Goal: Task Accomplishment & Management: Manage account settings

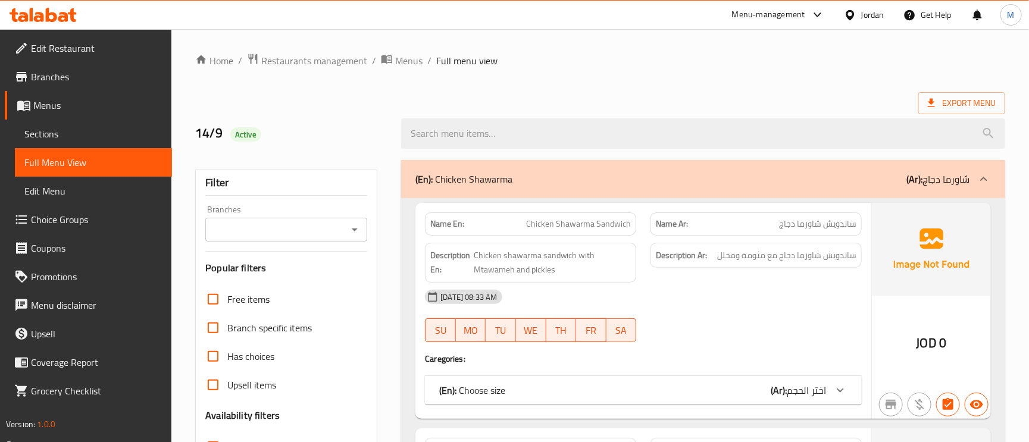
click at [106, 46] on span "Edit Restaurant" at bounding box center [97, 48] width 132 height 14
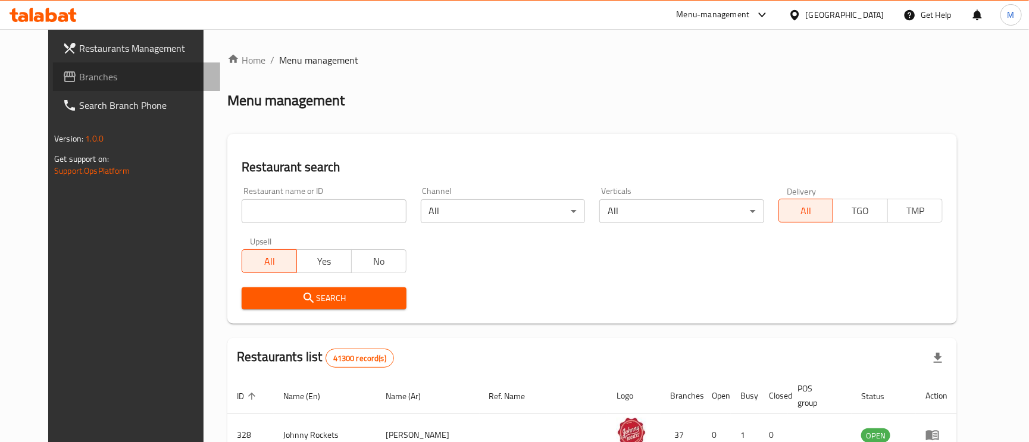
click at [79, 75] on span "Branches" at bounding box center [145, 77] width 132 height 14
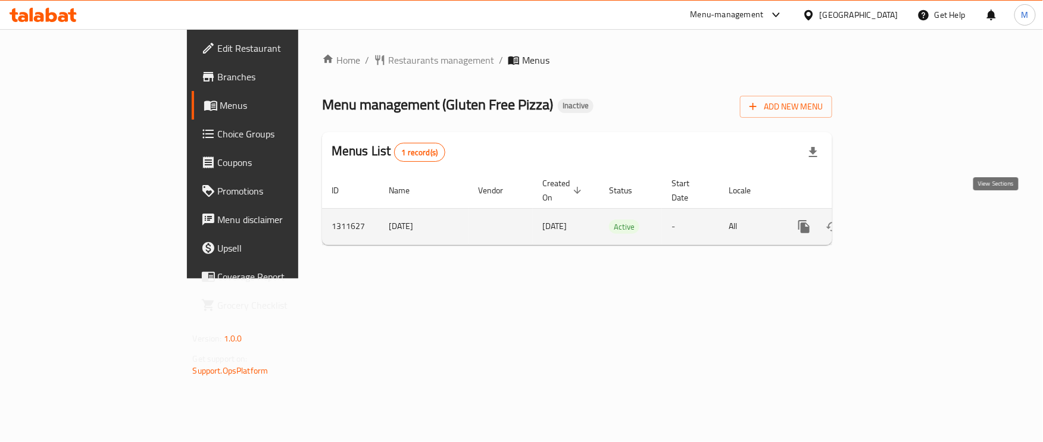
click at [897, 220] on icon "enhanced table" at bounding box center [890, 227] width 14 height 14
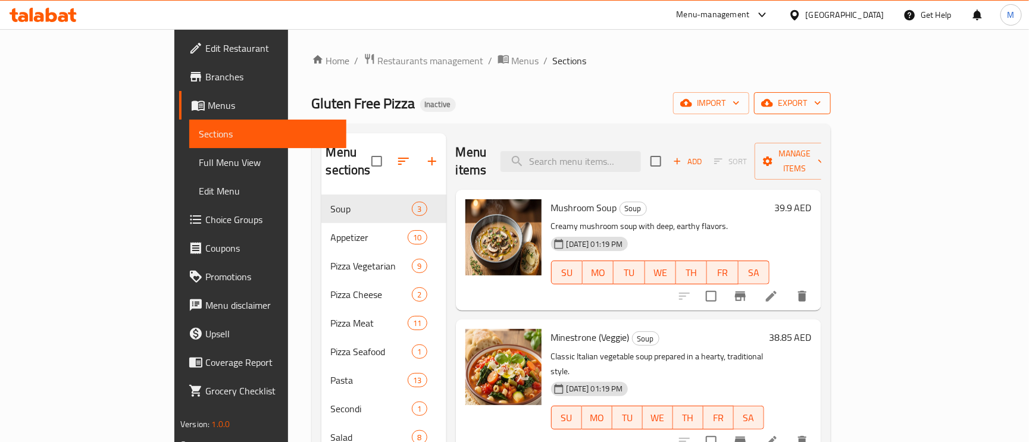
click at [773, 105] on icon "button" at bounding box center [767, 103] width 12 height 12
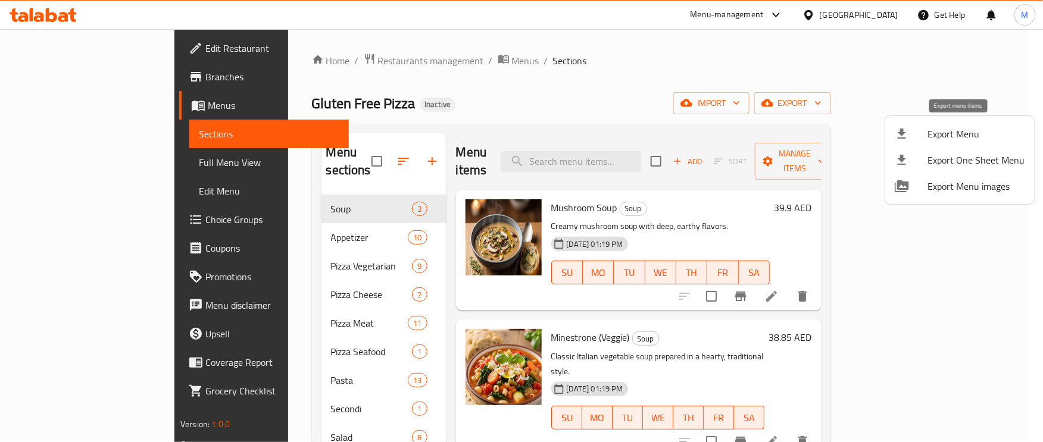
click at [938, 130] on span "Export Menu" at bounding box center [976, 134] width 97 height 14
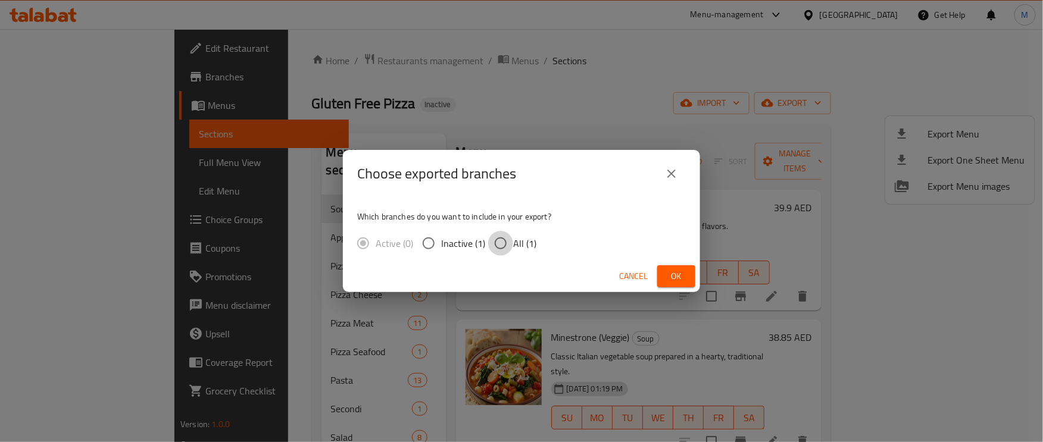
click at [507, 242] on input "All (1)" at bounding box center [500, 243] width 25 height 25
radio input "true"
click at [688, 276] on button "Ok" at bounding box center [676, 276] width 38 height 22
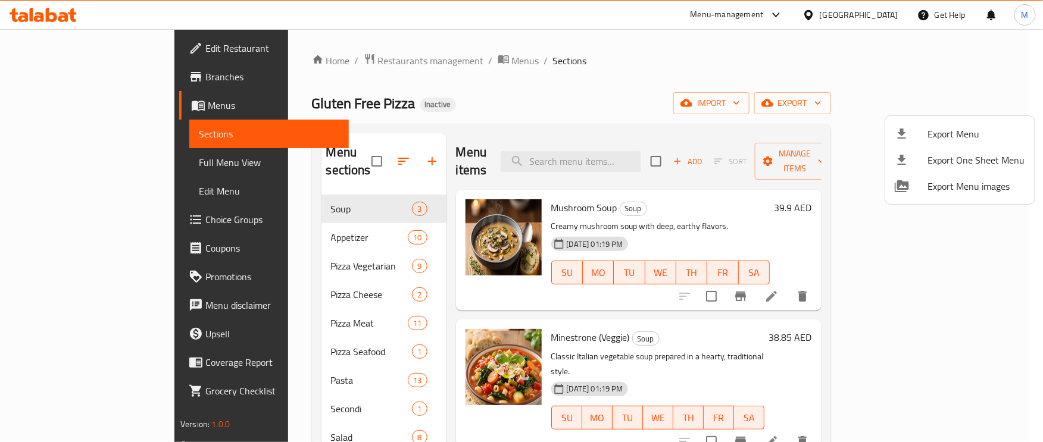
click at [76, 165] on div at bounding box center [521, 221] width 1043 height 442
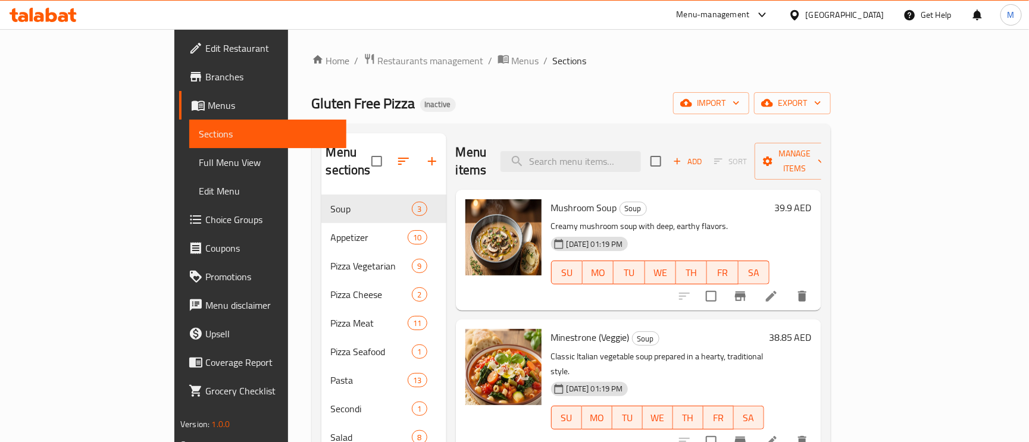
click at [199, 165] on span "Full Menu View" at bounding box center [268, 162] width 138 height 14
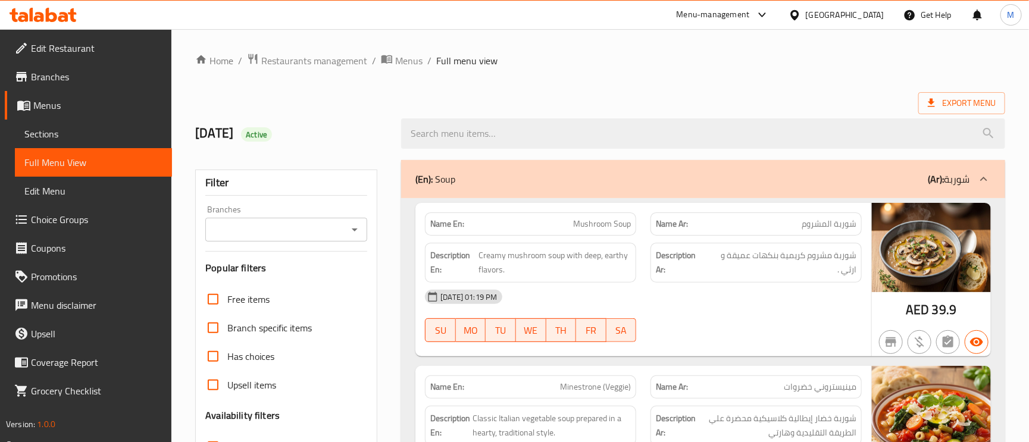
click at [332, 235] on input "Branches" at bounding box center [276, 229] width 135 height 17
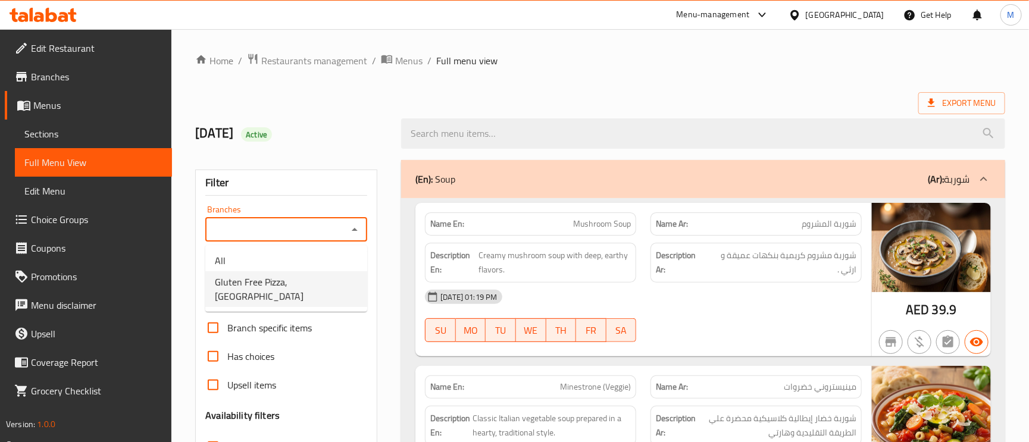
click at [308, 292] on li "Gluten Free Pizza, Al Barari" at bounding box center [286, 289] width 162 height 36
type input "Gluten Free Pizza, Al Barari"
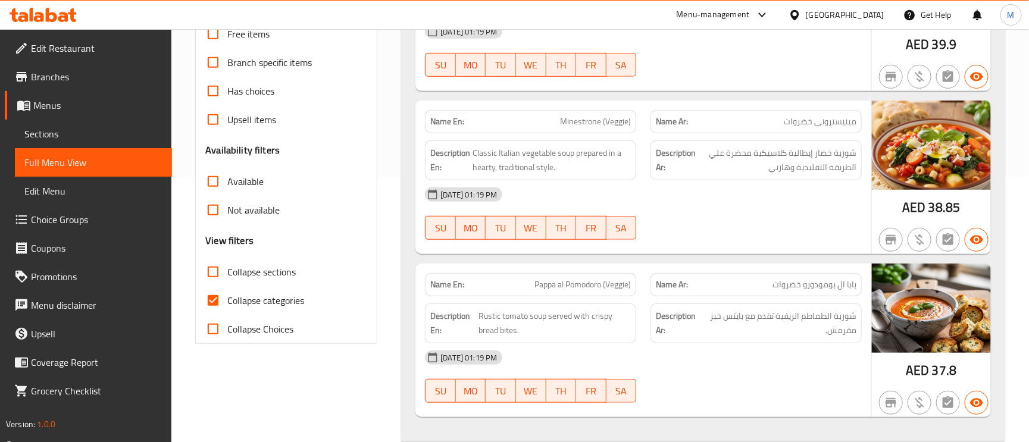
scroll to position [268, 0]
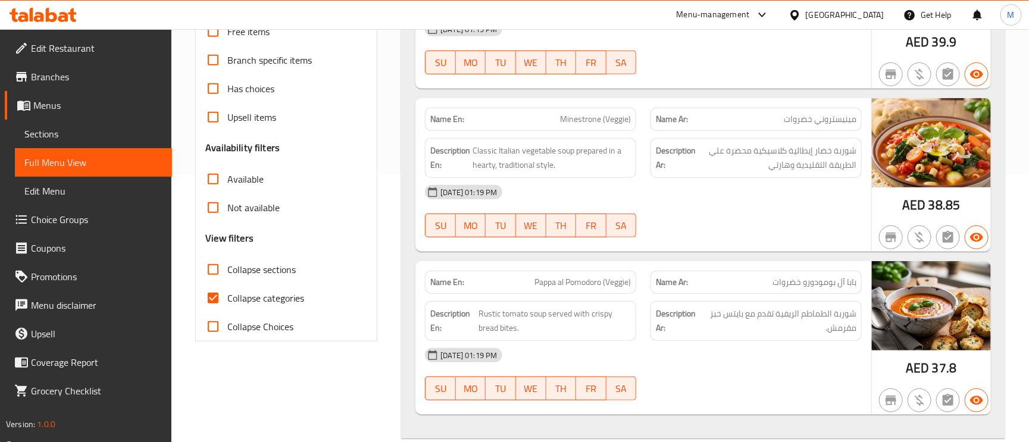
click at [220, 211] on input "Not available" at bounding box center [213, 207] width 29 height 29
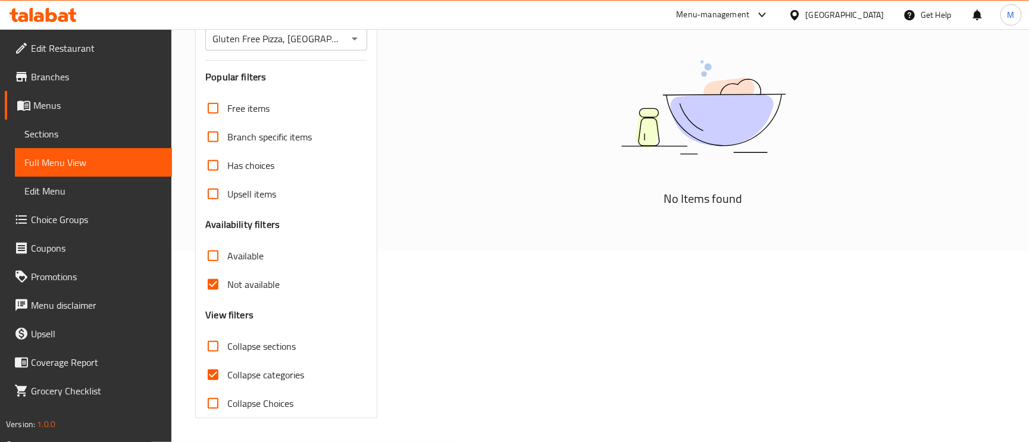
drag, startPoint x: 222, startPoint y: 278, endPoint x: 192, endPoint y: 370, distance: 96.4
click at [222, 278] on input "Not available" at bounding box center [213, 284] width 29 height 29
checkbox input "false"
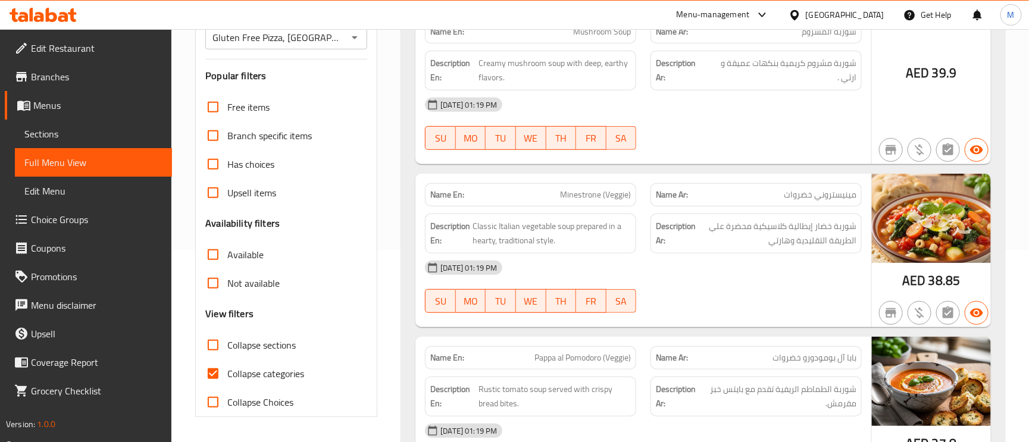
scroll to position [268, 0]
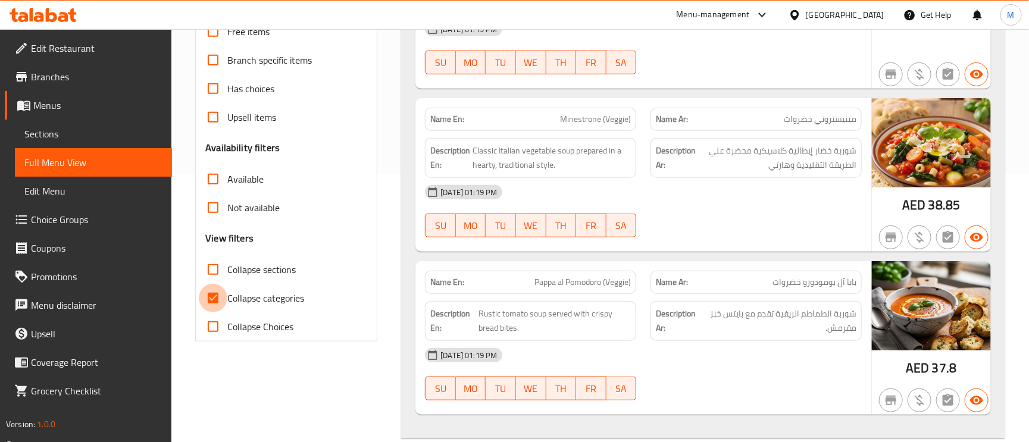
click at [214, 296] on input "Collapse categories" at bounding box center [213, 298] width 29 height 29
checkbox input "false"
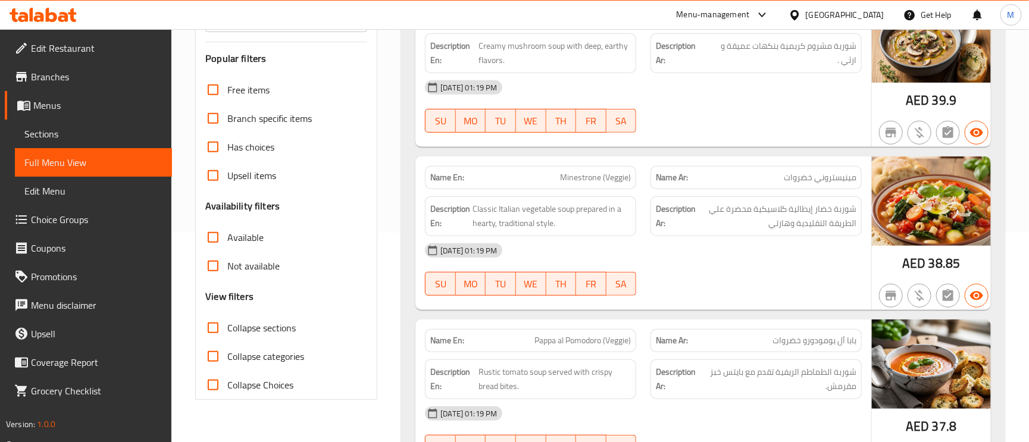
scroll to position [179, 0]
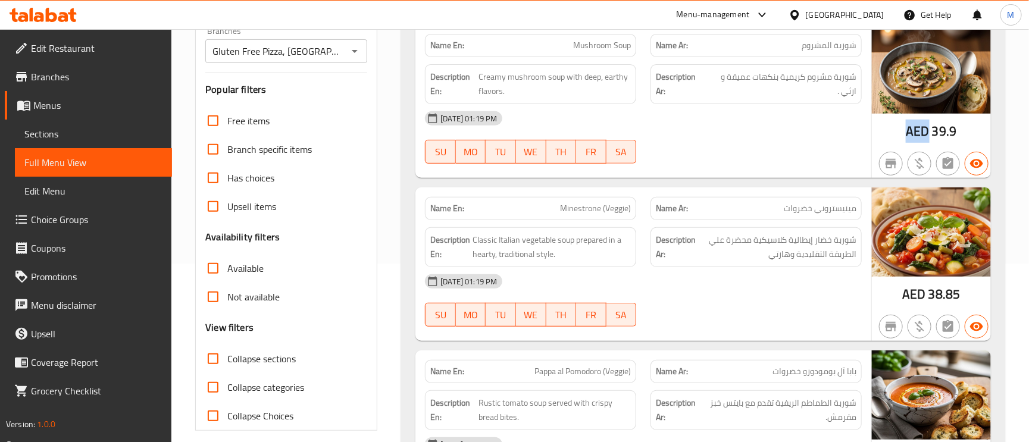
click at [908, 128] on span "AED" at bounding box center [917, 131] width 23 height 23
copy span "AED"
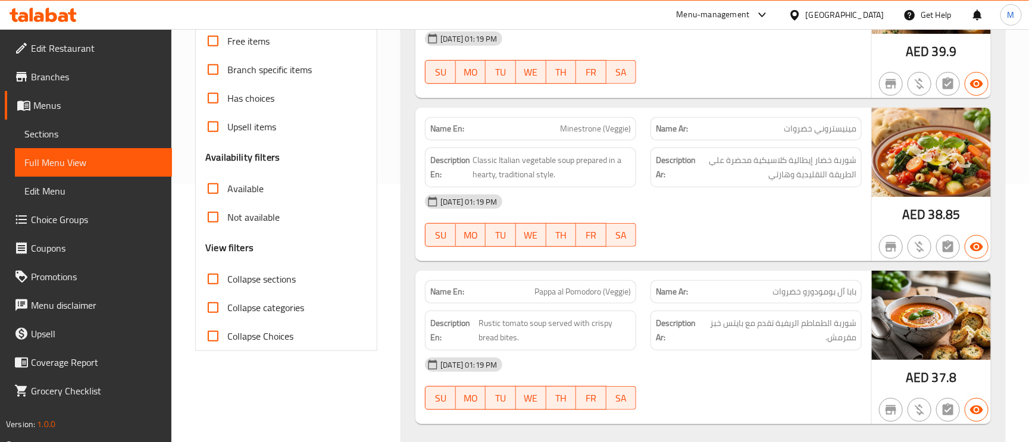
scroll to position [446, 0]
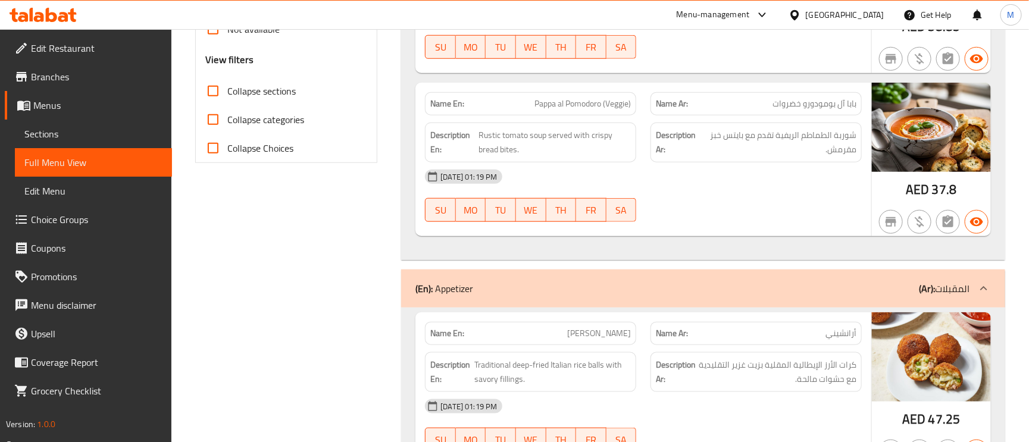
click at [57, 82] on span "Branches" at bounding box center [97, 77] width 132 height 14
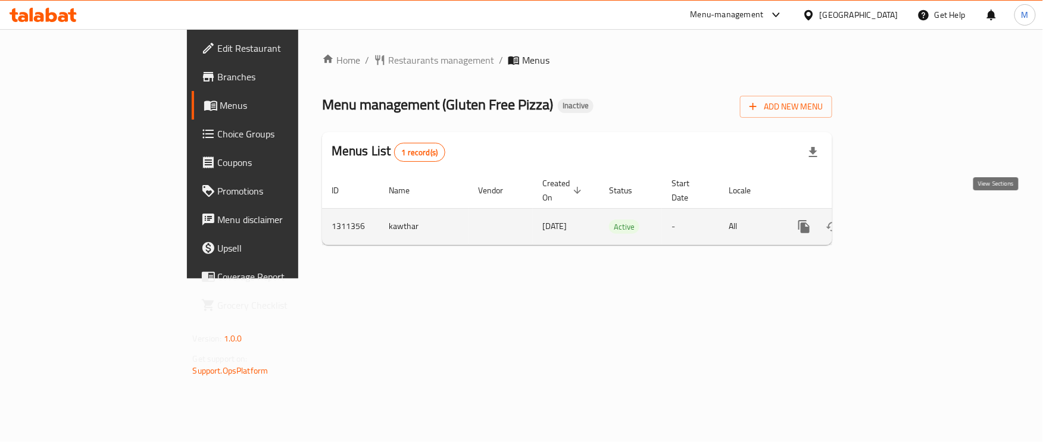
click at [904, 213] on link "enhanced table" at bounding box center [890, 227] width 29 height 29
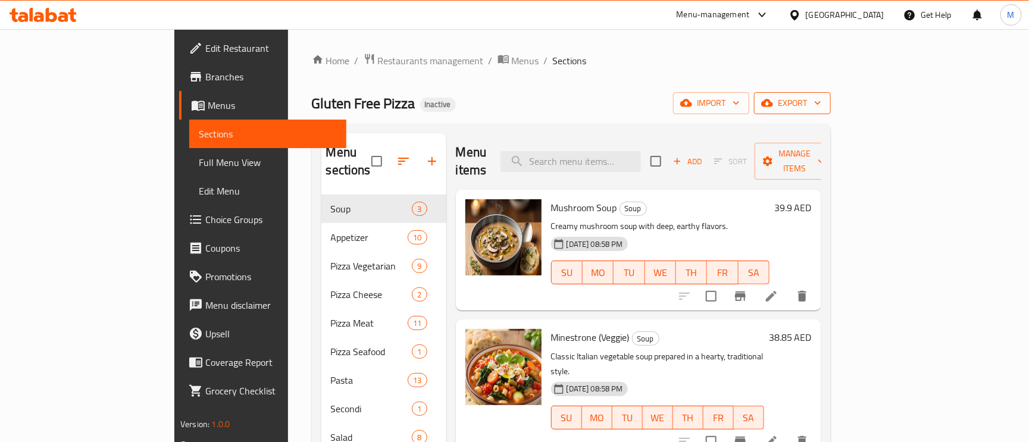
click at [821, 102] on span "export" at bounding box center [793, 103] width 58 height 15
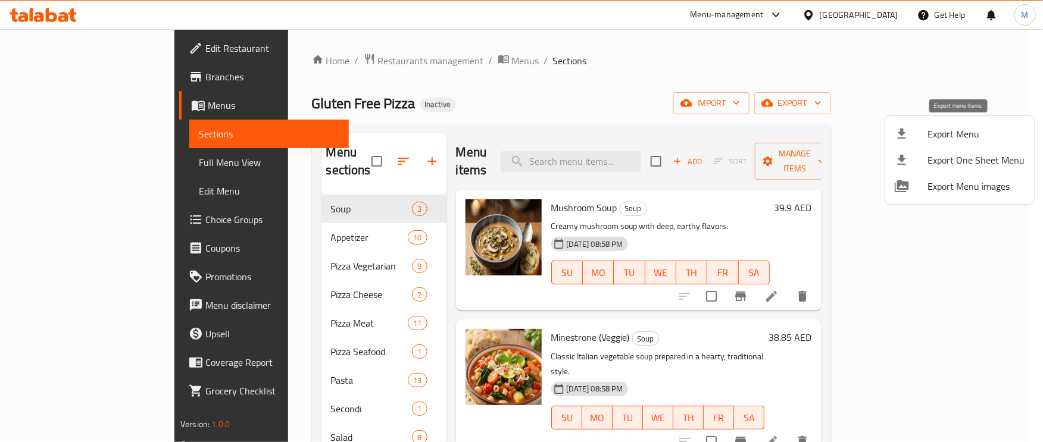
click at [924, 130] on div at bounding box center [911, 134] width 33 height 14
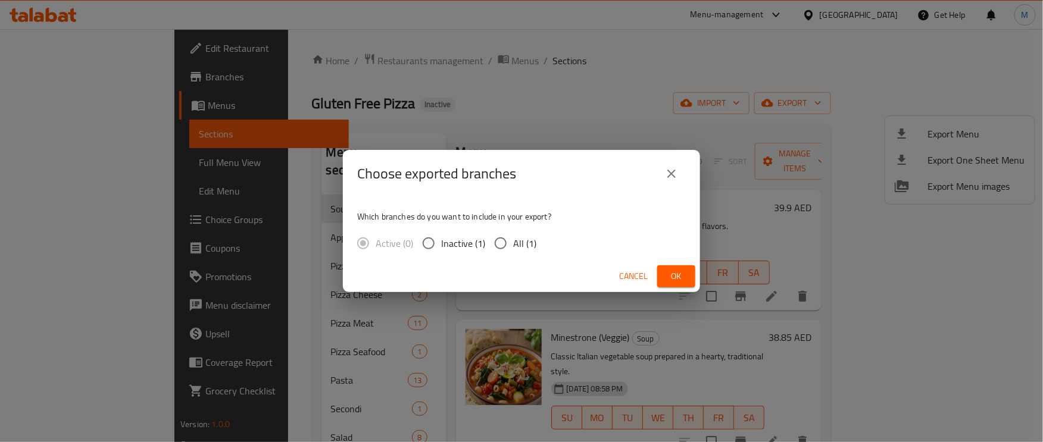
click at [501, 242] on input "All (1)" at bounding box center [500, 243] width 25 height 25
radio input "true"
click at [680, 275] on span "Ok" at bounding box center [676, 276] width 19 height 15
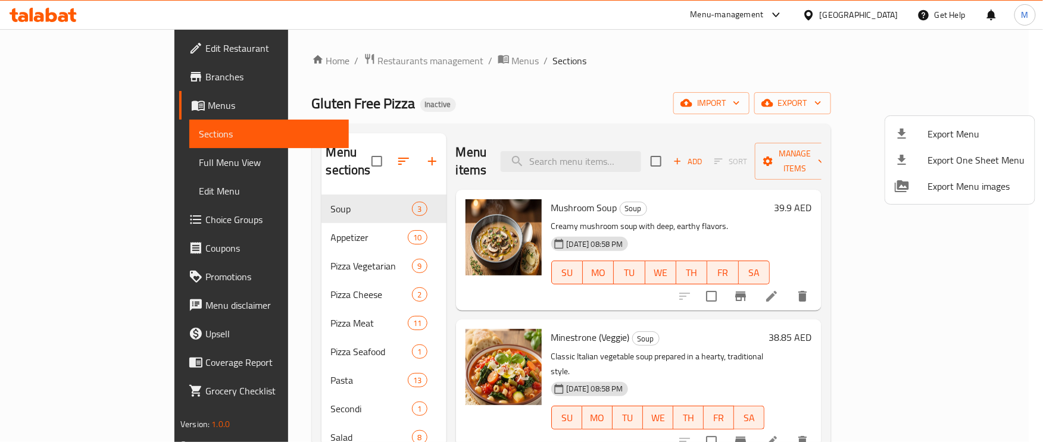
click at [46, 162] on div at bounding box center [521, 221] width 1043 height 442
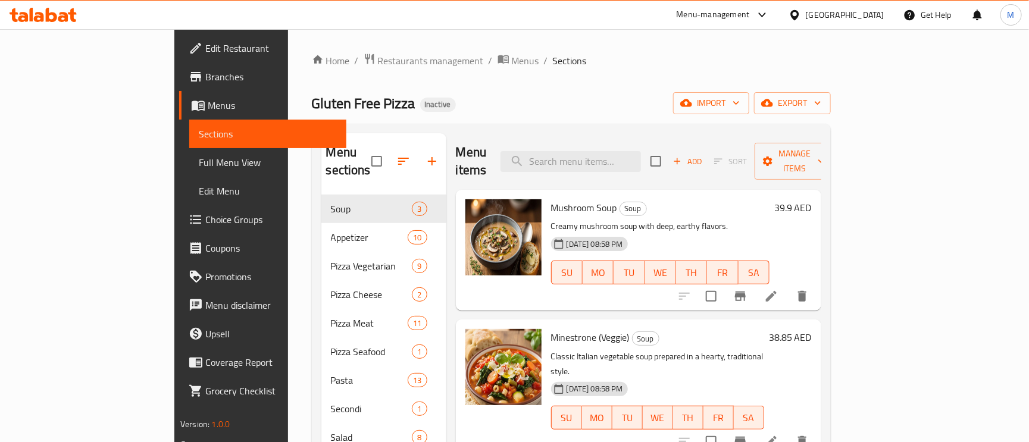
click at [199, 162] on span "Full Menu View" at bounding box center [268, 162] width 138 height 14
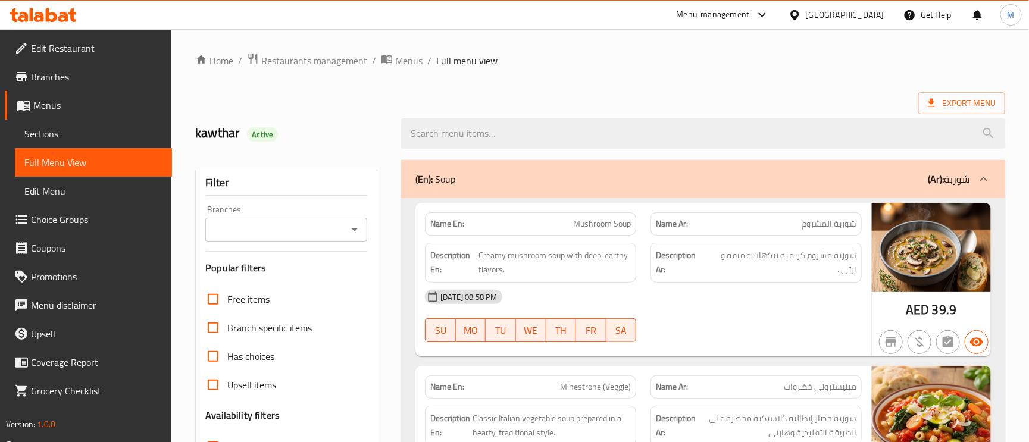
drag, startPoint x: 336, startPoint y: 240, endPoint x: 322, endPoint y: 276, distance: 37.9
click at [336, 240] on div "Branches" at bounding box center [286, 230] width 162 height 24
click at [321, 226] on input "Branches" at bounding box center [276, 229] width 135 height 17
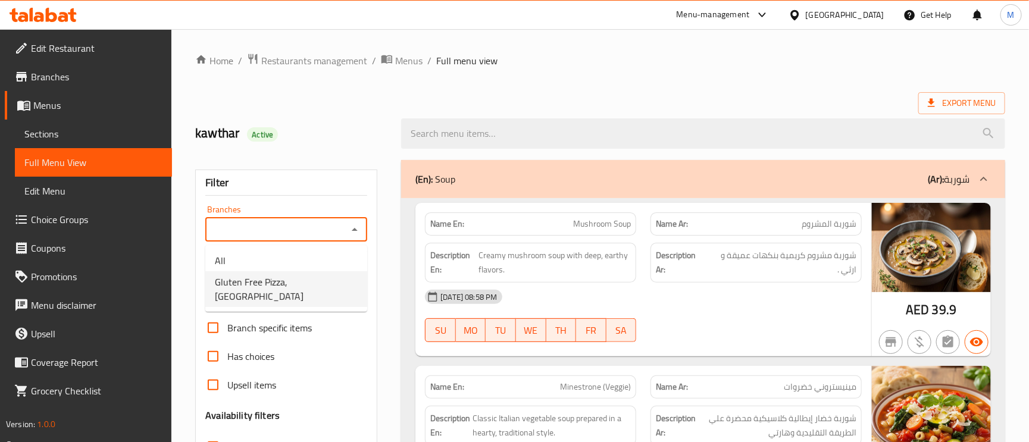
click at [268, 291] on span "Gluten Free Pizza, University of Sharjah" at bounding box center [286, 289] width 143 height 29
type input "Gluten Free Pizza, University of Sharjah"
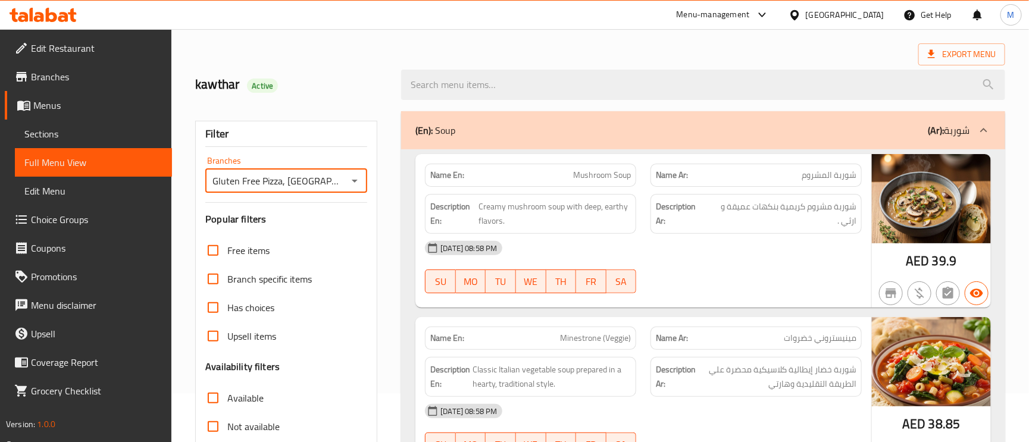
scroll to position [89, 0]
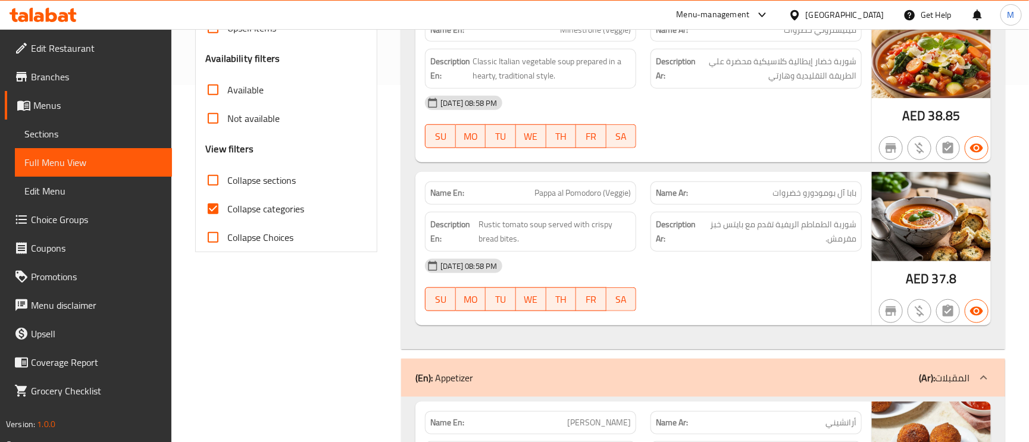
click at [222, 116] on input "Not available" at bounding box center [213, 118] width 29 height 29
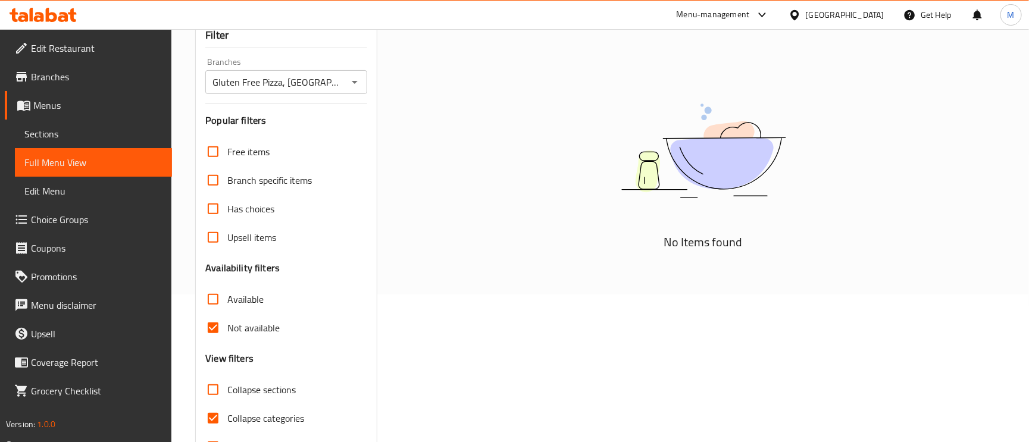
scroll to position [192, 0]
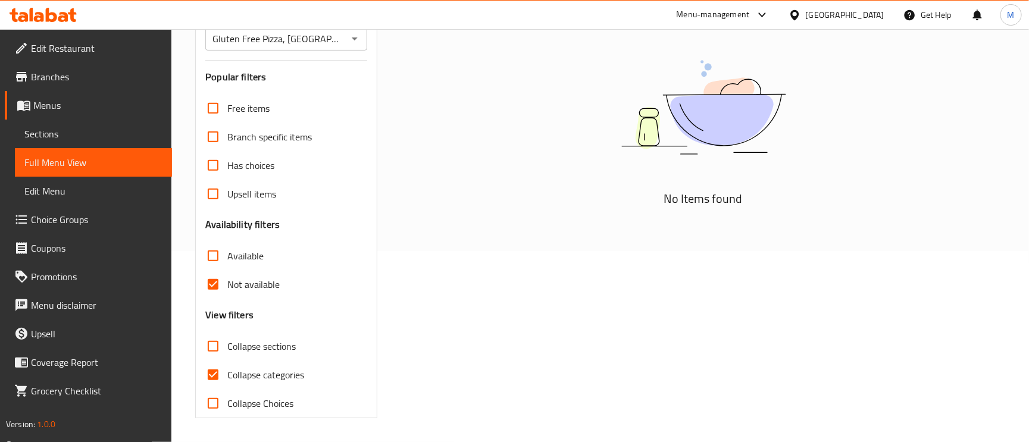
click at [212, 282] on input "Not available" at bounding box center [213, 284] width 29 height 29
checkbox input "false"
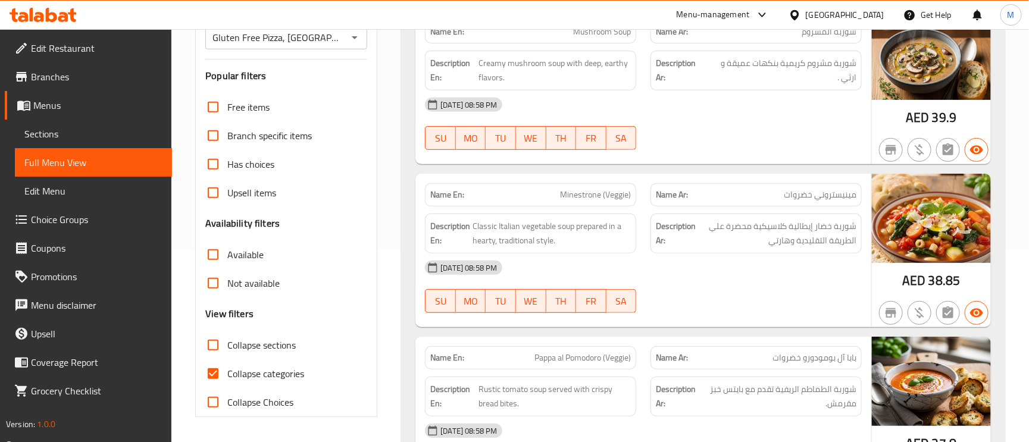
click at [210, 373] on input "Collapse categories" at bounding box center [213, 374] width 29 height 29
checkbox input "false"
click at [577, 93] on div "12-09-2025 08:58 PM" at bounding box center [643, 104] width 451 height 29
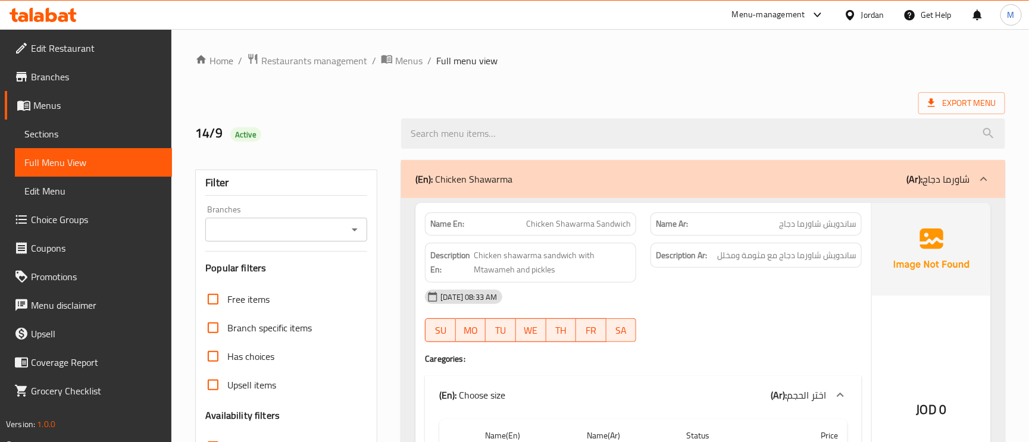
click at [52, 189] on span "Edit Menu" at bounding box center [93, 191] width 138 height 14
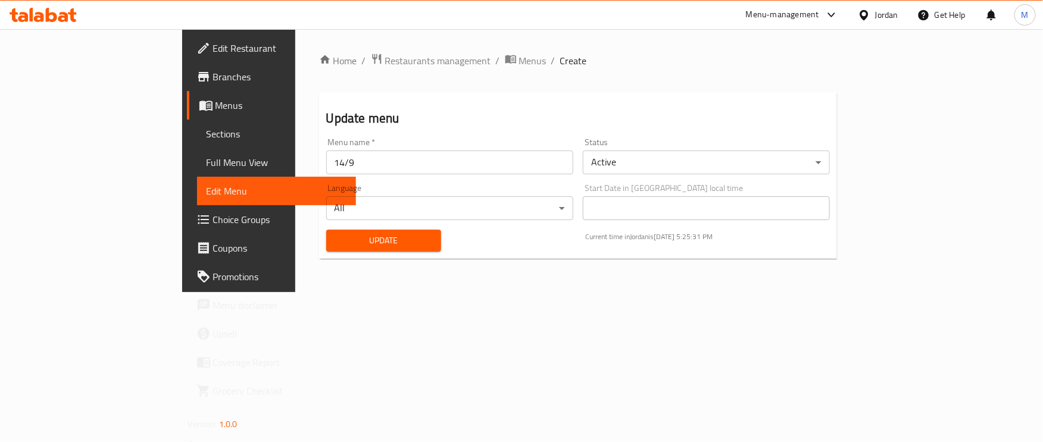
click at [207, 162] on span "Full Menu View" at bounding box center [277, 162] width 140 height 14
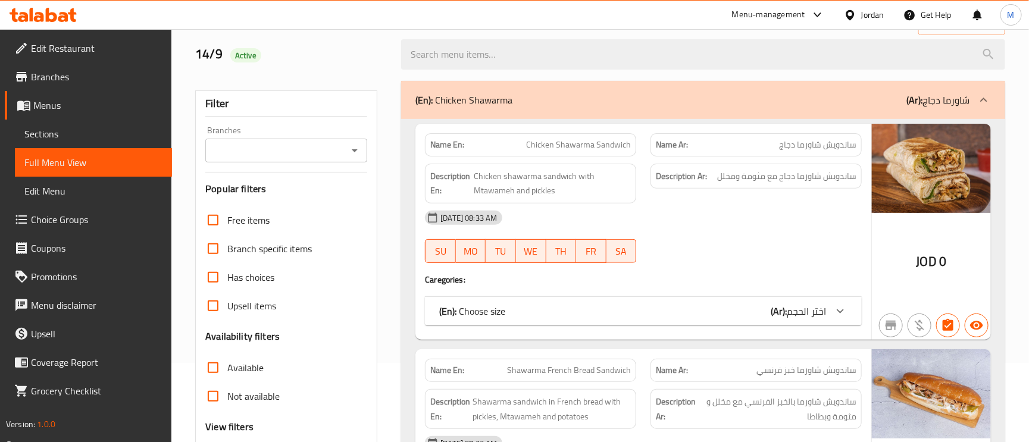
scroll to position [179, 0]
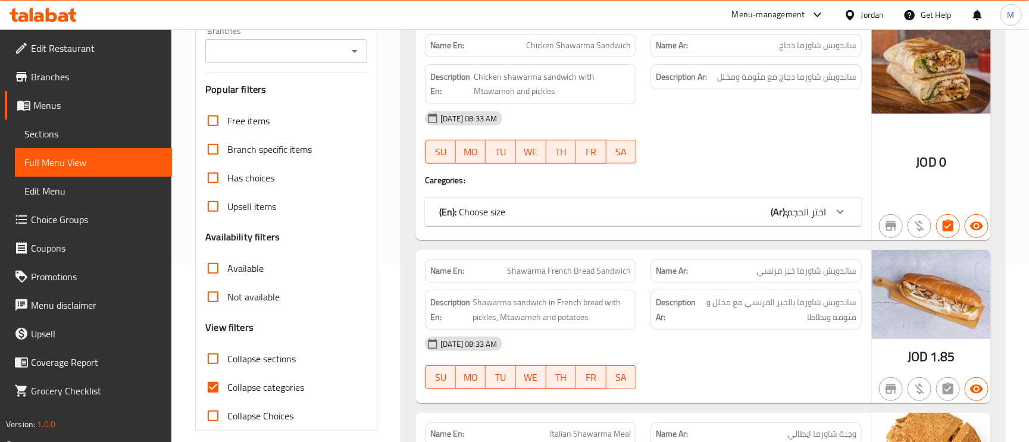
click at [215, 394] on input "Collapse categories" at bounding box center [213, 387] width 29 height 29
checkbox input "false"
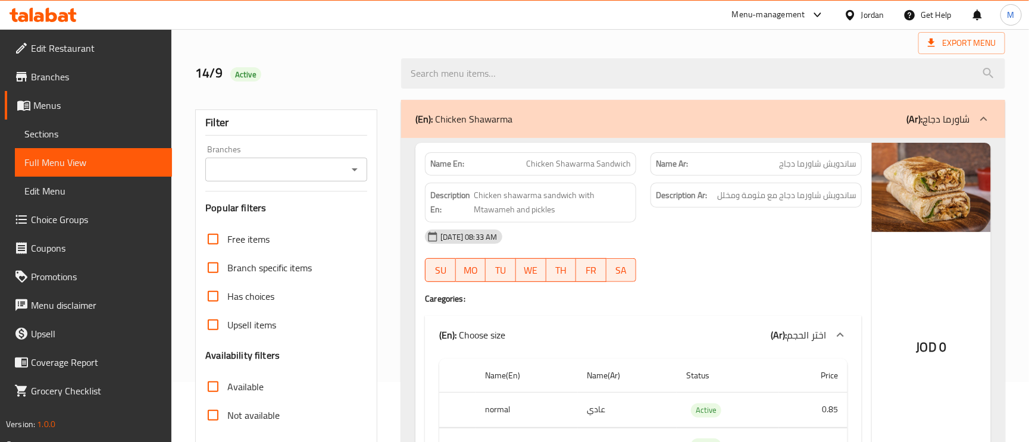
scroll to position [89, 0]
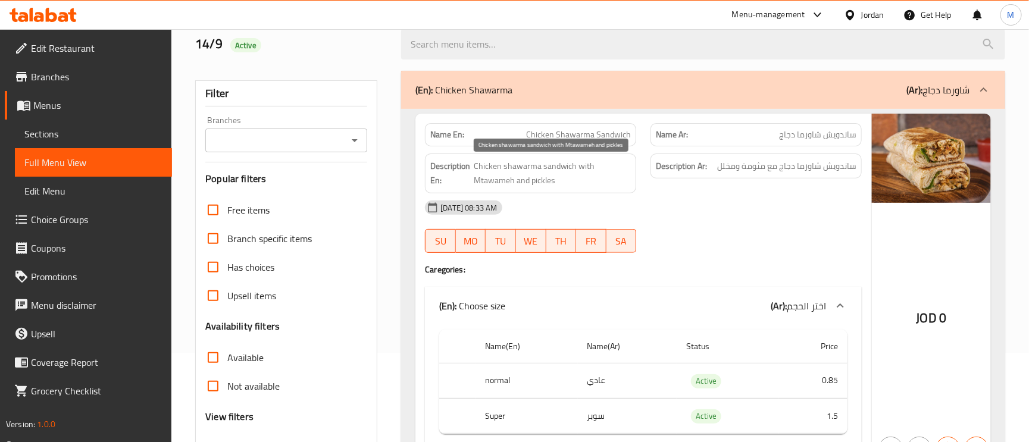
click at [504, 188] on span "Chicken shawarma sandwich with Mtawameh and pickles" at bounding box center [552, 173] width 157 height 29
click at [504, 187] on span "Chicken shawarma sandwich with Mtawameh and pickles" at bounding box center [552, 173] width 157 height 29
click at [502, 183] on span "Chicken shawarma sandwich with Mtawameh and pickles" at bounding box center [552, 173] width 157 height 29
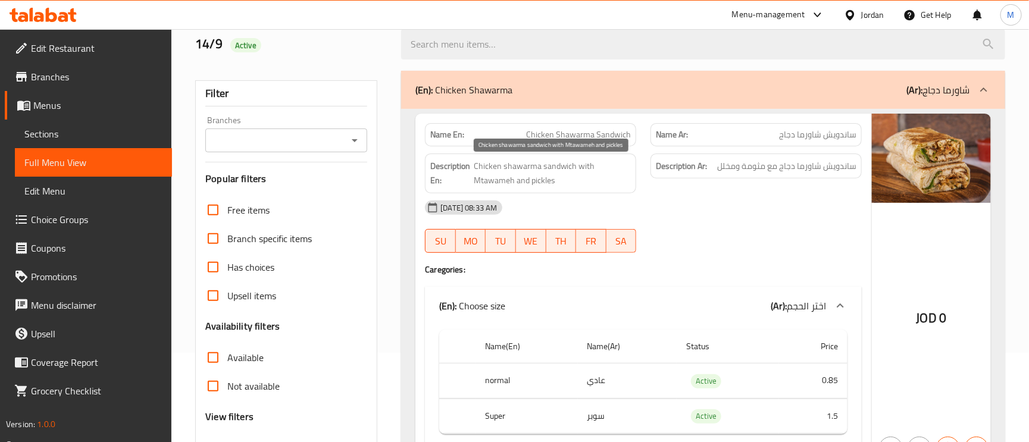
click at [502, 183] on span "Chicken shawarma sandwich with Mtawameh and pickles" at bounding box center [552, 173] width 157 height 29
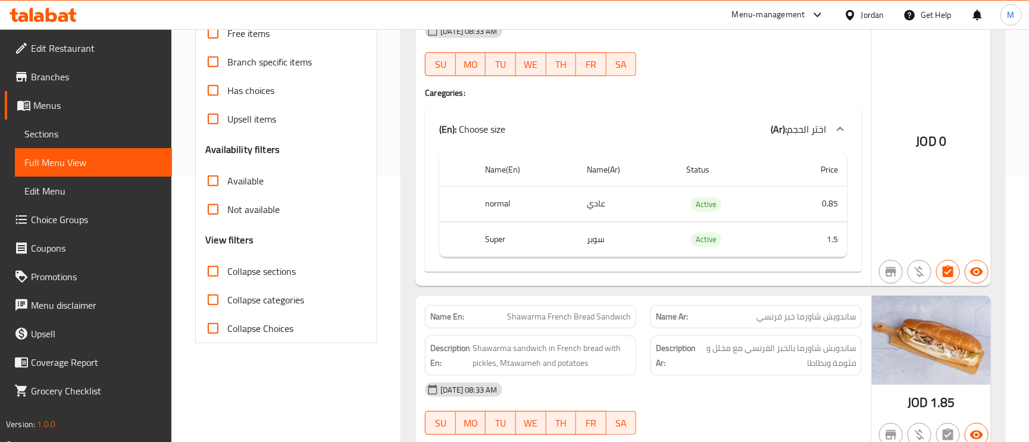
scroll to position [446, 0]
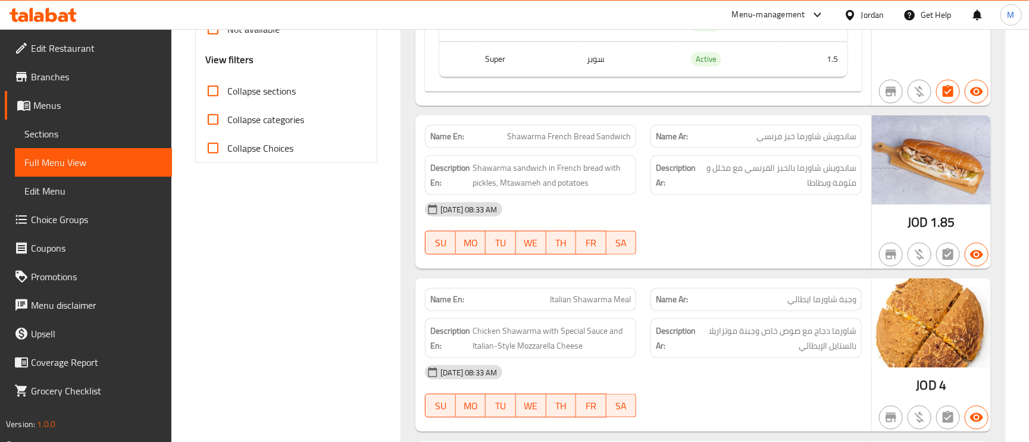
click at [792, 303] on span "وجبة شاورما ايطالي" at bounding box center [822, 299] width 69 height 13
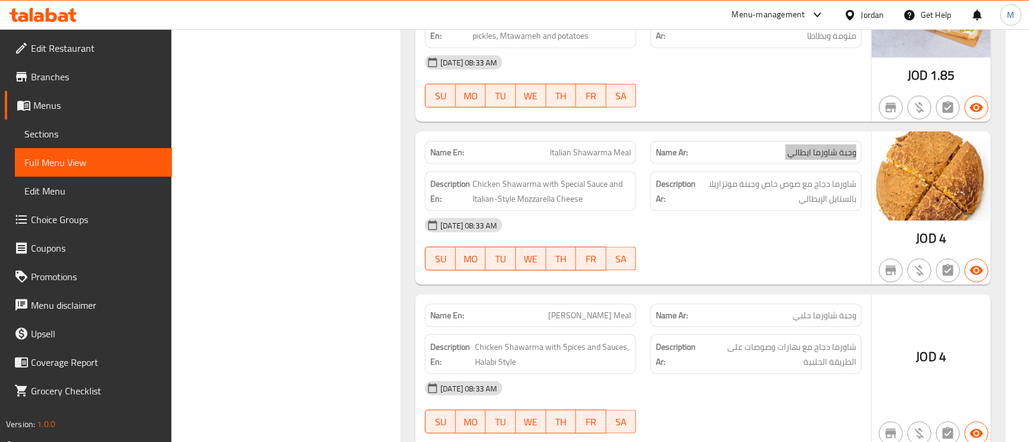
scroll to position [625, 0]
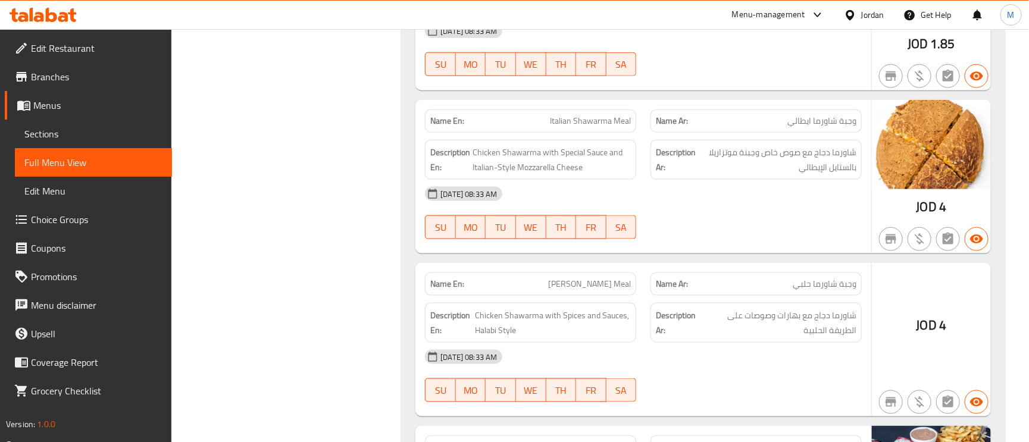
click at [835, 276] on div "Name Ar: وجبة شاورما حلبي" at bounding box center [756, 284] width 211 height 23
click at [570, 282] on span "Halabi Shawarma Meal" at bounding box center [589, 284] width 83 height 13
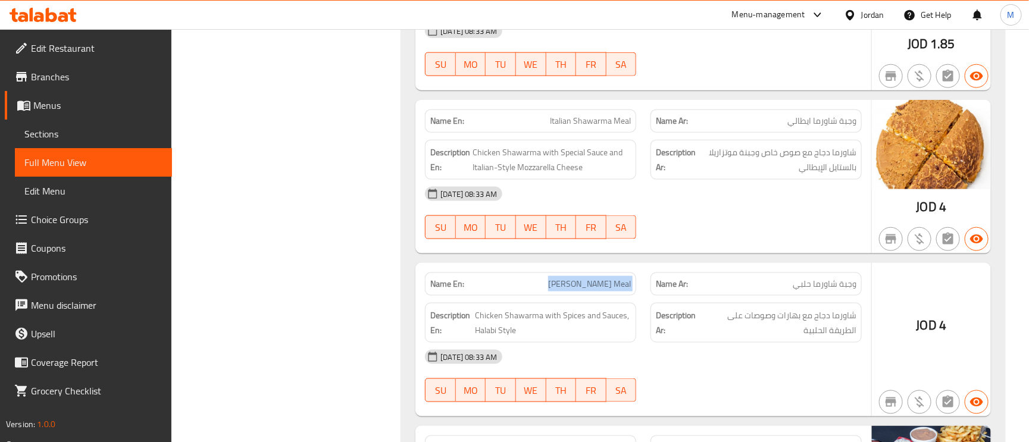
click at [570, 282] on span "Halabi Shawarma Meal" at bounding box center [589, 284] width 83 height 13
click at [565, 314] on span "Chicken Shawarma with Spices and Sauces, Halabi Style" at bounding box center [553, 322] width 156 height 29
click at [515, 318] on span "Chicken Shawarma with Spices and Sauces, Halabi Style" at bounding box center [553, 322] width 156 height 29
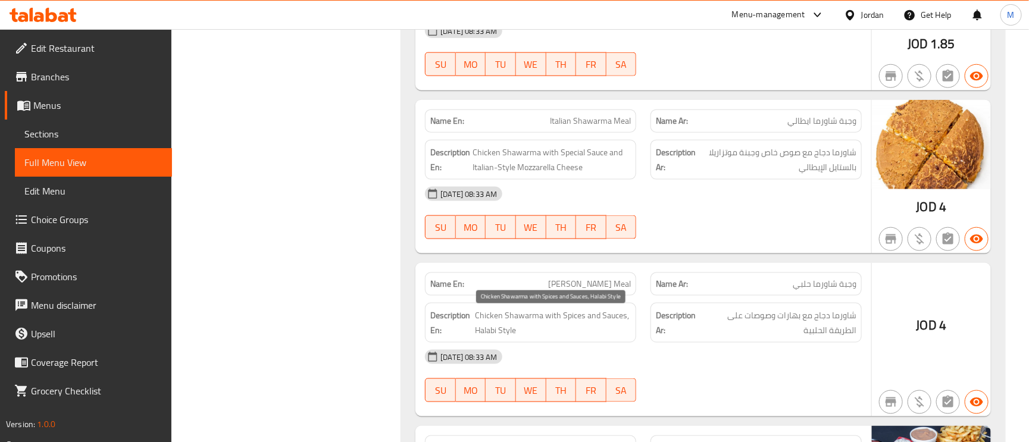
click at [478, 319] on span "Chicken Shawarma with Spices and Sauces, Halabi Style" at bounding box center [553, 322] width 156 height 29
click at [556, 321] on span "Chicken Shawarma with Spices and Sauces, Halabi Style" at bounding box center [553, 322] width 156 height 29
click at [556, 320] on span "Chicken Shawarma with Spices and Sauces, Halabi Style" at bounding box center [553, 322] width 156 height 29
click at [493, 317] on span "Chicken Shawarma with Spices and Sauces, Halabi Style" at bounding box center [553, 322] width 156 height 29
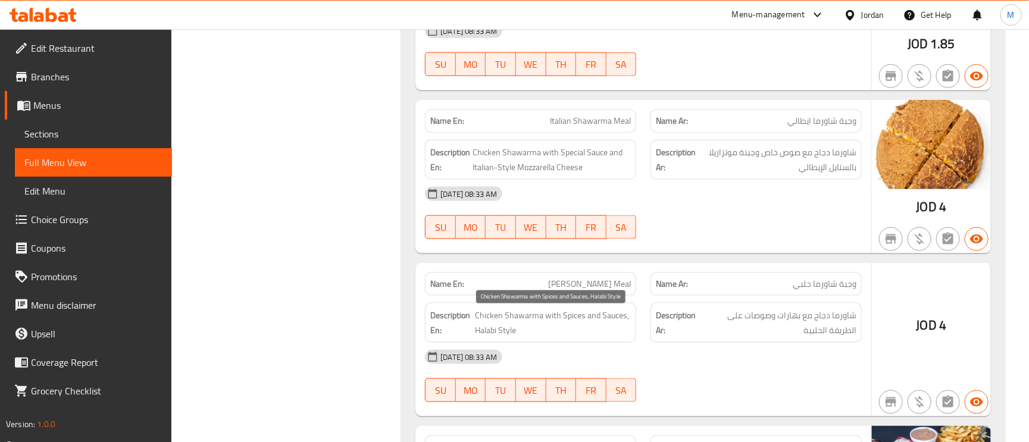
click at [493, 317] on span "Chicken Shawarma with Spices and Sauces, Halabi Style" at bounding box center [553, 322] width 156 height 29
click at [495, 318] on span "Chicken Shawarma with Spices and Sauces, Halabi Style" at bounding box center [553, 322] width 156 height 29
click at [520, 320] on span "Chicken Shawarma with Spices and Sauces, Halabi Style" at bounding box center [553, 322] width 156 height 29
click at [494, 322] on span "Chicken Shawarma with Spices and Sauces, Halabi Style" at bounding box center [553, 322] width 156 height 29
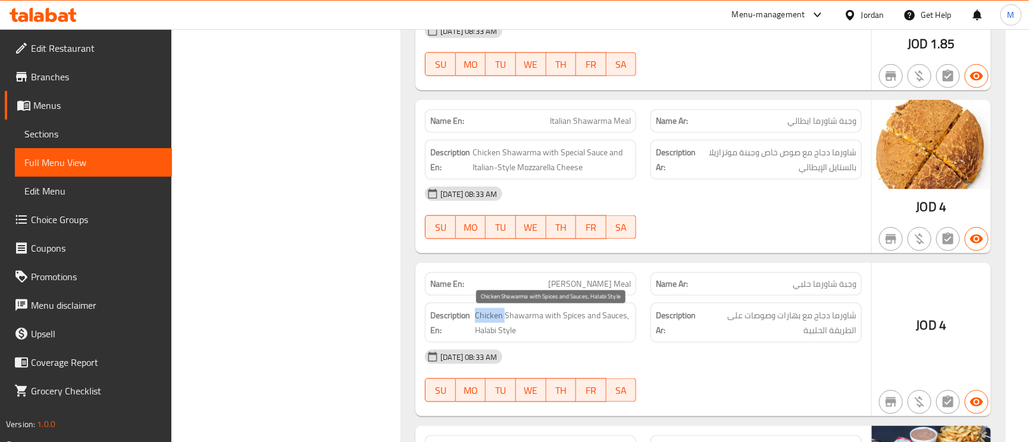
click at [494, 322] on span "Chicken Shawarma with Spices and Sauces, Halabi Style" at bounding box center [553, 322] width 156 height 29
click at [510, 321] on span "Chicken Shawarma with Spices and Sauces, Halabi Style" at bounding box center [553, 322] width 156 height 29
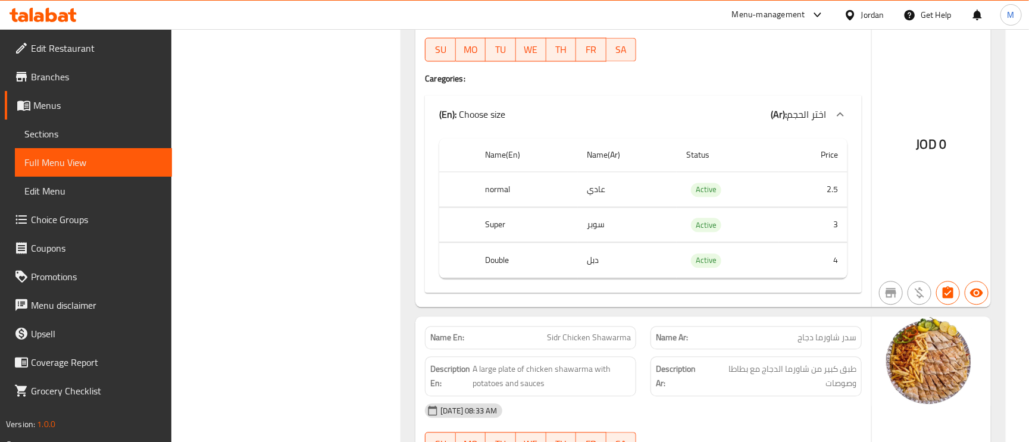
scroll to position [1161, 0]
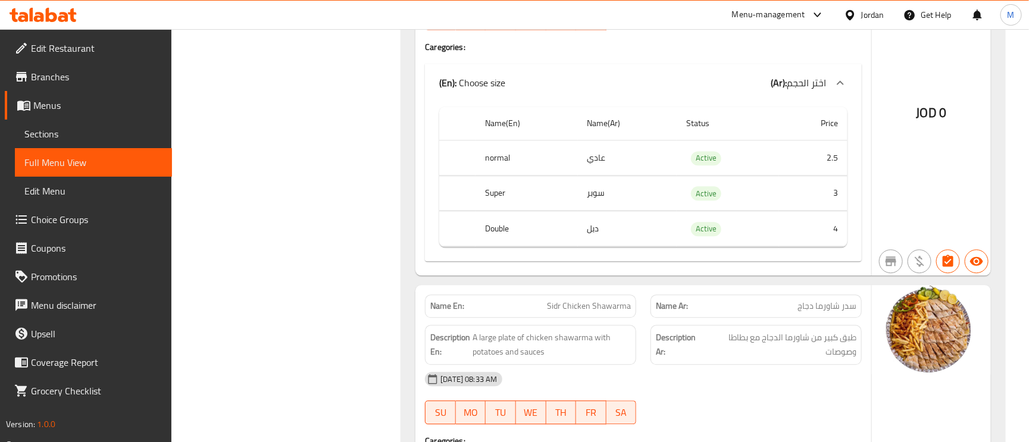
click at [845, 312] on span "سدر شاورما دجاج" at bounding box center [827, 306] width 59 height 13
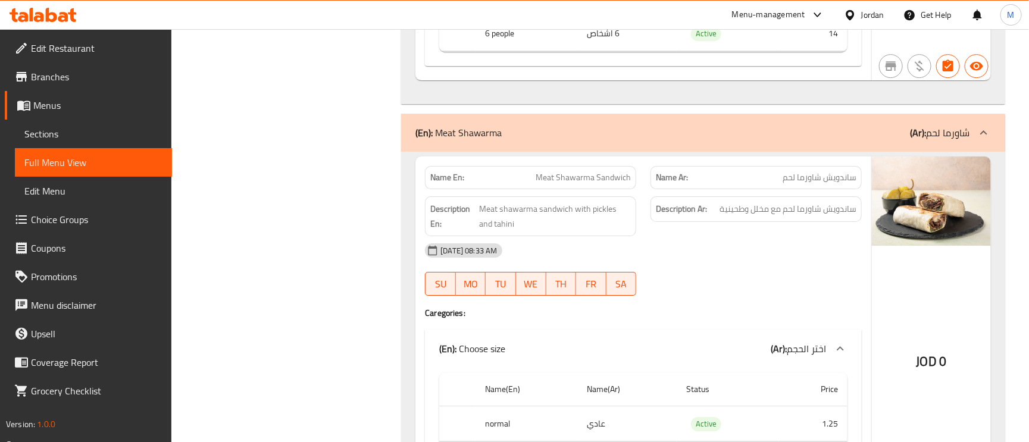
scroll to position [1875, 0]
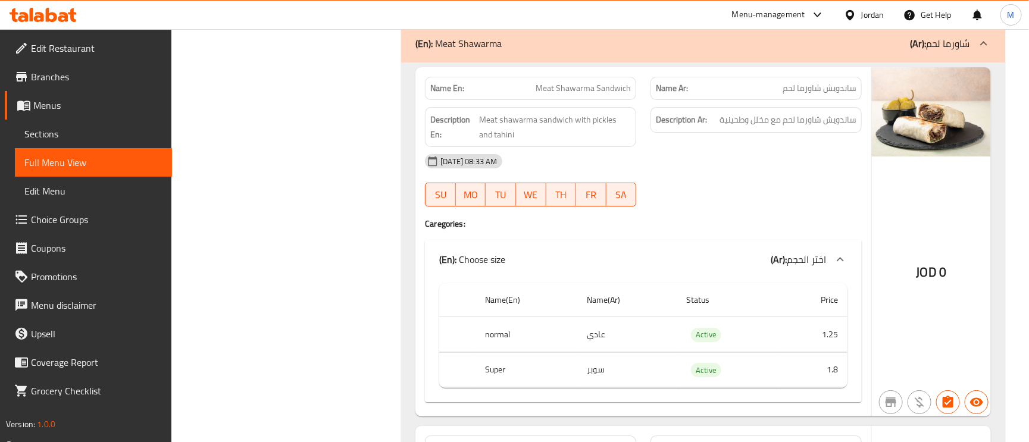
click at [796, 95] on span "ساندويش شاورما لحم" at bounding box center [820, 88] width 74 height 13
click at [521, 127] on span "Meat shawarma sandwich with pickles and tahini" at bounding box center [555, 127] width 152 height 29
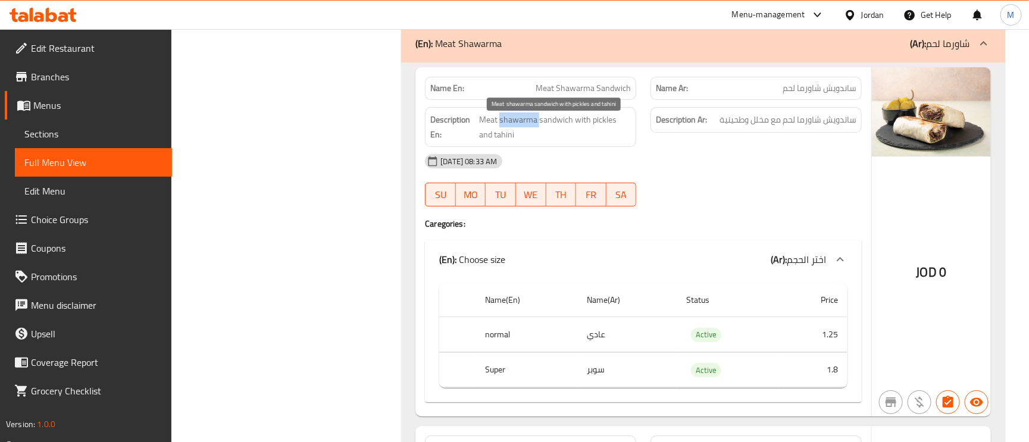
click at [521, 127] on span "Meat shawarma sandwich with pickles and tahini" at bounding box center [555, 127] width 152 height 29
click at [483, 126] on span "Meat shawarma sandwich with pickles and tahini" at bounding box center [555, 127] width 152 height 29
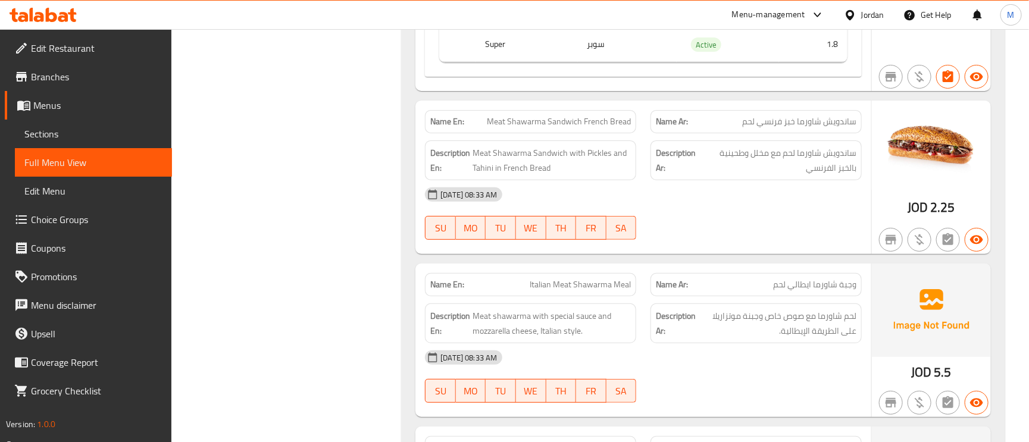
scroll to position [2232, 0]
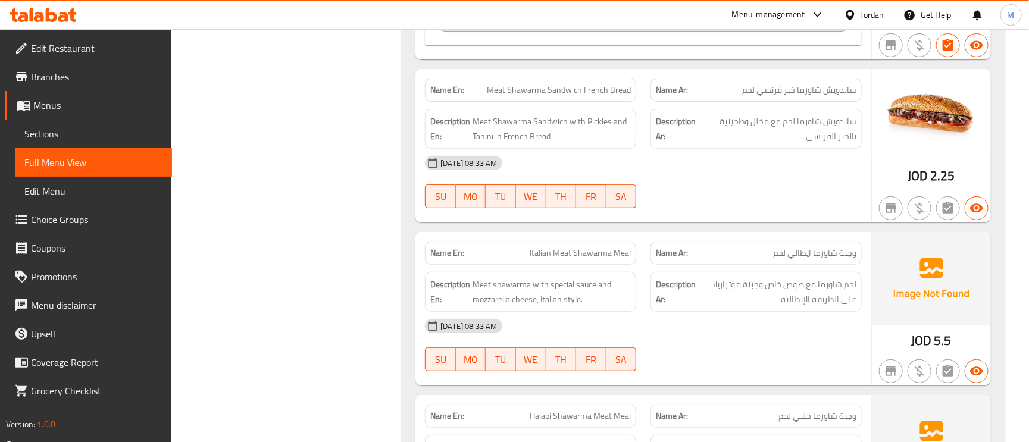
click at [498, 96] on span "Meat Shawarma Sandwich French Bread" at bounding box center [559, 90] width 144 height 13
click at [625, 96] on span "Meat Shawarma Sandwich French Bread" at bounding box center [559, 90] width 144 height 13
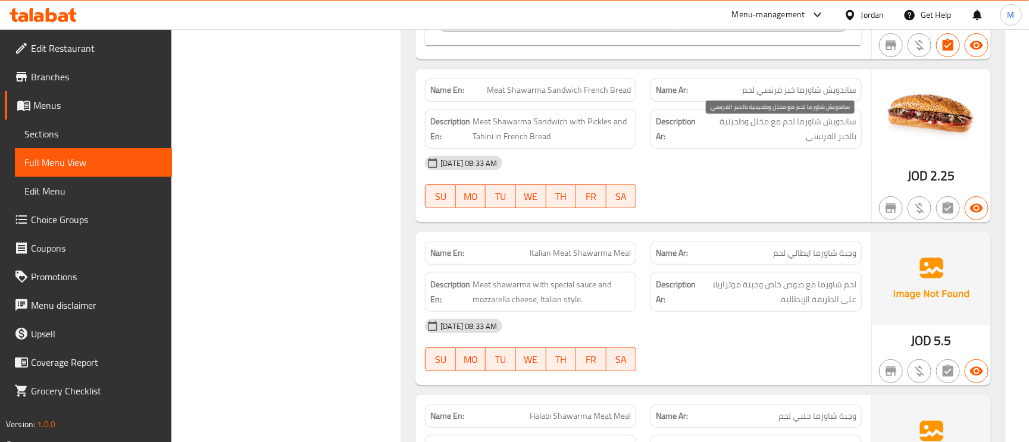
click at [835, 135] on span "ساندويش شاورما لحم مع مخلل وطحينية بالخبز الفرنسي" at bounding box center [779, 128] width 156 height 29
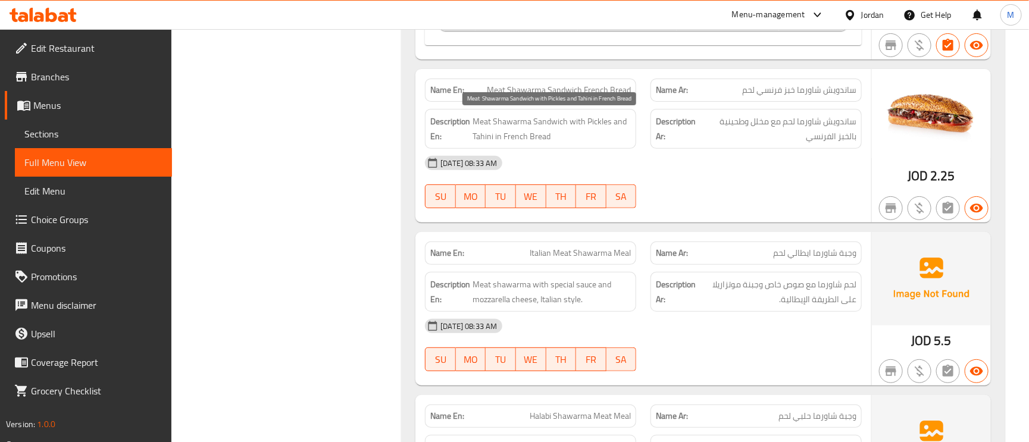
click at [593, 126] on span "Meat Shawarma Sandwich with Pickles and Tahini in French Bread" at bounding box center [552, 128] width 158 height 29
drag, startPoint x: 593, startPoint y: 126, endPoint x: 566, endPoint y: 132, distance: 28.0
click at [566, 132] on span "Meat Shawarma Sandwich with Pickles and Tahini in French Bread" at bounding box center [552, 128] width 158 height 29
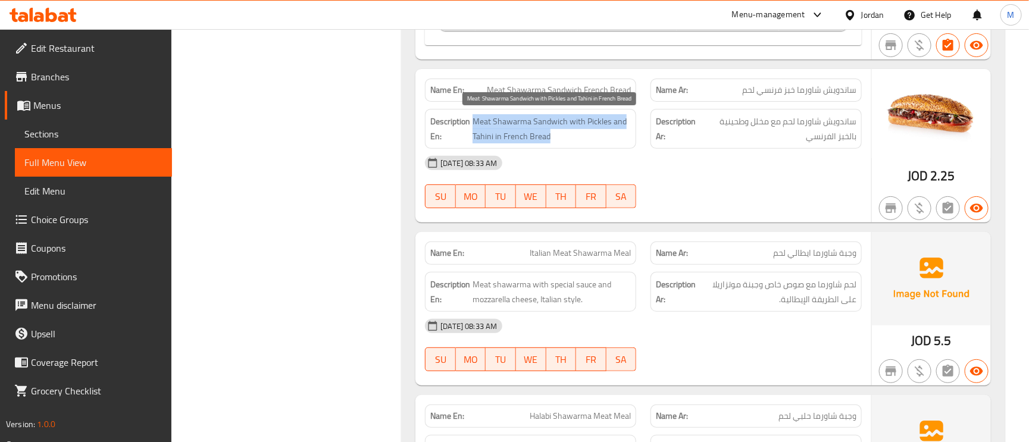
click at [566, 132] on span "Meat Shawarma Sandwich with Pickles and Tahini in French Bread" at bounding box center [552, 128] width 158 height 29
click at [529, 143] on span "Meat Shawarma Sandwich with Pickles and Tahini in French Bread" at bounding box center [552, 128] width 158 height 29
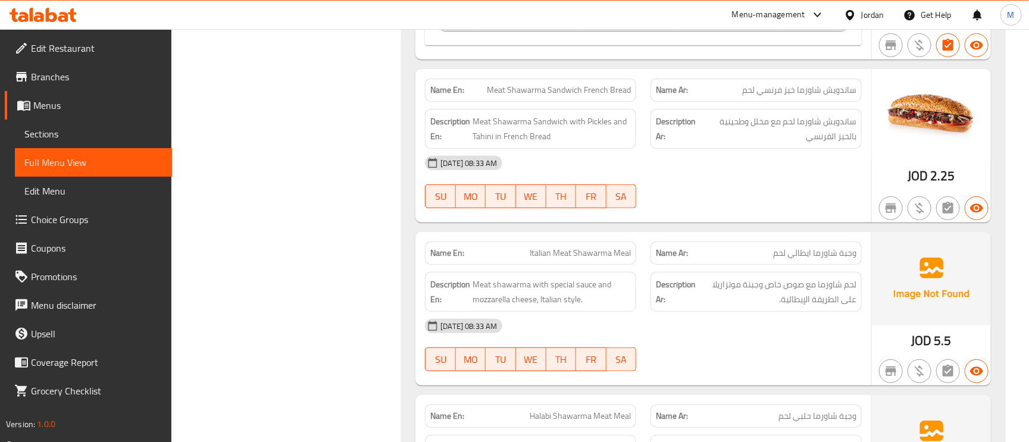
click at [816, 260] on span "وجبة شاورما ايطالي لحم" at bounding box center [814, 253] width 83 height 13
click at [559, 260] on span "Italian Meat Shawarma Meal" at bounding box center [580, 253] width 101 height 13
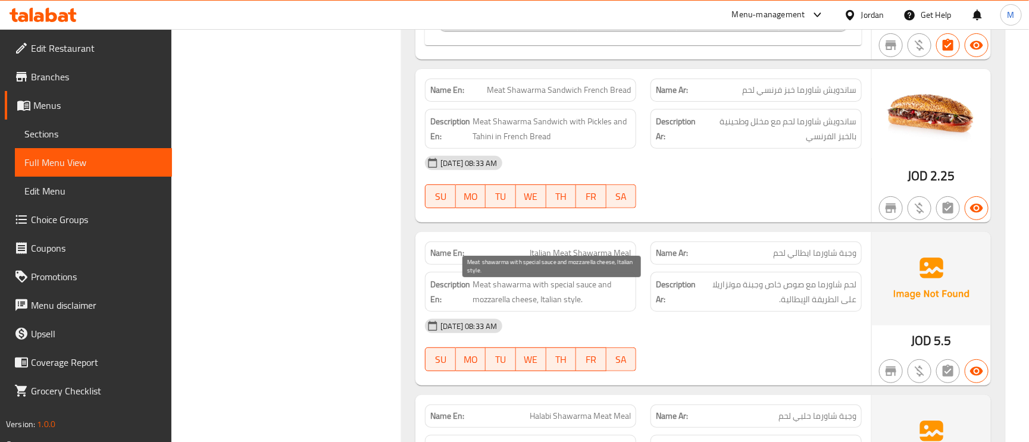
click at [486, 292] on span "Meat shawarma with special sauce and mozzarella cheese, Italian style." at bounding box center [552, 291] width 158 height 29
click at [593, 295] on span "Meat shawarma with special sauce and mozzarella cheese, Italian style." at bounding box center [552, 291] width 158 height 29
click at [562, 295] on span "Meat shawarma with special sauce and mozzarella cheese, Italian style." at bounding box center [552, 291] width 158 height 29
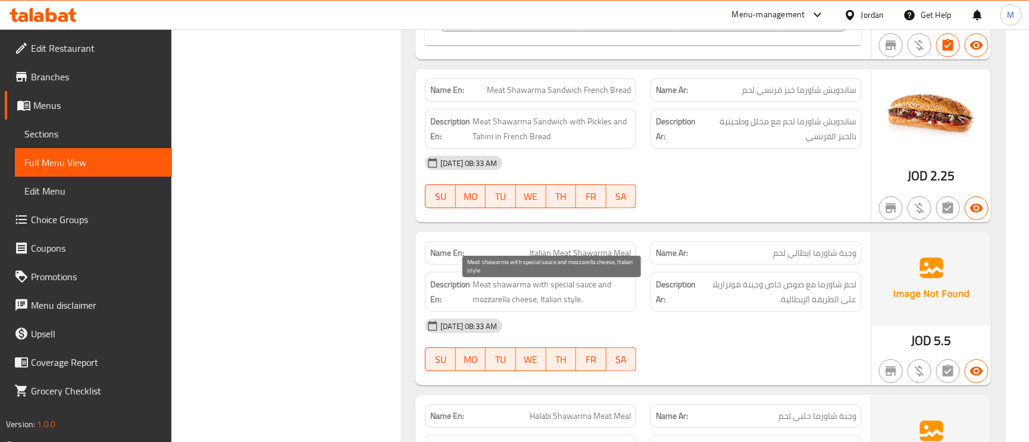
click at [514, 296] on span "Meat shawarma with special sauce and mozzarella cheese, Italian style." at bounding box center [552, 291] width 158 height 29
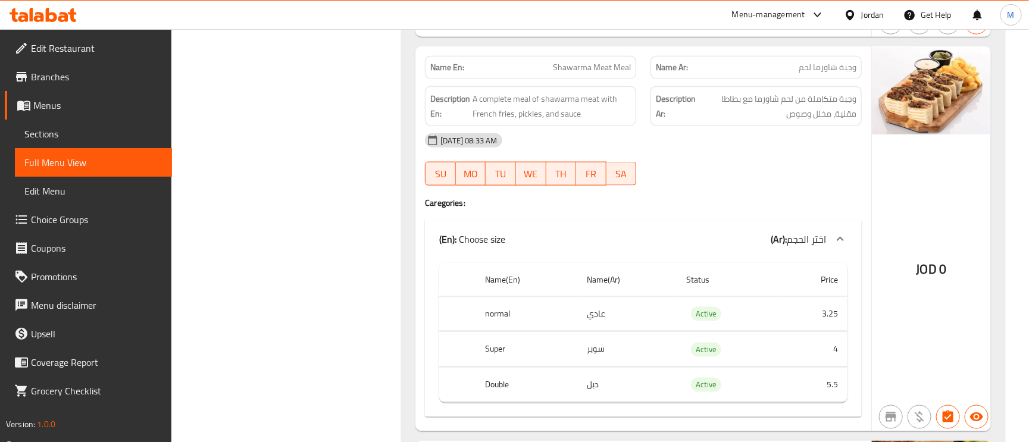
scroll to position [2768, 0]
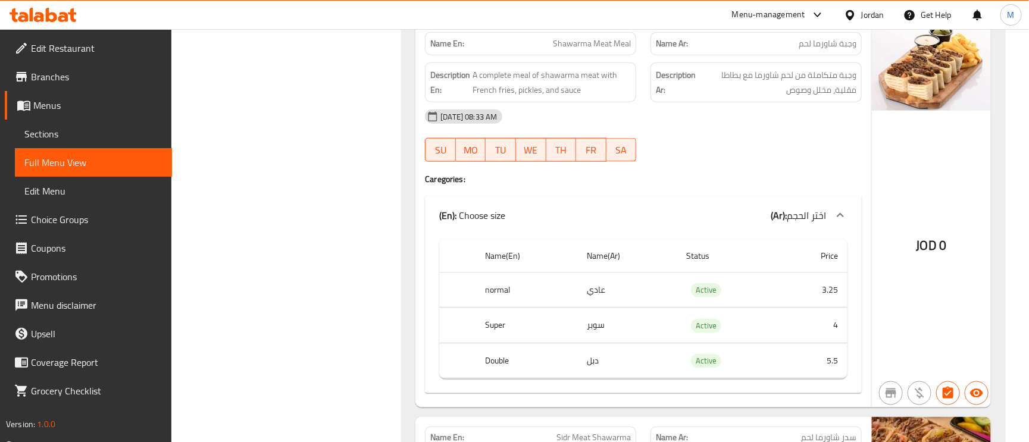
click at [573, 50] on span "Shawarma Meat Meal" at bounding box center [592, 44] width 78 height 13
click at [601, 50] on span "Shawarma Meat Meal" at bounding box center [592, 44] width 78 height 13
click at [838, 94] on span "وجبة متكاملة من لحم شاورما مع بطاطا مقلية، مخلل وصوص" at bounding box center [777, 82] width 158 height 29
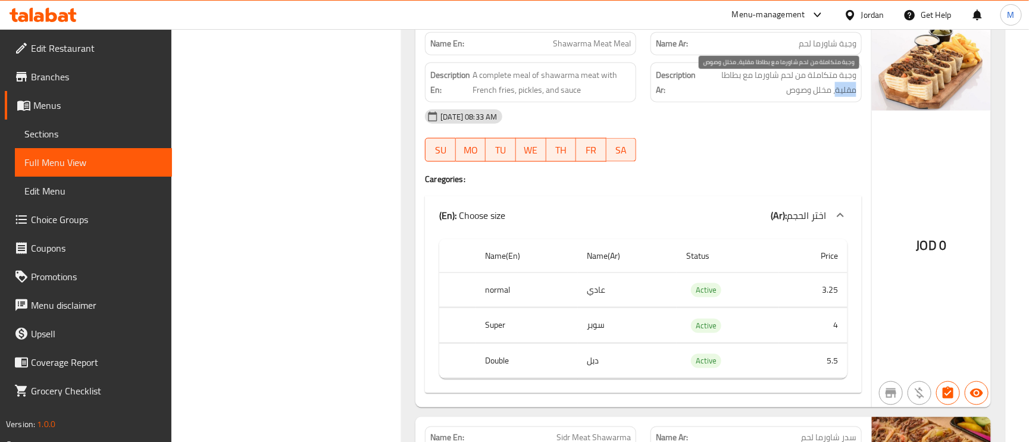
click at [838, 94] on span "وجبة متكاملة من لحم شاورما مع بطاطا مقلية، مخلل وصوص" at bounding box center [777, 82] width 158 height 29
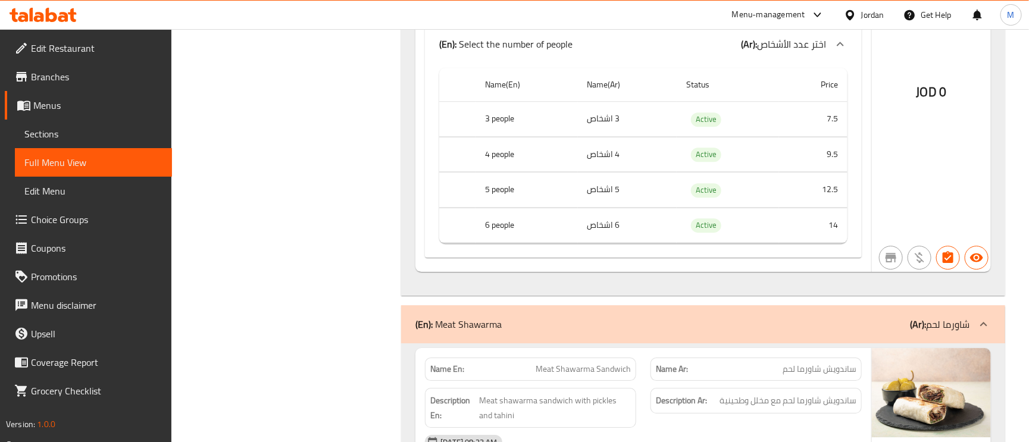
scroll to position [1696, 0]
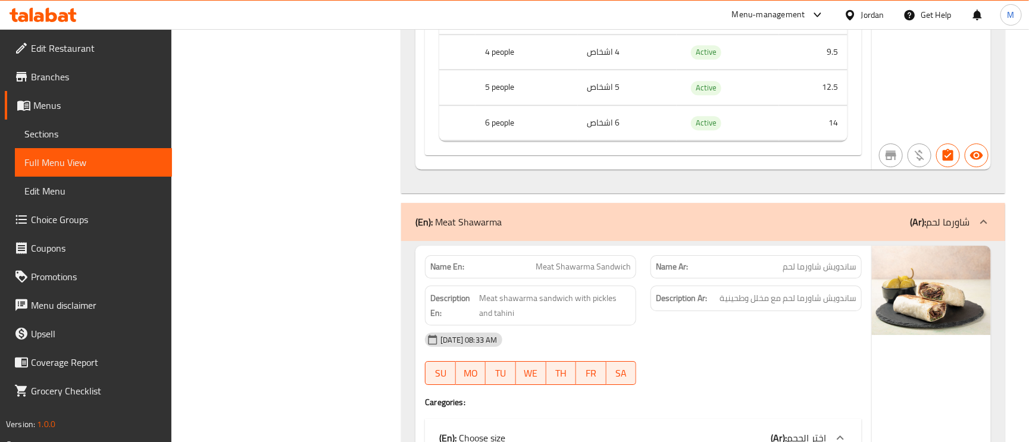
click at [976, 232] on div at bounding box center [984, 222] width 29 height 29
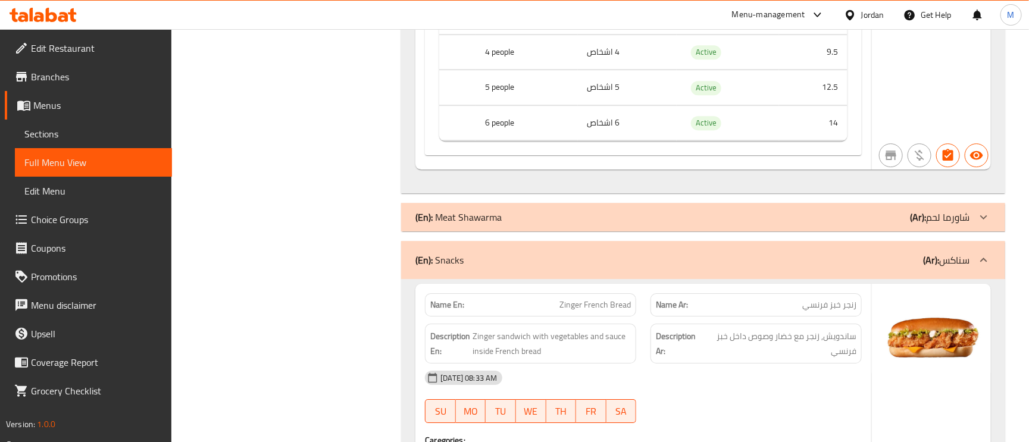
click at [976, 228] on div at bounding box center [984, 217] width 29 height 29
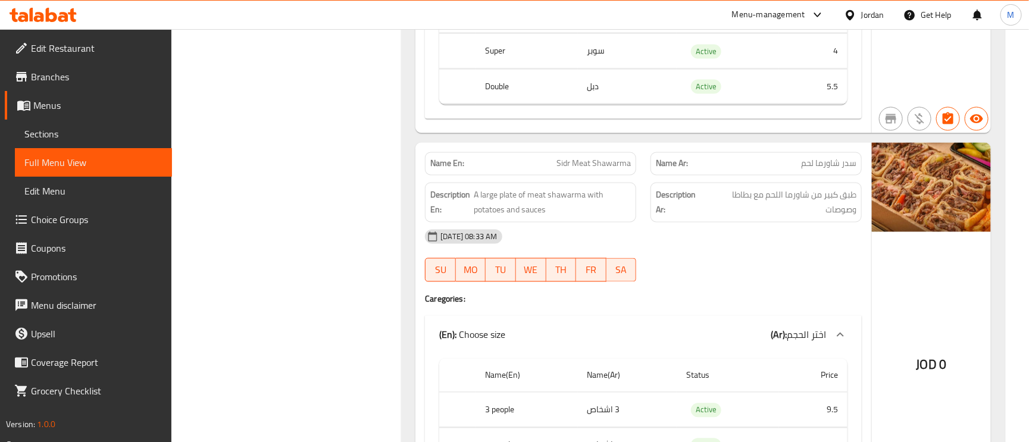
scroll to position [3036, 0]
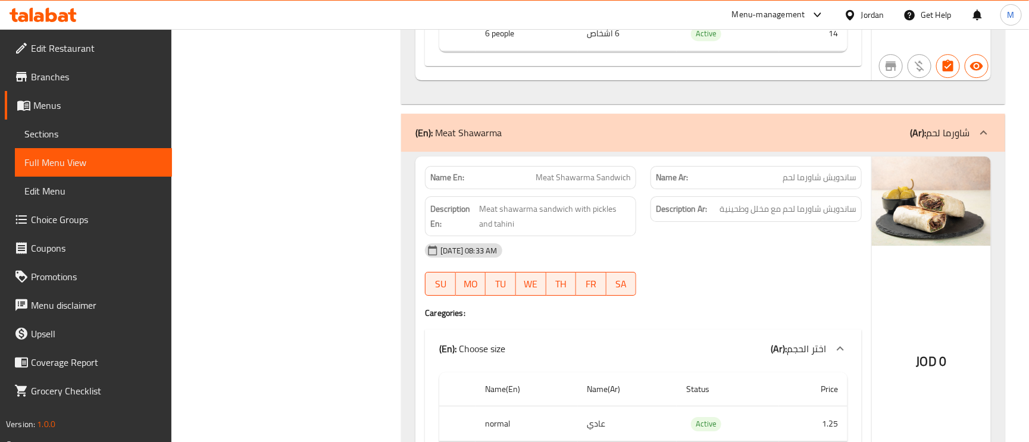
click at [992, 133] on div at bounding box center [984, 132] width 29 height 29
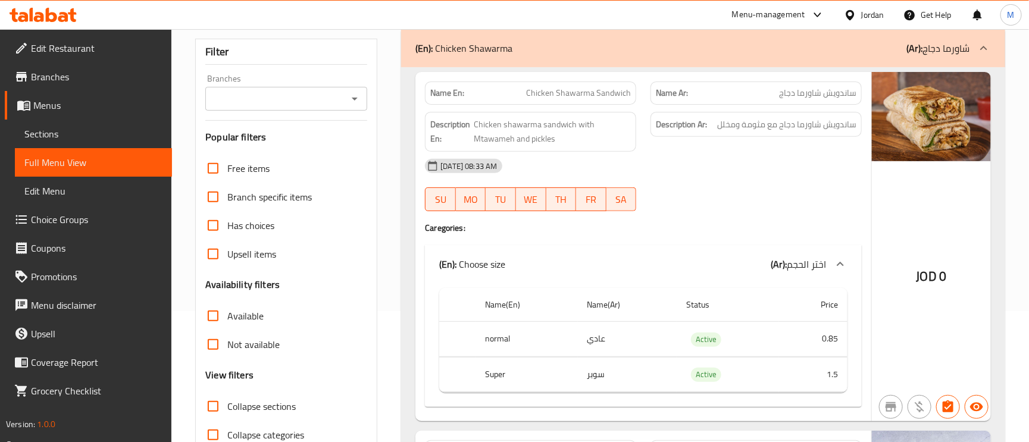
scroll to position [89, 0]
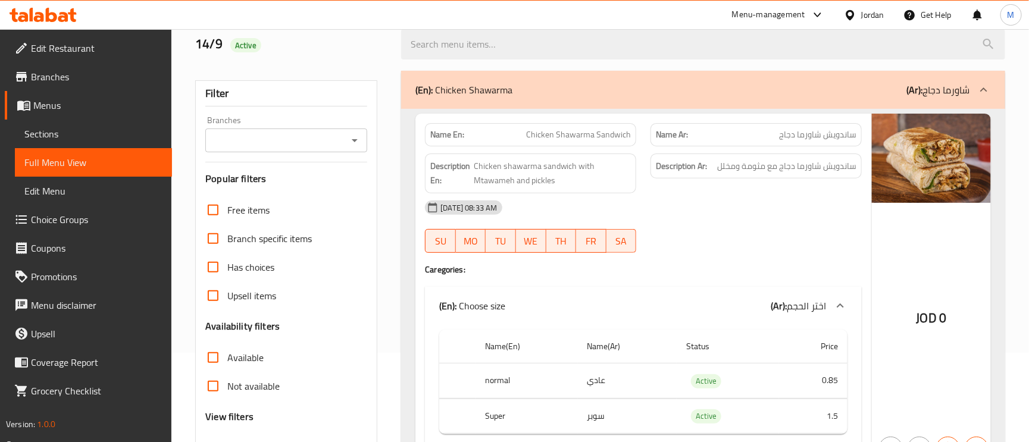
click at [989, 96] on icon at bounding box center [984, 90] width 14 height 14
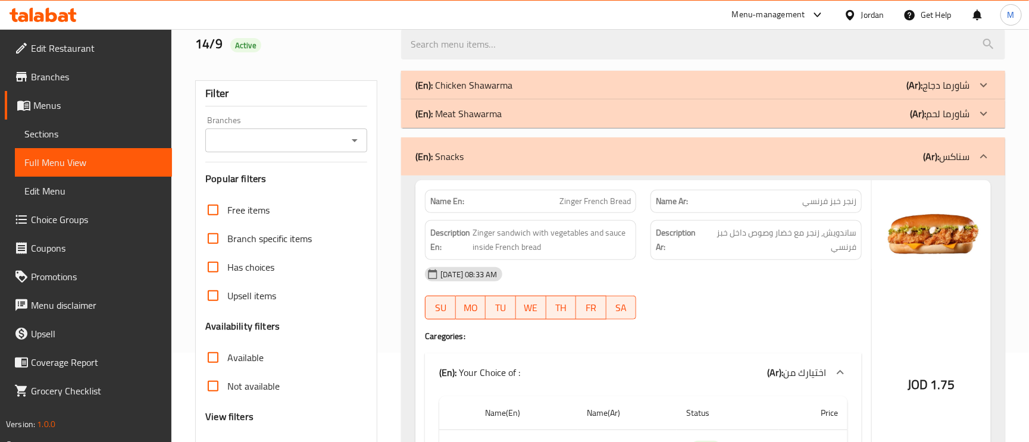
click at [813, 208] on span "زنجر خبز فرنسي" at bounding box center [829, 201] width 54 height 13
click at [597, 208] on span "Zinger French Bread" at bounding box center [595, 201] width 71 height 13
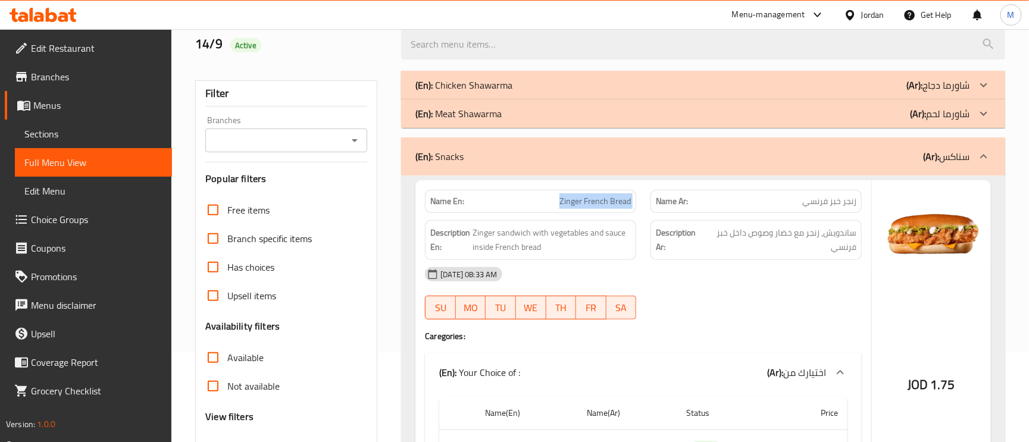
click at [597, 208] on span "Zinger French Bread" at bounding box center [595, 201] width 71 height 13
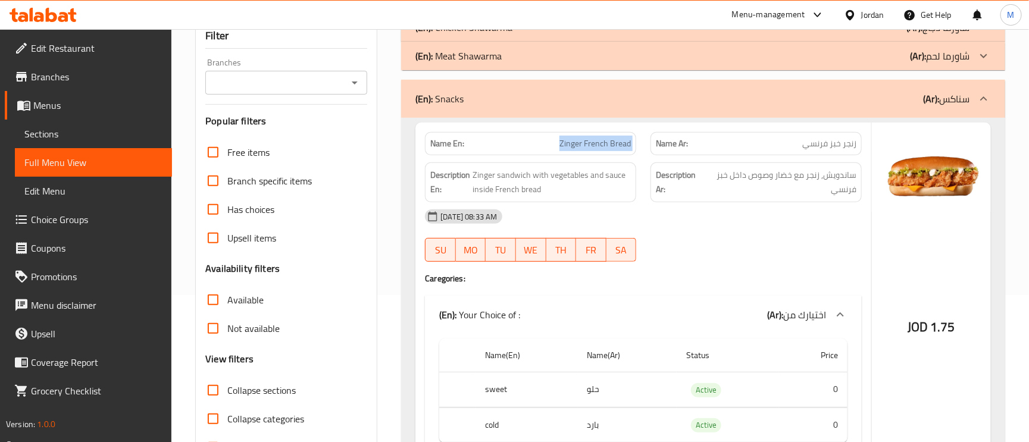
scroll to position [179, 0]
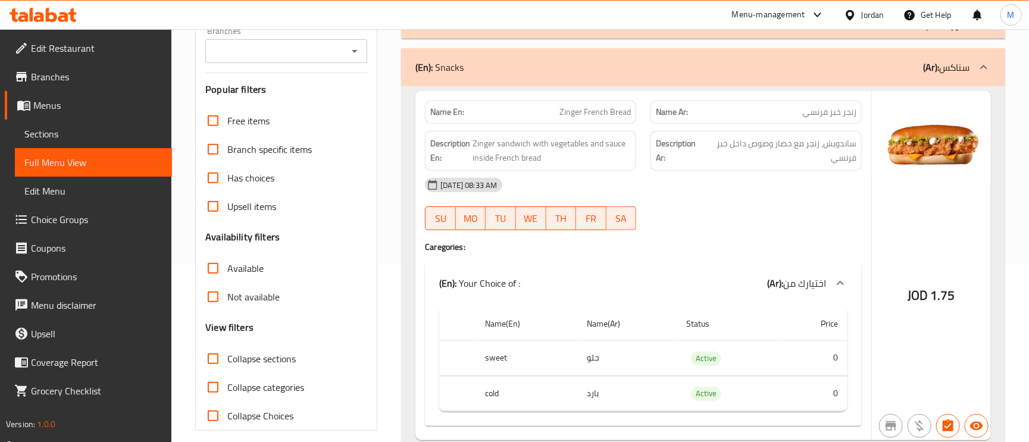
click at [488, 352] on th "sweet" at bounding box center [527, 358] width 102 height 35
click at [494, 394] on th "cold" at bounding box center [527, 393] width 102 height 35
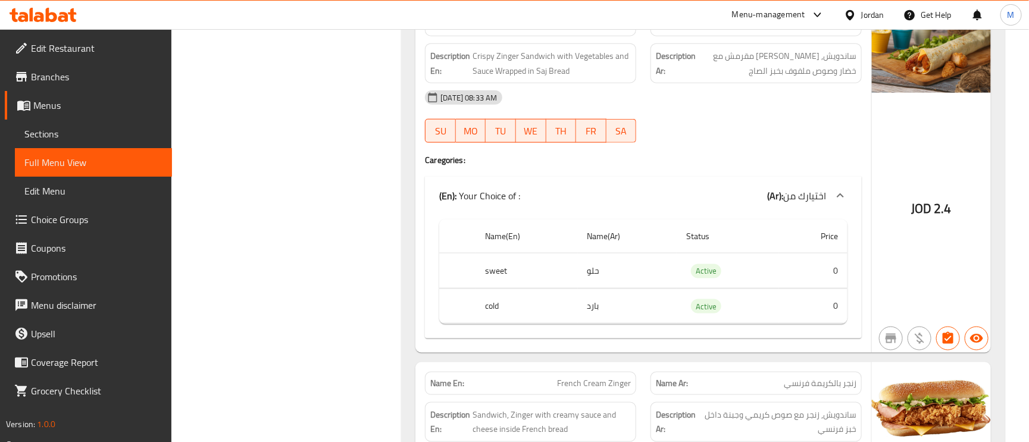
scroll to position [804, 0]
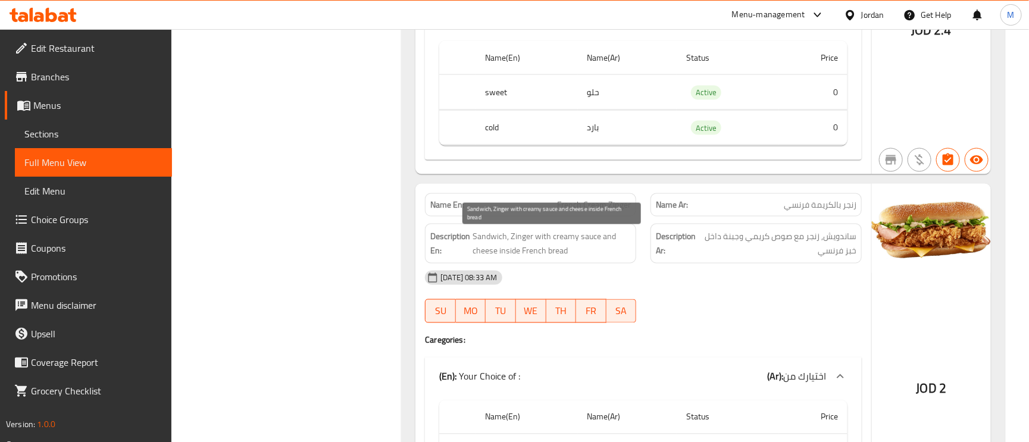
click at [569, 238] on span "Sandwich, Zinger with creamy sauce and cheese inside French bread" at bounding box center [552, 243] width 158 height 29
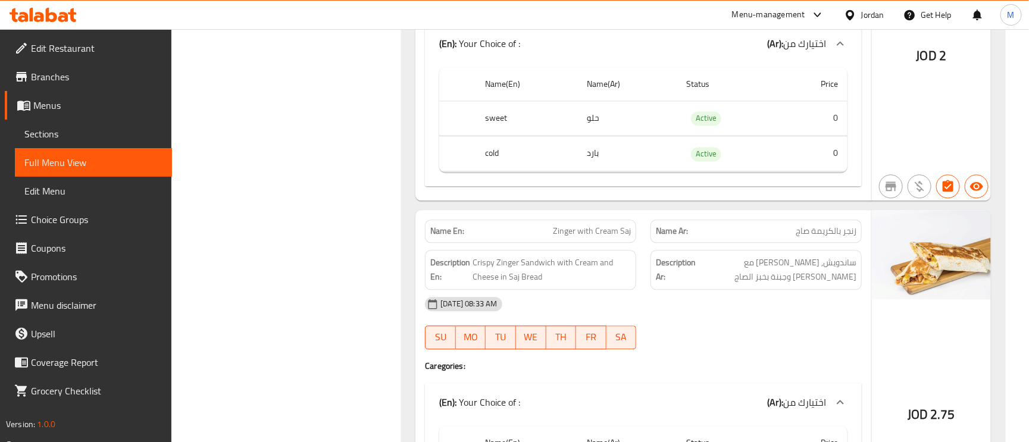
scroll to position [1161, 0]
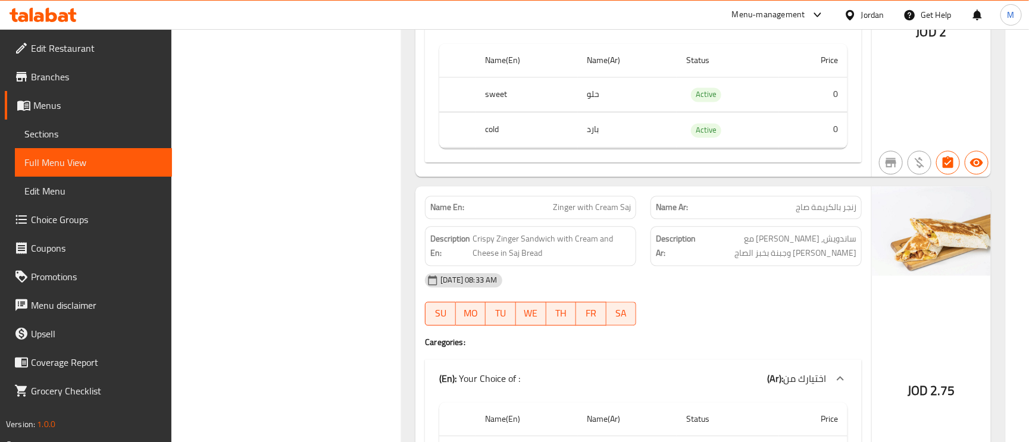
click at [837, 219] on div "Name Ar: زنجر بالكريمة صاج" at bounding box center [756, 207] width 211 height 23
click at [573, 214] on span "Zinger with Cream Saj" at bounding box center [592, 207] width 78 height 13
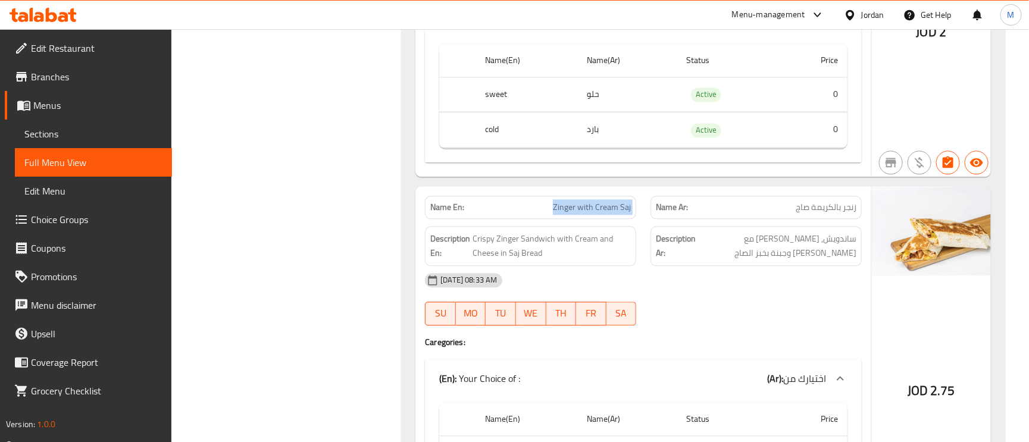
click at [573, 214] on span "Zinger with Cream Saj" at bounding box center [592, 207] width 78 height 13
click at [525, 252] on span "Crispy Zinger Sandwich with Cream and Cheese in Saj Bread" at bounding box center [552, 246] width 158 height 29
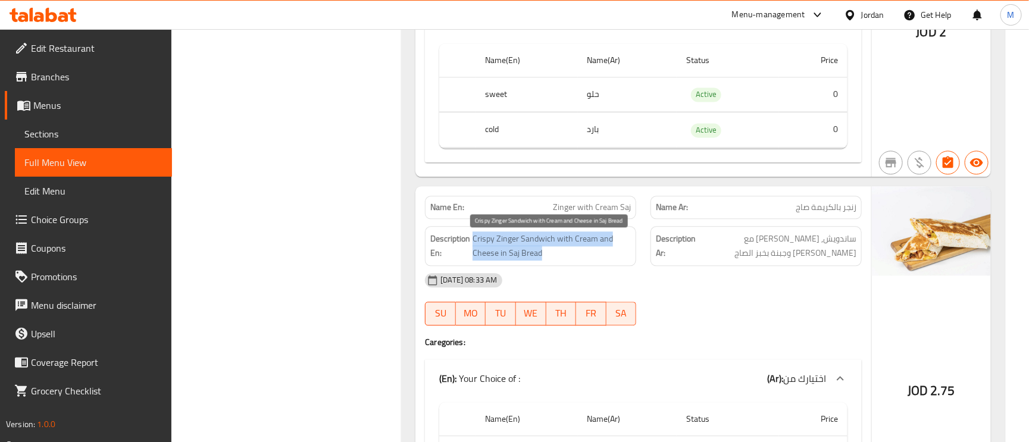
click at [525, 252] on span "Crispy Zinger Sandwich with Cream and Cheese in Saj Bread" at bounding box center [552, 246] width 158 height 29
click at [502, 249] on span "Crispy Zinger Sandwich with Cream and Cheese in Saj Bread" at bounding box center [552, 246] width 158 height 29
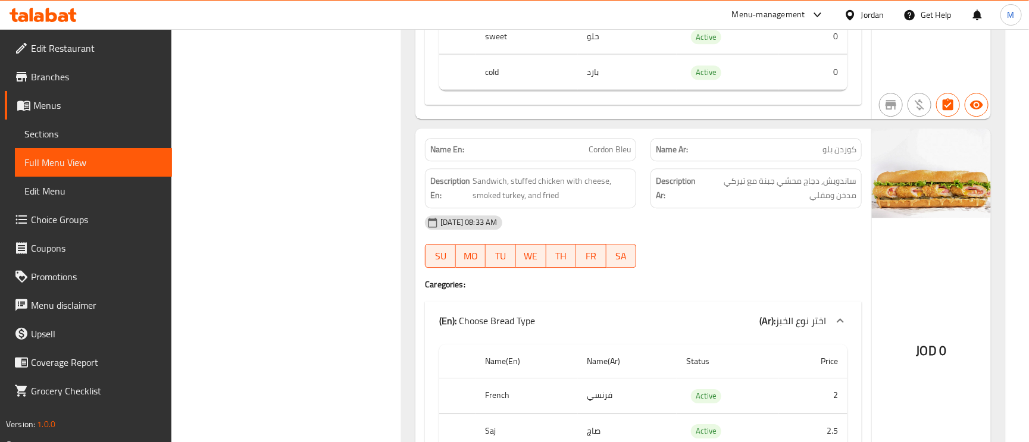
scroll to position [1607, 0]
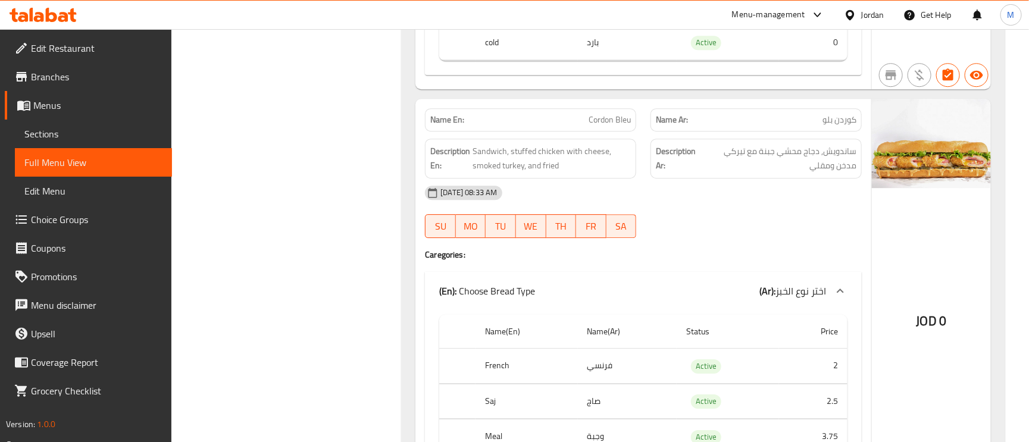
click at [815, 170] on span "ساندويش, دجاج محشي جبنة مع تيركي مدخن ومقلي" at bounding box center [779, 158] width 155 height 29
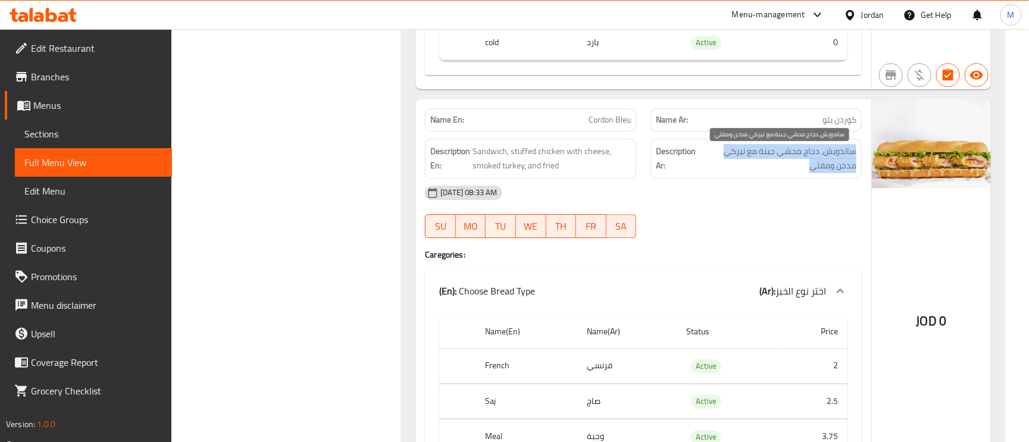
click at [815, 170] on span "ساندويش, دجاج محشي جبنة مع تيركي مدخن ومقلي" at bounding box center [779, 158] width 155 height 29
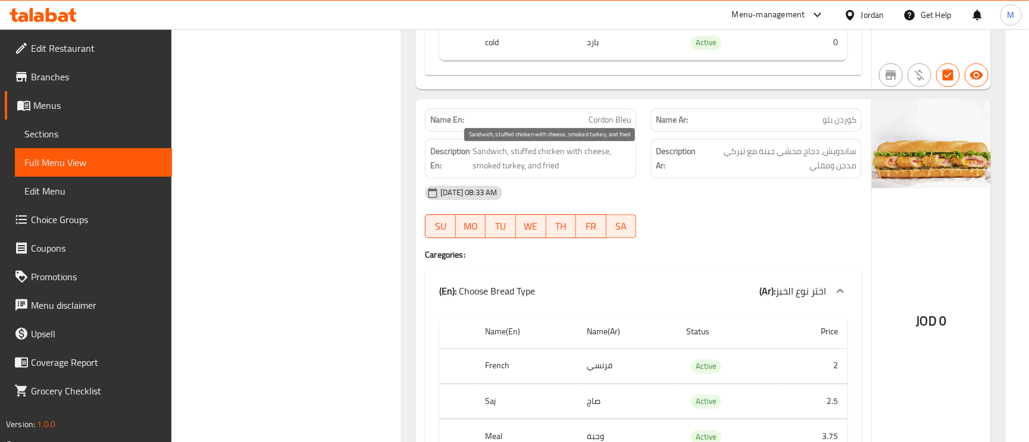
click at [529, 152] on span "Sandwich, stuffed chicken with cheese, smoked turkey, and fried" at bounding box center [552, 158] width 158 height 29
click at [592, 158] on span "Sandwich, stuffed chicken with cheese, smoked turkey, and fried" at bounding box center [552, 158] width 158 height 29
click at [509, 171] on span "Sandwich, stuffed chicken with cheese, smoked turkey, and fried" at bounding box center [552, 158] width 158 height 29
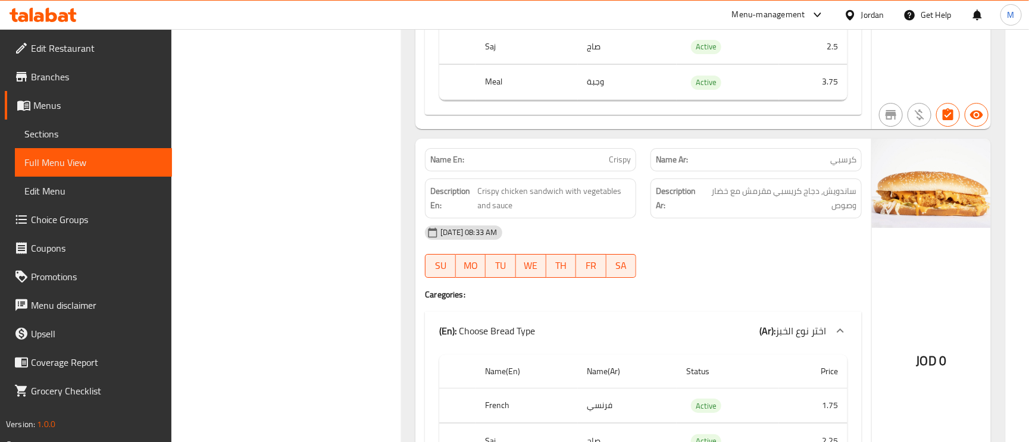
scroll to position [1964, 0]
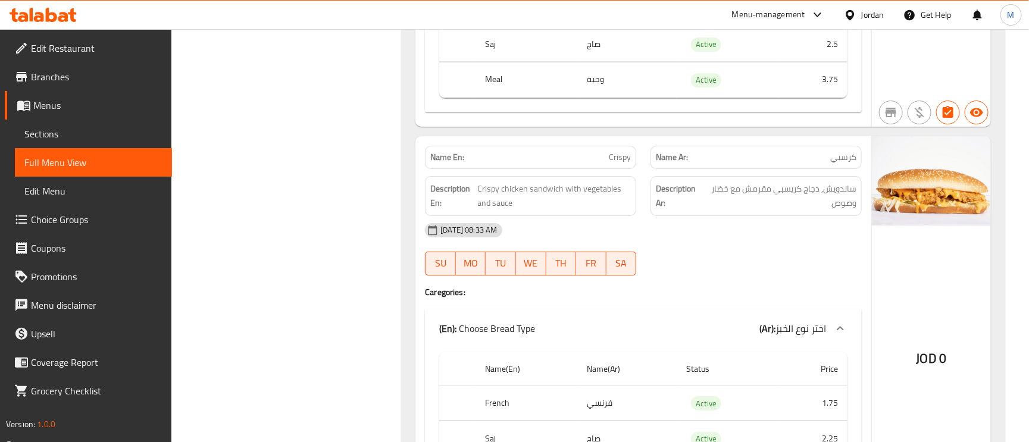
click at [600, 157] on p "Name En: Crispy" at bounding box center [530, 157] width 201 height 13
copy span "Crispy"
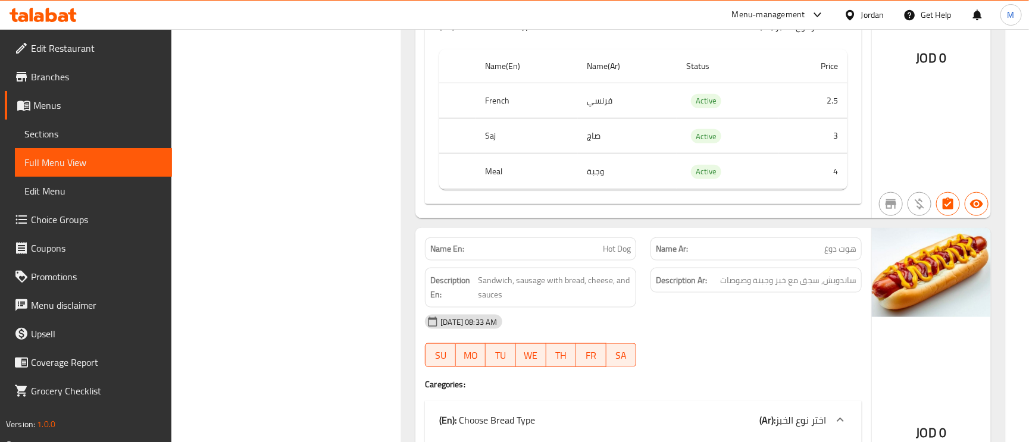
scroll to position [2768, 0]
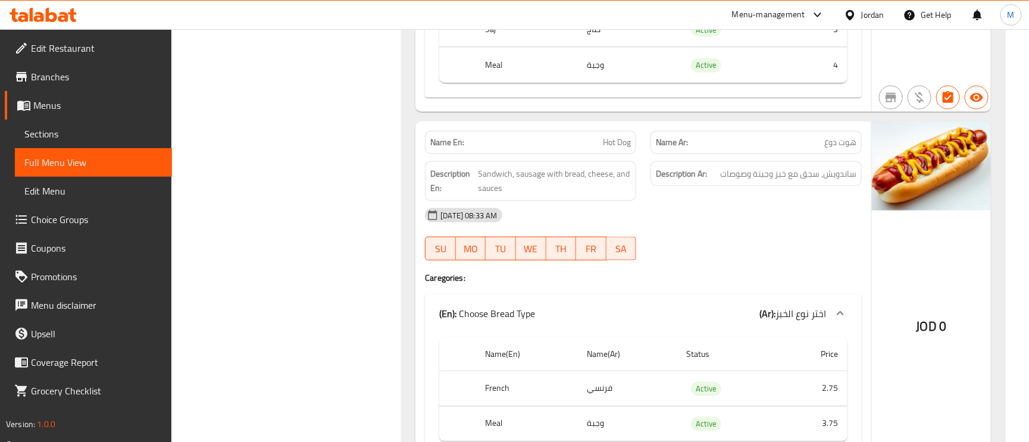
click at [620, 149] on span "Hot Dog" at bounding box center [617, 142] width 28 height 13
copy span "Hot Dog"
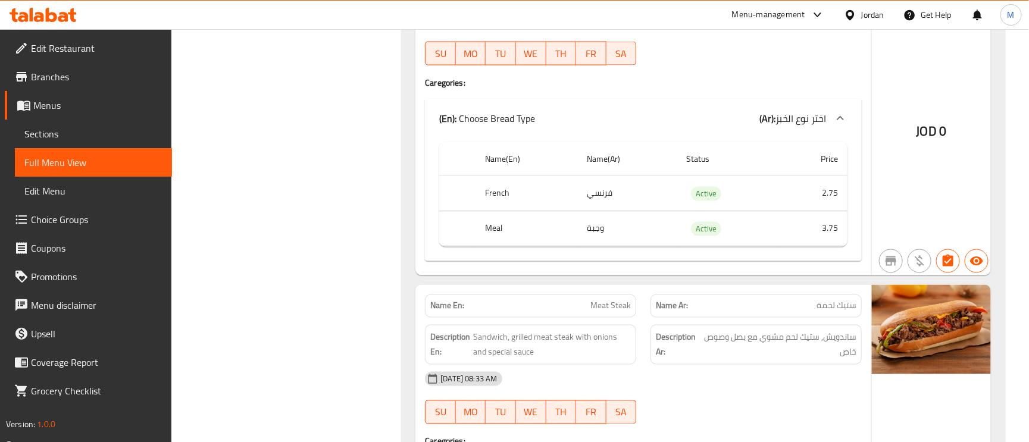
scroll to position [3036, 0]
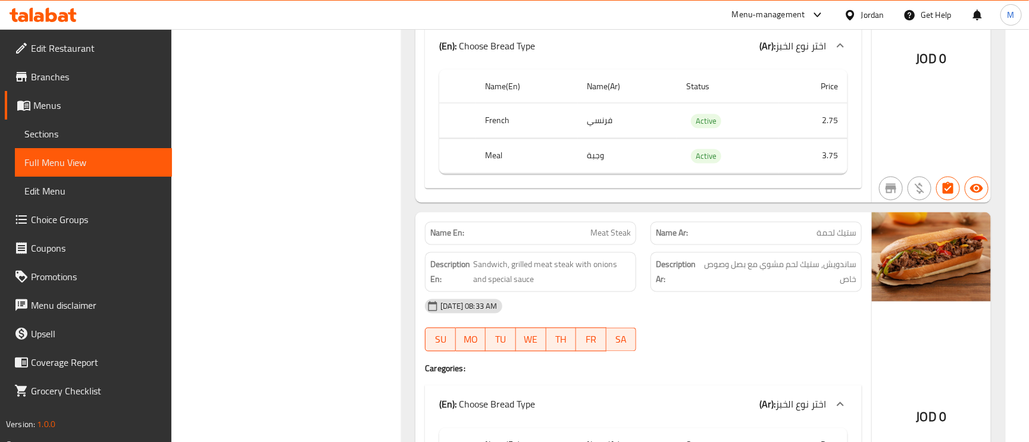
click at [609, 238] on span "Meat Steak" at bounding box center [610, 233] width 40 height 13
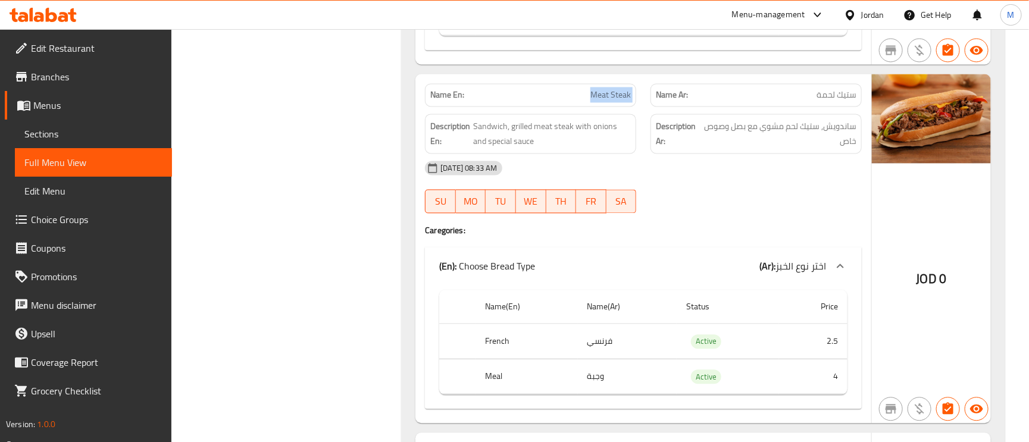
scroll to position [3214, 0]
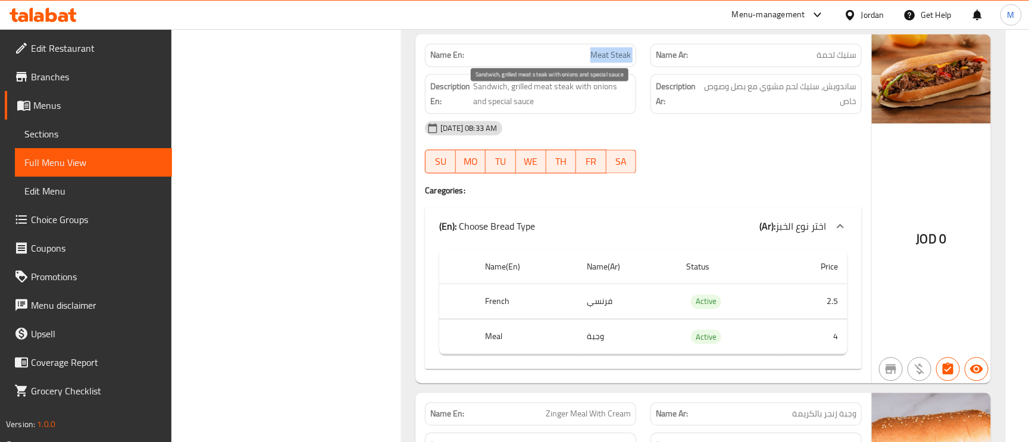
click at [526, 95] on span "Sandwich, grilled meat steak with onions and special sauce" at bounding box center [552, 93] width 158 height 29
click at [548, 99] on span "Sandwich, grilled meat steak with onions and special sauce" at bounding box center [552, 93] width 158 height 29
click at [527, 93] on span "Sandwich, grilled meat steak with onions and special sauce" at bounding box center [552, 93] width 158 height 29
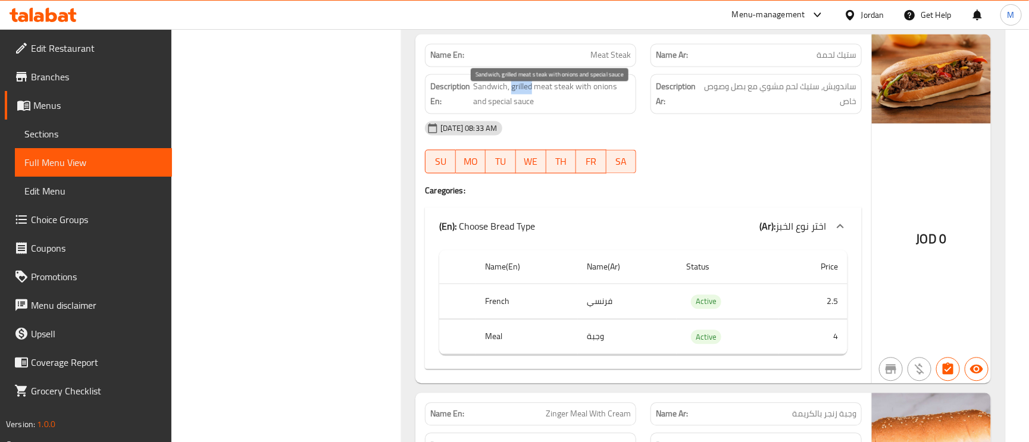
click at [527, 93] on span "Sandwich, grilled meat steak with onions and special sauce" at bounding box center [552, 93] width 158 height 29
click at [523, 98] on span "Sandwich, grilled meat steak with onions and special sauce" at bounding box center [552, 93] width 158 height 29
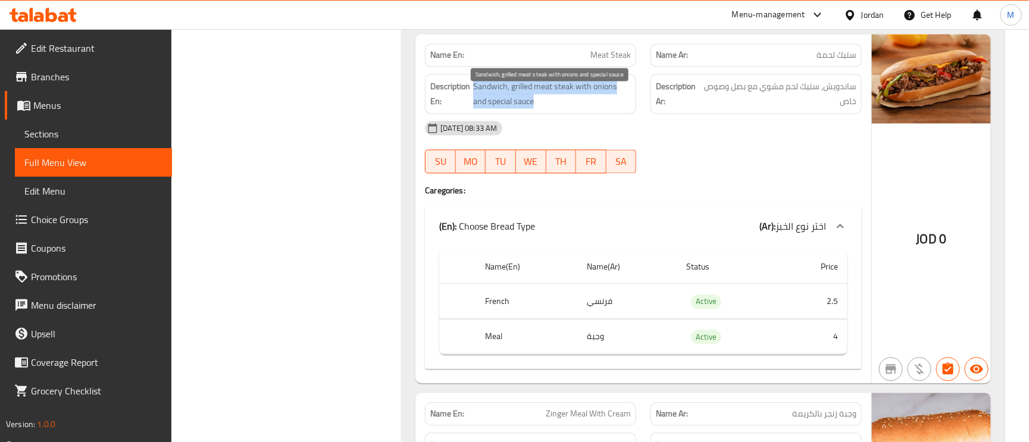
click at [523, 98] on span "Sandwich, grilled meat steak with onions and special sauce" at bounding box center [552, 93] width 158 height 29
click at [516, 99] on span "Sandwich, grilled meat steak with onions and special sauce" at bounding box center [552, 93] width 158 height 29
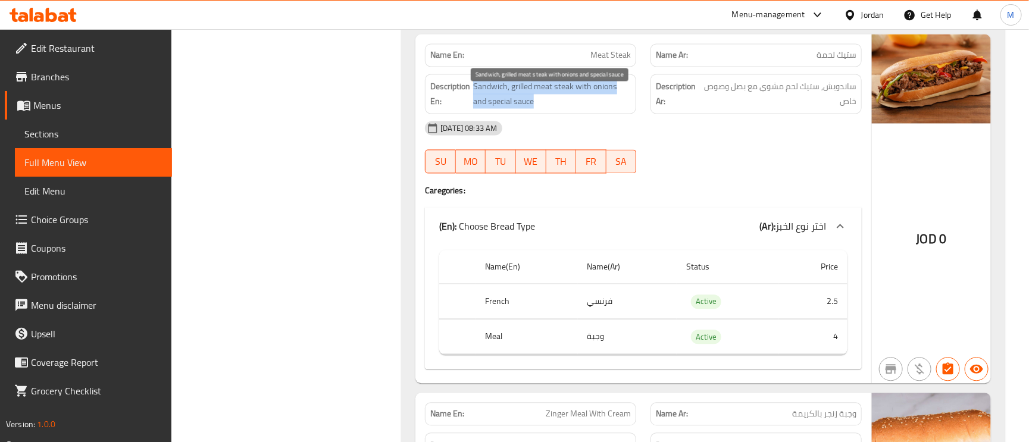
click at [539, 108] on span "Sandwich, grilled meat steak with onions and special sauce" at bounding box center [552, 93] width 158 height 29
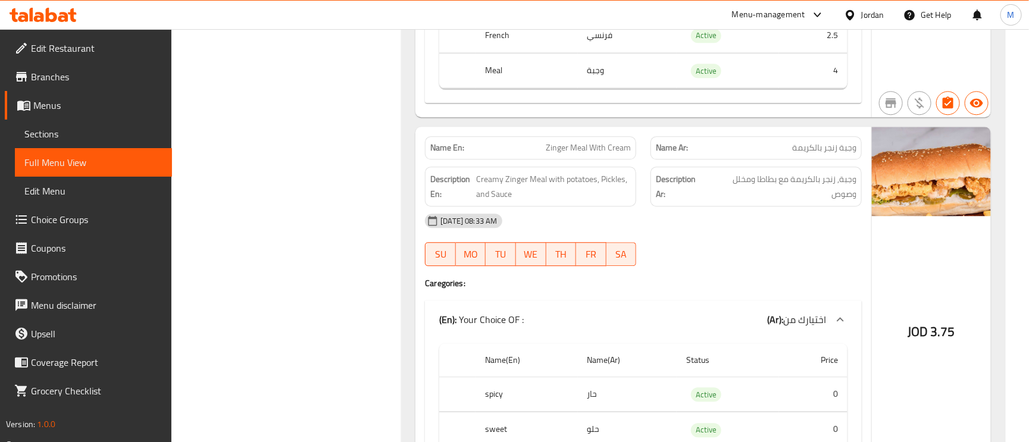
scroll to position [3482, 0]
click at [589, 149] on span "Zinger Meal With Cream" at bounding box center [588, 146] width 85 height 13
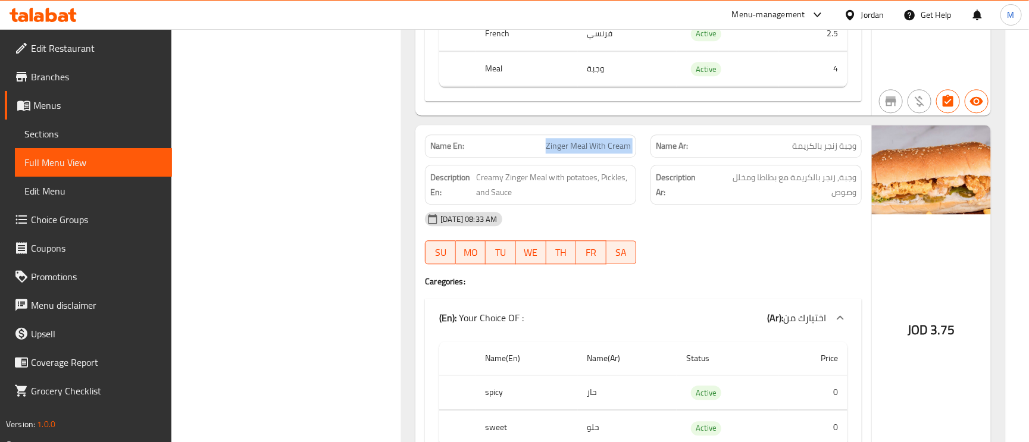
click at [589, 149] on span "Zinger Meal With Cream" at bounding box center [588, 146] width 85 height 13
click at [583, 158] on div "Name En: Zinger Meal With Cream" at bounding box center [530, 146] width 211 height 23
click at [579, 152] on span "Zinger Meal With Cream" at bounding box center [588, 146] width 85 height 13
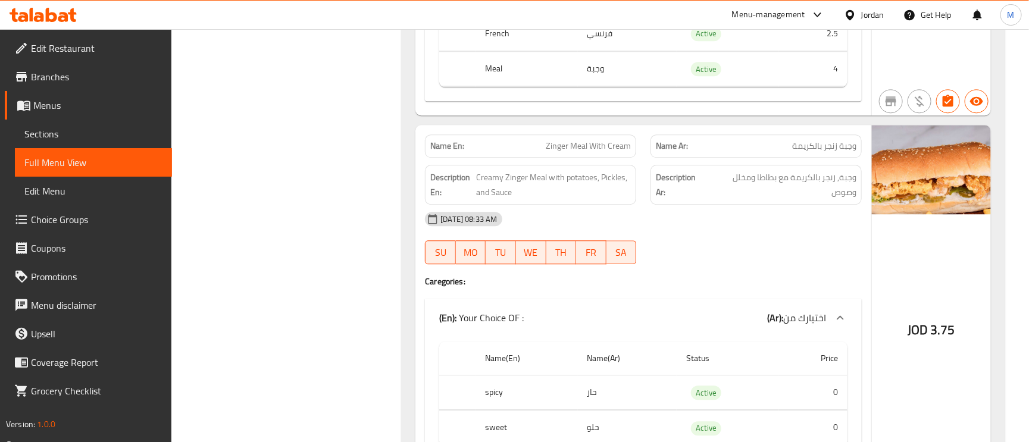
click at [579, 152] on span "Zinger Meal With Cream" at bounding box center [588, 146] width 85 height 13
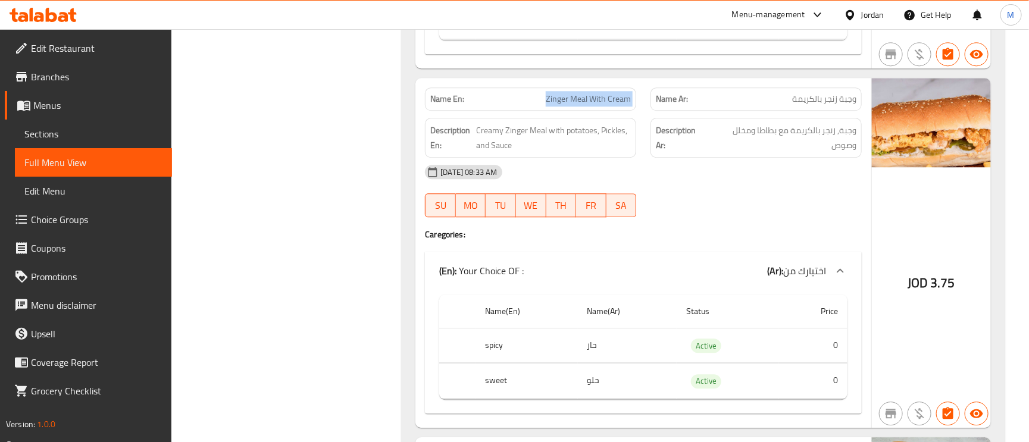
scroll to position [3661, 0]
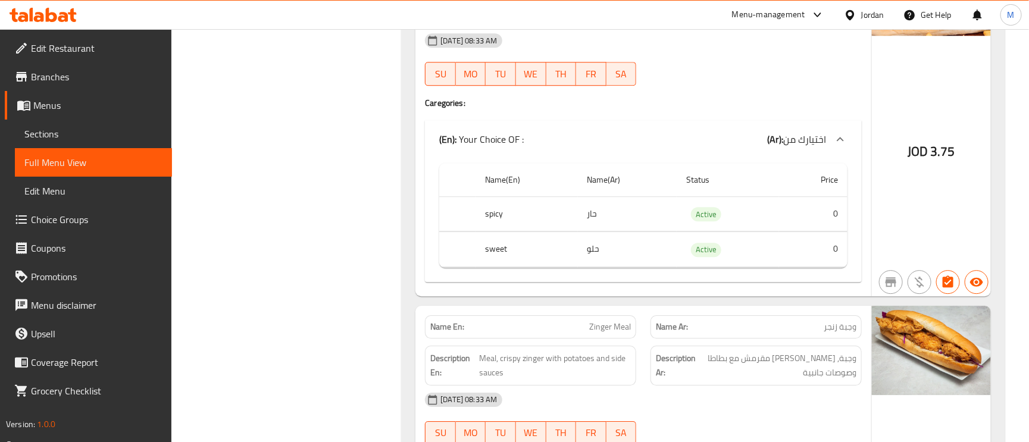
click at [493, 265] on th "sweet" at bounding box center [527, 249] width 102 height 35
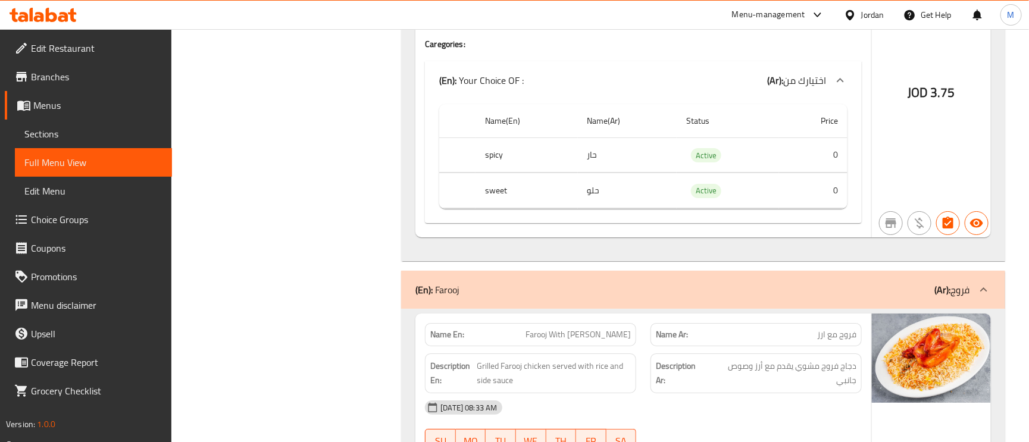
scroll to position [4286, 0]
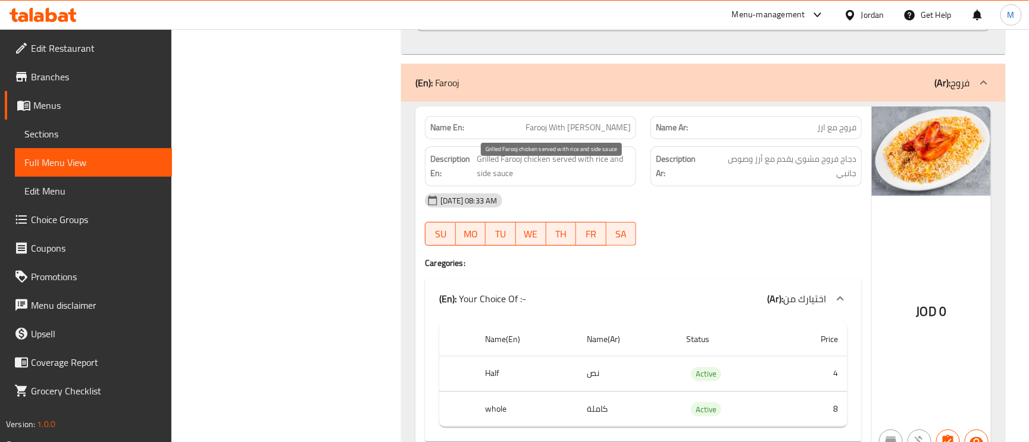
click at [488, 181] on span "Grilled Farooj chicken served with rice and side sauce" at bounding box center [554, 166] width 154 height 29
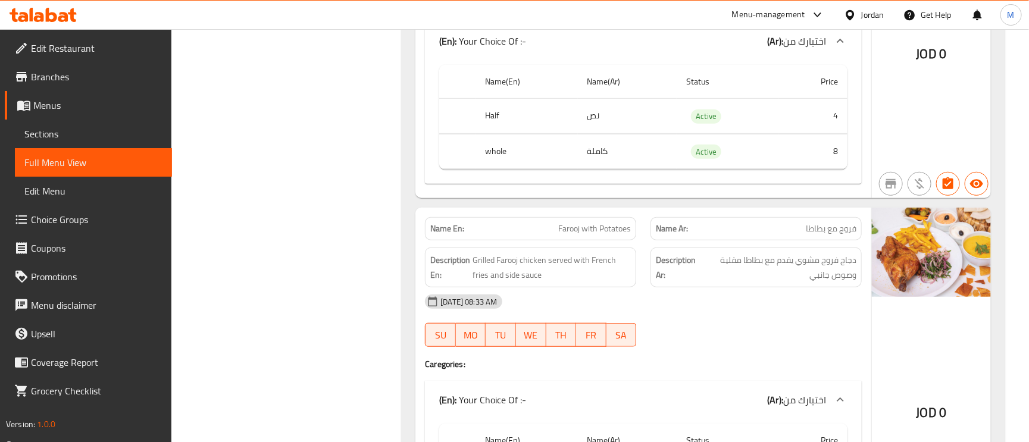
scroll to position [4554, 0]
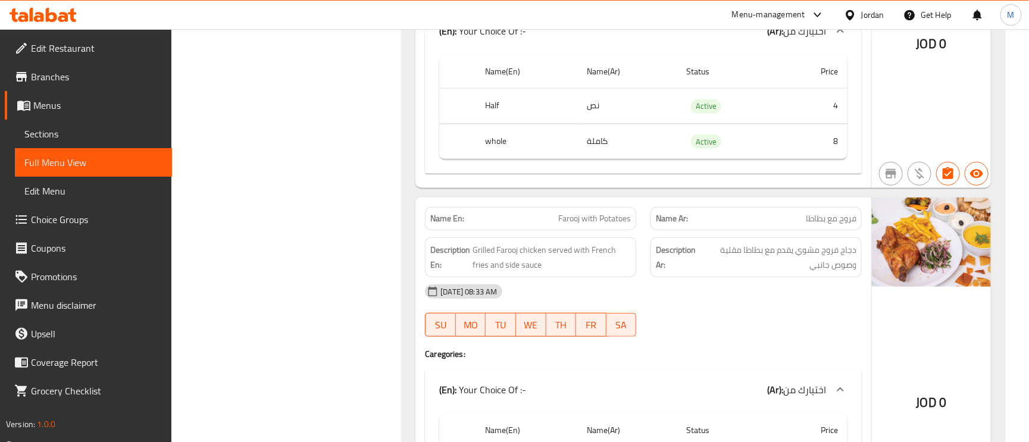
click at [818, 225] on span "فروج مع بطاطا" at bounding box center [831, 219] width 51 height 13
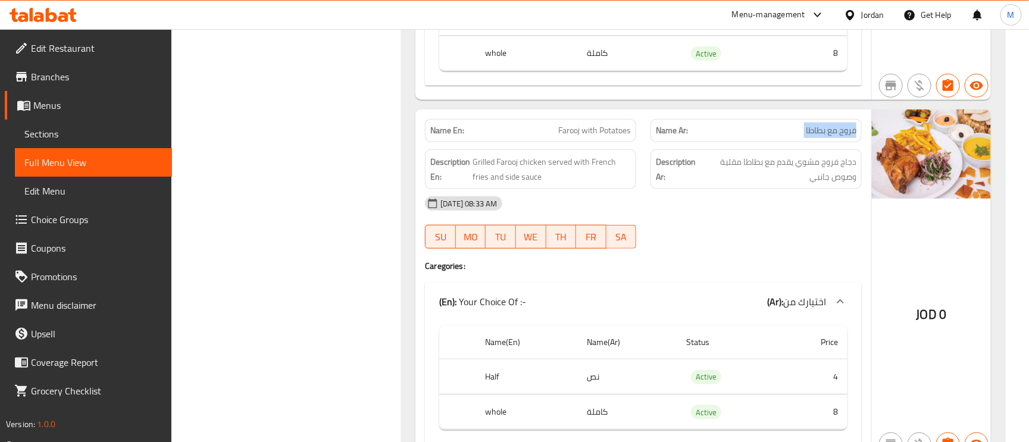
scroll to position [4643, 0]
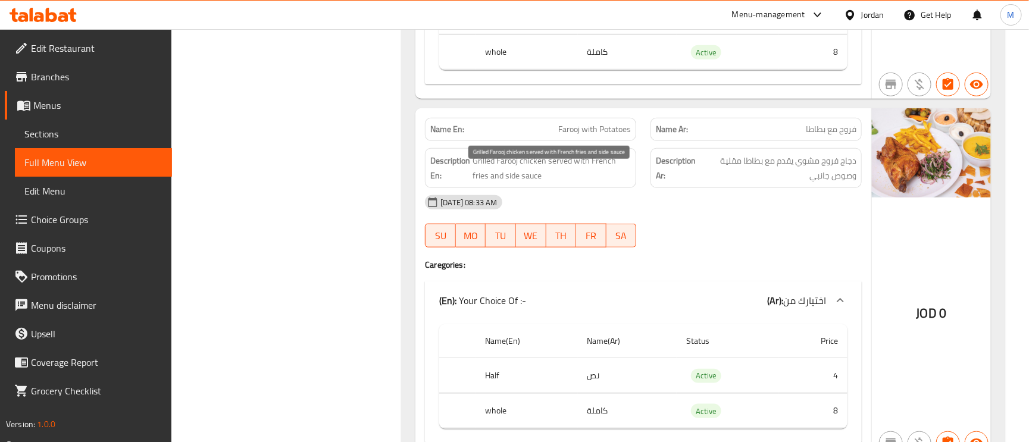
click at [558, 174] on span "Grilled Farooj chicken served with French fries and side sauce" at bounding box center [552, 168] width 158 height 29
click at [543, 175] on span "Grilled Farooj chicken served with French fries and side sauce" at bounding box center [552, 168] width 158 height 29
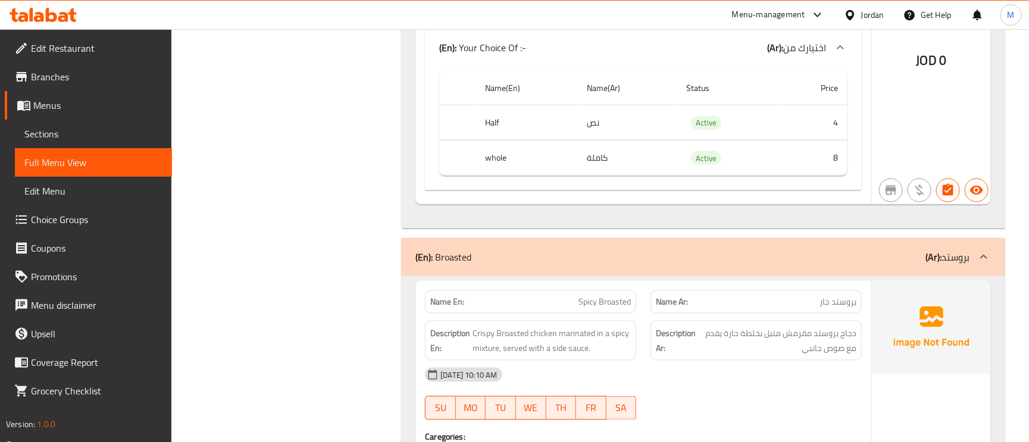
scroll to position [5000, 0]
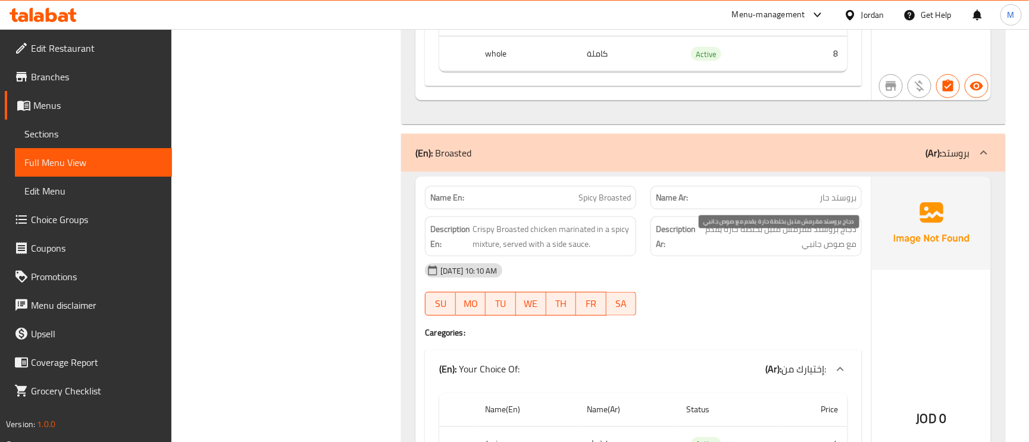
click at [807, 251] on span "دجاج بروستد مقرمش متبل بخلطة حارة يقدم مع صوص جانبي" at bounding box center [777, 236] width 158 height 29
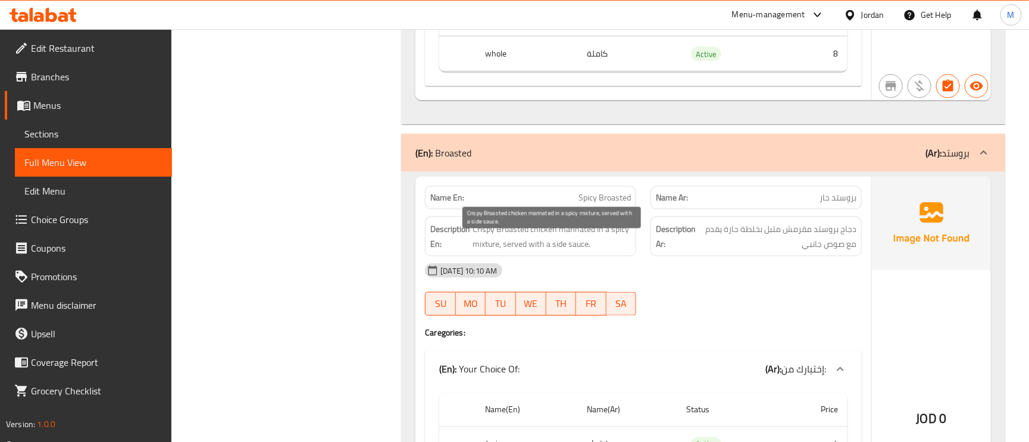
click at [507, 243] on span "Crispy Broasted chicken marinated in a spicy mixture, served with a side sauce." at bounding box center [552, 236] width 158 height 29
click at [578, 247] on span "Crispy Broasted chicken marinated in a spicy mixture, served with a side sauce." at bounding box center [552, 236] width 158 height 29
click at [507, 245] on span "Crispy Broasted chicken marinated in a spicy mixture, served with a side sauce." at bounding box center [552, 236] width 158 height 29
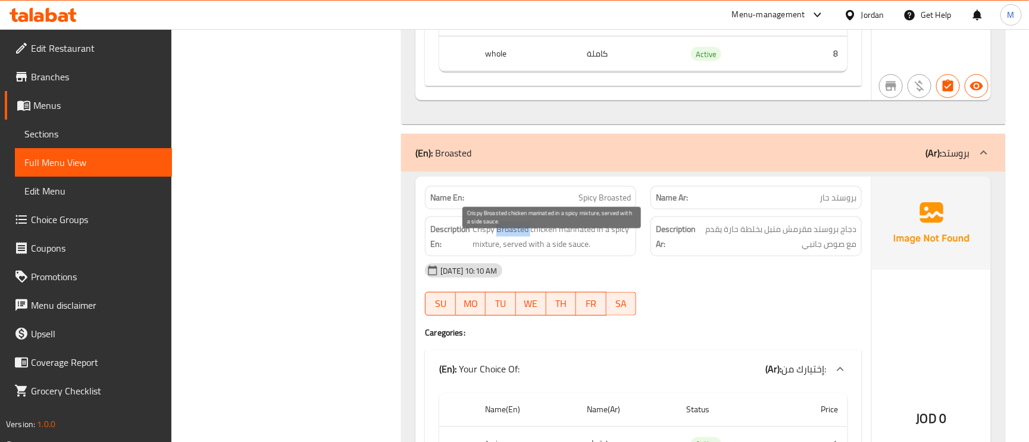
click at [507, 245] on span "Crispy Broasted chicken marinated in a spicy mixture, served with a side sauce." at bounding box center [552, 236] width 158 height 29
click at [477, 236] on span "Crispy Broasted chicken marinated in a spicy mixture, served with a side sauce." at bounding box center [552, 236] width 158 height 29
click at [486, 239] on span "Crispy Broasted chicken marinated in a spicy mixture, served with a side sauce." at bounding box center [552, 236] width 158 height 29
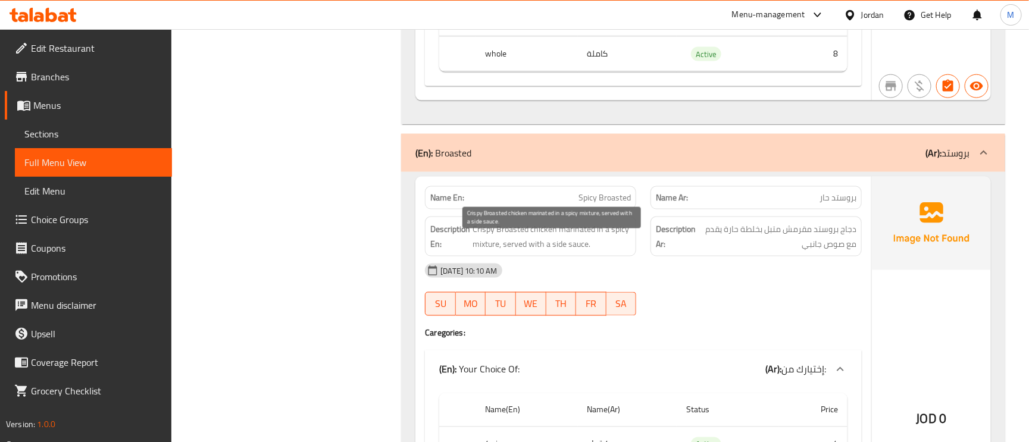
click at [492, 251] on span "Crispy Broasted chicken marinated in a spicy mixture, served with a side sauce." at bounding box center [552, 236] width 158 height 29
click at [621, 246] on span "Crispy Broasted chicken marinated in a spicy mixture, served with a side sauce." at bounding box center [552, 236] width 158 height 29
click at [533, 246] on span "Crispy Broasted chicken marinated in a spicy mixture, served with a side sauce." at bounding box center [552, 236] width 158 height 29
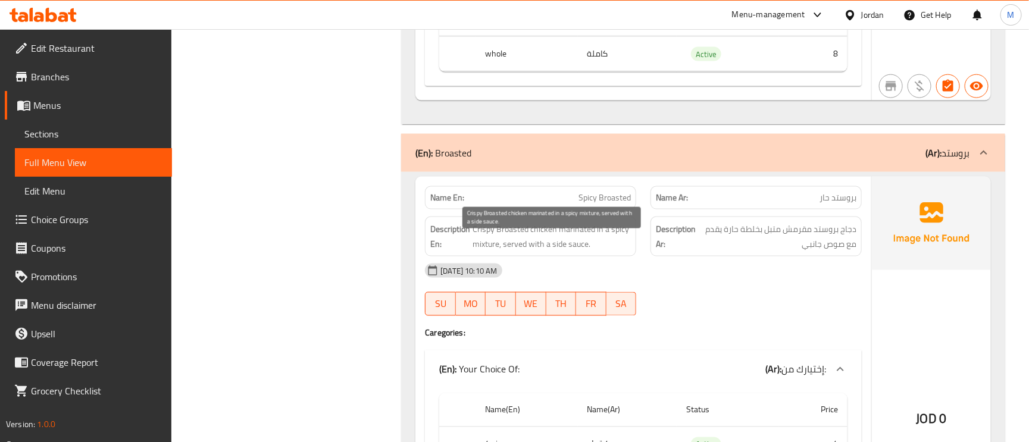
click at [533, 246] on span "Crispy Broasted chicken marinated in a spicy mixture, served with a side sauce." at bounding box center [552, 236] width 158 height 29
click at [480, 239] on span "Crispy Broasted chicken marinated in a spicy mixture, served with a side sauce." at bounding box center [552, 236] width 158 height 29
click at [570, 251] on span "Crispy Broasted chicken marinated in a spicy mixture, served with a side sauce." at bounding box center [552, 236] width 158 height 29
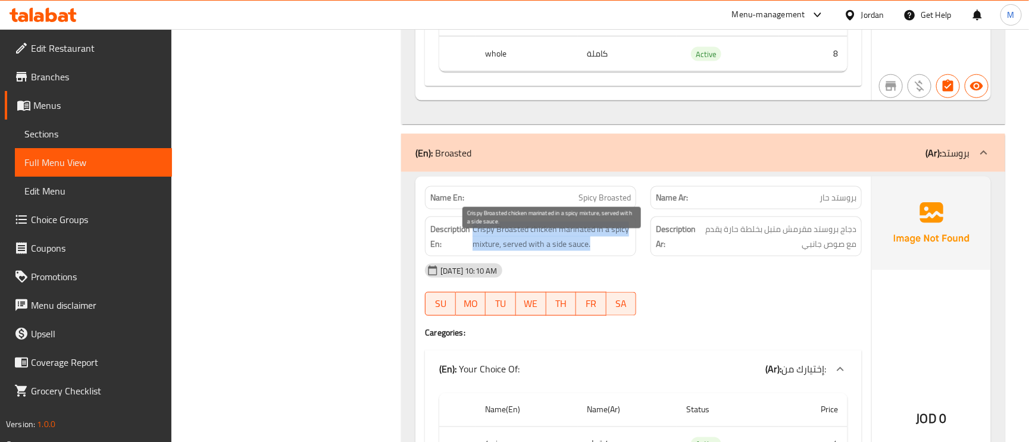
click at [570, 251] on span "Crispy Broasted chicken marinated in a spicy mixture, served with a side sauce." at bounding box center [552, 236] width 158 height 29
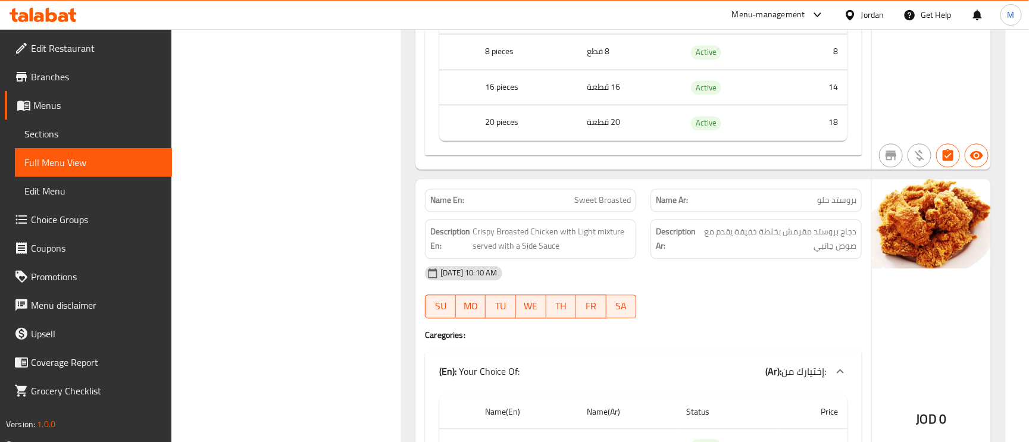
scroll to position [5447, 0]
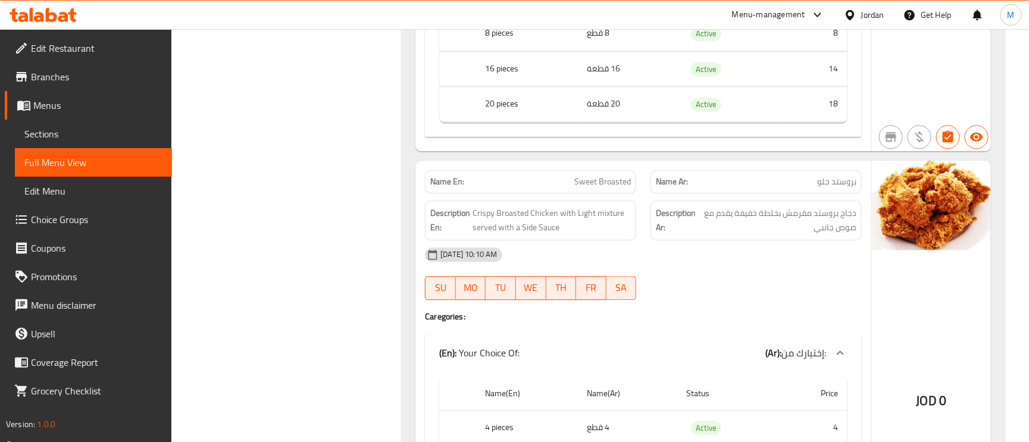
click at [607, 188] on span "Sweet Broasted" at bounding box center [602, 182] width 57 height 13
click at [590, 226] on span "Crispy Broasted Chicken with Light mixture served with a Side Sauce" at bounding box center [552, 220] width 158 height 29
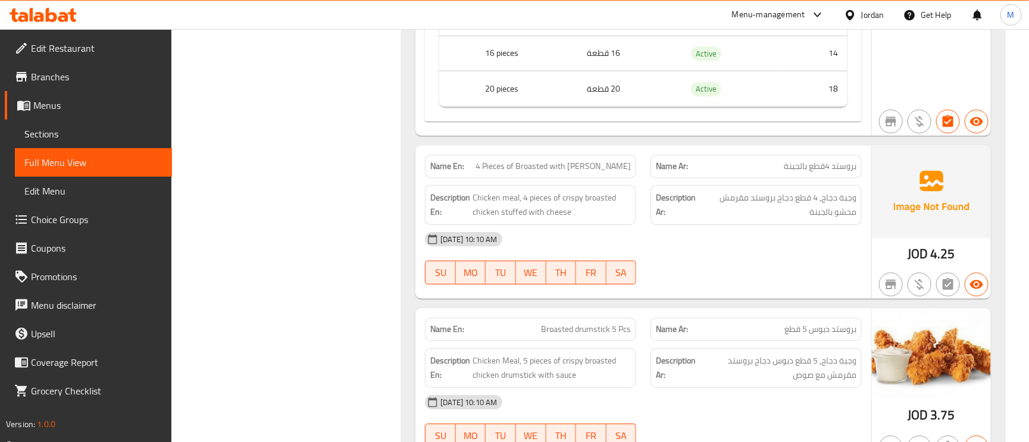
scroll to position [5893, 0]
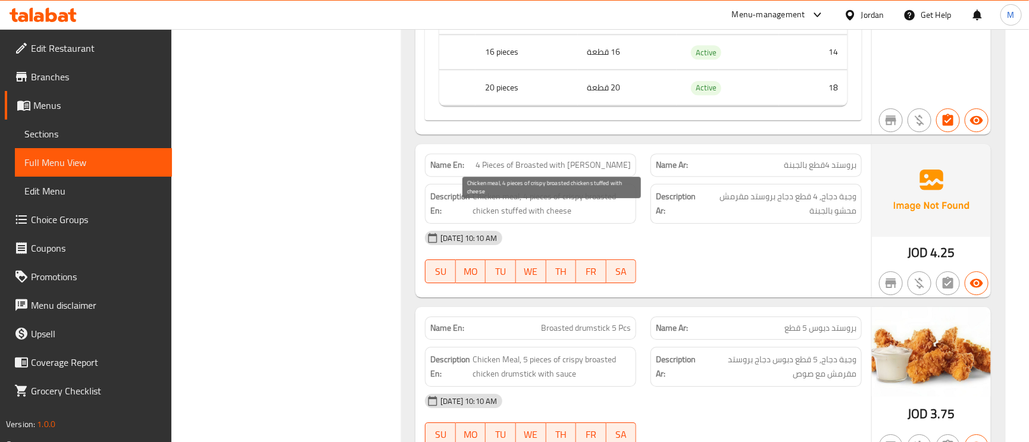
click at [561, 215] on span "Chicken meal, 4 pieces of crispy broasted chicken stuffed with cheese" at bounding box center [552, 203] width 158 height 29
click at [560, 335] on span "Broasted drumstick 5 Pcs" at bounding box center [586, 328] width 90 height 13
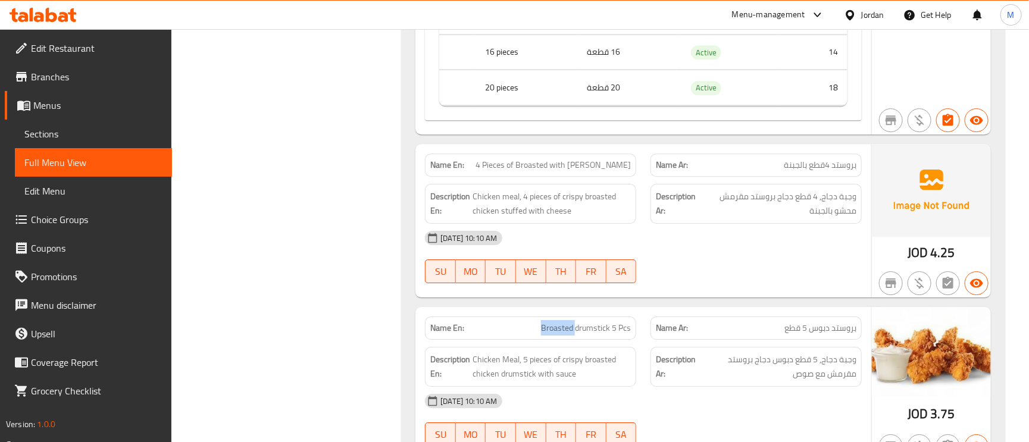
click at [560, 335] on span "Broasted drumstick 5 Pcs" at bounding box center [586, 328] width 90 height 13
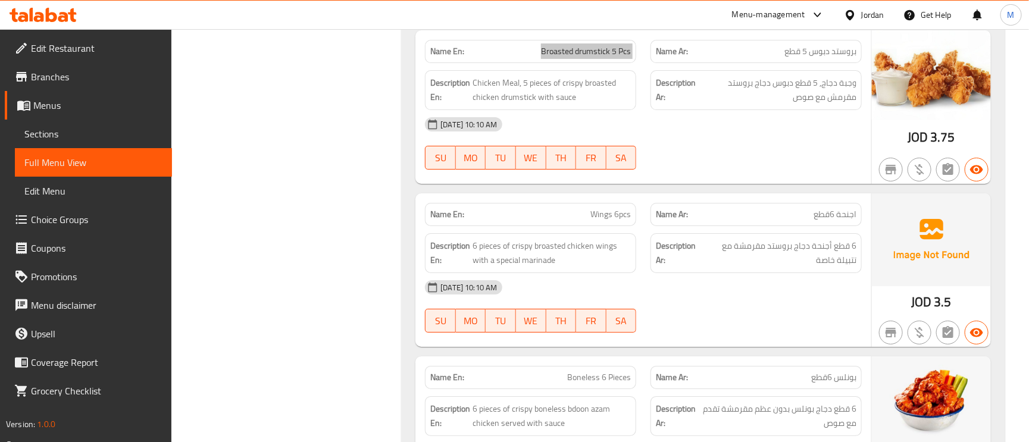
scroll to position [6250, 0]
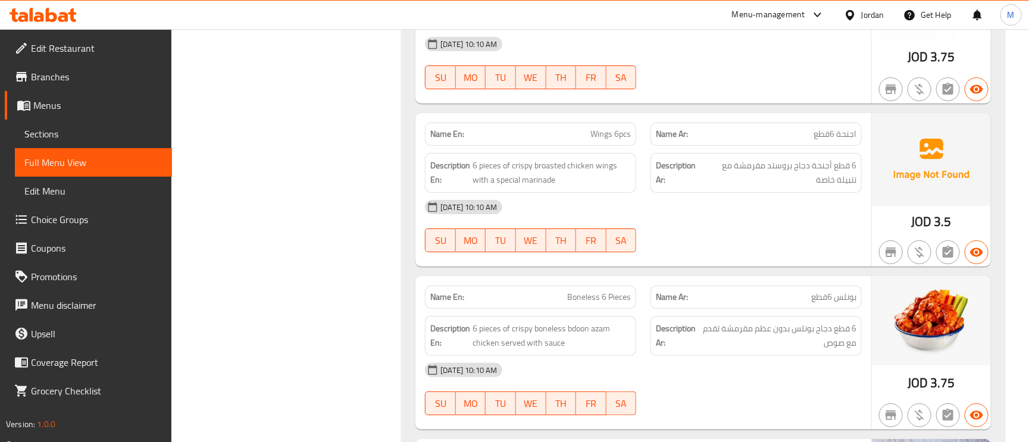
click at [608, 304] on span "Boneless 6 Pieces" at bounding box center [599, 297] width 64 height 13
copy span "Boneless 6 Pieces"
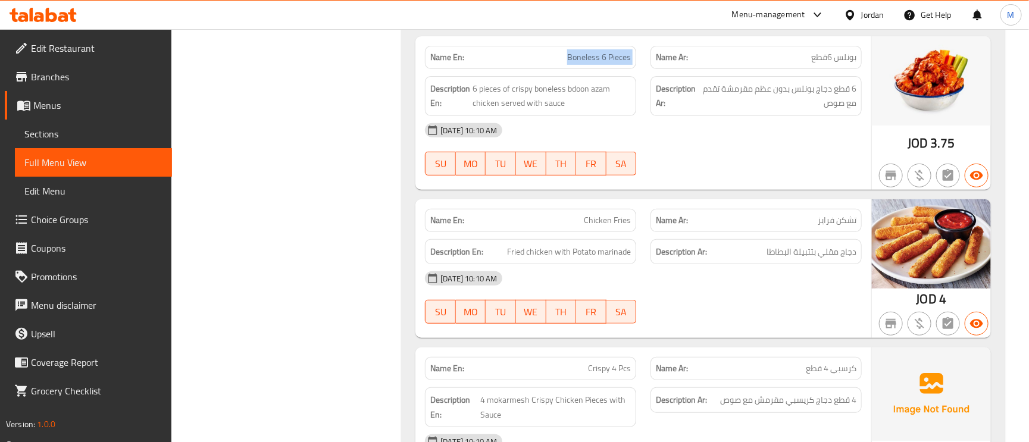
scroll to position [6518, 0]
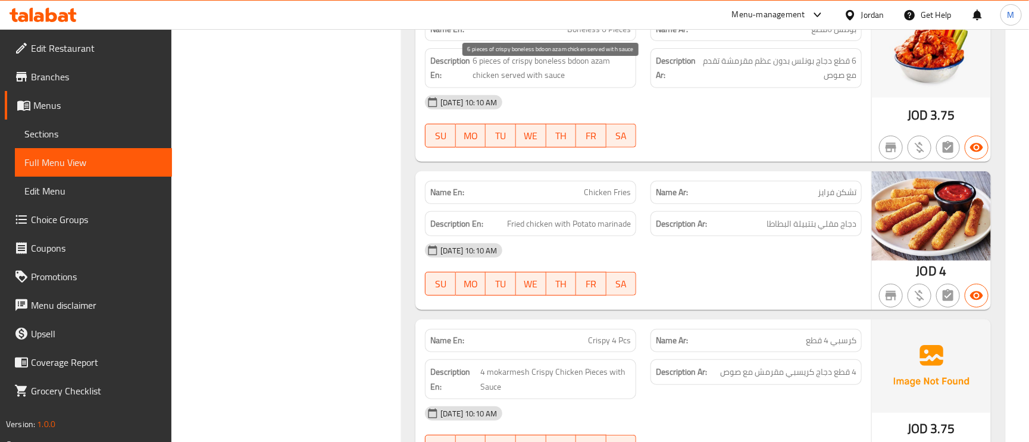
click at [490, 83] on span "6 pieces of crispy boneless bdoon azam chicken served with sauce" at bounding box center [552, 68] width 158 height 29
click at [763, 232] on h6 "Description Ar: دجاج مقلي بتتبيلة البطاطا" at bounding box center [756, 224] width 201 height 15
click at [593, 347] on span "Crispy 4 Pcs" at bounding box center [609, 341] width 43 height 13
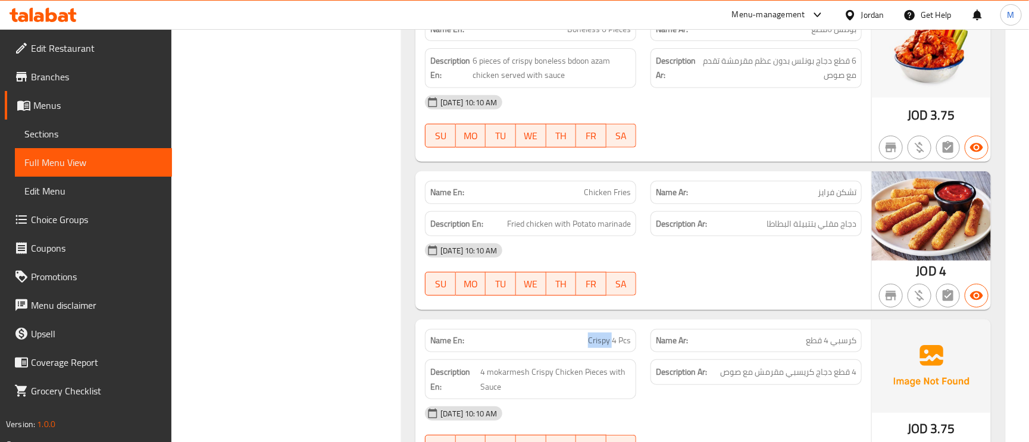
click at [593, 347] on span "Crispy 4 Pcs" at bounding box center [609, 341] width 43 height 13
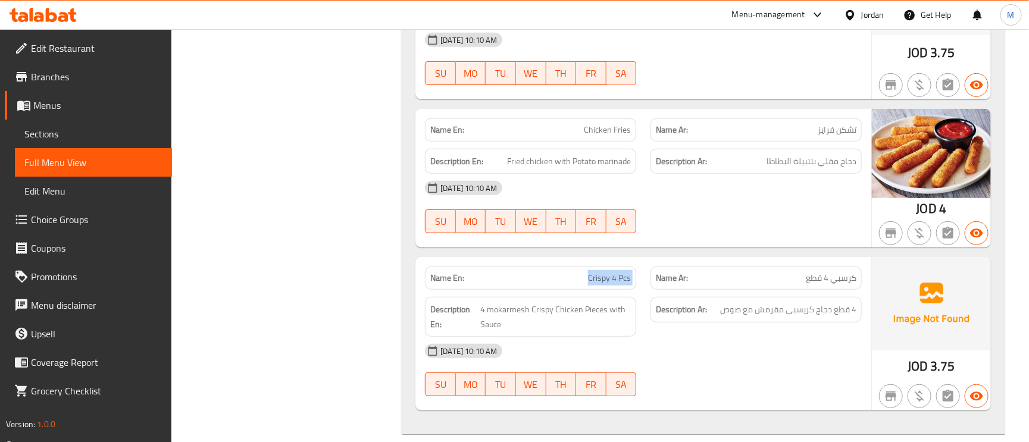
scroll to position [6607, 0]
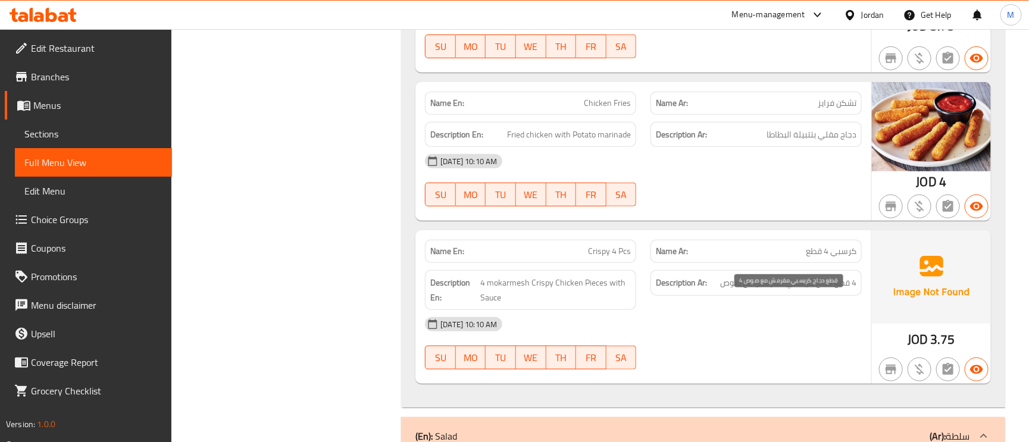
click at [820, 290] on span "4 قطع دجاج كريسبي مقرمش مع صوص" at bounding box center [788, 283] width 136 height 15
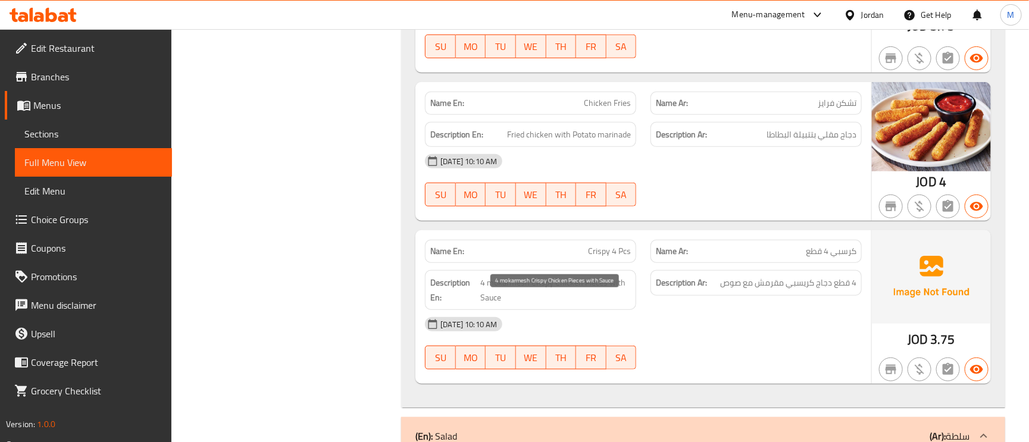
drag, startPoint x: 518, startPoint y: 298, endPoint x: 533, endPoint y: 310, distance: 19.5
click at [518, 298] on span "4 mokarmesh Crispy Chicken Pieces with Sauce" at bounding box center [555, 290] width 151 height 29
click at [512, 305] on span "4 mokarmesh Crispy Chicken Pieces with Sauce" at bounding box center [555, 290] width 151 height 29
click at [604, 263] on div "Name En: Crispy 4 Pcs" at bounding box center [530, 251] width 211 height 23
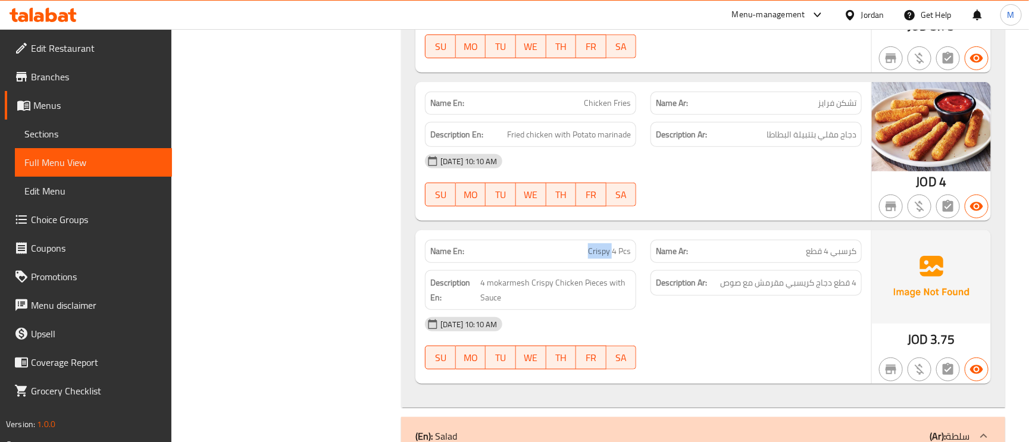
click at [604, 263] on div "Name En: Crispy 4 Pcs" at bounding box center [530, 251] width 211 height 23
click at [604, 262] on div "Name En: Crispy 4 Pcs" at bounding box center [530, 251] width 211 height 23
copy span "Crispy 4 Pcs"
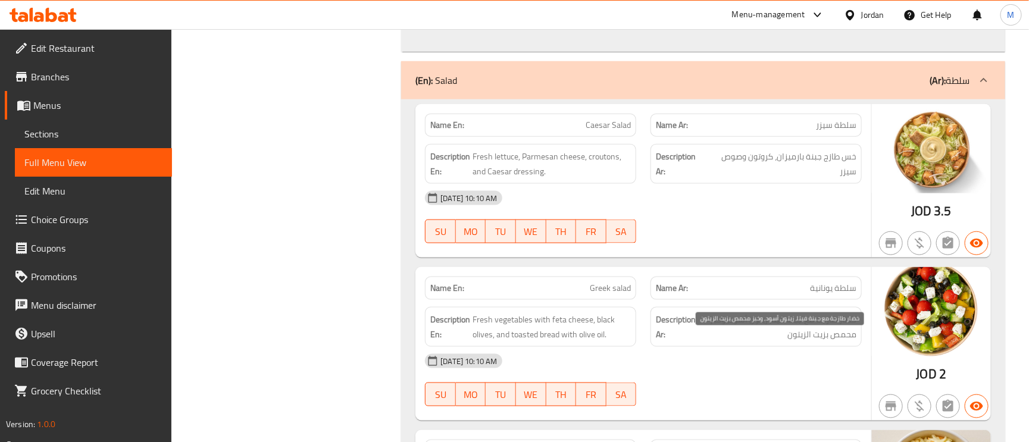
scroll to position [6965, 0]
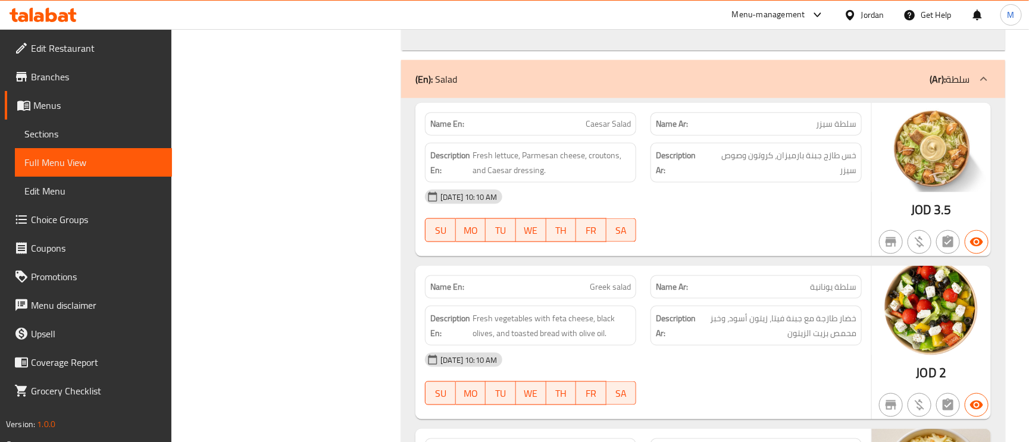
click at [607, 130] on span "Caesar Salad" at bounding box center [608, 124] width 45 height 13
copy span "Caesar Salad"
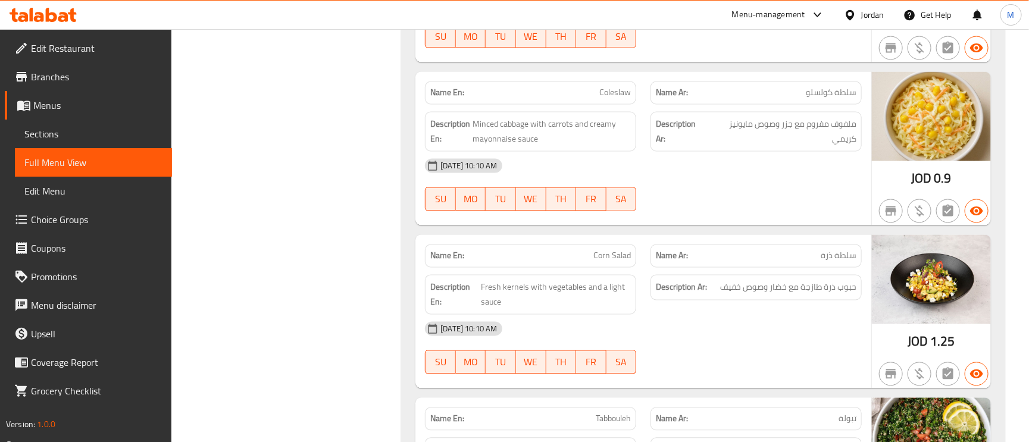
scroll to position [7411, 0]
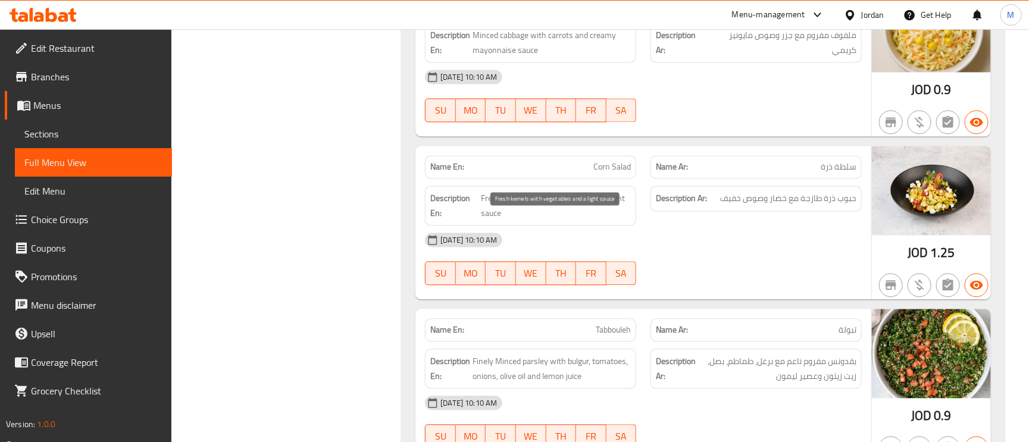
click at [511, 212] on div "Description En: Fresh kernels with vegetables and a light sauce" at bounding box center [530, 206] width 211 height 40
copy span "kernels"
click at [516, 220] on span "Fresh kernels with vegetables and a light sauce" at bounding box center [556, 205] width 150 height 29
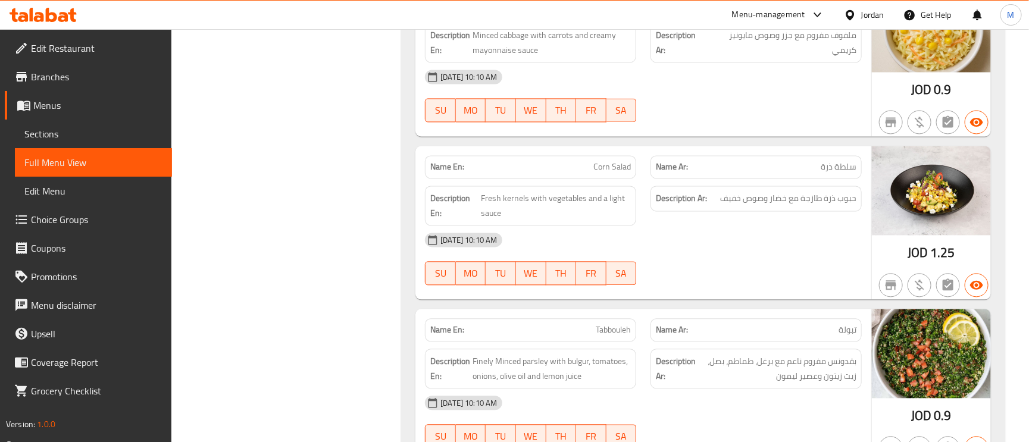
click at [605, 173] on span "Corn Salad" at bounding box center [612, 167] width 38 height 13
copy span "Corn"
click at [605, 173] on span "Corn Salad" at bounding box center [612, 167] width 38 height 13
copy span "Corn Salad"
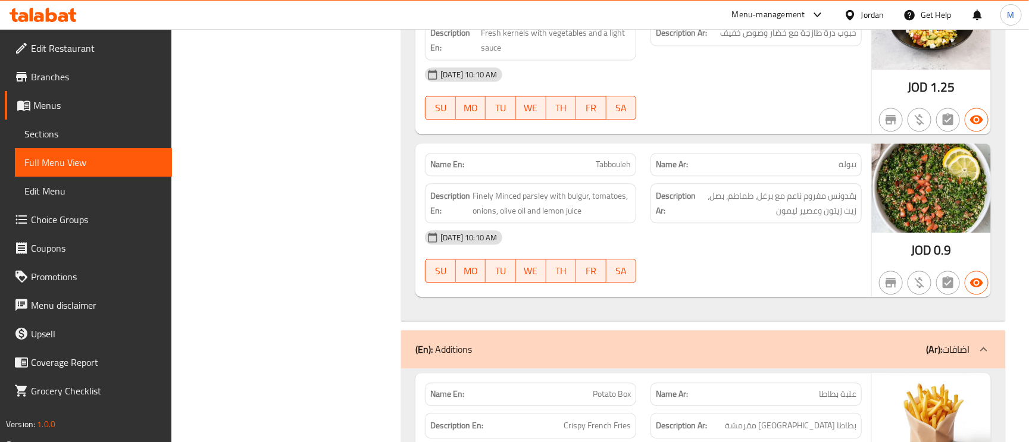
scroll to position [7590, 0]
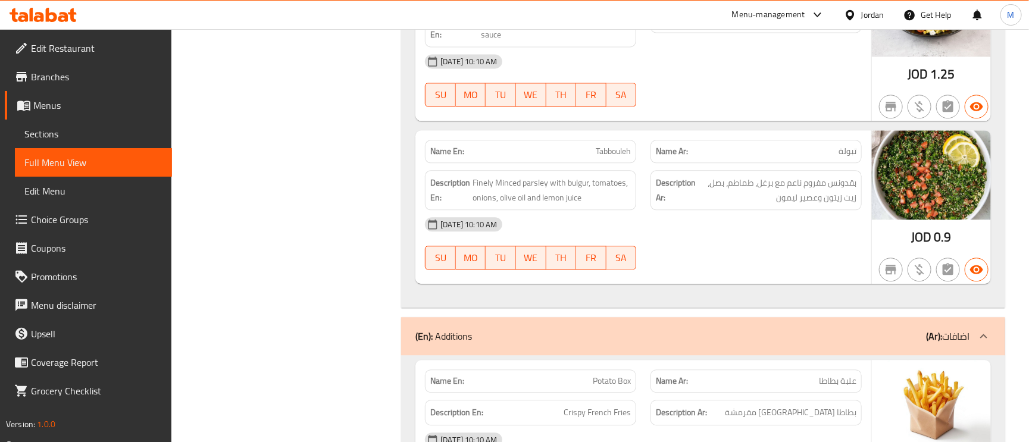
click at [860, 208] on div "Description Ar: بقدونس مفروم ناعم مع برغل، طماطم، بصل، زيت زيتون وعصير ليمون" at bounding box center [756, 190] width 211 height 40
click at [846, 205] on span "بقدونس مفروم ناعم مع برغل، طماطم، بصل، زيت زيتون وعصير ليمون" at bounding box center [777, 190] width 158 height 29
click at [536, 205] on span "Finely Minced parsley with bulgur, tomatoes, onions, olive oil and lemon juice" at bounding box center [552, 190] width 158 height 29
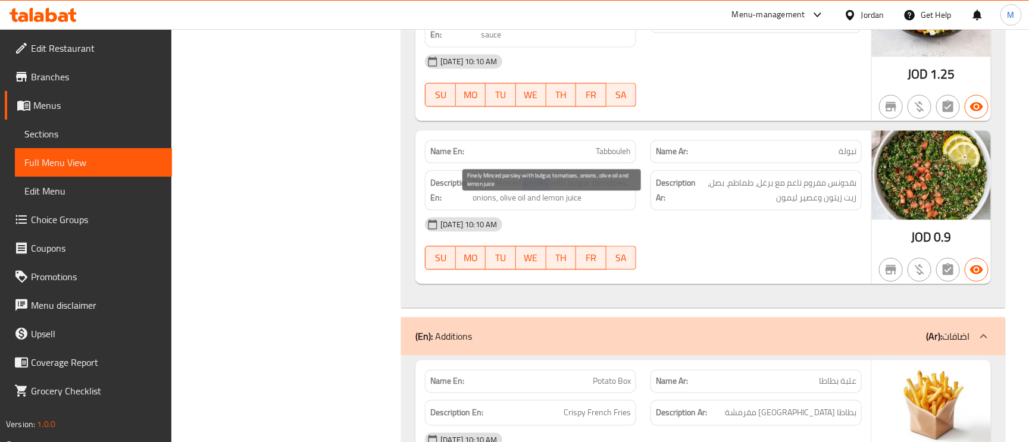
click at [536, 205] on span "Finely Minced parsley with bulgur, tomatoes, onions, olive oil and lemon juice" at bounding box center [552, 190] width 158 height 29
click at [497, 205] on span "Finely Minced parsley with bulgur, tomatoes, onions, olive oil and lemon juice" at bounding box center [552, 190] width 158 height 29
click at [483, 205] on span "Finely Minced parsley with bulgur, tomatoes, onions, olive oil and lemon juice" at bounding box center [552, 190] width 158 height 29
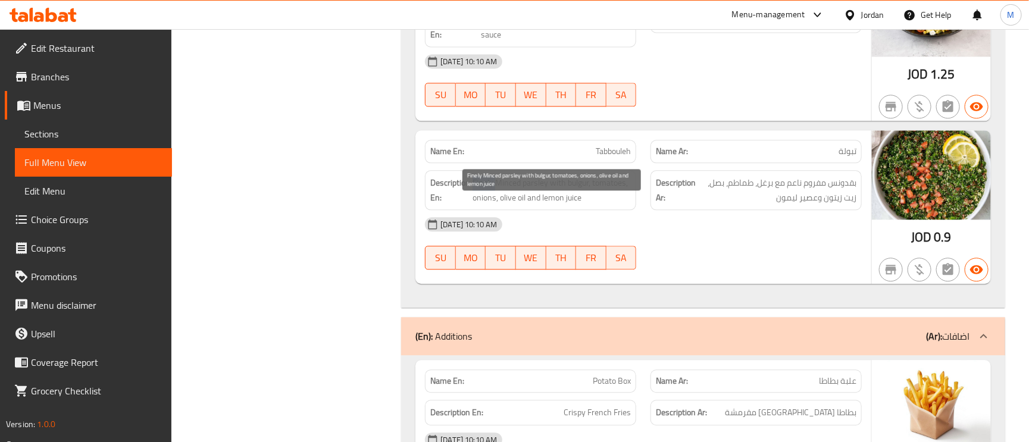
click at [507, 205] on span "Finely Minced parsley with bulgur, tomatoes, onions, olive oil and lemon juice" at bounding box center [552, 190] width 158 height 29
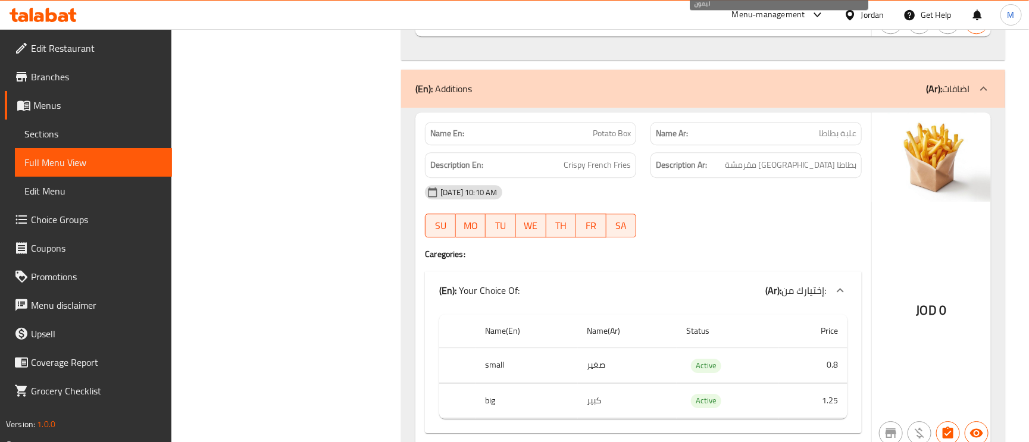
scroll to position [7947, 0]
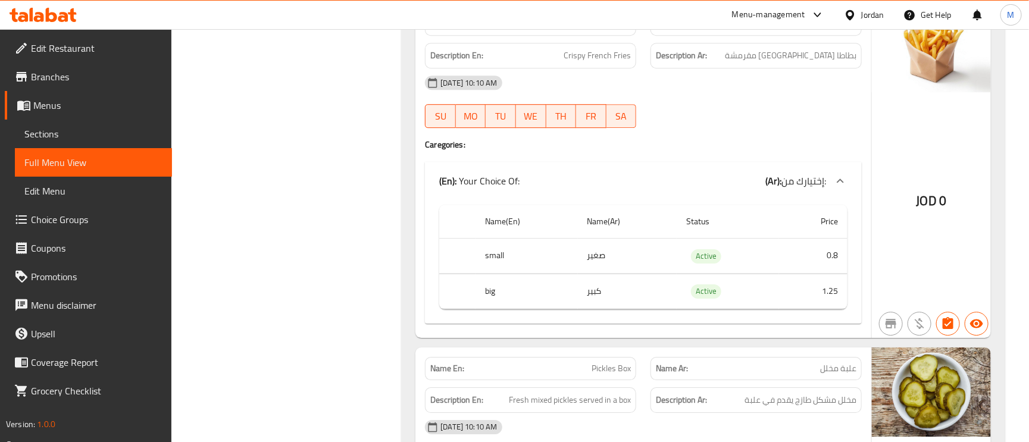
click at [621, 30] on span "Potato Box" at bounding box center [612, 24] width 38 height 13
click at [833, 30] on span "علبة بطاطا" at bounding box center [838, 24] width 38 height 13
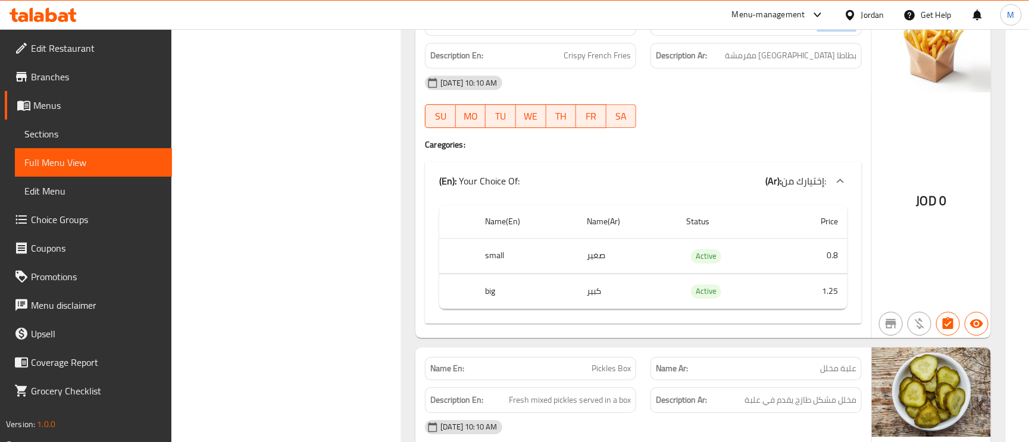
click at [833, 30] on span "علبة بطاطا" at bounding box center [838, 24] width 38 height 13
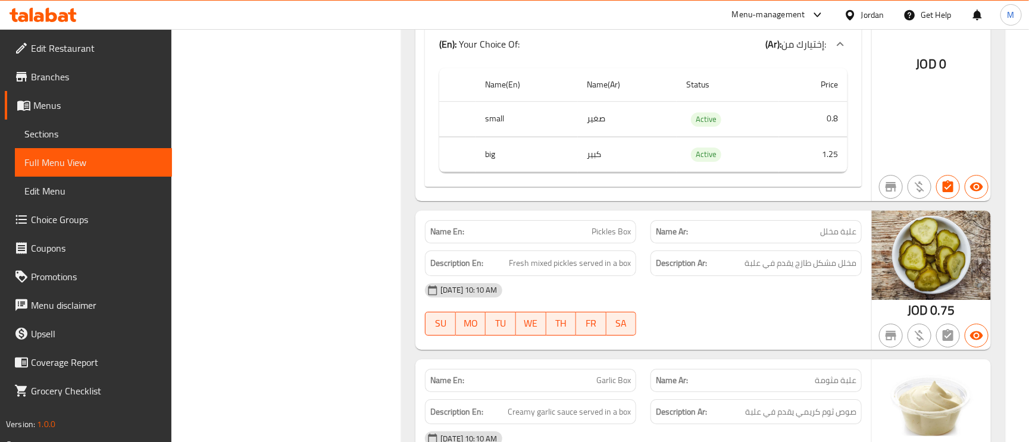
scroll to position [8125, 0]
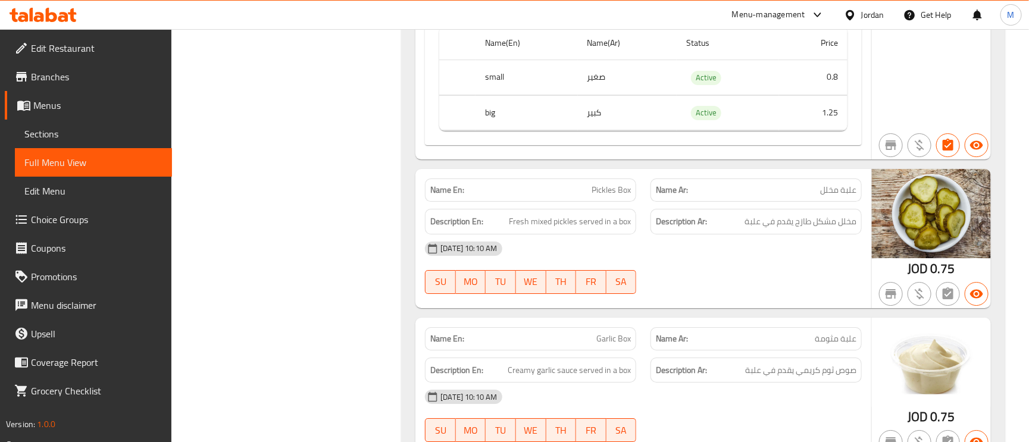
click at [835, 196] on span "علبة مخلل" at bounding box center [838, 190] width 36 height 13
click at [589, 196] on p "Name En: Pickles Box" at bounding box center [530, 190] width 201 height 13
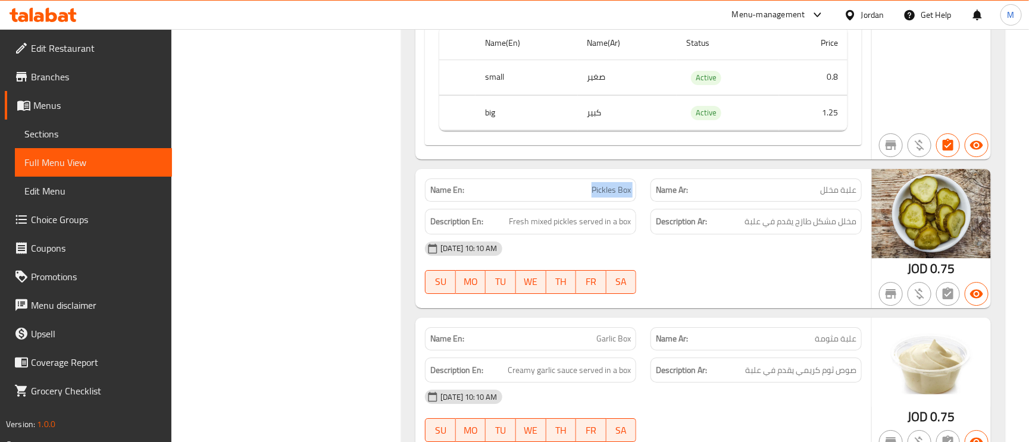
click at [589, 196] on p "Name En: Pickles Box" at bounding box center [530, 190] width 201 height 13
click at [850, 235] on div "Description Ar: مخلل مشكل طازج يقدم في علبة" at bounding box center [756, 222] width 211 height 26
click at [570, 229] on span "Fresh mixed pickles served in a box" at bounding box center [570, 221] width 122 height 15
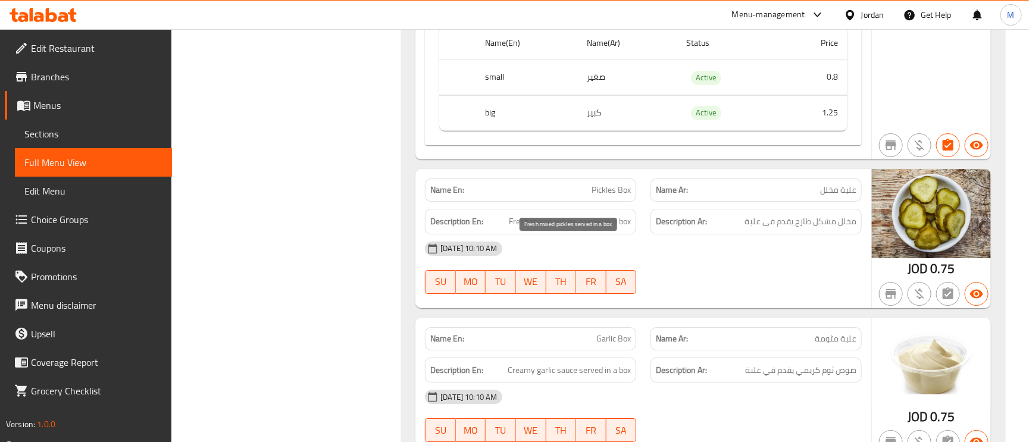
click at [570, 229] on span "Fresh mixed pickles served in a box" at bounding box center [570, 221] width 122 height 15
click at [557, 229] on span "Fresh mixed pickles served in a box" at bounding box center [570, 221] width 122 height 15
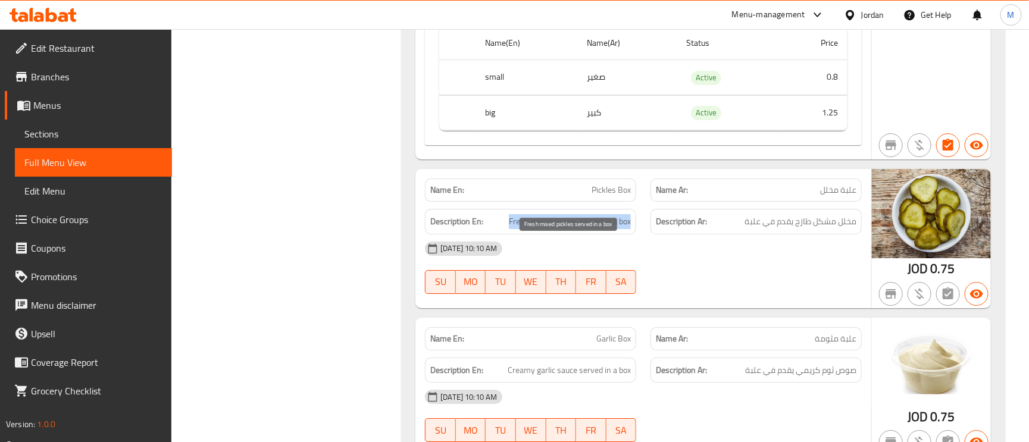
click at [520, 229] on span "Fresh mixed pickles served in a box" at bounding box center [570, 221] width 122 height 15
click at [614, 229] on span "Fresh mixed pickles served in a box" at bounding box center [570, 221] width 122 height 15
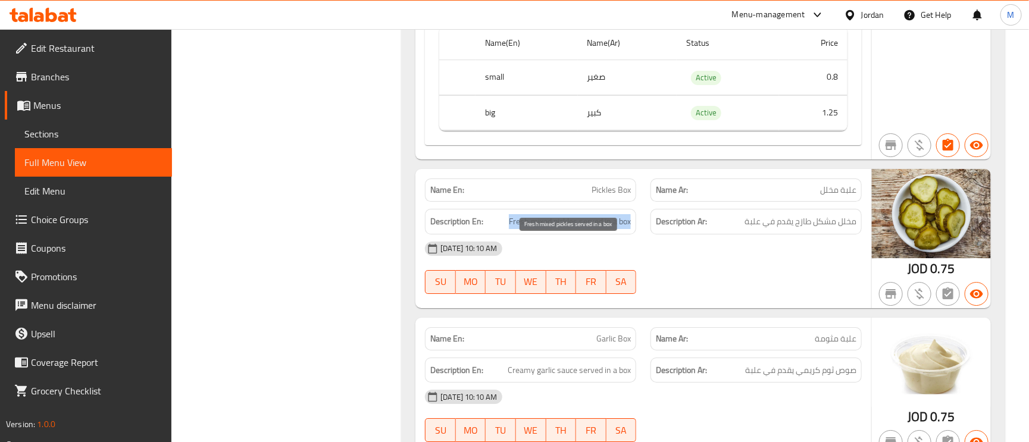
click at [614, 229] on span "Fresh mixed pickles served in a box" at bounding box center [570, 221] width 122 height 15
click at [532, 229] on span "Fresh mixed pickles served in a box" at bounding box center [570, 221] width 122 height 15
click at [511, 229] on span "Fresh mixed pickles served in a box" at bounding box center [570, 221] width 122 height 15
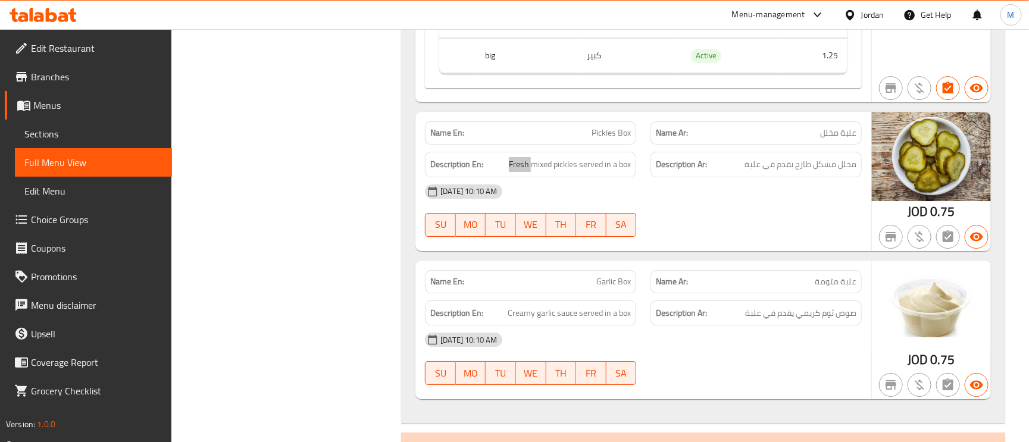
scroll to position [8393, 0]
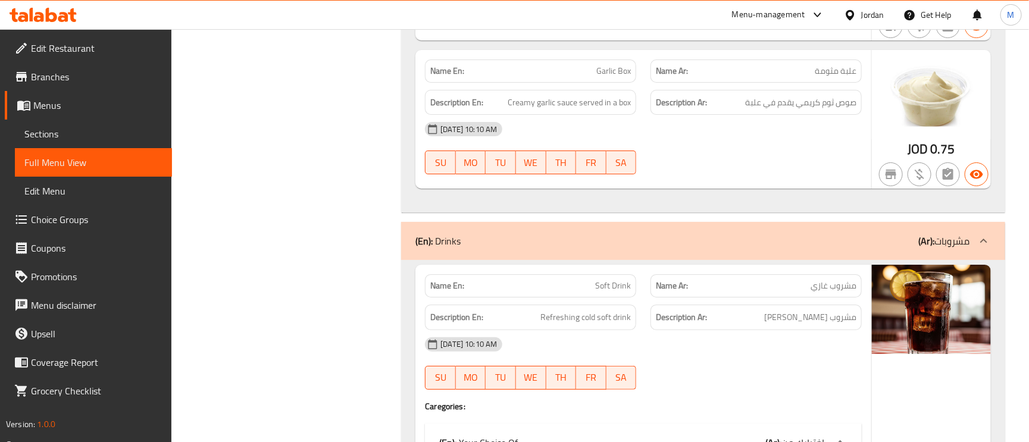
click at [621, 77] on span "Garlic Box" at bounding box center [613, 71] width 35 height 13
copy span "Garlic Box"
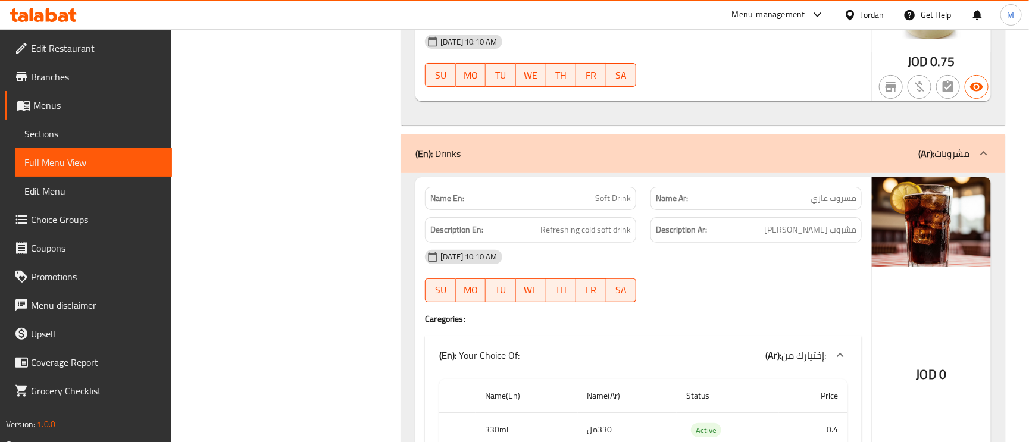
scroll to position [8661, 0]
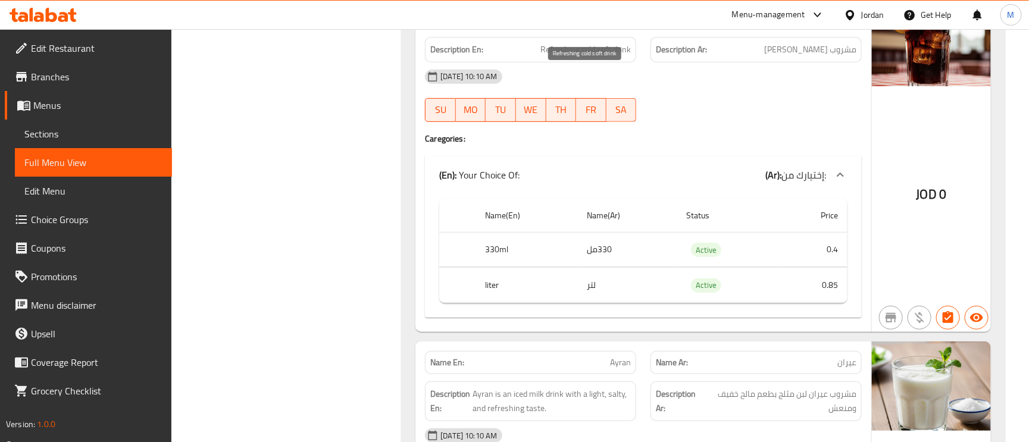
click at [556, 57] on span "Refreshing cold soft drink" at bounding box center [585, 49] width 90 height 15
click at [596, 57] on span "Refreshing cold soft drink" at bounding box center [585, 49] width 90 height 15
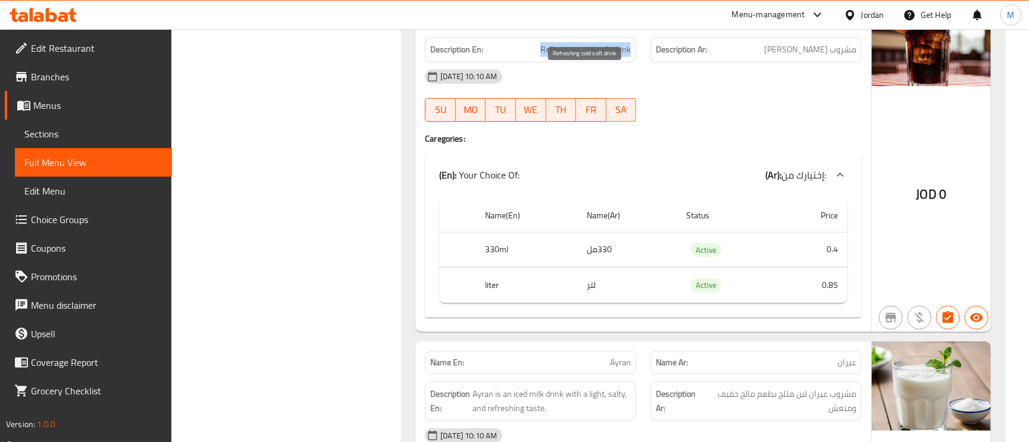
click at [596, 57] on span "Refreshing cold soft drink" at bounding box center [585, 49] width 90 height 15
click at [769, 57] on h6 "Description Ar: مشروب غازي بارد منعش" at bounding box center [756, 49] width 201 height 15
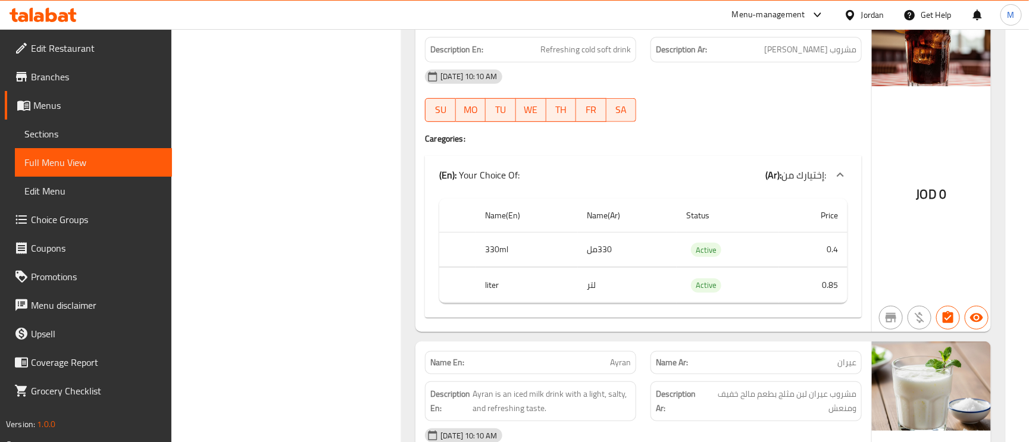
click at [566, 57] on span "Refreshing cold soft drink" at bounding box center [585, 49] width 90 height 15
drag, startPoint x: 566, startPoint y: 80, endPoint x: 523, endPoint y: 63, distance: 46.4
click at [523, 63] on div "Description En: Refreshing cold soft drink" at bounding box center [530, 50] width 211 height 26
click at [548, 57] on span "Refreshing cold soft drink" at bounding box center [585, 49] width 90 height 15
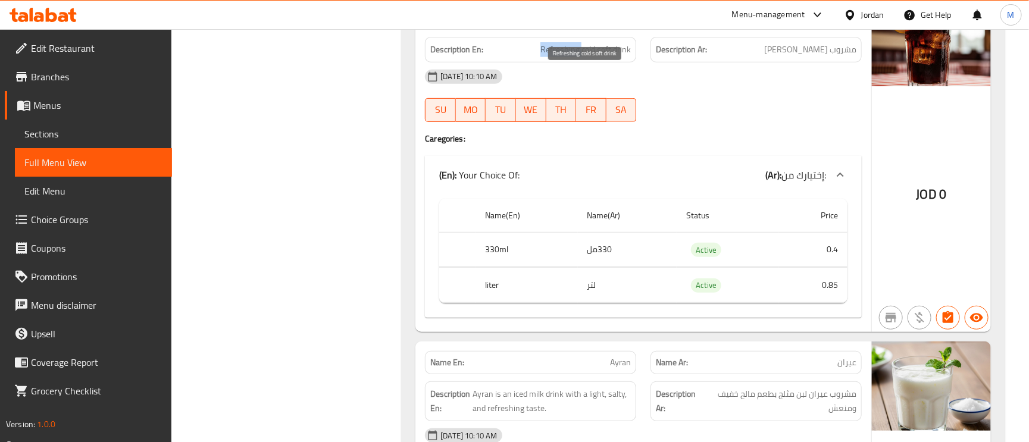
click at [548, 57] on span "Refreshing cold soft drink" at bounding box center [585, 49] width 90 height 15
click at [576, 57] on span "Refreshing cold soft drink" at bounding box center [585, 49] width 90 height 15
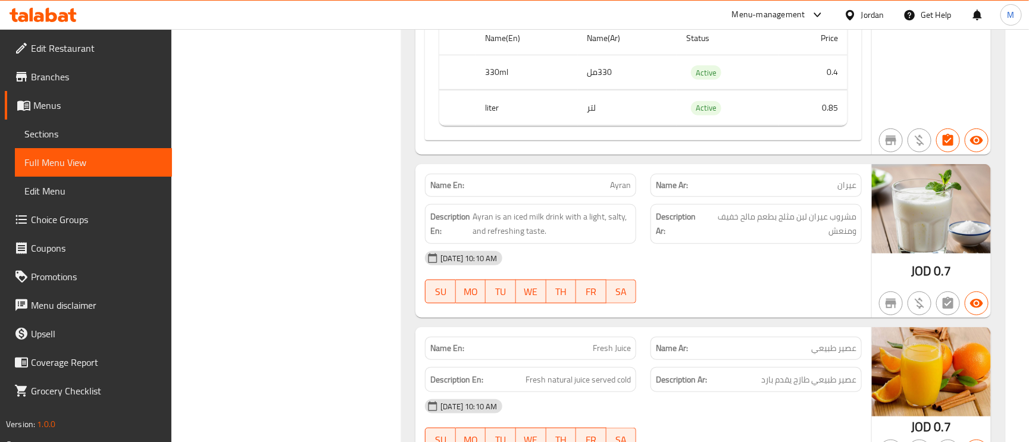
scroll to position [8840, 0]
click at [618, 196] on div "Name En: Ayran" at bounding box center [530, 184] width 211 height 23
click at [618, 198] on div "Name En: Ayran" at bounding box center [531, 184] width 226 height 38
copy span "Ayran"
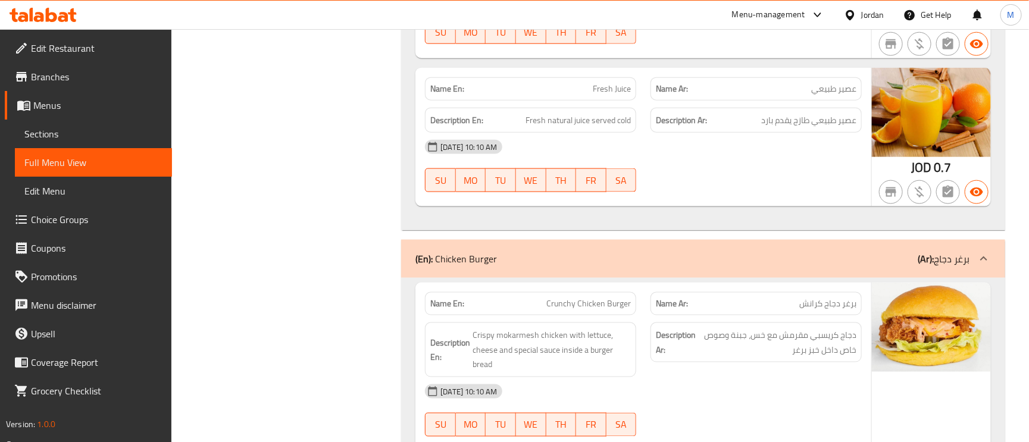
scroll to position [9018, 0]
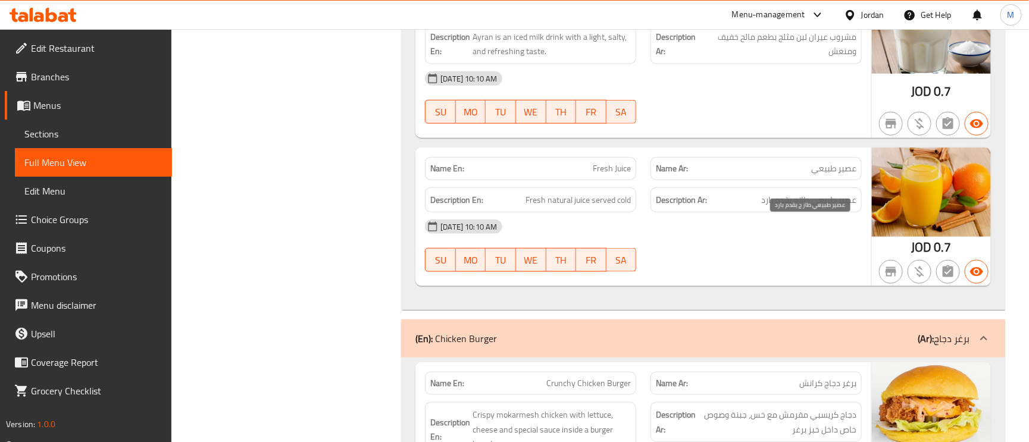
click at [828, 208] on span "عصير طبيعي طازج يقدم بارد" at bounding box center [808, 200] width 95 height 15
click at [830, 175] on span "عصير طبيعي" at bounding box center [833, 169] width 45 height 13
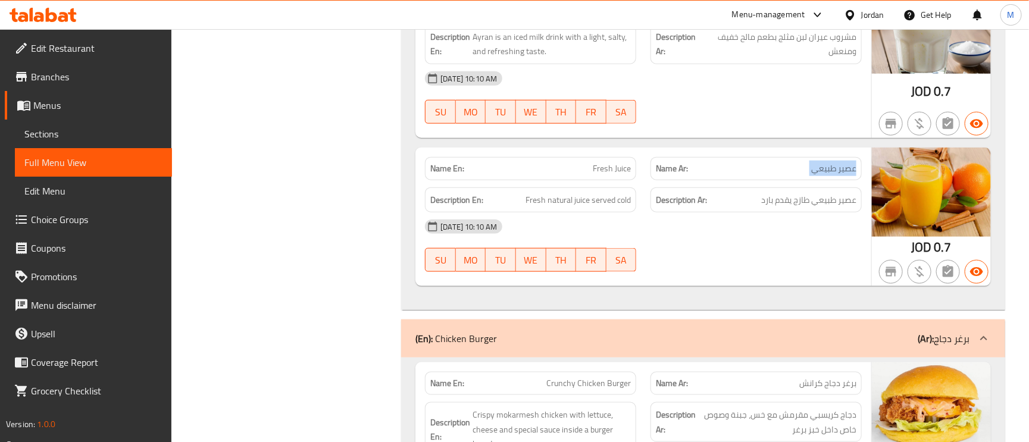
click at [830, 175] on span "عصير طبيعي" at bounding box center [833, 169] width 45 height 13
click at [614, 175] on span "Fresh Juice" at bounding box center [612, 169] width 38 height 13
drag, startPoint x: 614, startPoint y: 201, endPoint x: 667, endPoint y: 251, distance: 72.4
drag, startPoint x: 667, startPoint y: 251, endPoint x: 481, endPoint y: 200, distance: 192.5
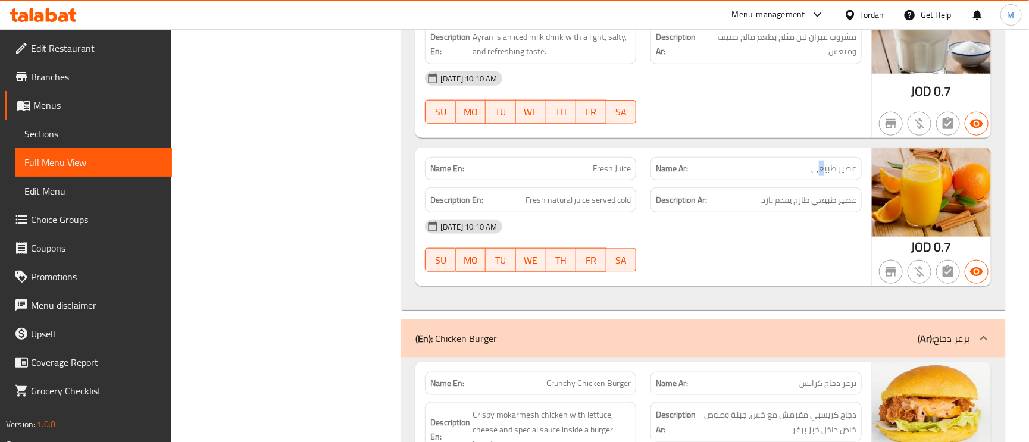
drag, startPoint x: 481, startPoint y: 200, endPoint x: 821, endPoint y: 192, distance: 340.6
click at [821, 175] on span "عصير طبيعي" at bounding box center [833, 169] width 45 height 13
click at [600, 175] on span "Fresh Juice" at bounding box center [612, 169] width 38 height 13
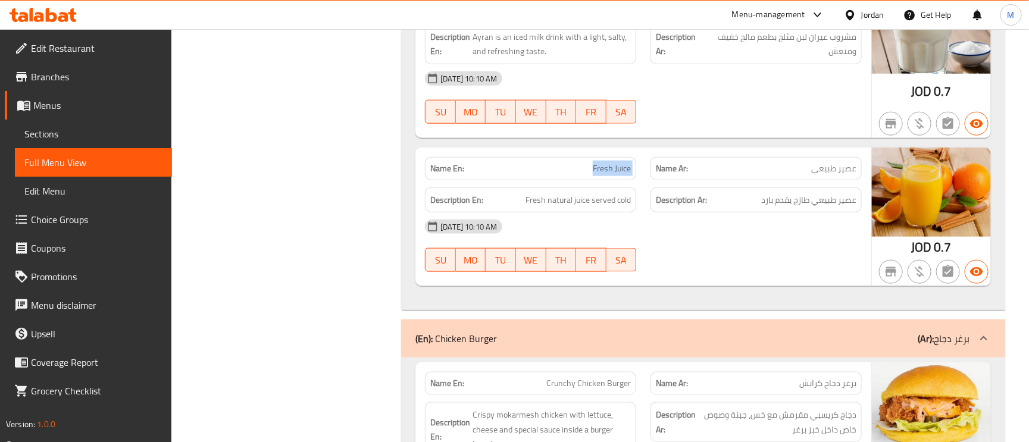
click at [600, 175] on span "Fresh Juice" at bounding box center [612, 169] width 38 height 13
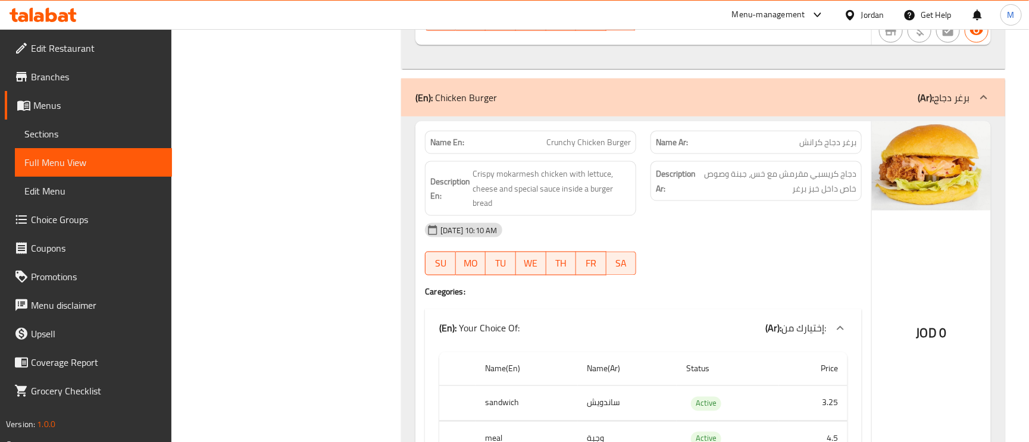
scroll to position [9286, 0]
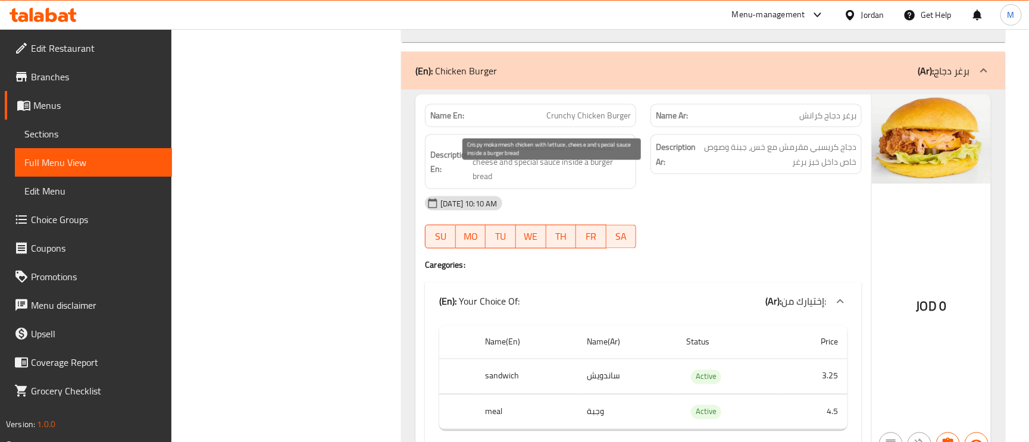
click at [551, 172] on span "Crispy mokarmesh chicken with lettuce, cheese and special sauce inside a burger…" at bounding box center [552, 162] width 158 height 44
click at [550, 171] on span "Crispy mokarmesh chicken with lettuce, cheese and special sauce inside a burger…" at bounding box center [552, 162] width 158 height 44
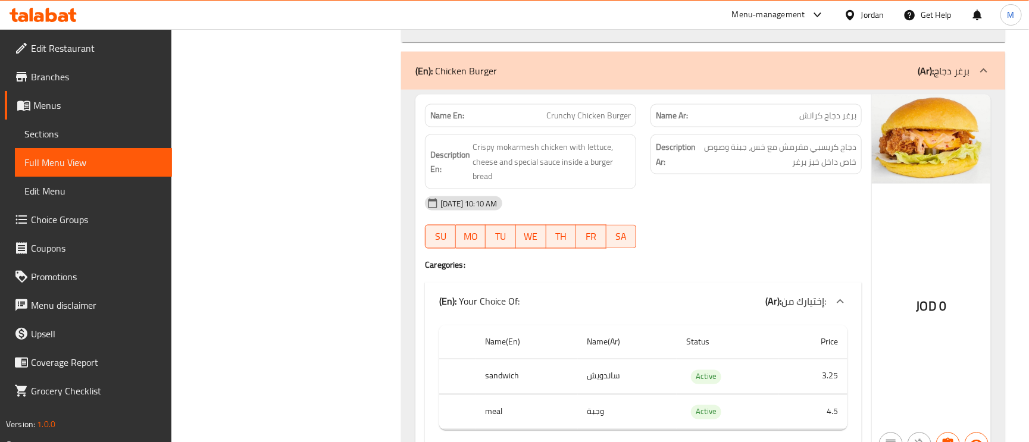
click at [471, 175] on h6 "Description En: Crispy mokarmesh chicken with lettuce, cheese and special sauce…" at bounding box center [530, 162] width 201 height 44
click at [594, 127] on div "Name En: Crunchy Chicken Burger" at bounding box center [531, 116] width 226 height 38
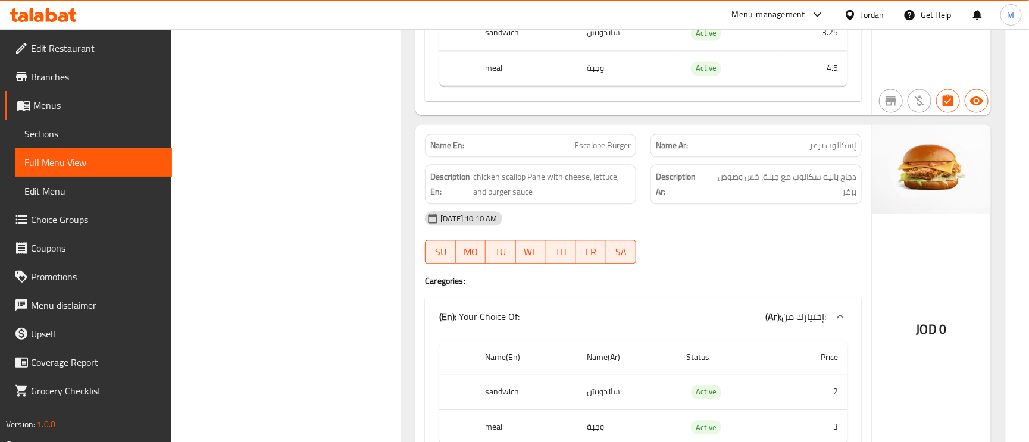
scroll to position [9643, 0]
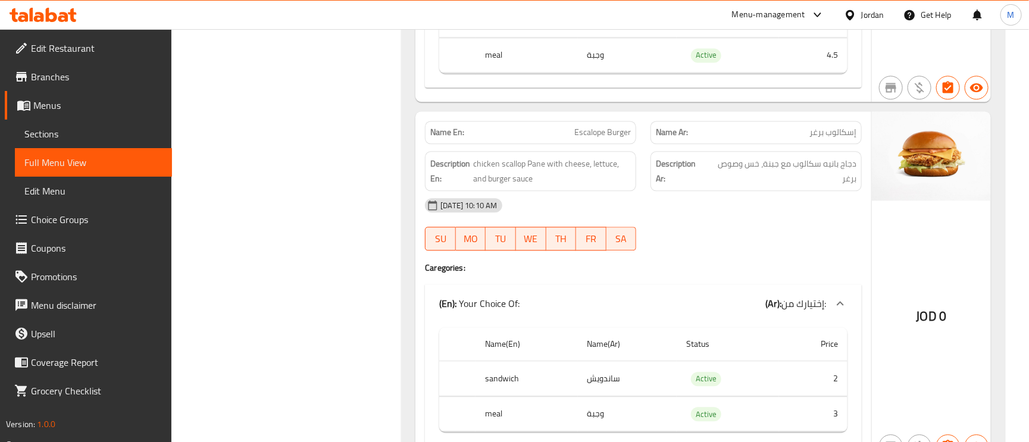
click at [602, 144] on div "Name En: Escalope Burger" at bounding box center [530, 132] width 211 height 23
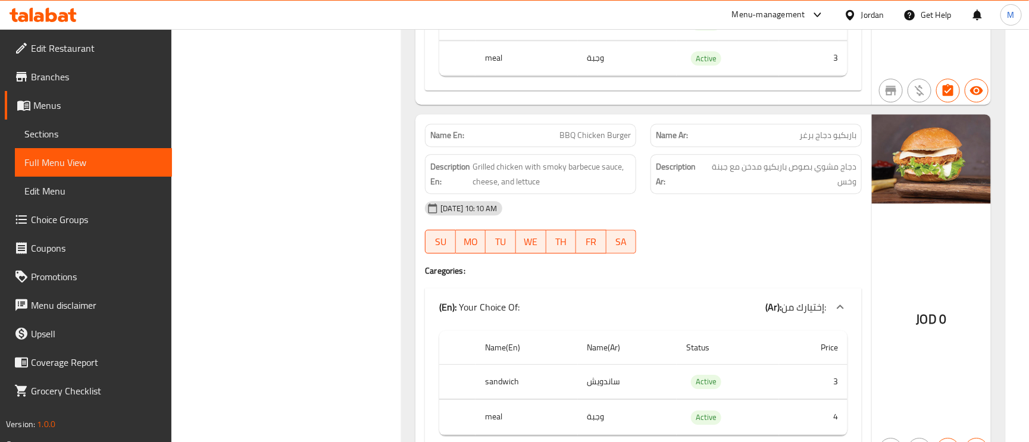
scroll to position [10000, 0]
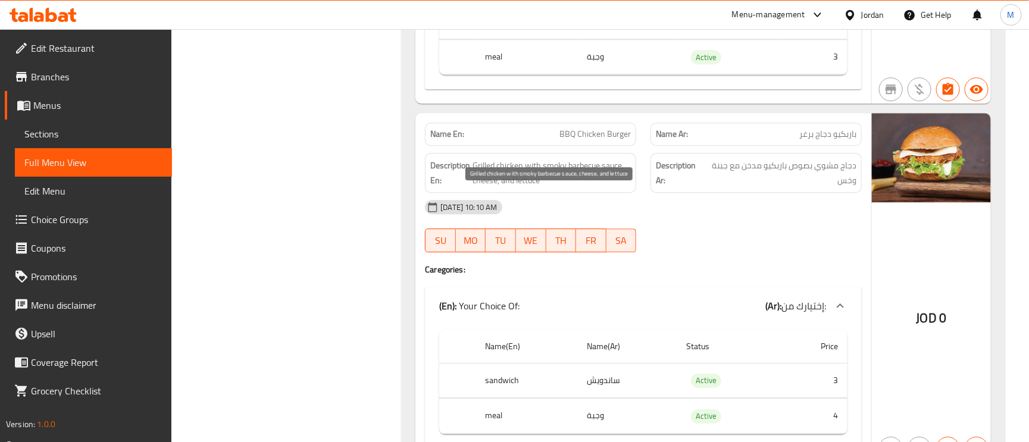
click at [556, 188] on span "Grilled chicken with smoky barbecue sauce, cheese, and lettuce" at bounding box center [552, 172] width 158 height 29
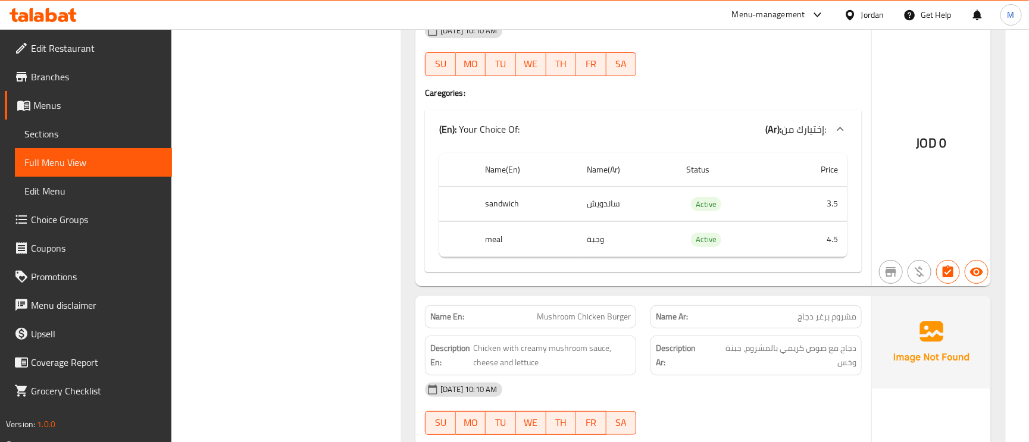
scroll to position [10447, 0]
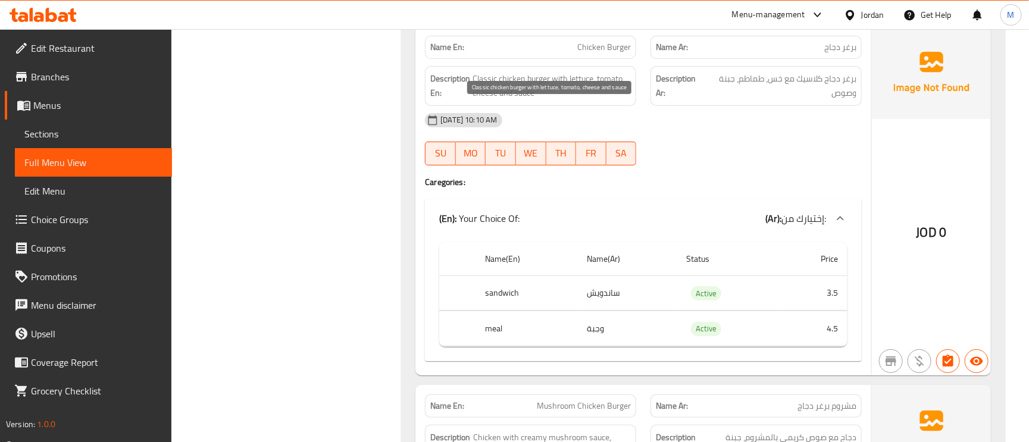
click at [570, 101] on span "Classic chicken burger with lettuce, tomato, cheese and sauce" at bounding box center [552, 85] width 158 height 29
click at [780, 101] on span "برغر دجاج كلاسيك مع خس، طماطم، جبنة وصوص" at bounding box center [780, 85] width 151 height 29
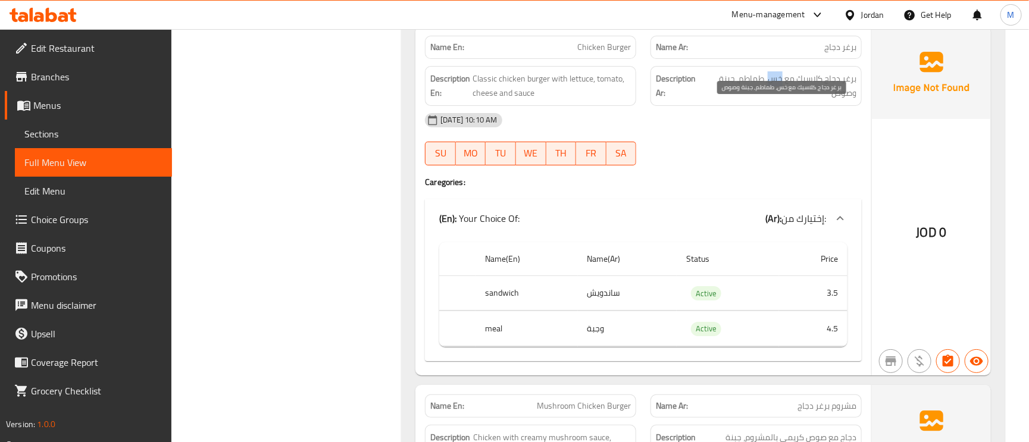
click at [780, 101] on span "برغر دجاج كلاسيك مع خس، طماطم، جبنة وصوص" at bounding box center [780, 85] width 151 height 29
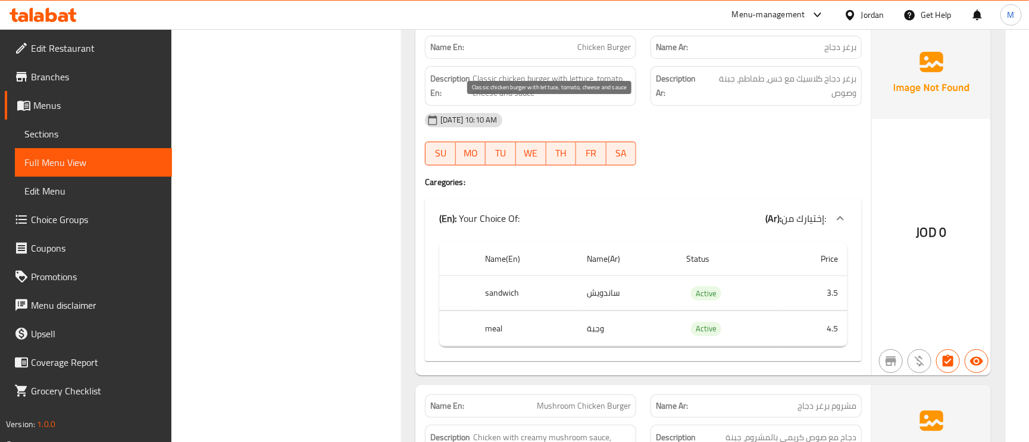
click at [600, 101] on span "Classic chicken burger with lettuce, tomato, cheese and sauce" at bounding box center [552, 85] width 158 height 29
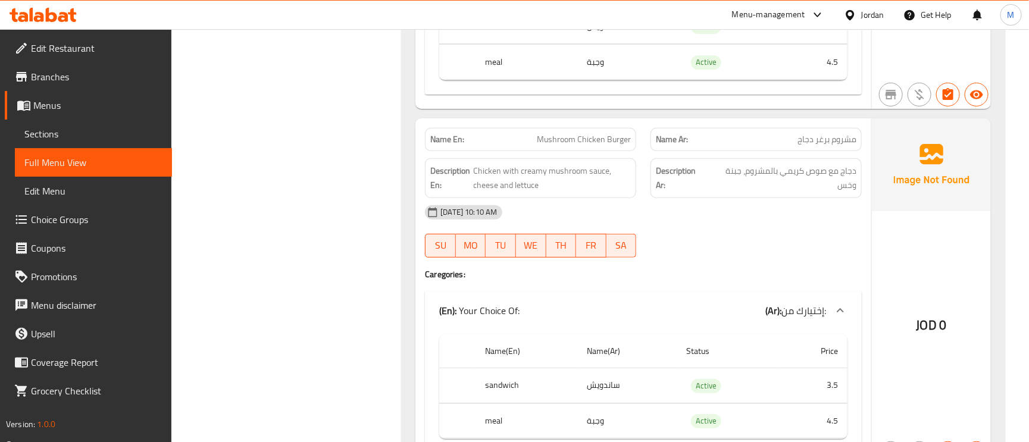
scroll to position [10715, 0]
click at [821, 145] on span "مشروم برغر دجاج" at bounding box center [827, 138] width 59 height 13
click at [585, 145] on span "Mushroom Chicken Burger" at bounding box center [584, 138] width 94 height 13
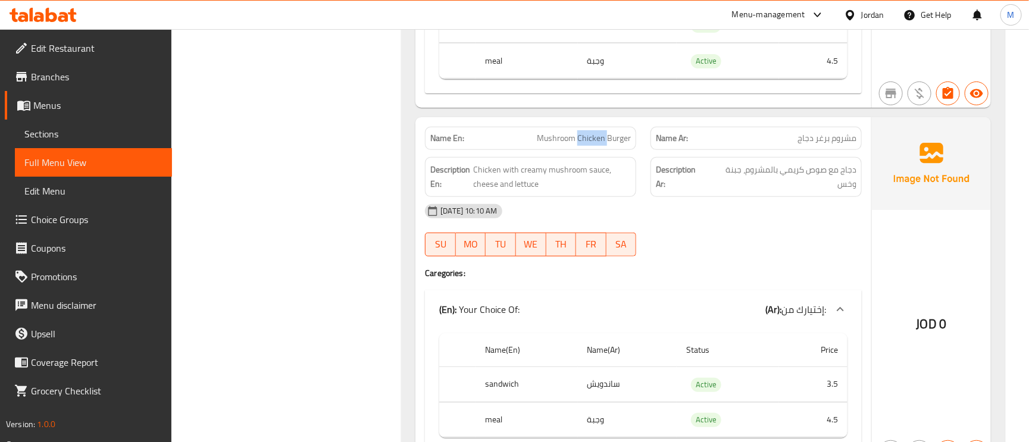
click at [585, 145] on span "Mushroom Chicken Burger" at bounding box center [584, 138] width 94 height 13
click at [482, 192] on span "Chicken with creamy mushroom sauce, cheese and lettuce" at bounding box center [553, 177] width 158 height 29
click at [549, 192] on span "Chicken with creamy mushroom sauce, cheese and lettuce" at bounding box center [553, 177] width 158 height 29
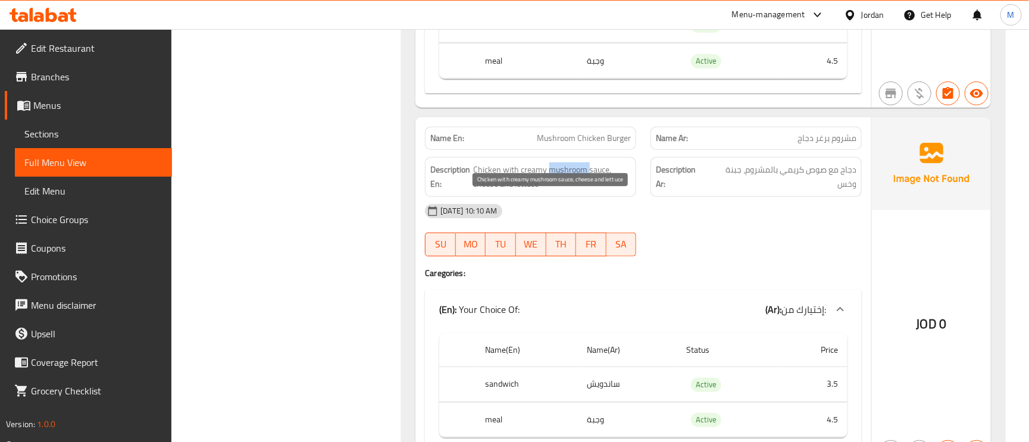
click at [549, 192] on span "Chicken with creamy mushroom sauce, cheese and lettuce" at bounding box center [553, 177] width 158 height 29
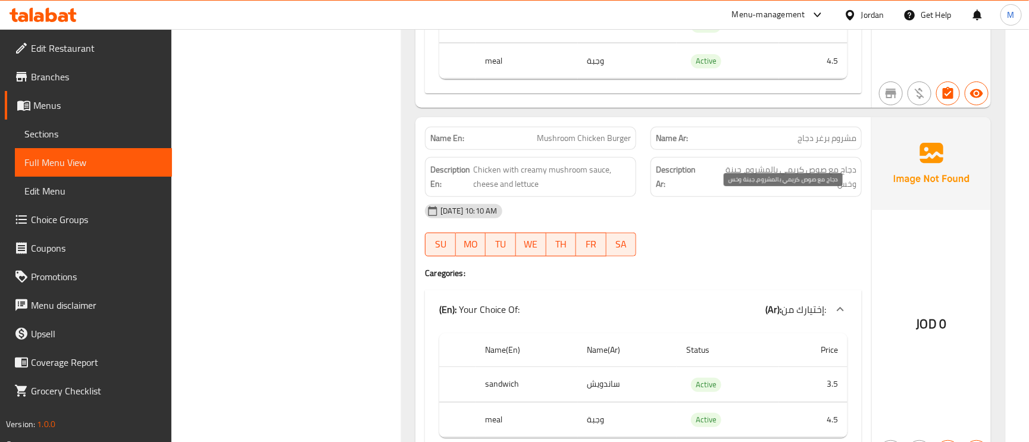
click at [805, 192] on span "دجاج مع صوص كريمي بالمشروم، جبنة وخس" at bounding box center [782, 177] width 148 height 29
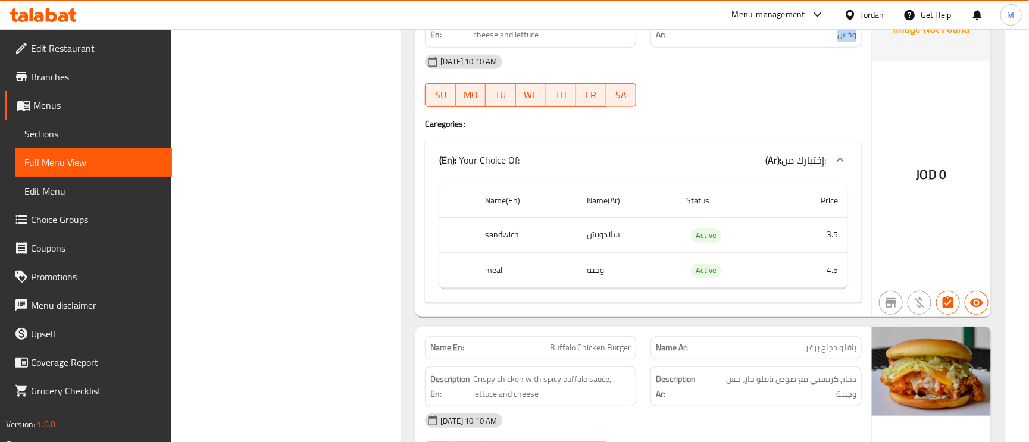
scroll to position [10983, 0]
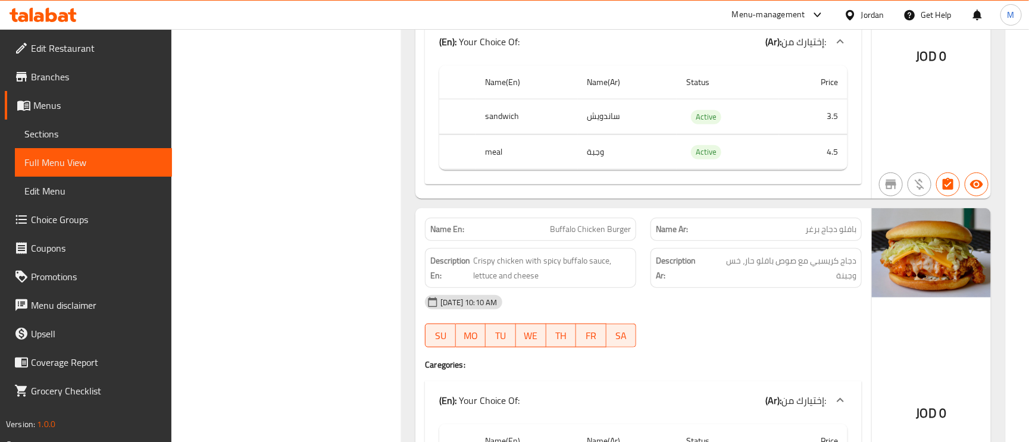
click at [842, 236] on span "بافلو دجاج برغر" at bounding box center [830, 229] width 51 height 13
click at [486, 283] on span "Crispy chicken with spicy buffalo sauce, lettuce and cheese" at bounding box center [553, 268] width 158 height 29
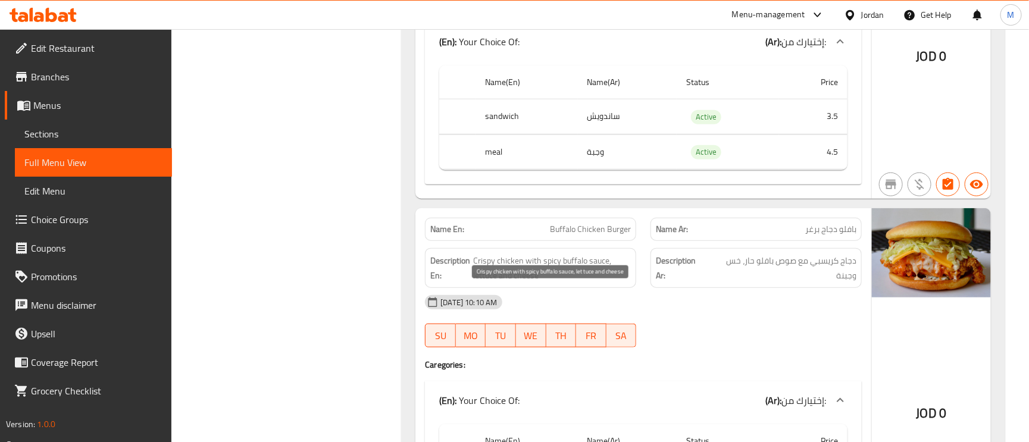
click at [483, 283] on span "Crispy chicken with spicy buffalo sauce, lettuce and cheese" at bounding box center [553, 268] width 158 height 29
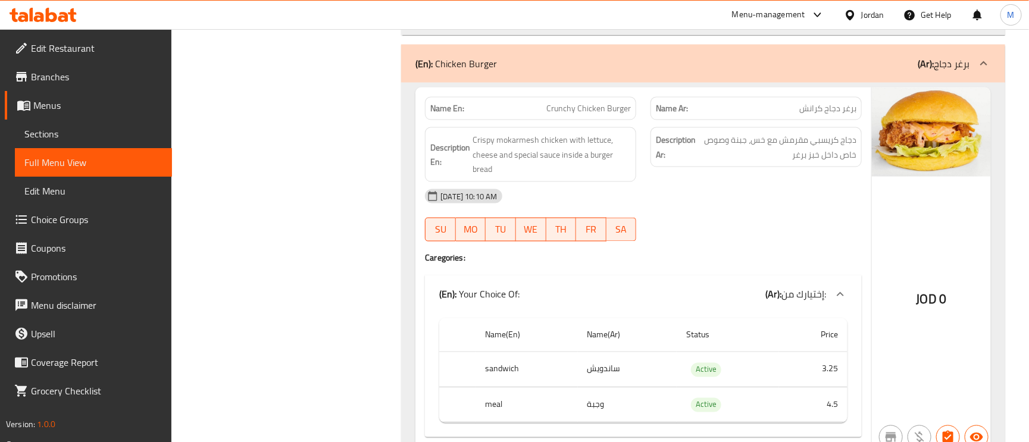
scroll to position [9197, 0]
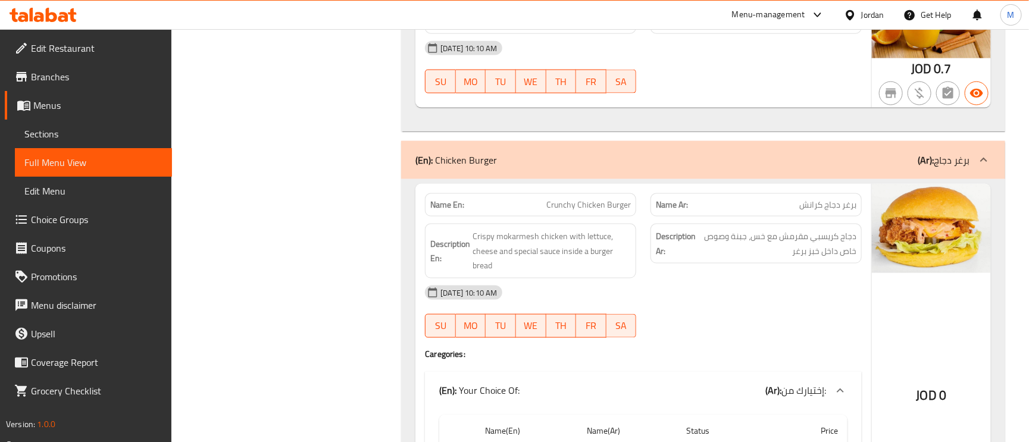
click at [886, 167] on div "(En): Chicken Burger (Ar): برغر دجاج" at bounding box center [692, 160] width 554 height 14
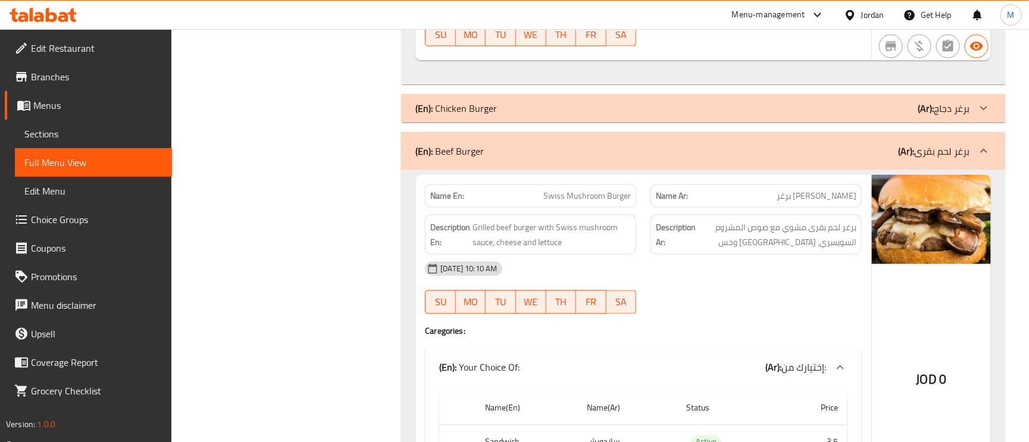
scroll to position [9286, 0]
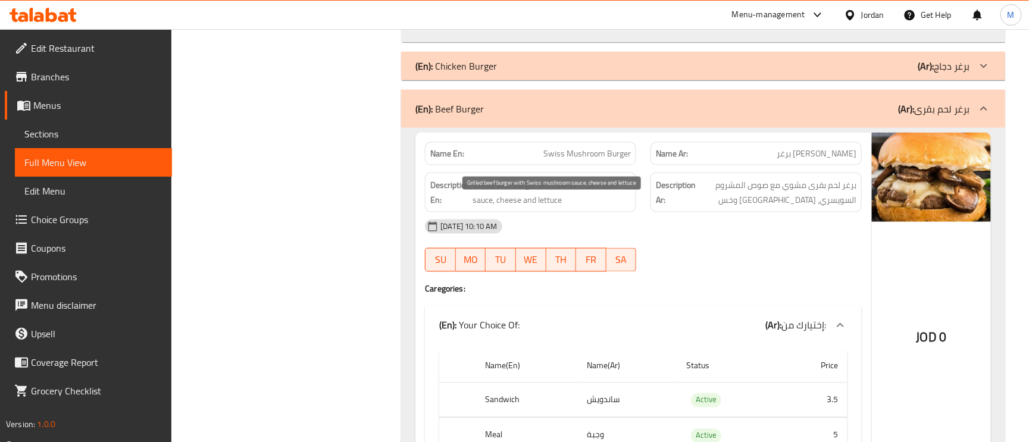
click at [481, 207] on span "Grilled beef burger with Swiss mushroom sauce, cheese and lettuce" at bounding box center [552, 192] width 158 height 29
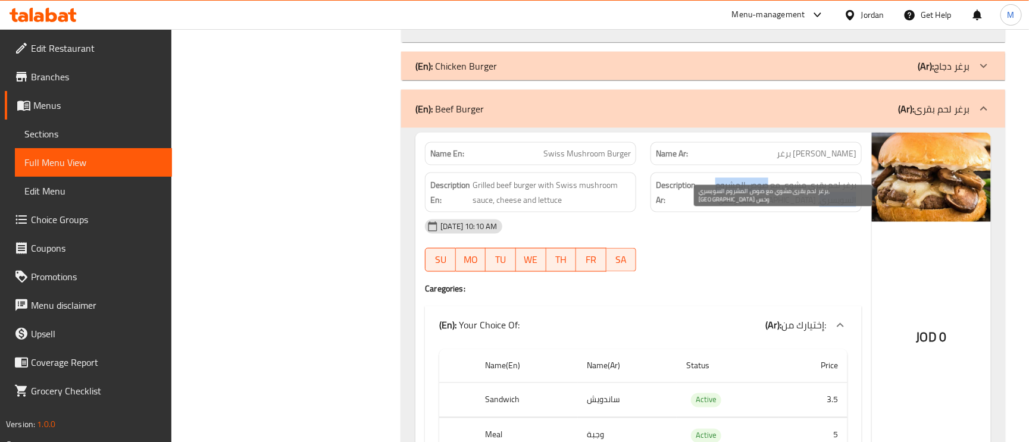
drag, startPoint x: 752, startPoint y: 214, endPoint x: 821, endPoint y: 232, distance: 71.3
click at [821, 207] on span "برغر لحم بقرى مشوي مع صوص المشروم السويسري، جبنة وخس" at bounding box center [777, 192] width 158 height 29
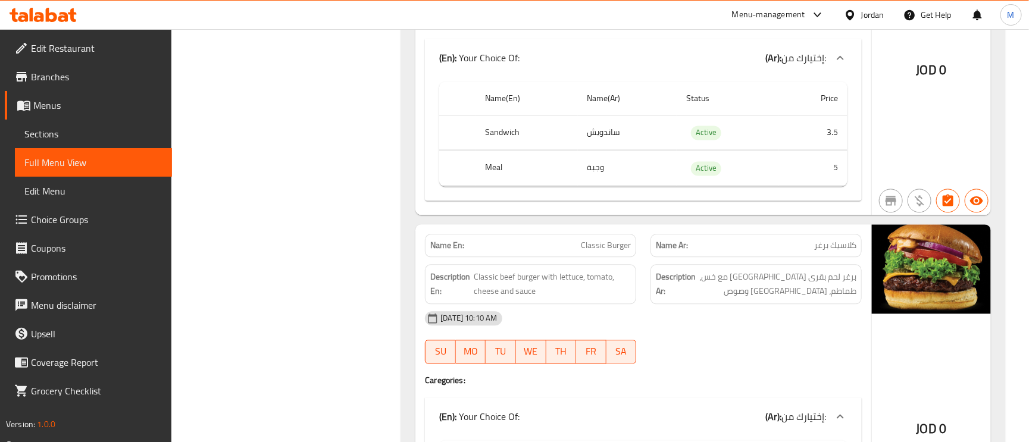
scroll to position [9643, 0]
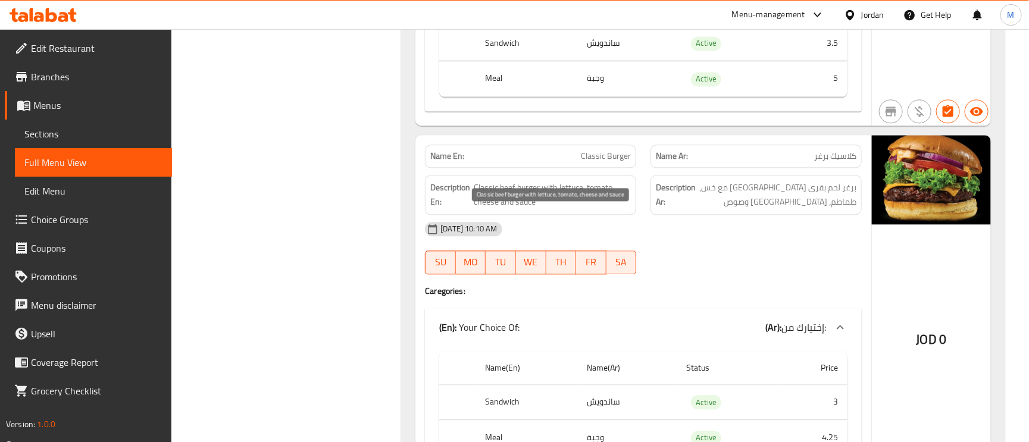
click at [481, 210] on span "Classic beef burger with lettuce, tomato, cheese and sauce" at bounding box center [552, 194] width 157 height 29
click at [558, 209] on span "Classic beef burger with lettuce, tomato, cheese and sauce" at bounding box center [552, 194] width 157 height 29
click at [504, 210] on span "Classic beef burger with lettuce, tomato, cheese and sauce" at bounding box center [552, 194] width 157 height 29
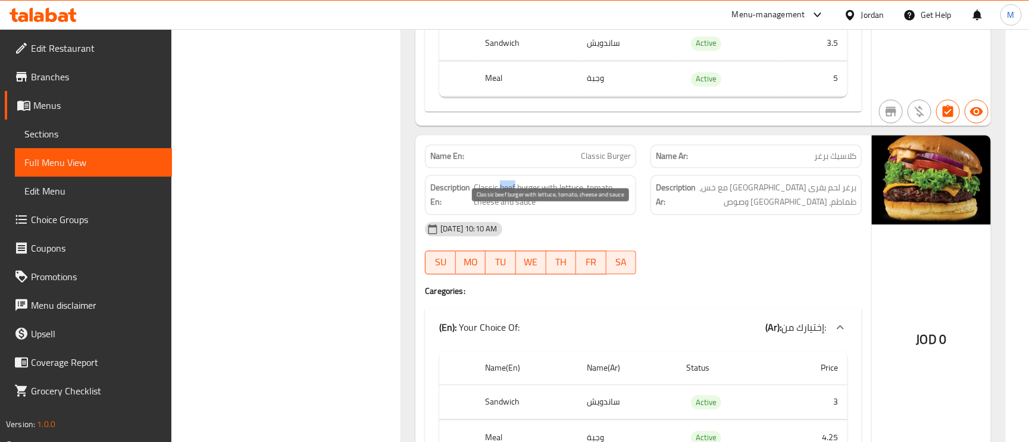
click at [504, 210] on span "Classic beef burger with lettuce, tomato, cheese and sauce" at bounding box center [552, 194] width 157 height 29
click at [502, 210] on span "Classic beef burger with lettuce, tomato, cheese and sauce" at bounding box center [552, 194] width 157 height 29
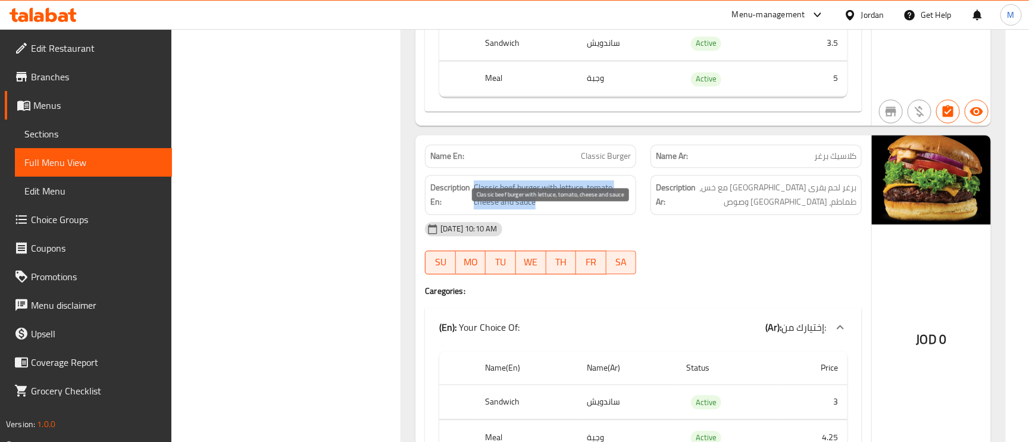
click at [502, 210] on span "Classic beef burger with lettuce, tomato, cheese and sauce" at bounding box center [552, 194] width 157 height 29
click at [485, 210] on span "Classic beef burger with lettuce, tomato, cheese and sauce" at bounding box center [552, 194] width 157 height 29
click at [531, 206] on div "Description En: Classic beef burger with lettuce, tomato, cheese and sauce" at bounding box center [530, 195] width 211 height 40
click at [542, 210] on span "Classic beef burger with lettuce, tomato, cheese and sauce" at bounding box center [552, 194] width 157 height 29
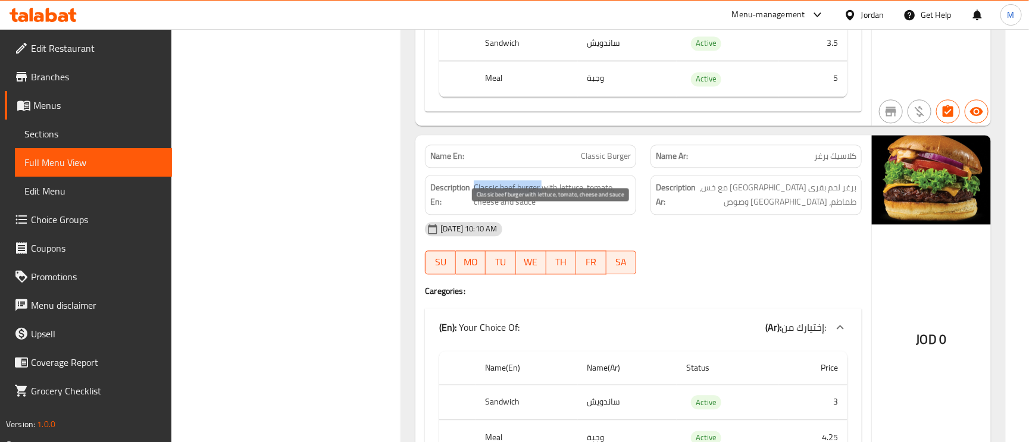
drag, startPoint x: 464, startPoint y: 213, endPoint x: 474, endPoint y: 217, distance: 10.9
click at [474, 210] on span "Classic beef burger with lettuce, tomato, cheese and sauce" at bounding box center [552, 194] width 157 height 29
click at [564, 210] on span "Classic beef burger with lettuce, tomato, cheese and sauce" at bounding box center [552, 194] width 157 height 29
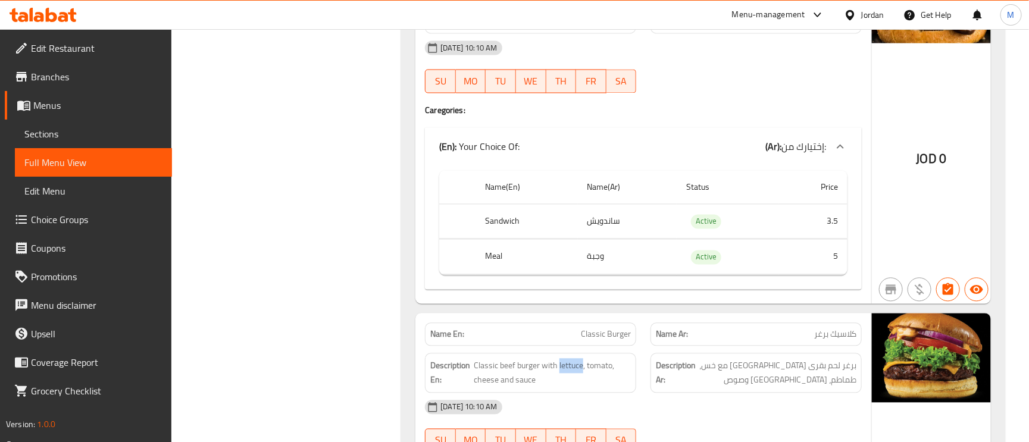
scroll to position [9286, 0]
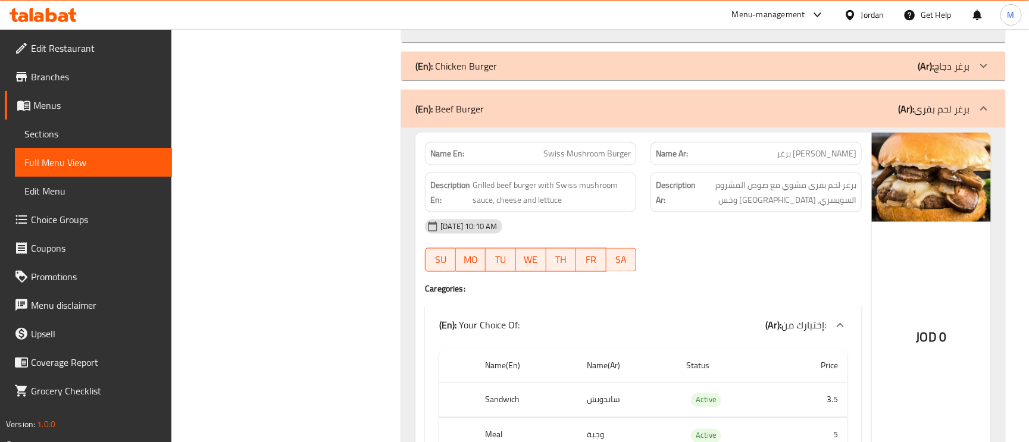
click at [826, 73] on div "(En): Chicken Burger (Ar): برغر دجاج" at bounding box center [692, 66] width 554 height 14
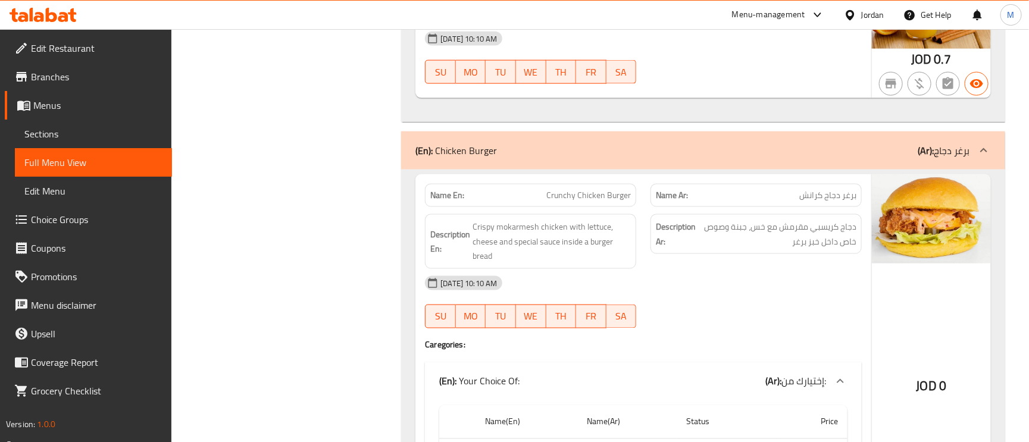
scroll to position [9197, 0]
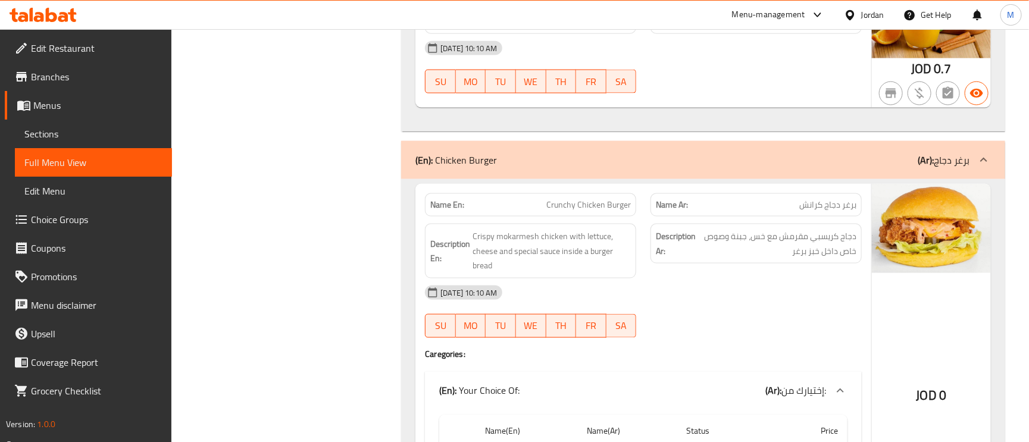
click at [961, 167] on p "(Ar): برغر دجاج" at bounding box center [944, 160] width 52 height 14
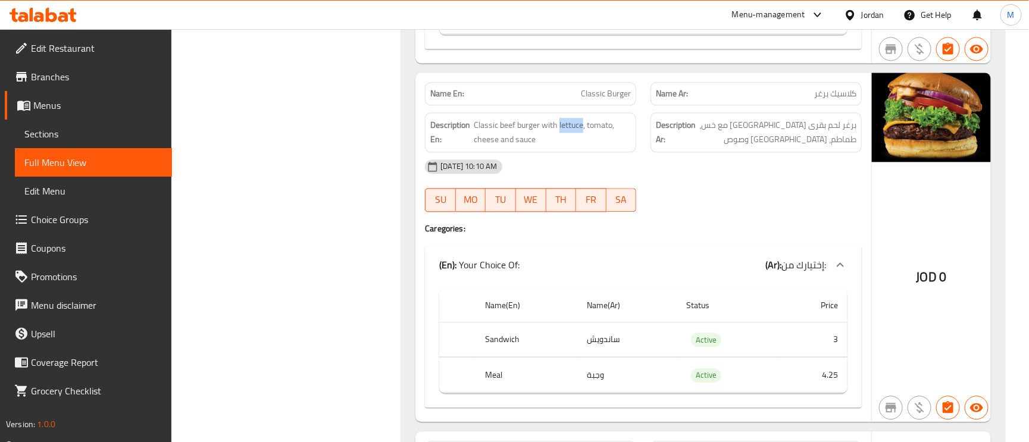
scroll to position [9733, 0]
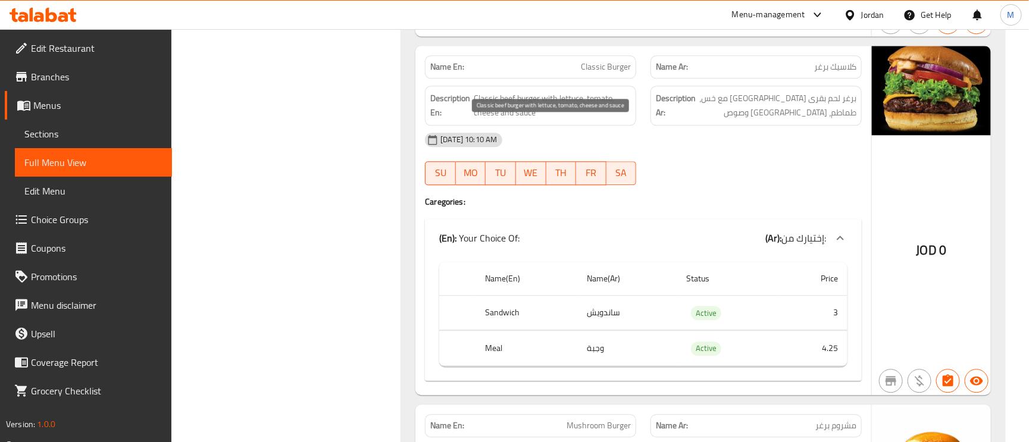
click at [493, 120] on span "Classic beef burger with lettuce, tomato, cheese and sauce" at bounding box center [552, 105] width 157 height 29
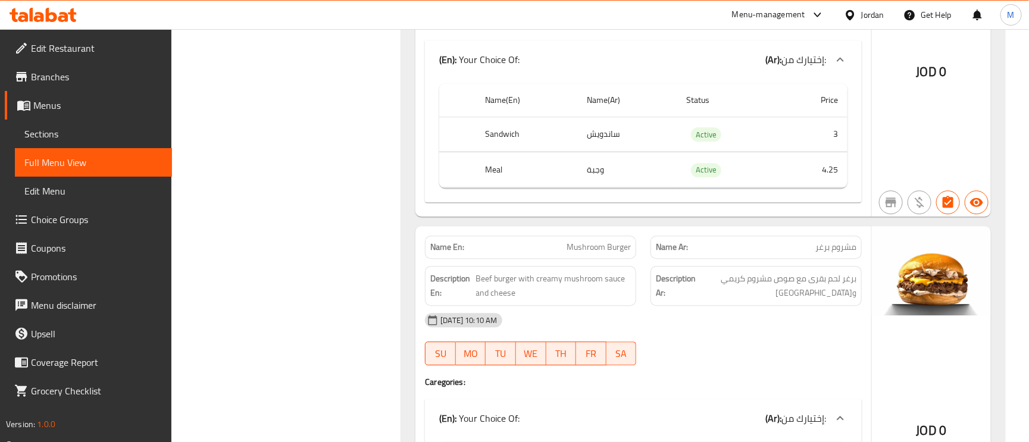
scroll to position [10000, 0]
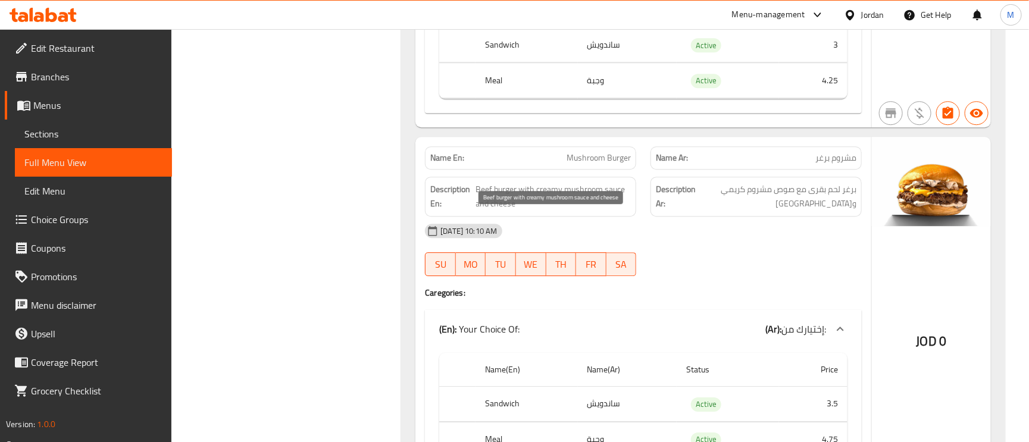
click at [620, 211] on span "Beef burger with creamy mushroom sauce and cheese" at bounding box center [553, 196] width 155 height 29
click at [515, 211] on span "Beef burger with creamy mushroom sauce and cheese" at bounding box center [553, 196] width 155 height 29
click at [508, 211] on span "Beef burger with creamy mushroom sauce and cheese" at bounding box center [553, 196] width 155 height 29
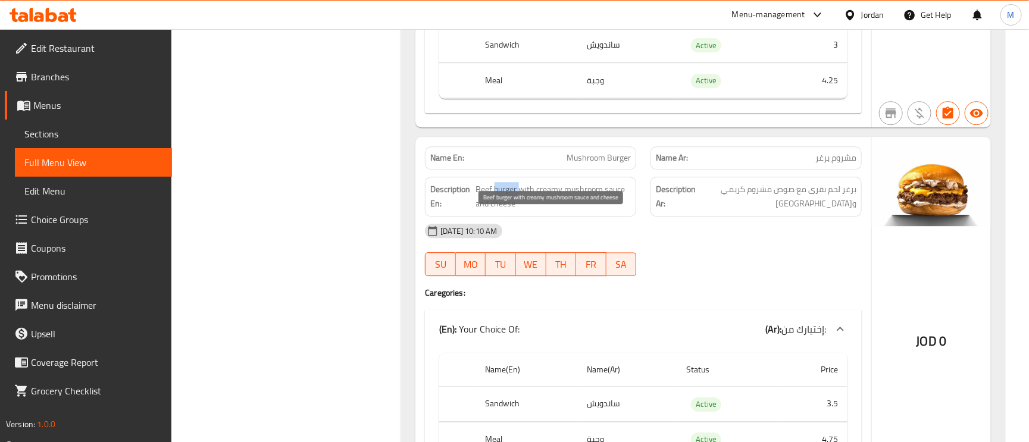
click at [508, 211] on span "Beef burger with creamy mushroom sauce and cheese" at bounding box center [553, 196] width 155 height 29
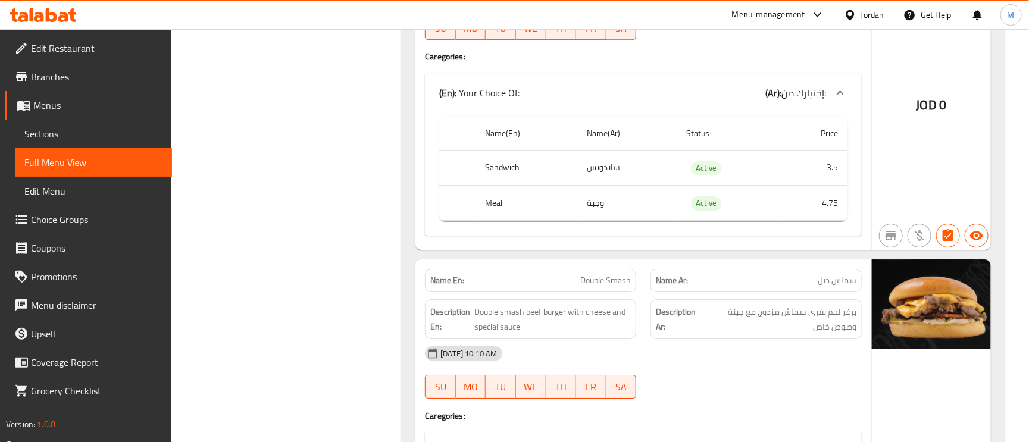
scroll to position [10268, 0]
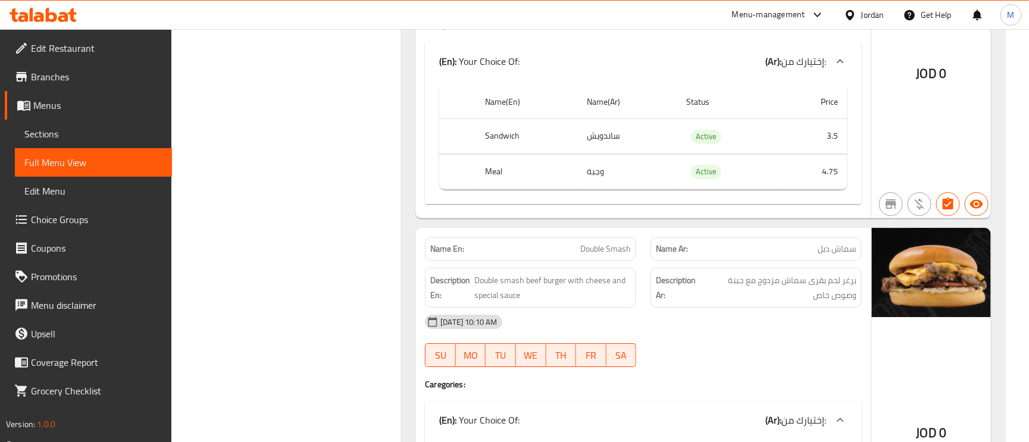
click at [842, 255] on span "سماش دبل" at bounding box center [837, 249] width 39 height 13
click at [610, 255] on span "Double Smash" at bounding box center [605, 249] width 51 height 13
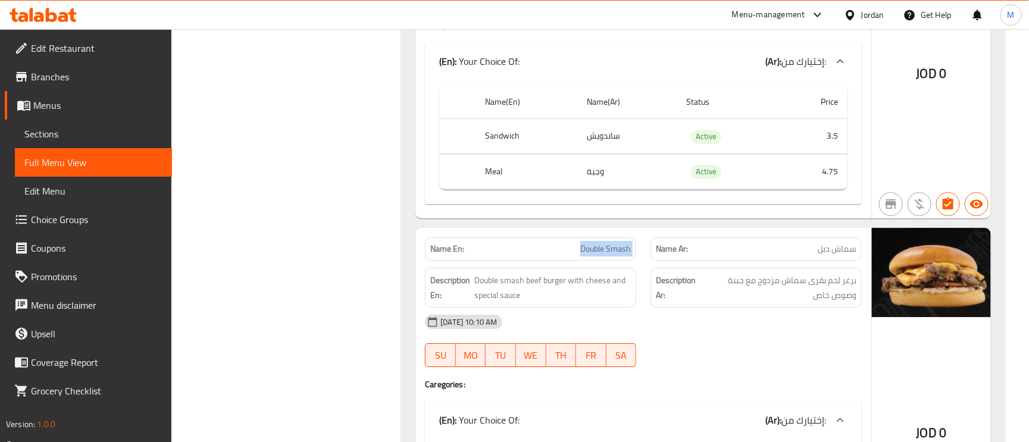
click at [610, 255] on span "Double Smash" at bounding box center [605, 249] width 51 height 13
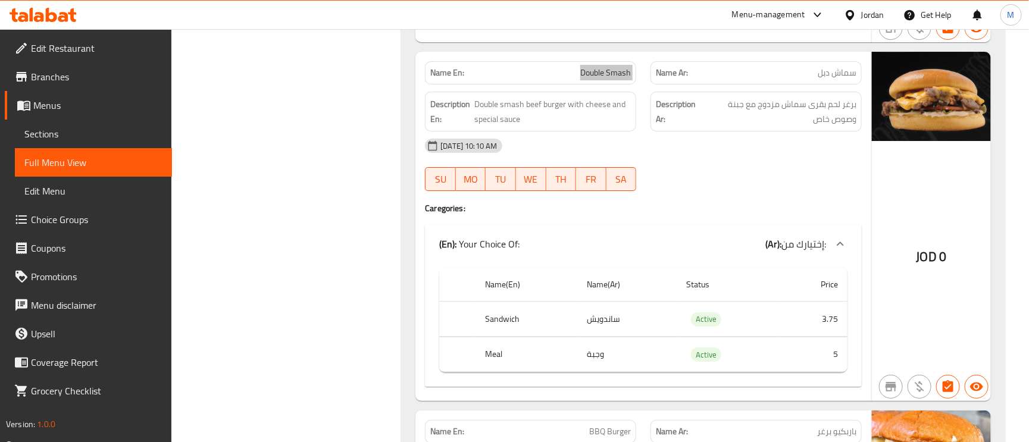
scroll to position [10447, 0]
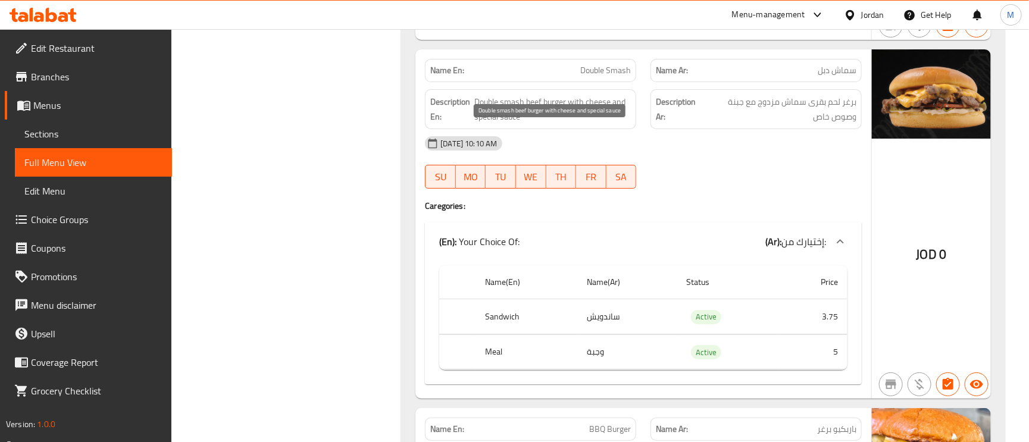
click at [508, 124] on span "Double smash beef burger with cheese and special sauce" at bounding box center [552, 109] width 157 height 29
click at [601, 86] on div "Name En: Double Smash" at bounding box center [531, 71] width 226 height 38
click at [610, 77] on span "Double Smash" at bounding box center [605, 70] width 51 height 13
click at [611, 77] on span "Double Smash" at bounding box center [605, 70] width 51 height 13
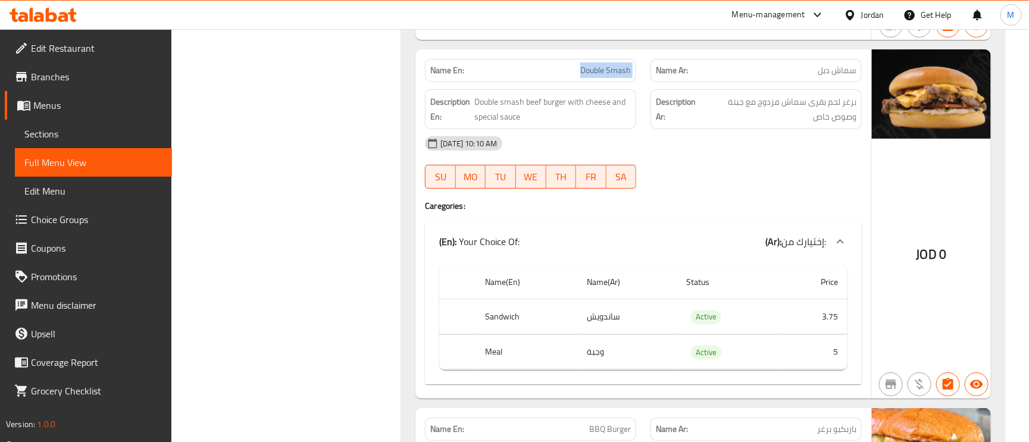
click at [611, 77] on span "Double Smash" at bounding box center [605, 70] width 51 height 13
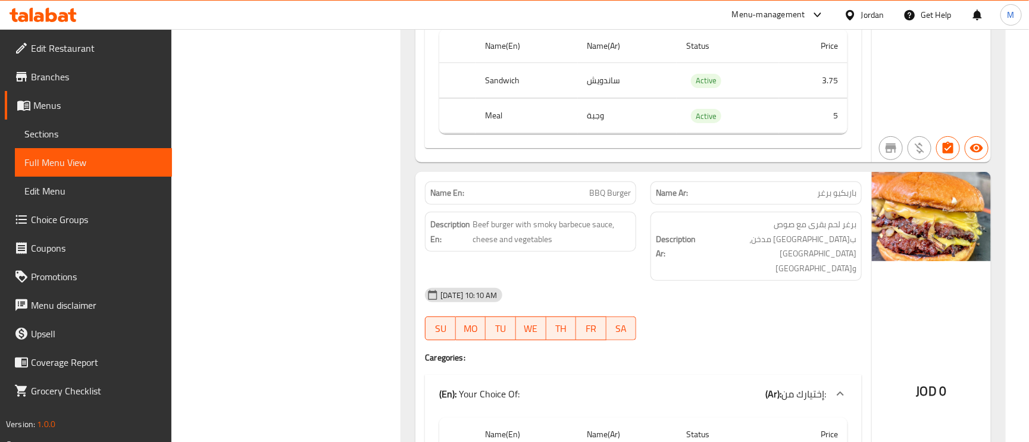
scroll to position [10715, 0]
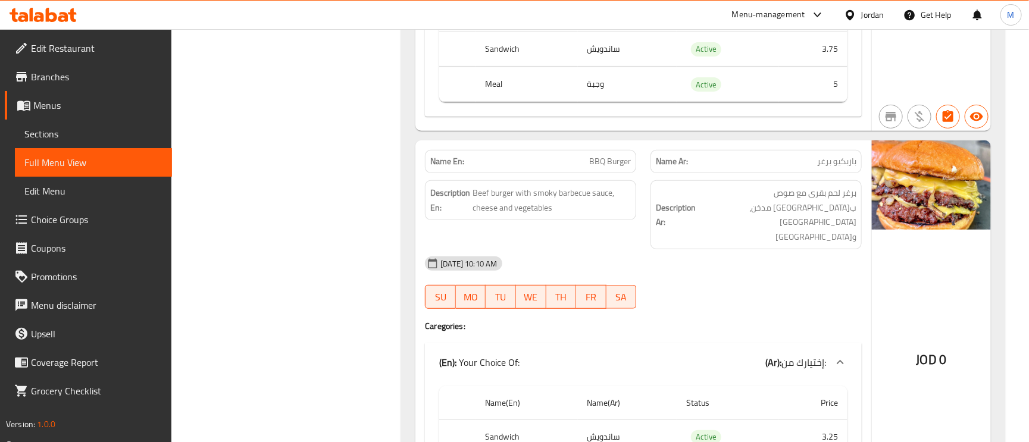
click at [843, 232] on span "برغر لحم بقرى مع صوص باربكيو مدخن، جبنة وخضار" at bounding box center [777, 215] width 158 height 58
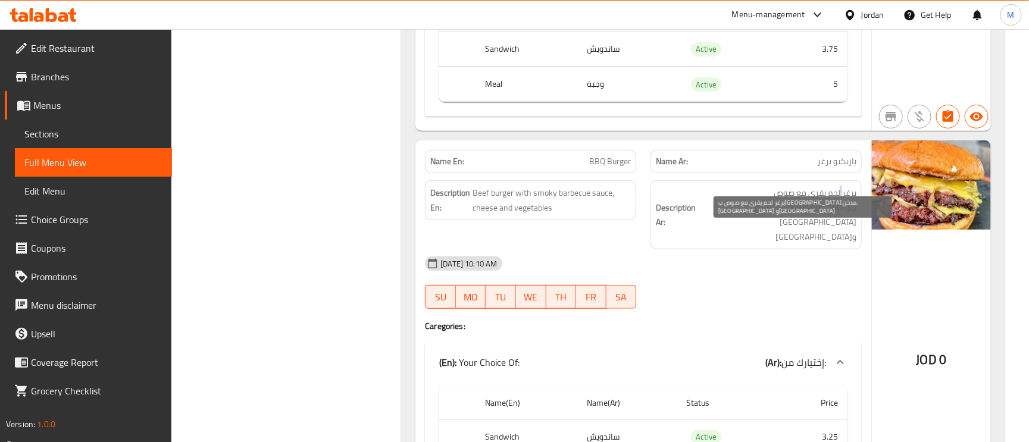
click at [843, 232] on span "برغر لحم بقرى مع صوص باربكيو مدخن، جبنة وخضار" at bounding box center [777, 215] width 158 height 58
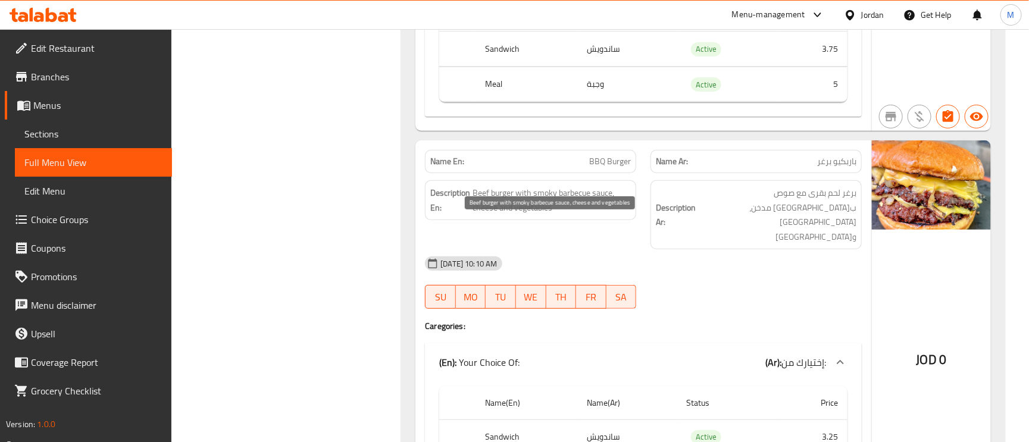
click at [549, 215] on span "Beef burger with smoky barbecue sauce, cheese and vegetables" at bounding box center [552, 200] width 158 height 29
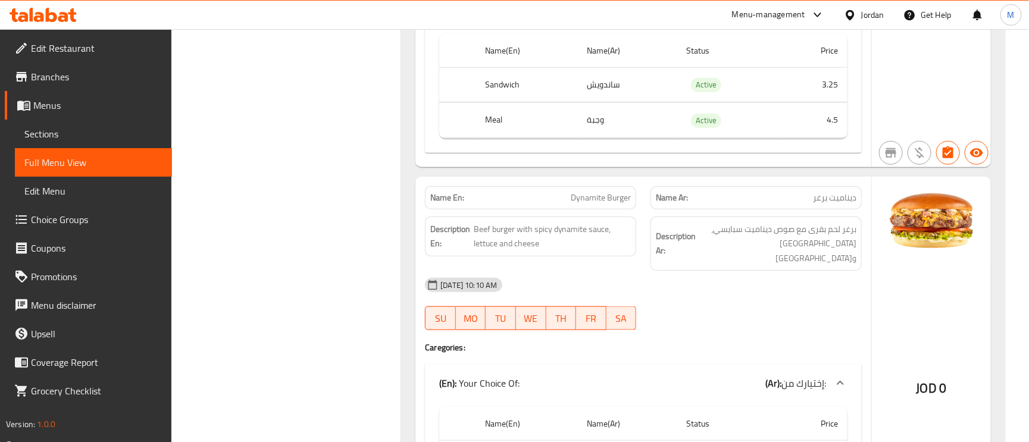
scroll to position [11072, 0]
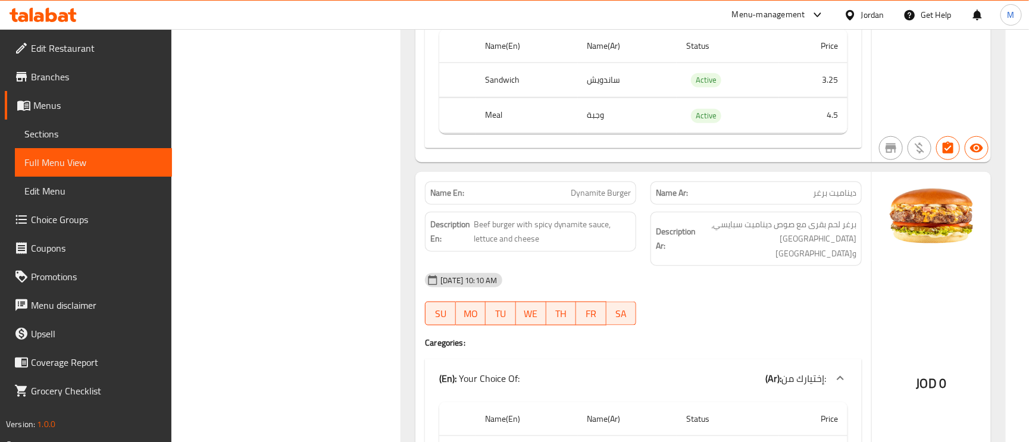
click at [835, 243] on span "برغر لحم بقرى مع صوص ديناميت سبايسي، خس وجبنة" at bounding box center [777, 239] width 158 height 44
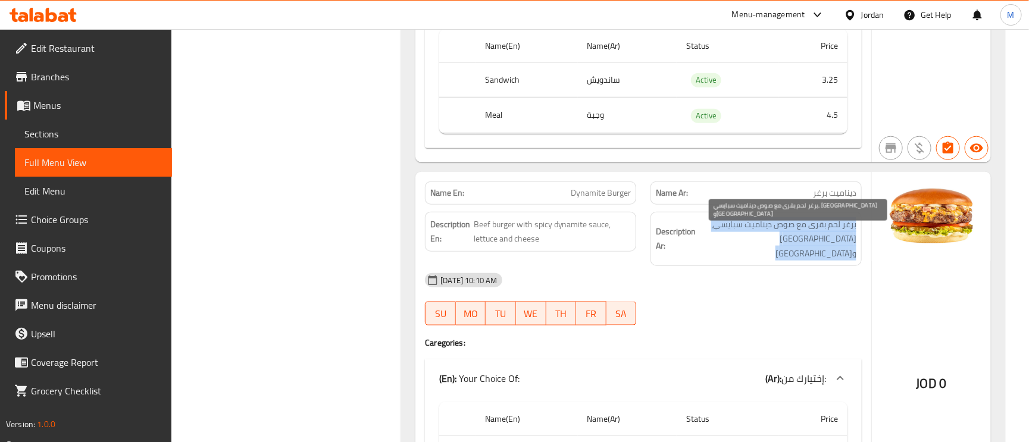
click at [835, 243] on span "برغر لحم بقرى مع صوص ديناميت سبايسي، خس وجبنة" at bounding box center [777, 239] width 158 height 44
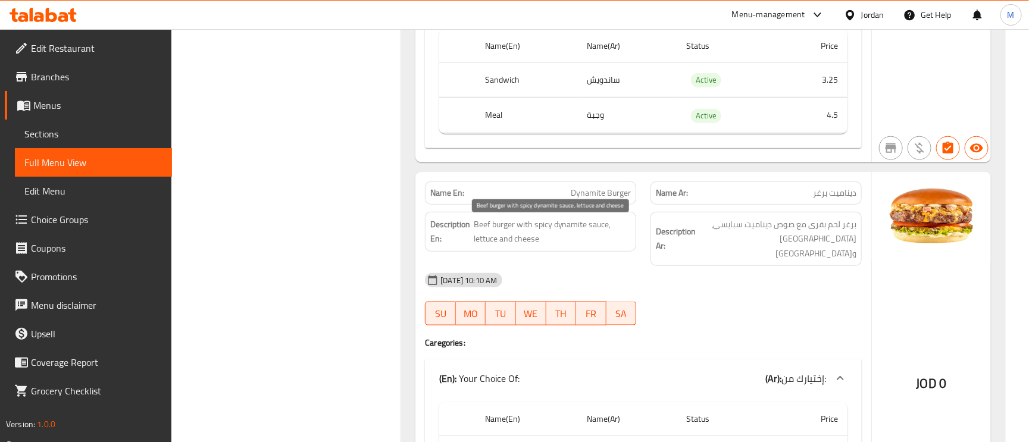
click at [588, 227] on span "Beef burger with spicy dynamite sauce, lettuce and cheese" at bounding box center [552, 231] width 157 height 29
click at [552, 235] on span "Beef burger with spicy dynamite sauce, lettuce and cheese" at bounding box center [552, 231] width 157 height 29
click at [488, 224] on span "Beef burger with spicy dynamite sauce, lettuce and cheese" at bounding box center [552, 231] width 157 height 29
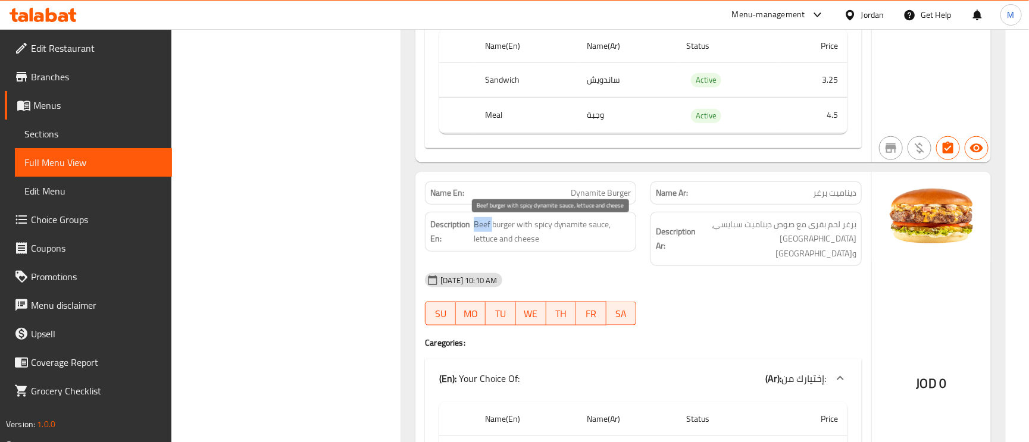
click at [488, 224] on span "Beef burger with spicy dynamite sauce, lettuce and cheese" at bounding box center [552, 231] width 157 height 29
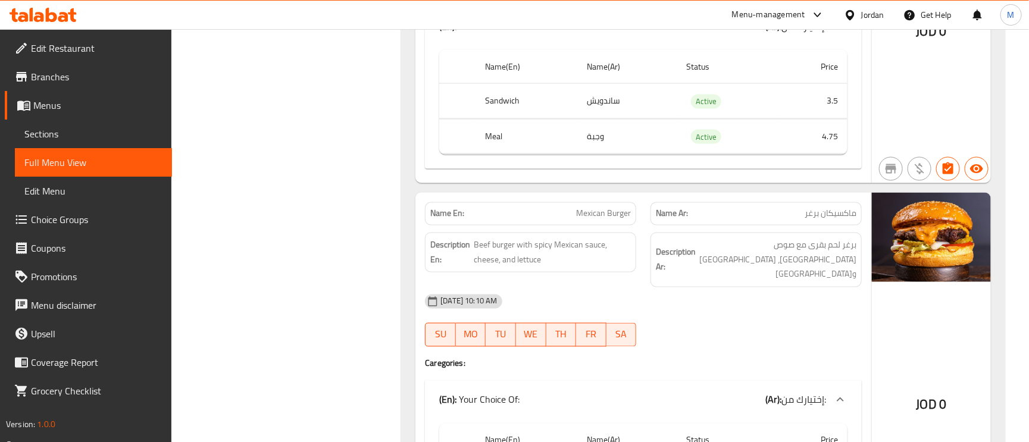
scroll to position [11429, 0]
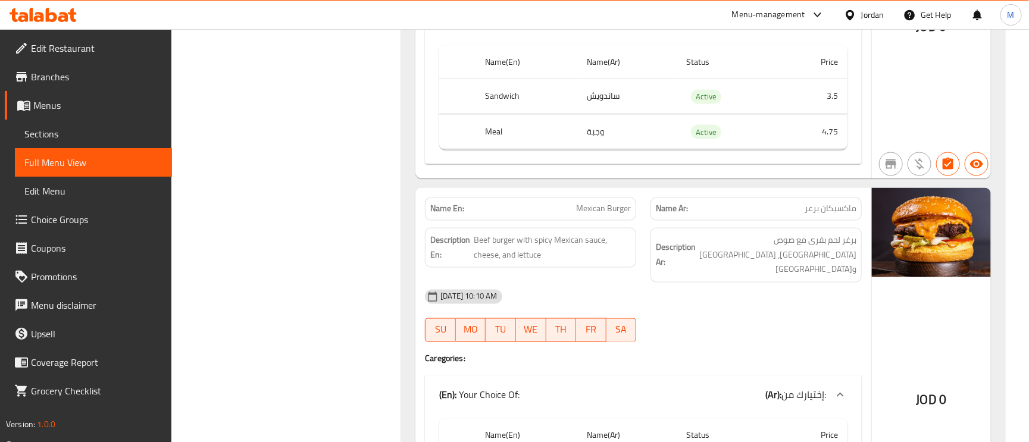
click at [808, 208] on div "Name Ar: ماكسيكان برغر" at bounding box center [756, 209] width 211 height 23
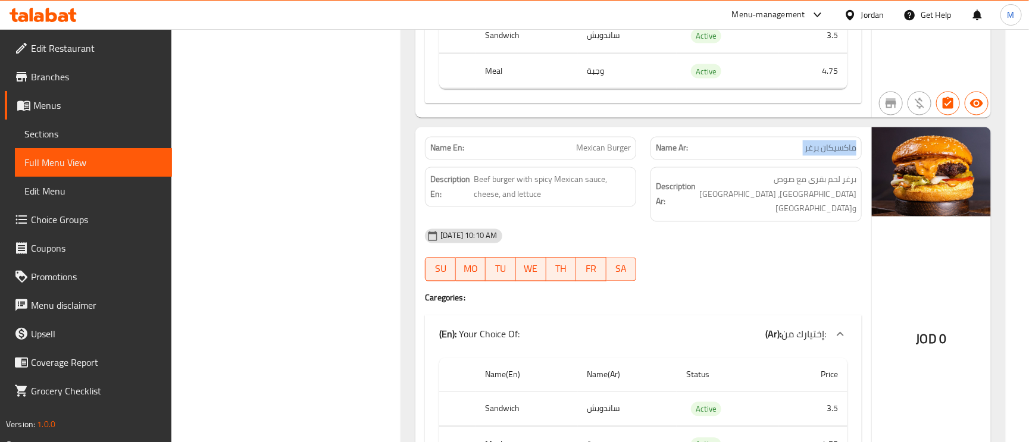
scroll to position [11518, 0]
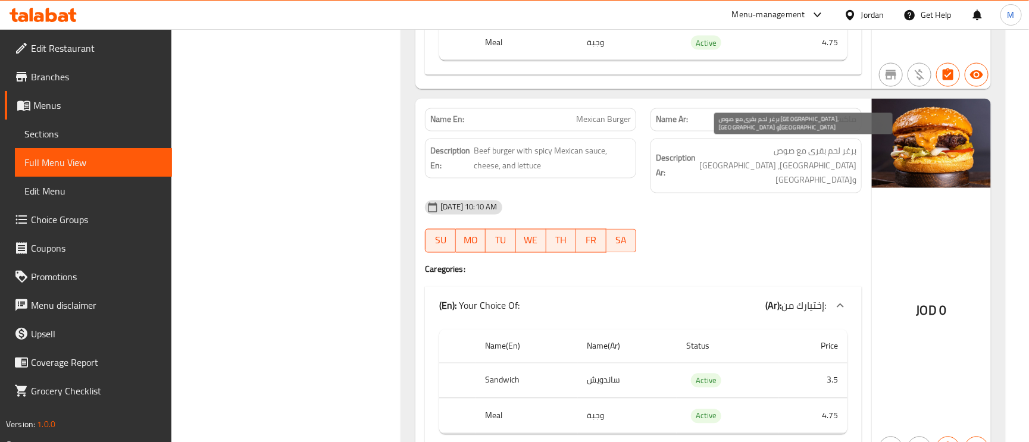
click at [828, 149] on span "برغر لحم بقرى مع صوص مكسيكي حار، جبنة وخس" at bounding box center [777, 166] width 158 height 44
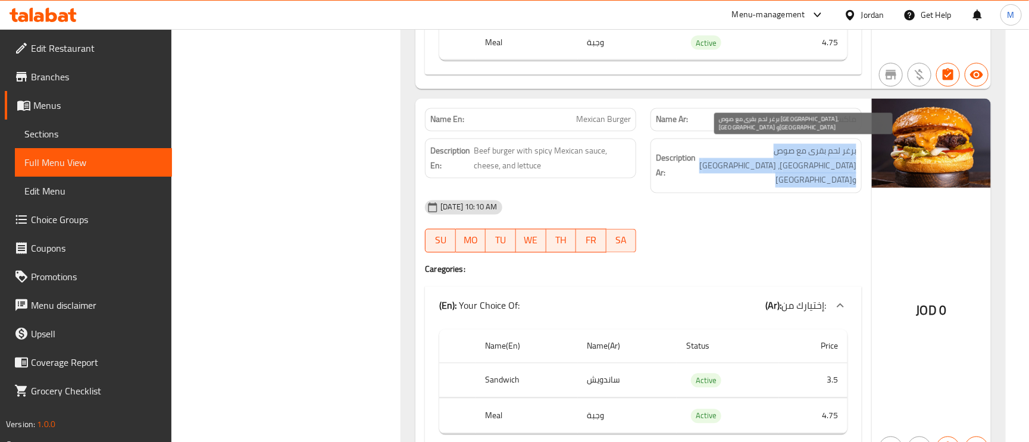
click at [828, 149] on span "برغر لحم بقرى مع صوص مكسيكي حار، جبنة وخس" at bounding box center [777, 166] width 158 height 44
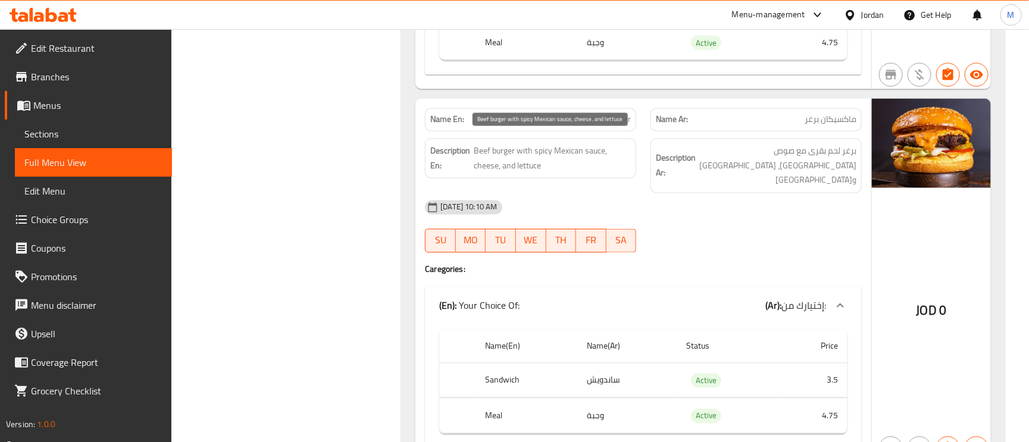
click at [527, 144] on span "Beef burger with spicy Mexican sauce, cheese, and lettuce" at bounding box center [552, 158] width 157 height 29
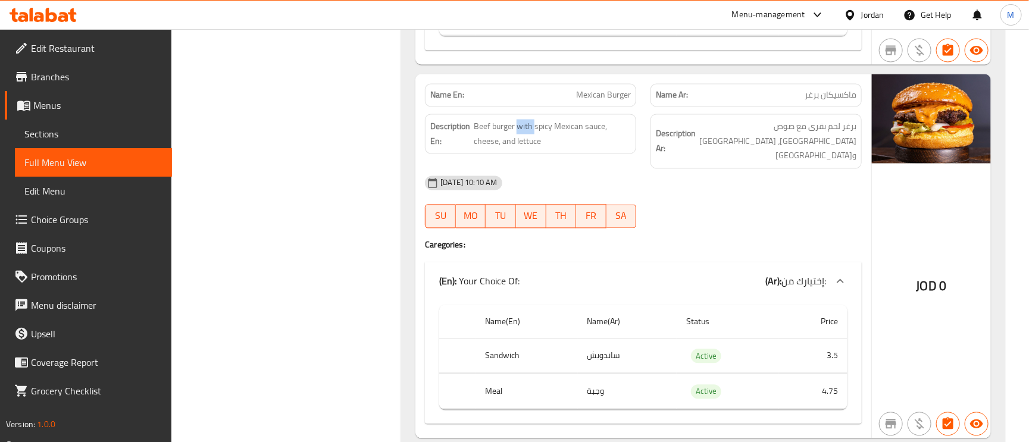
scroll to position [11562, 0]
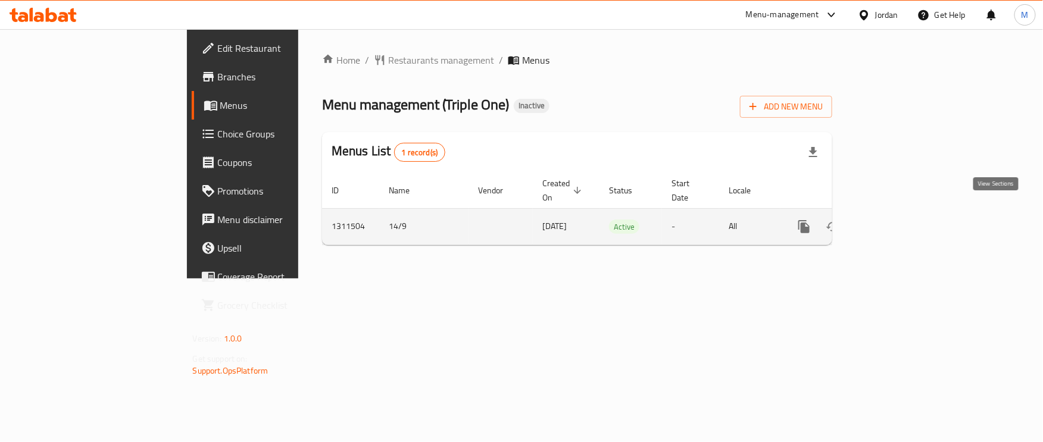
click at [897, 220] on icon "enhanced table" at bounding box center [890, 227] width 14 height 14
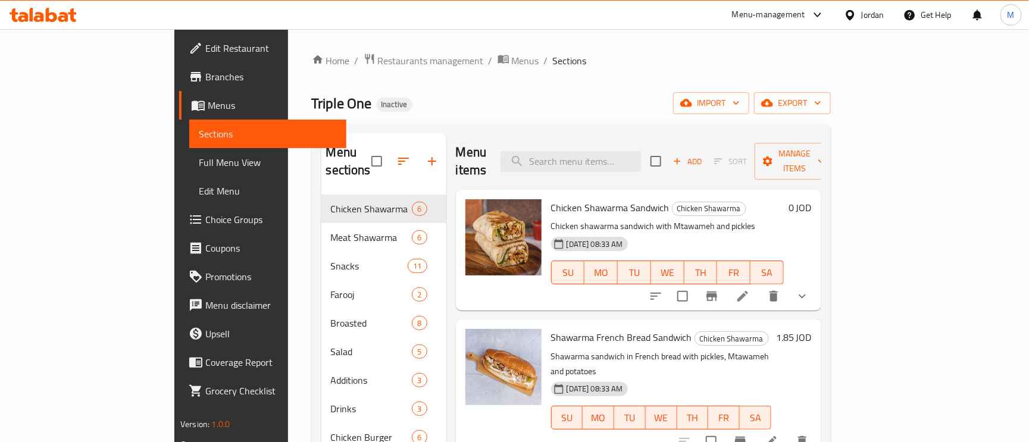
click at [831, 94] on button "export" at bounding box center [792, 103] width 77 height 22
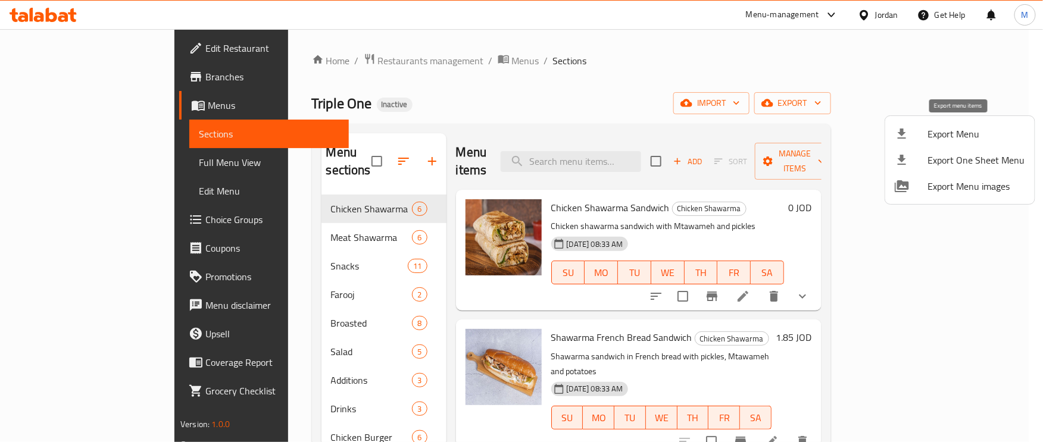
click at [910, 137] on div at bounding box center [911, 134] width 33 height 14
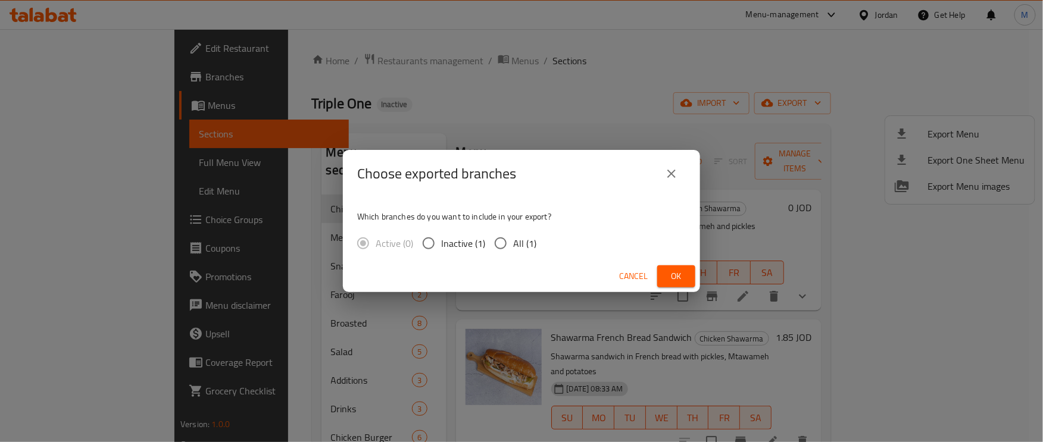
click at [910, 137] on div "Choose exported branches Which branches do you want to include in your export? …" at bounding box center [521, 221] width 1043 height 442
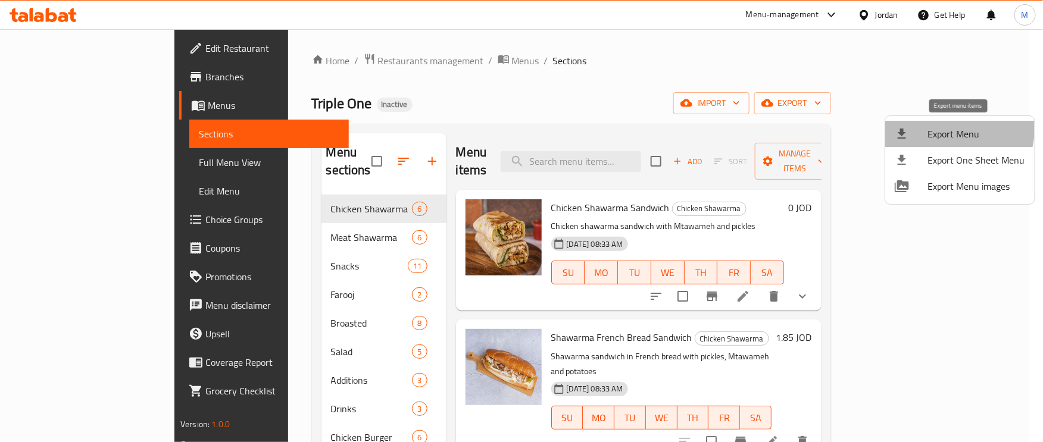
click at [926, 124] on li "Export Menu" at bounding box center [959, 134] width 149 height 26
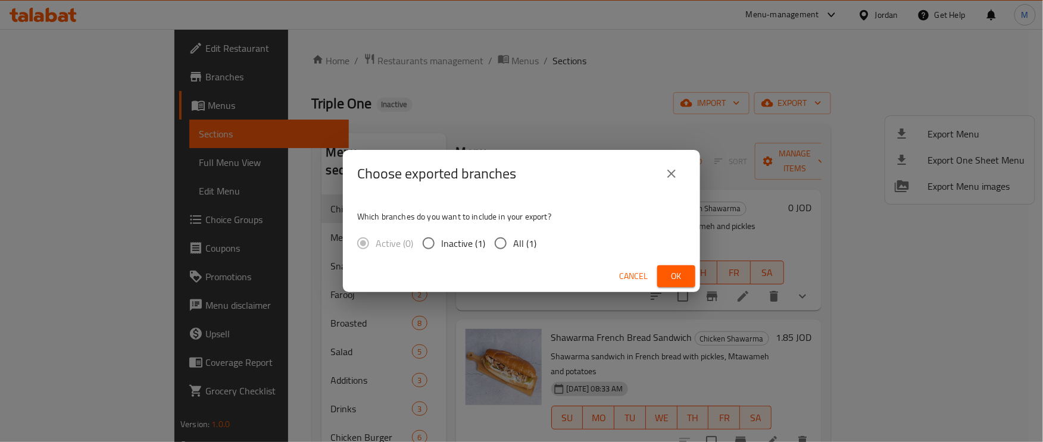
click at [502, 240] on input "All (1)" at bounding box center [500, 243] width 25 height 25
radio input "true"
click at [674, 271] on span "Ok" at bounding box center [676, 276] width 19 height 15
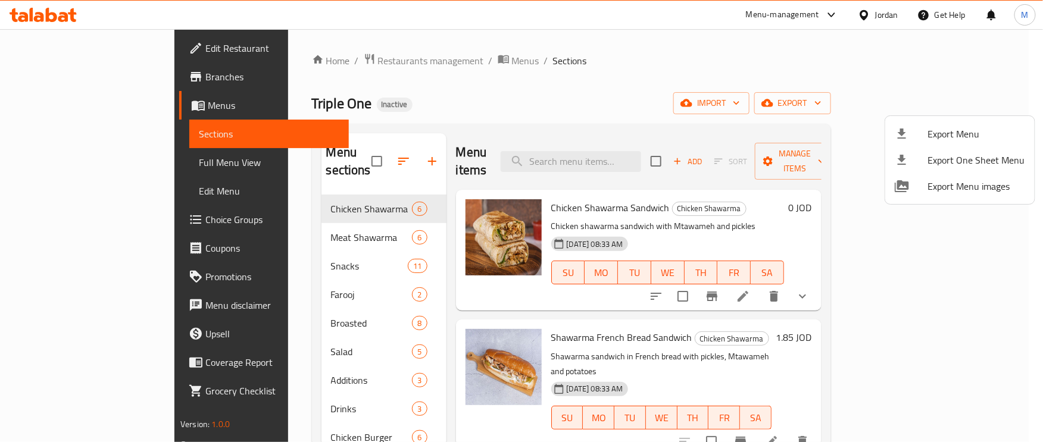
drag, startPoint x: 514, startPoint y: 78, endPoint x: 626, endPoint y: 98, distance: 113.0
click at [514, 77] on div at bounding box center [521, 221] width 1043 height 442
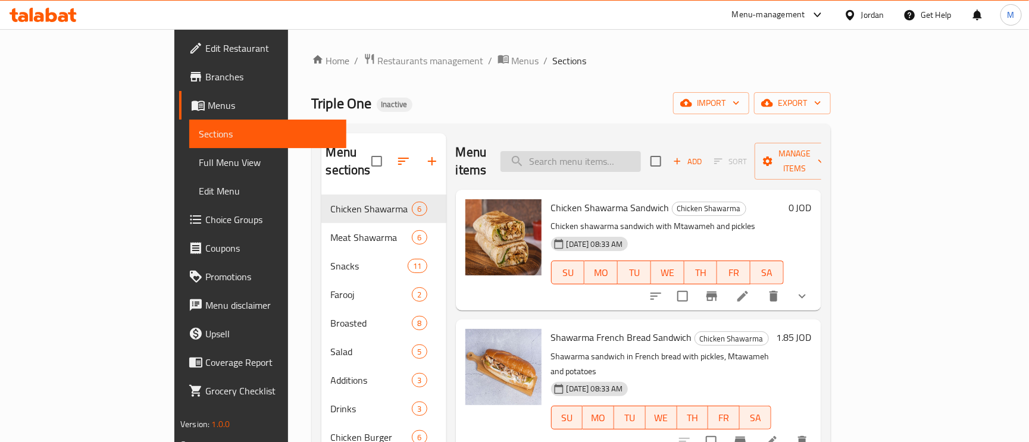
paste input "chopped"
click at [631, 155] on input "chopped" at bounding box center [571, 161] width 140 height 21
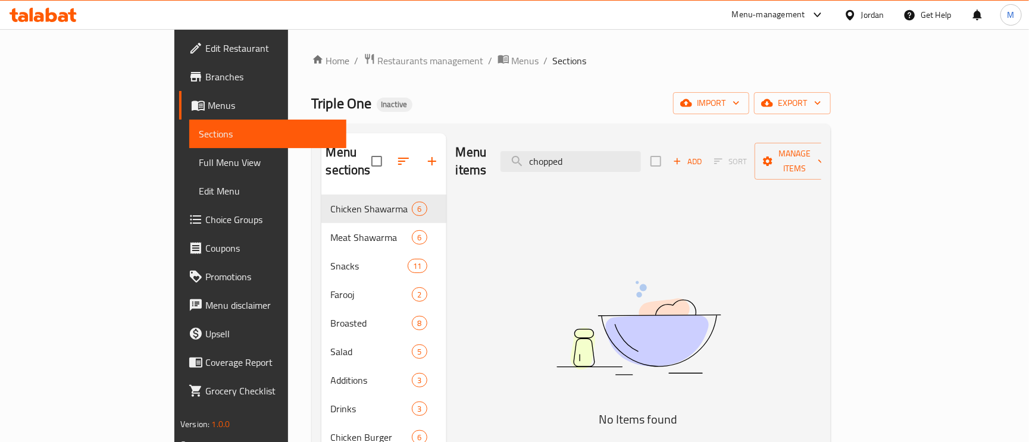
type input "chopped"
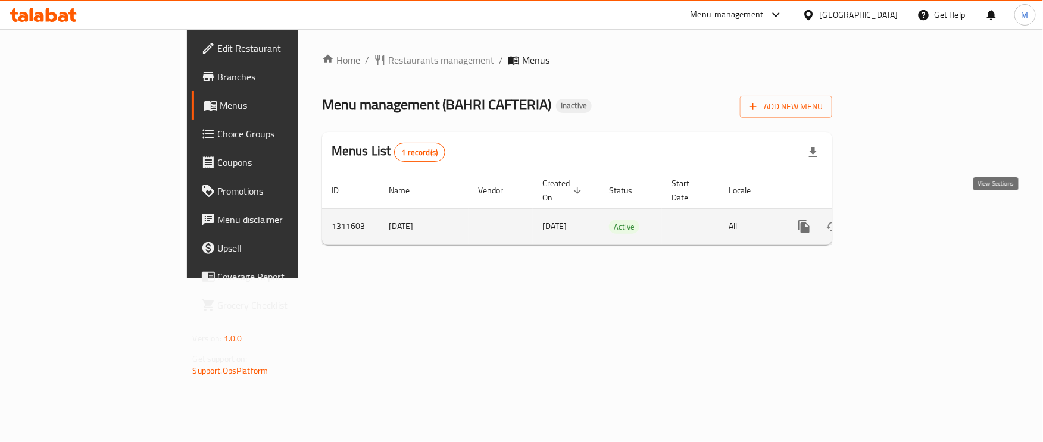
click at [904, 213] on link "enhanced table" at bounding box center [890, 227] width 29 height 29
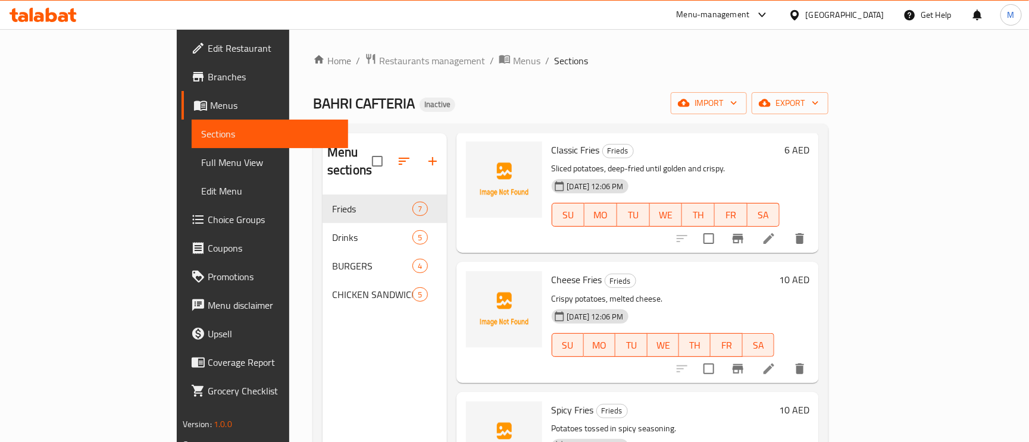
scroll to position [89, 0]
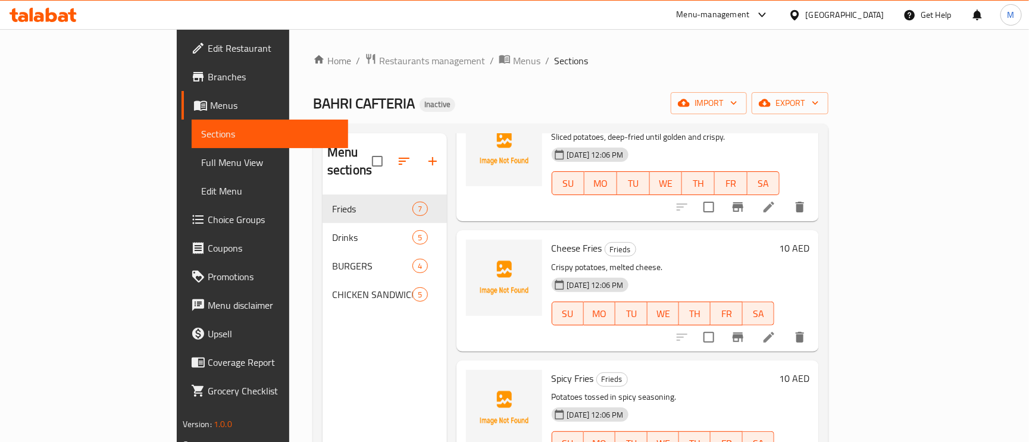
drag, startPoint x: 67, startPoint y: 158, endPoint x: 143, endPoint y: 160, distance: 76.8
click at [201, 158] on span "Full Menu View" at bounding box center [270, 162] width 138 height 14
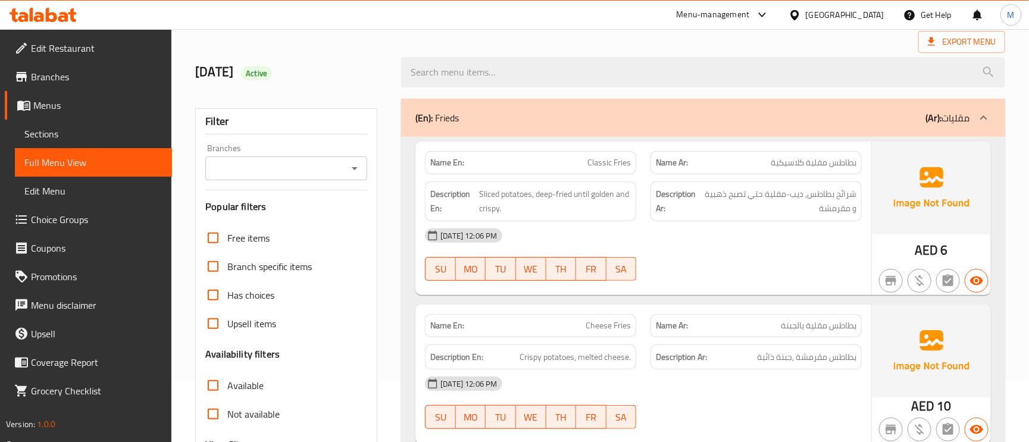
scroll to position [179, 0]
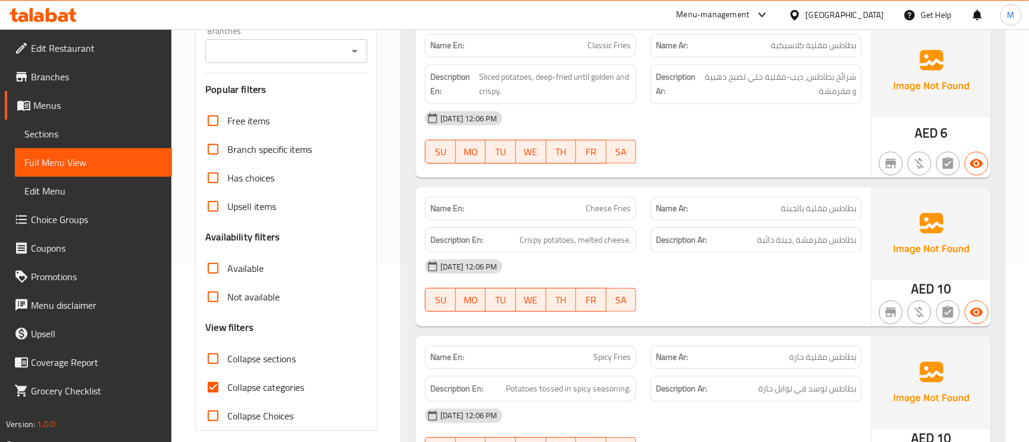
click at [215, 382] on input "Collapse categories" at bounding box center [213, 387] width 29 height 29
checkbox input "false"
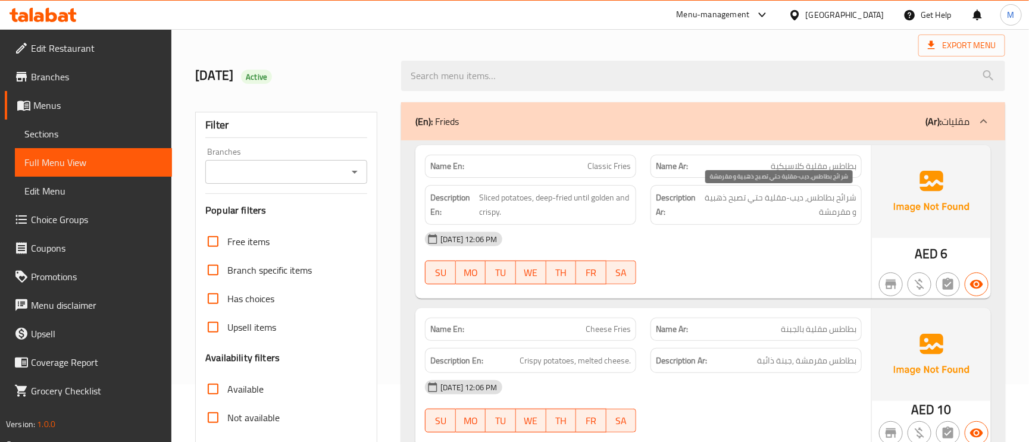
scroll to position [89, 0]
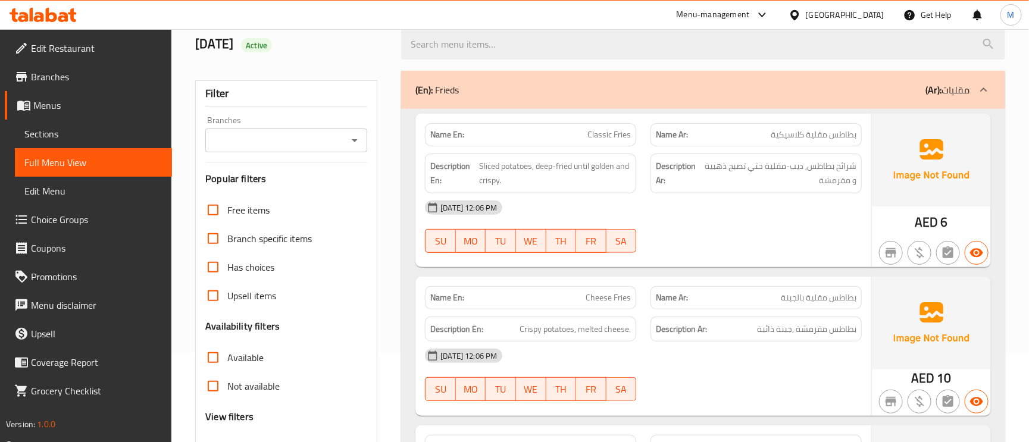
click at [802, 298] on span "بطاطس مقلية بالجبنة" at bounding box center [819, 298] width 76 height 13
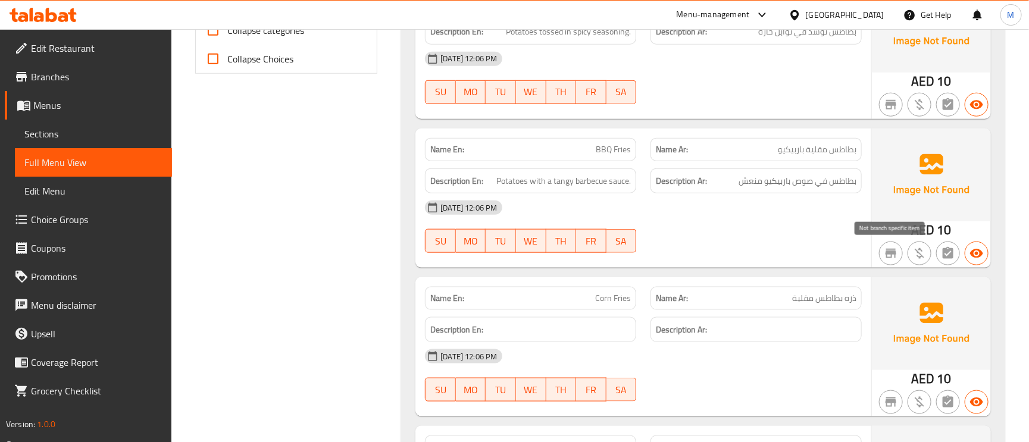
scroll to position [446, 0]
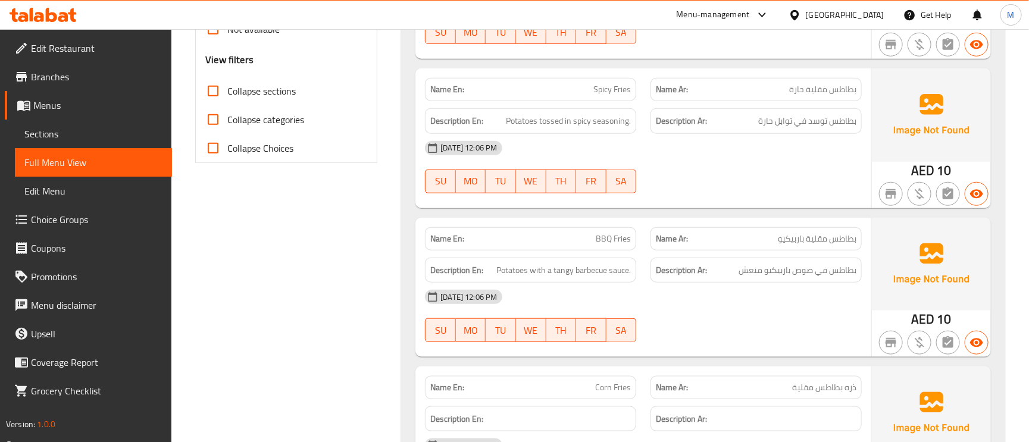
click at [836, 233] on span "بطاطس مقلية باربيكيو" at bounding box center [817, 239] width 79 height 13
click at [538, 278] on span "Potatoes with a tangy barbecue sauce." at bounding box center [563, 270] width 135 height 15
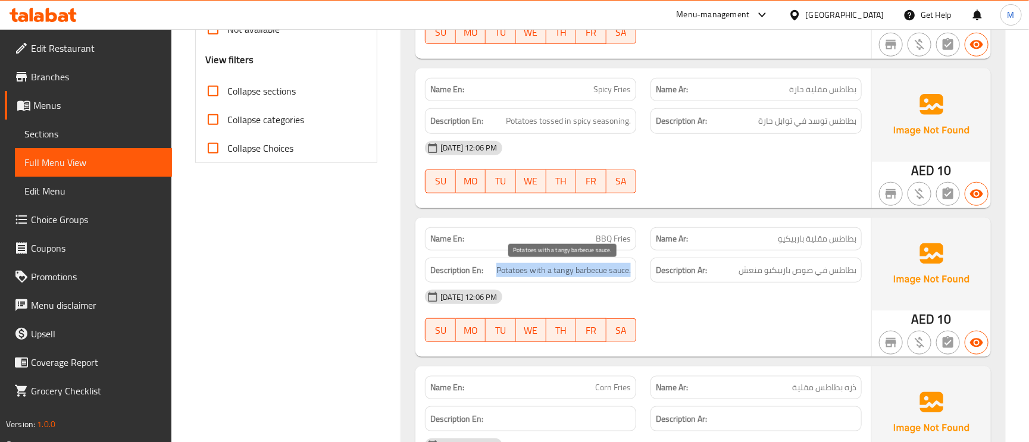
click at [538, 278] on span "Potatoes with a tangy barbecue sauce." at bounding box center [563, 270] width 135 height 15
click at [611, 228] on div "Name En: BBQ Fries" at bounding box center [530, 238] width 211 height 23
click at [612, 228] on div "Name En: BBQ Fries" at bounding box center [530, 238] width 211 height 23
copy span "BBQ Fries"
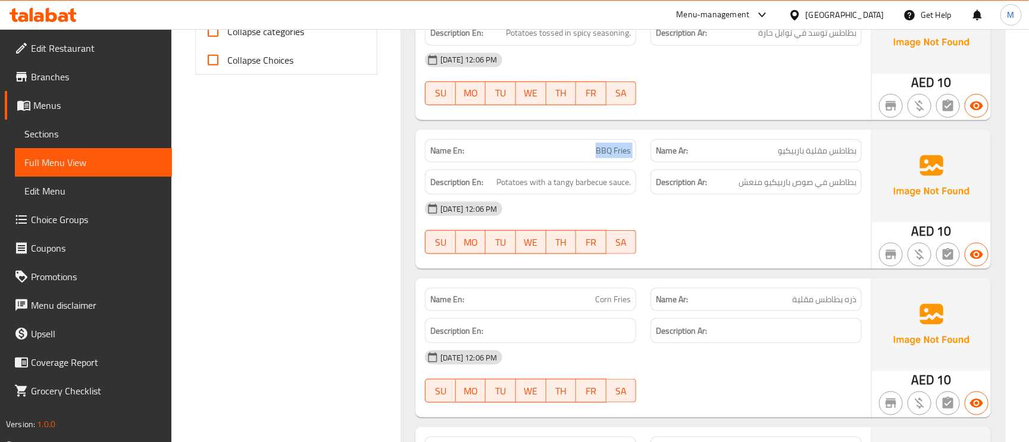
scroll to position [536, 0]
click at [626, 303] on span "Corn Fries" at bounding box center [613, 298] width 36 height 13
copy span "Corn Fries"
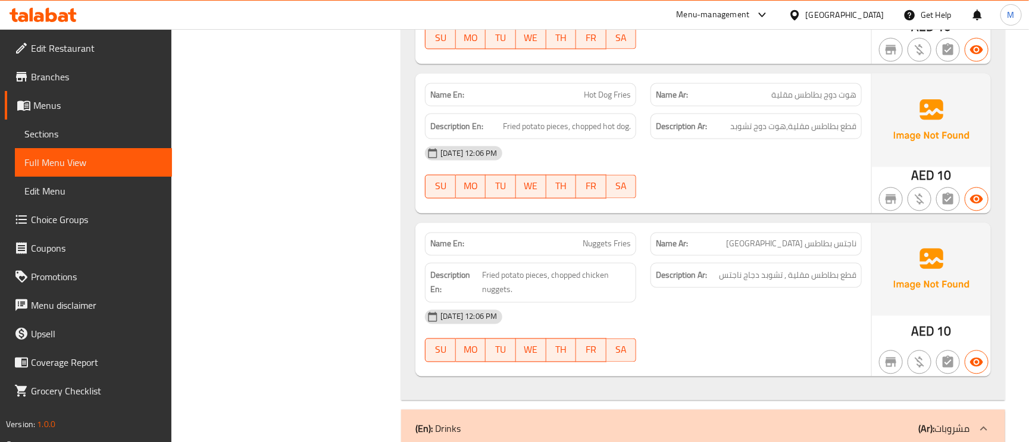
scroll to position [893, 0]
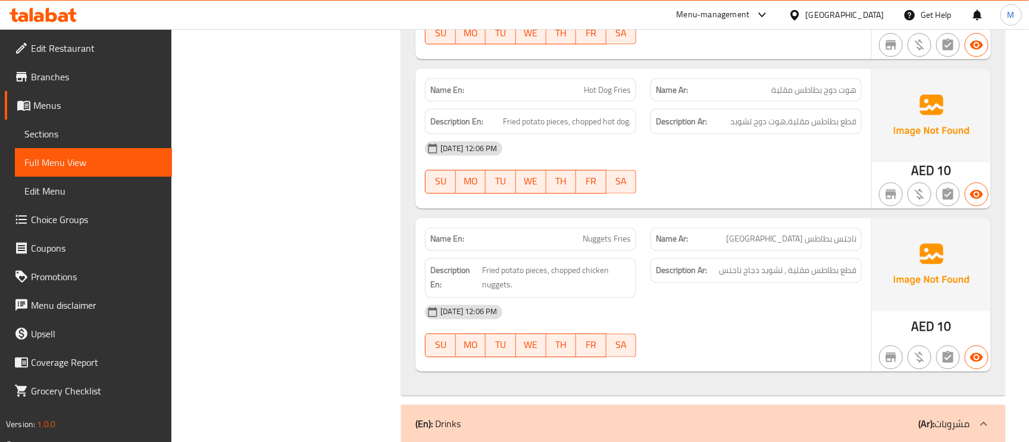
click at [832, 86] on span "هوت دوج بطاطس مقلية" at bounding box center [813, 90] width 85 height 13
click at [831, 86] on span "هوت دوج بطاطس مقلية" at bounding box center [813, 90] width 85 height 13
click at [586, 125] on span "Fried potato pieces, chopped hot dog." at bounding box center [567, 121] width 128 height 15
click at [588, 124] on span "Fried potato pieces, chopped hot dog." at bounding box center [567, 121] width 128 height 15
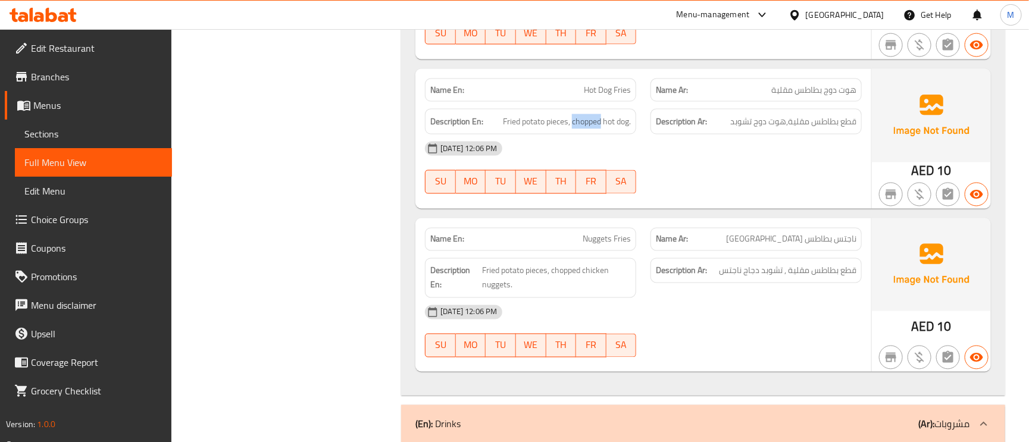
copy span "chopped"
click at [846, 246] on span "ناجتس بطاطس مقلية" at bounding box center [791, 239] width 130 height 13
click at [515, 274] on span "Fried potato pieces, chopped chicken nuggets." at bounding box center [557, 278] width 149 height 29
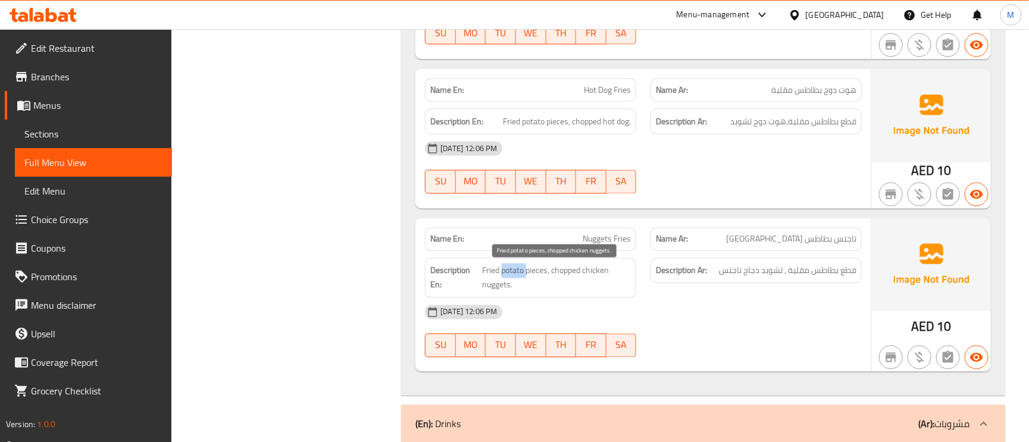
click at [515, 274] on span "Fried potato pieces, chopped chicken nuggets." at bounding box center [557, 278] width 149 height 29
click at [569, 268] on span "Fried potato pieces, chopped chicken nuggets." at bounding box center [557, 278] width 149 height 29
click at [807, 283] on div "Description Ar: قطع بطاطس مقلية , تشوبد دجاج ناجتس" at bounding box center [756, 271] width 211 height 26
click at [807, 282] on div "Description Ar: قطع بطاطس مقلية , تشوبد دجاج ناجتس" at bounding box center [756, 271] width 211 height 26
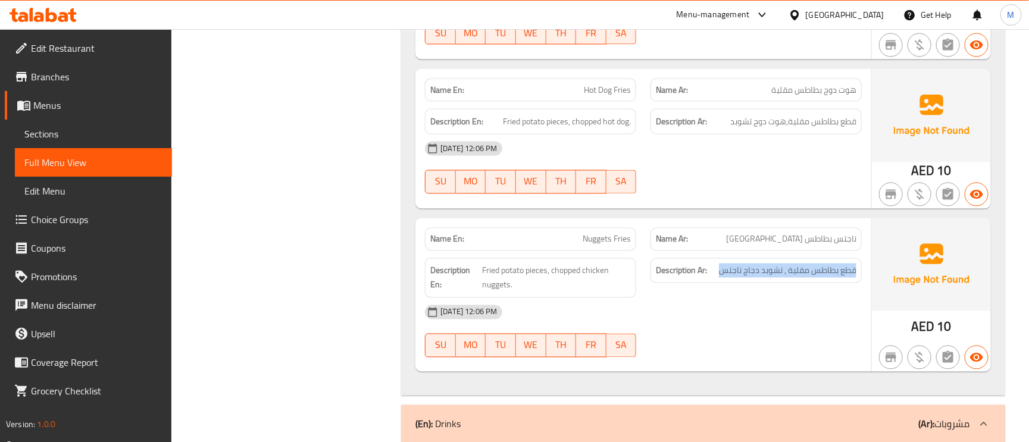
click at [807, 282] on div "Description Ar: قطع بطاطس مقلية , تشوبد دجاج ناجتس" at bounding box center [756, 271] width 211 height 26
drag, startPoint x: 511, startPoint y: 273, endPoint x: 526, endPoint y: 273, distance: 15.5
click at [526, 273] on span "Fried potato pieces, chopped chicken nuggets." at bounding box center [557, 278] width 149 height 29
drag, startPoint x: 548, startPoint y: 271, endPoint x: 478, endPoint y: 273, distance: 70.3
click at [478, 273] on h6 "Description En: Fried potato pieces, chopped chicken nuggets." at bounding box center [530, 278] width 201 height 29
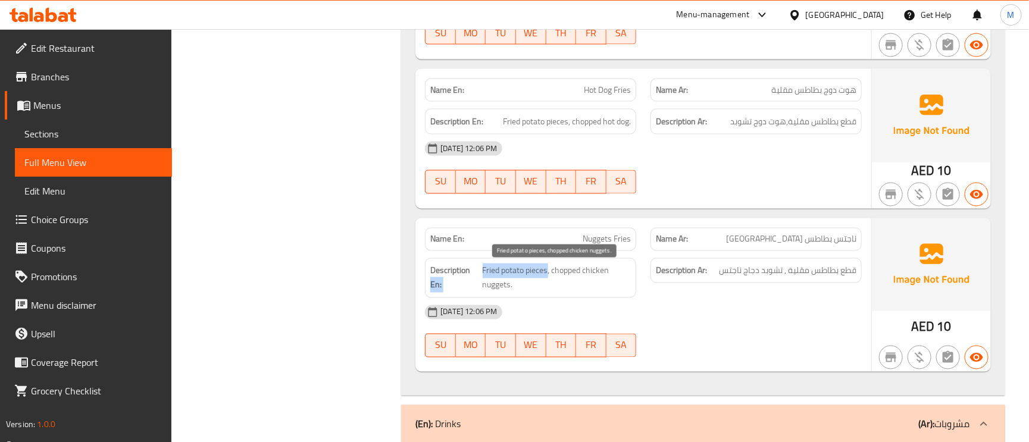
click at [520, 270] on span "Fried potato pieces, chopped chicken nuggets." at bounding box center [557, 278] width 149 height 29
click at [598, 239] on span "Nuggets Fries" at bounding box center [607, 239] width 48 height 13
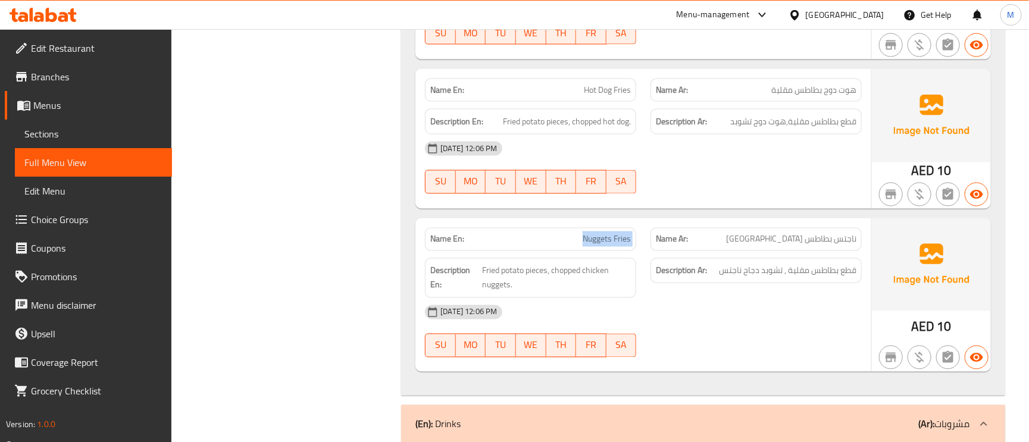
copy span "Nuggets Fries"
click at [492, 271] on span "Fried potato pieces, chopped chicken nuggets." at bounding box center [557, 278] width 149 height 29
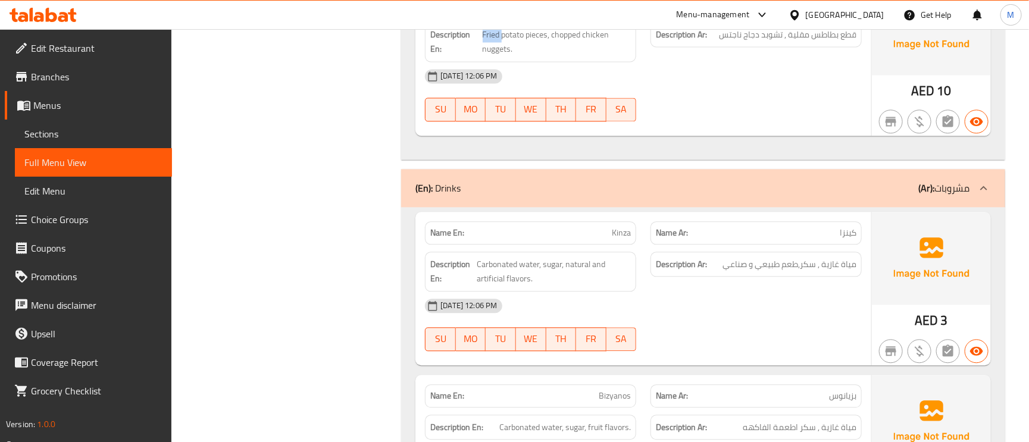
scroll to position [1161, 0]
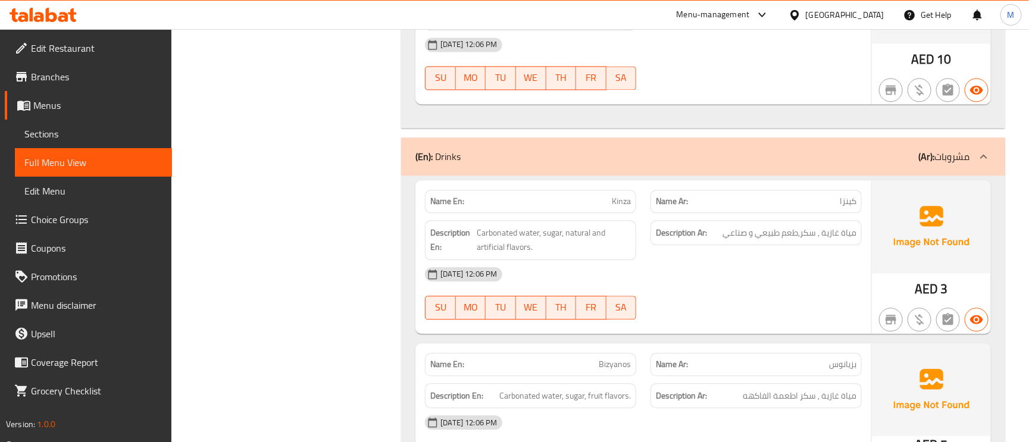
click at [615, 202] on span "Kinza" at bounding box center [621, 201] width 19 height 13
click at [504, 232] on span "Carbonated water, sugar, natural and artificial flavors." at bounding box center [554, 240] width 154 height 29
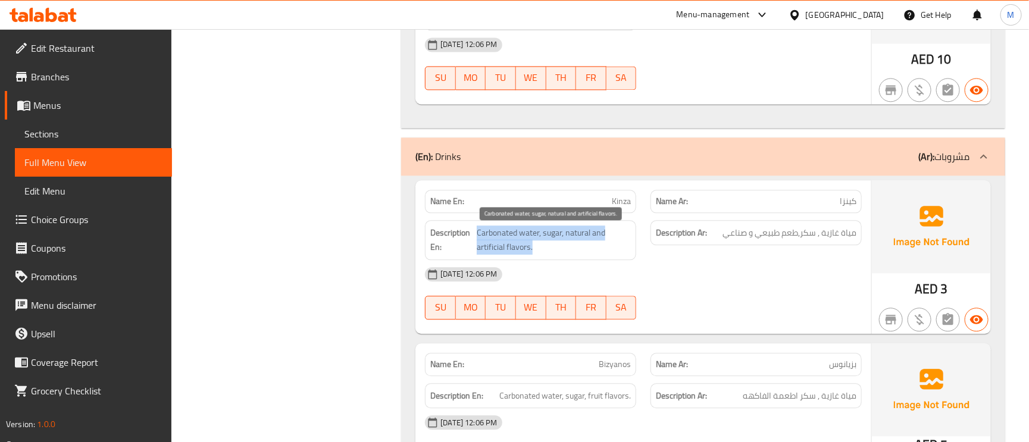
click at [559, 241] on span "Carbonated water, sugar, natural and artificial flavors." at bounding box center [554, 240] width 154 height 29
click at [526, 242] on span "Carbonated water, sugar, natural and artificial flavors." at bounding box center [554, 240] width 154 height 29
click at [526, 252] on span "Carbonated water, sugar, natural and artificial flavors." at bounding box center [554, 240] width 154 height 29
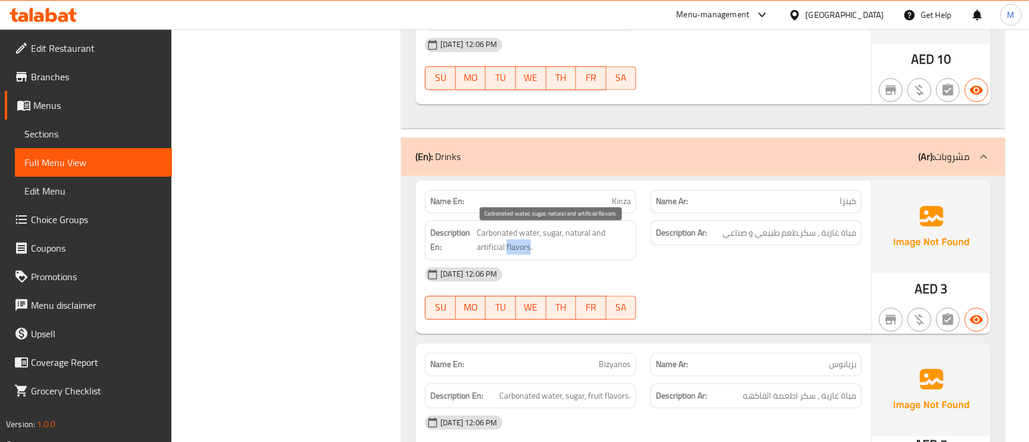
click at [526, 252] on span "Carbonated water, sugar, natural and artificial flavors." at bounding box center [554, 240] width 154 height 29
copy span "flavors"
click at [599, 213] on div "Name En: Kinza" at bounding box center [530, 201] width 211 height 23
copy span "Kinza"
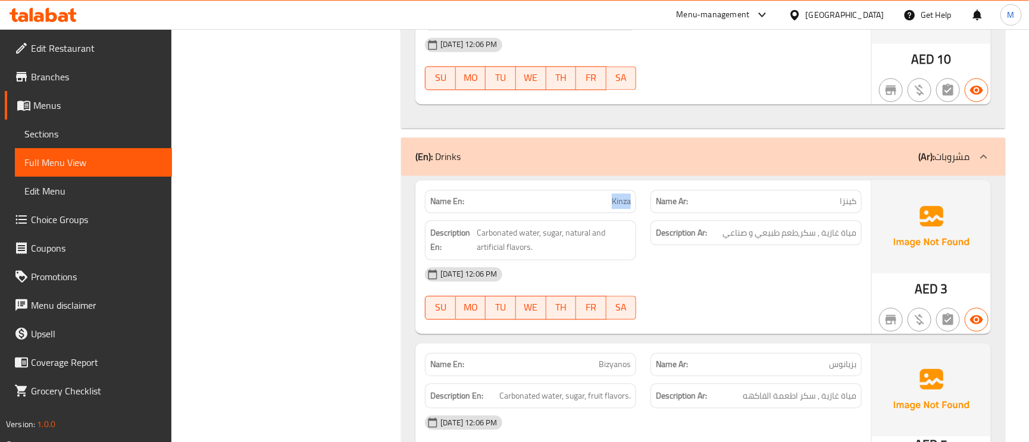
scroll to position [1429, 0]
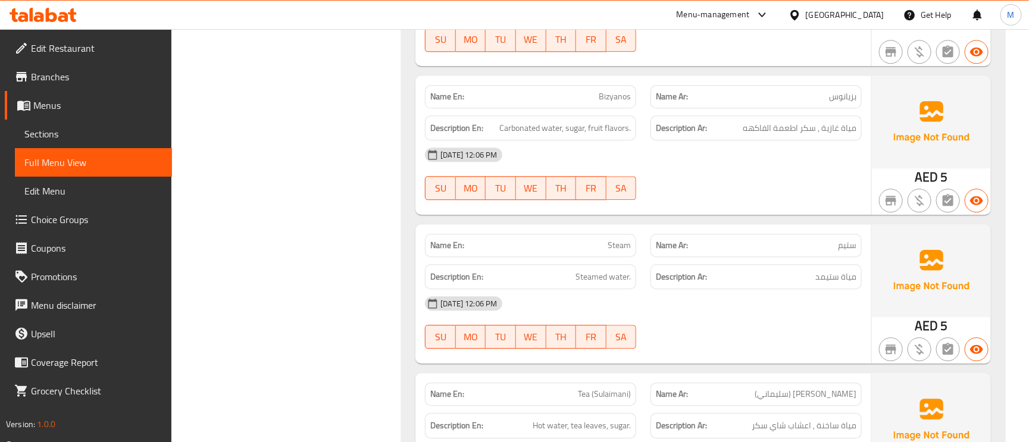
click at [626, 99] on span "Bizyanos" at bounding box center [615, 96] width 32 height 13
copy span "Bizyanos"
click at [620, 92] on span "Bizyanos" at bounding box center [615, 96] width 32 height 13
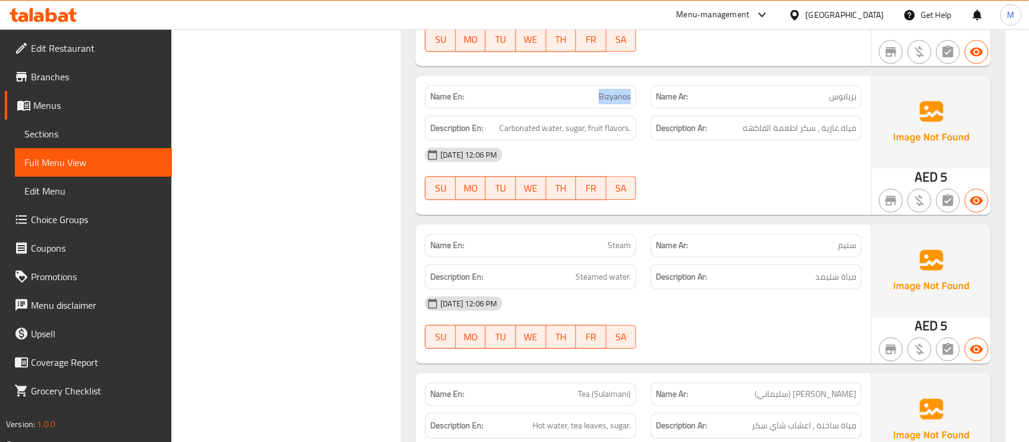
click at [620, 92] on span "Bizyanos" at bounding box center [615, 96] width 32 height 13
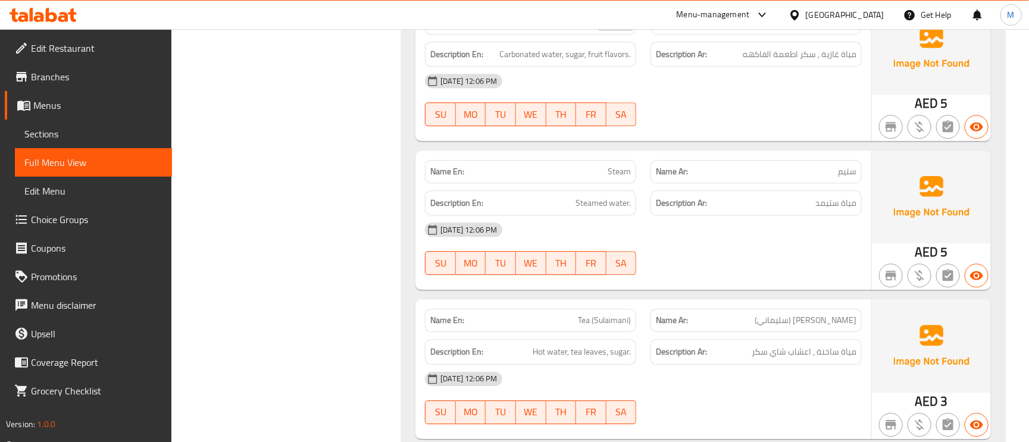
scroll to position [1607, 0]
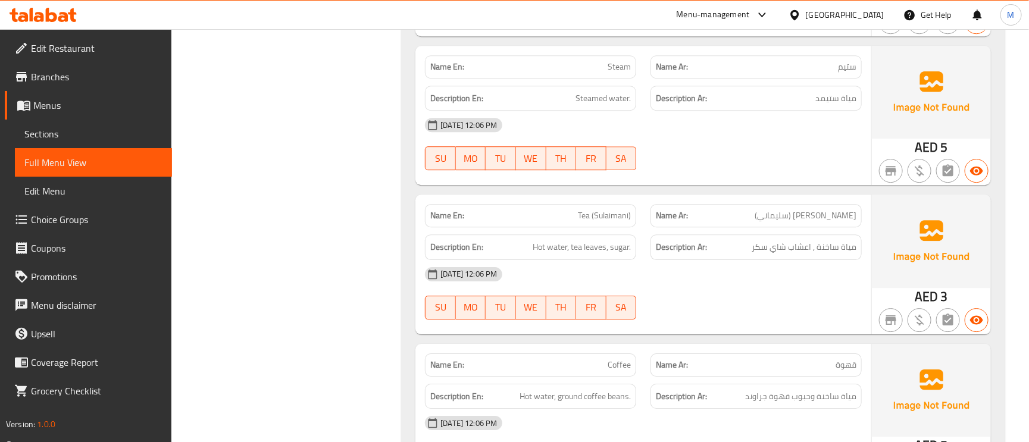
click at [609, 215] on span "Tea (Sulaimani)" at bounding box center [604, 216] width 53 height 13
copy span "Tea (Sulaimani)"
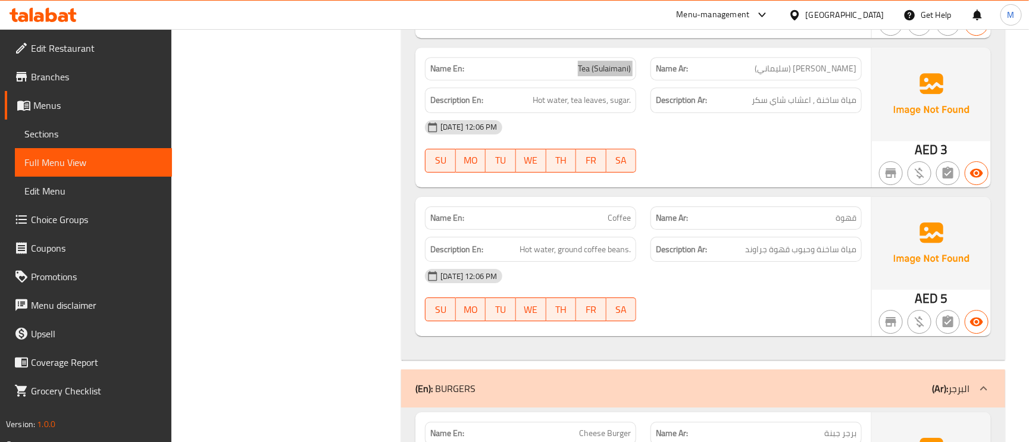
scroll to position [1786, 0]
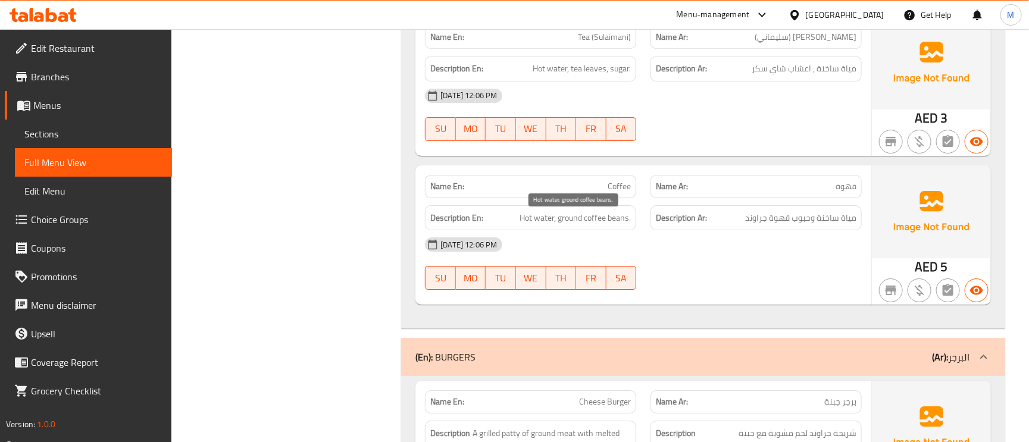
click at [596, 218] on span "Hot water, ground coffee beans." at bounding box center [575, 218] width 111 height 15
click at [596, 217] on span "Hot water, ground coffee beans." at bounding box center [575, 218] width 111 height 15
click at [572, 223] on span "Hot water, ground coffee beans." at bounding box center [575, 218] width 111 height 15
click at [573, 223] on span "Hot water, ground coffee beans." at bounding box center [575, 218] width 111 height 15
click at [576, 221] on span "Hot water, ground coffee beans." at bounding box center [575, 218] width 111 height 15
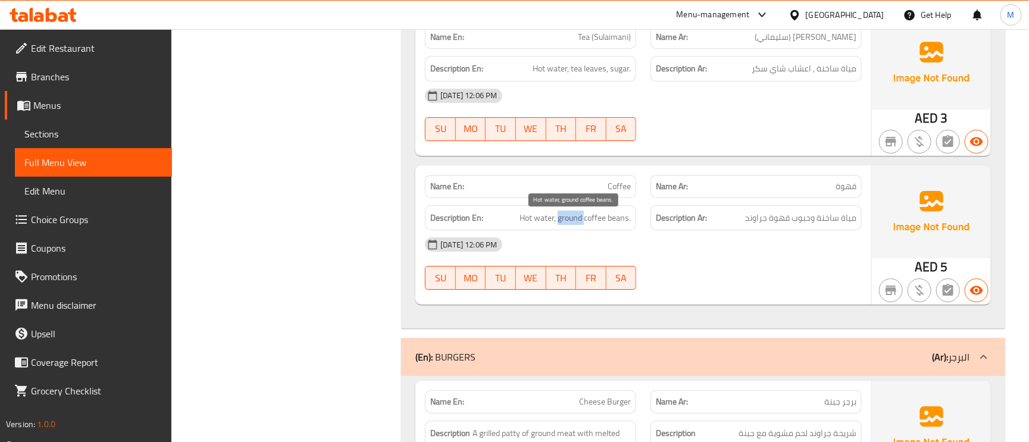
click at [576, 221] on span "Hot water, ground coffee beans." at bounding box center [575, 218] width 111 height 15
click at [615, 181] on div "Name En: Coffee" at bounding box center [530, 186] width 211 height 23
copy span "Coffee"
click at [615, 186] on span "Coffee" at bounding box center [619, 186] width 23 height 13
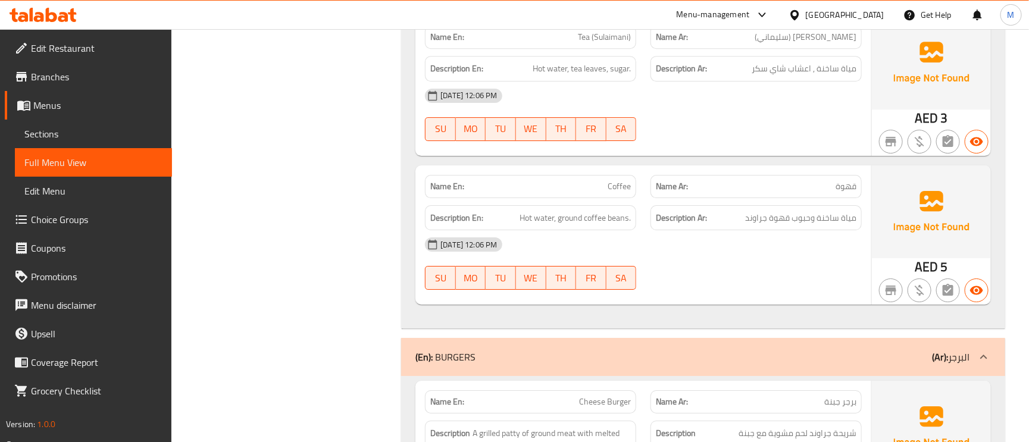
click at [628, 193] on span "Coffee" at bounding box center [619, 186] width 23 height 13
click at [627, 193] on span "Coffee" at bounding box center [619, 186] width 23 height 13
copy span "Coffee"
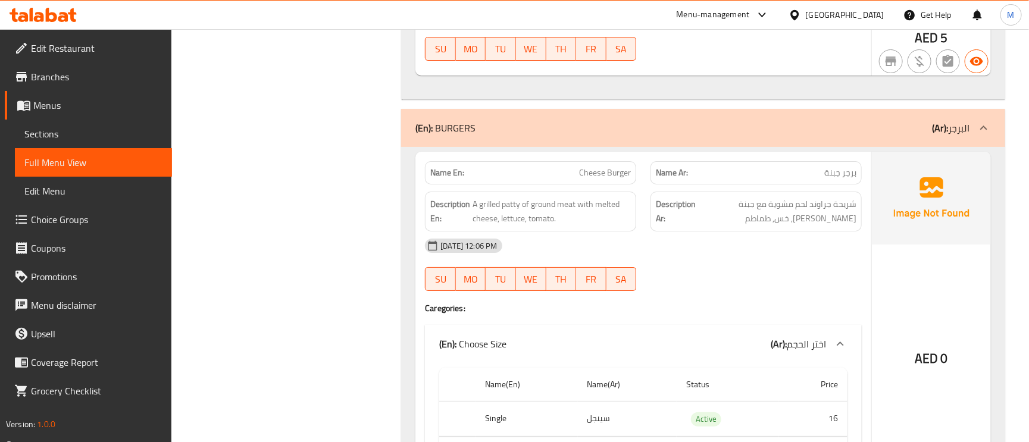
scroll to position [2054, 0]
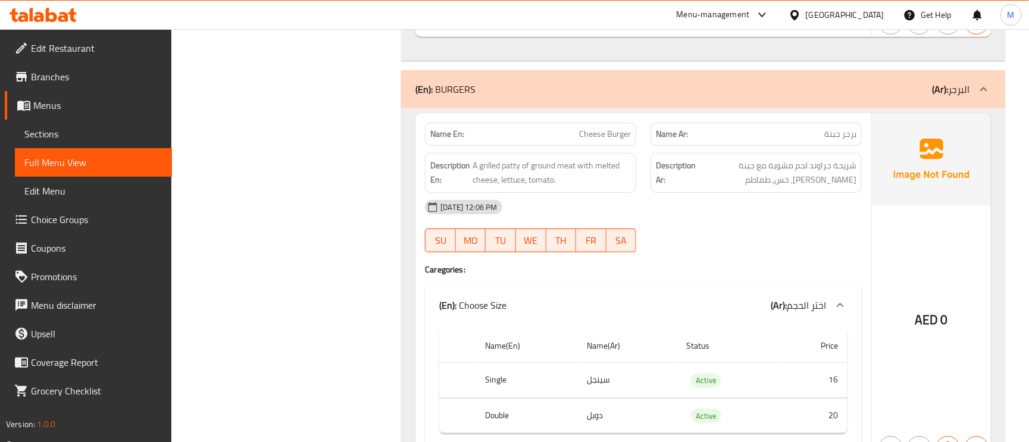
click at [841, 135] on span "برجر جبنة" at bounding box center [840, 134] width 32 height 13
click at [842, 135] on span "برجر جبنة" at bounding box center [840, 134] width 32 height 13
click at [623, 140] on span "Cheese Burger" at bounding box center [605, 134] width 52 height 13
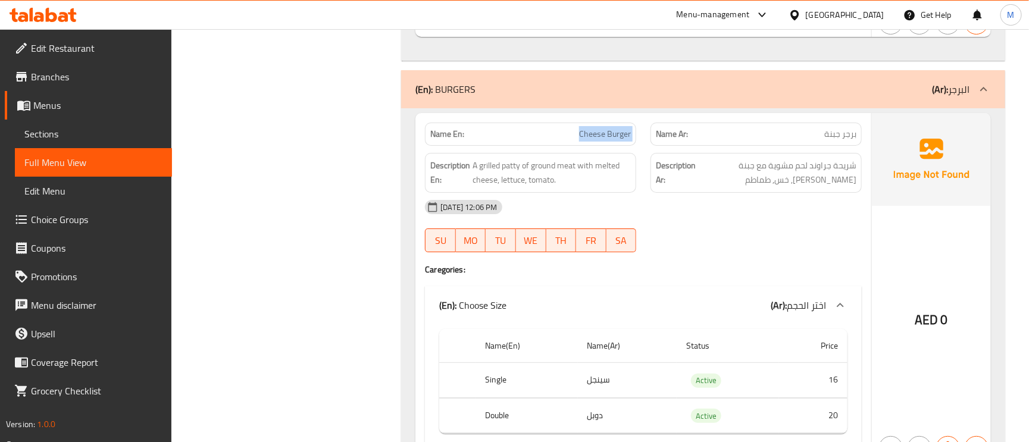
click at [623, 140] on span "Cheese Burger" at bounding box center [605, 134] width 52 height 13
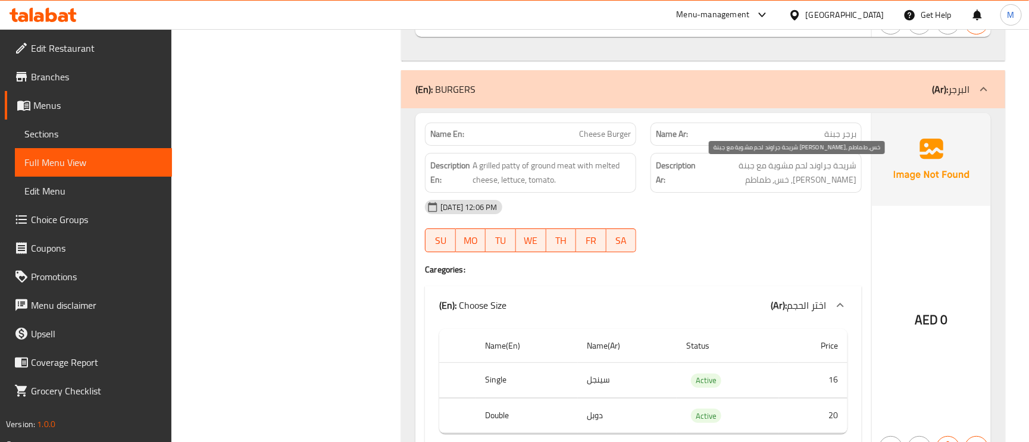
click at [835, 170] on span "شريحة جراوند لحم مشوية مع جبنة ذائية, خس, طماطم" at bounding box center [777, 172] width 158 height 29
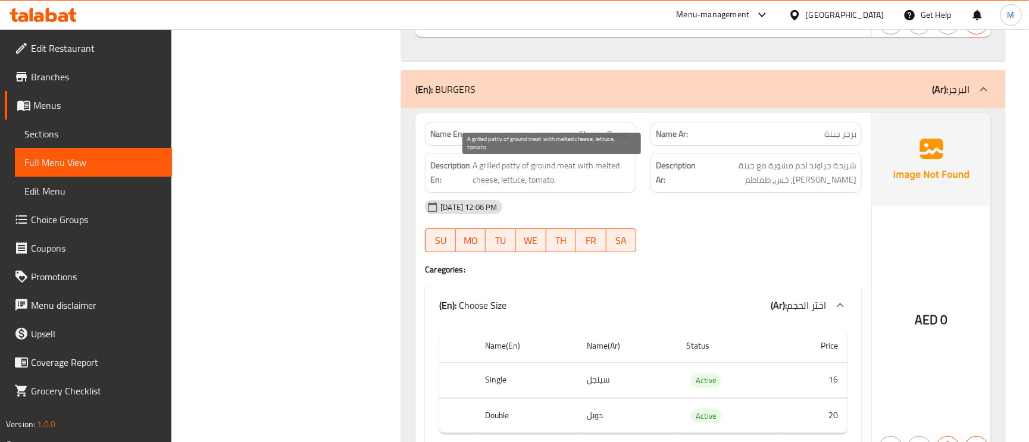
click at [548, 165] on span "A grilled patty of ground meat with melted cheese, lettuce, tomato." at bounding box center [552, 172] width 158 height 29
click at [605, 140] on span "Cheese Burger" at bounding box center [605, 134] width 52 height 13
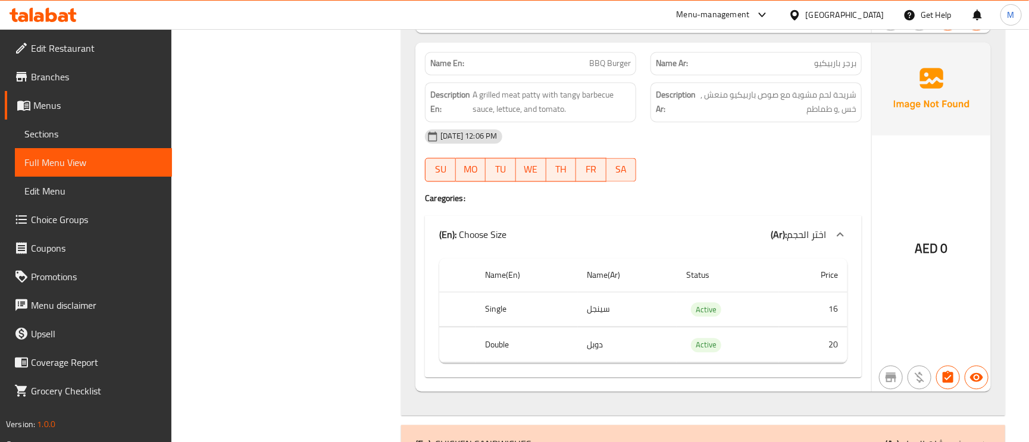
scroll to position [3214, 0]
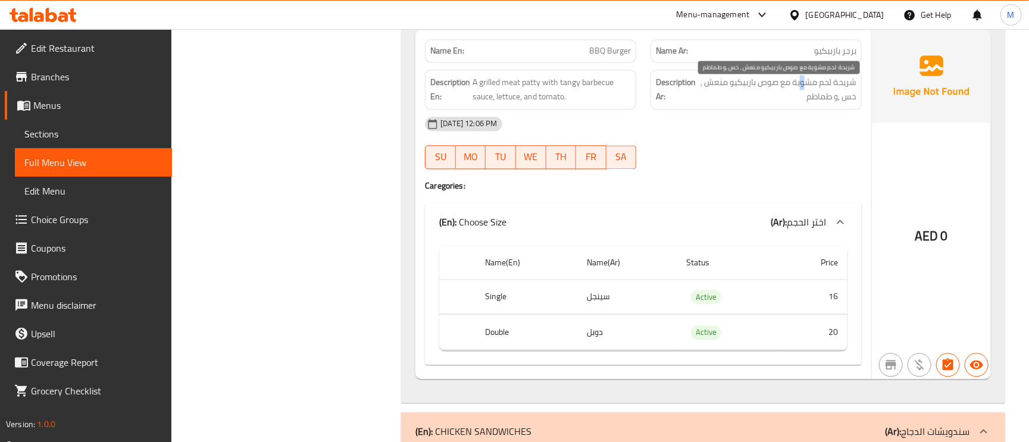
click at [802, 91] on span "شريحة لحم مشوية مع صوص باربيكيو منعش , خس ,و طماطم" at bounding box center [777, 89] width 158 height 29
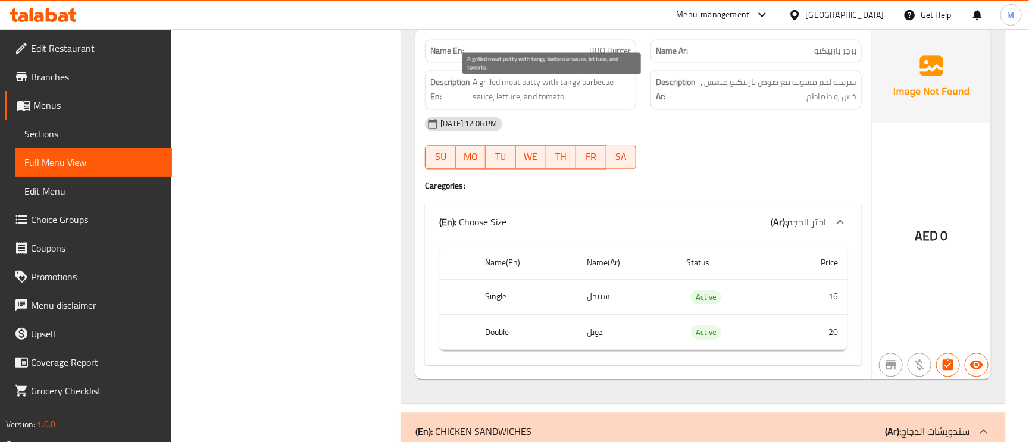
click at [490, 91] on span "A grilled meat patty with tangy barbecue sauce, lettuce, and tomato." at bounding box center [552, 89] width 158 height 29
click at [480, 104] on span "A grilled meat patty with tangy barbecue sauce, lettuce, and tomato." at bounding box center [552, 89] width 158 height 29
click at [563, 86] on span "A grilled meat patty with tangy barbecue sauce, lettuce, and tomato." at bounding box center [552, 89] width 158 height 29
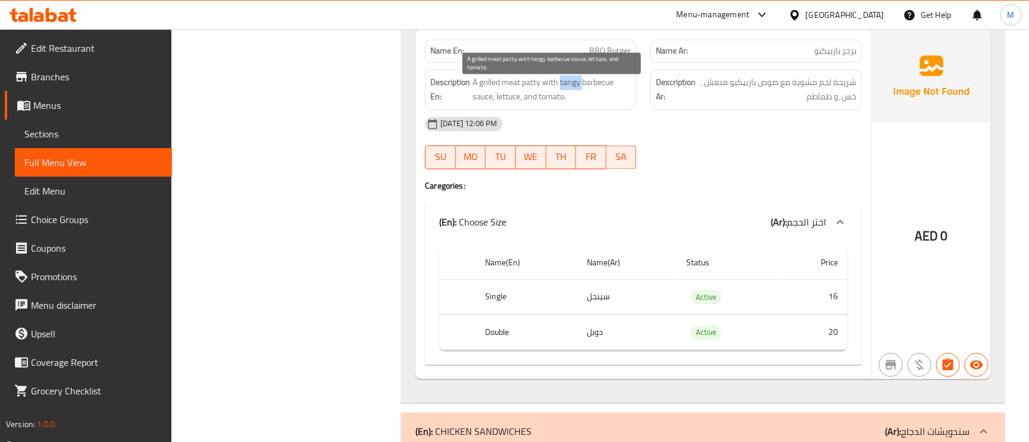
click at [563, 86] on span "A grilled meat patty with tangy barbecue sauce, lettuce, and tomato." at bounding box center [552, 89] width 158 height 29
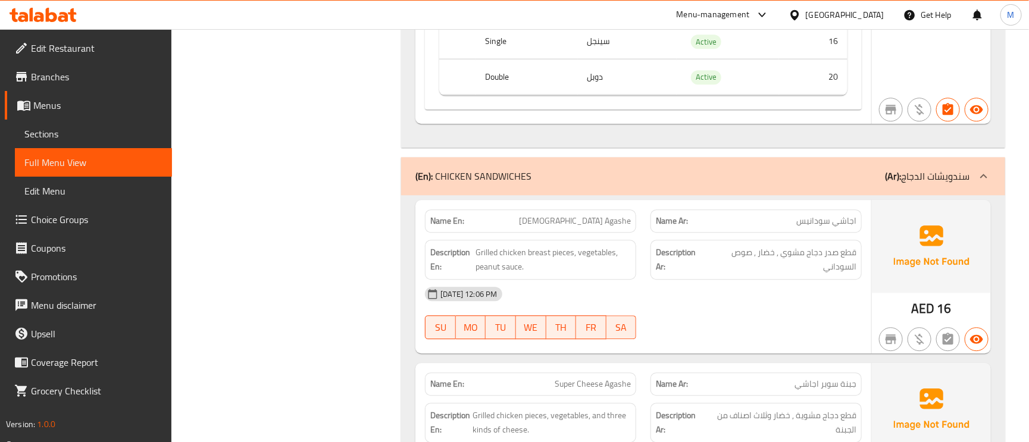
scroll to position [3482, 0]
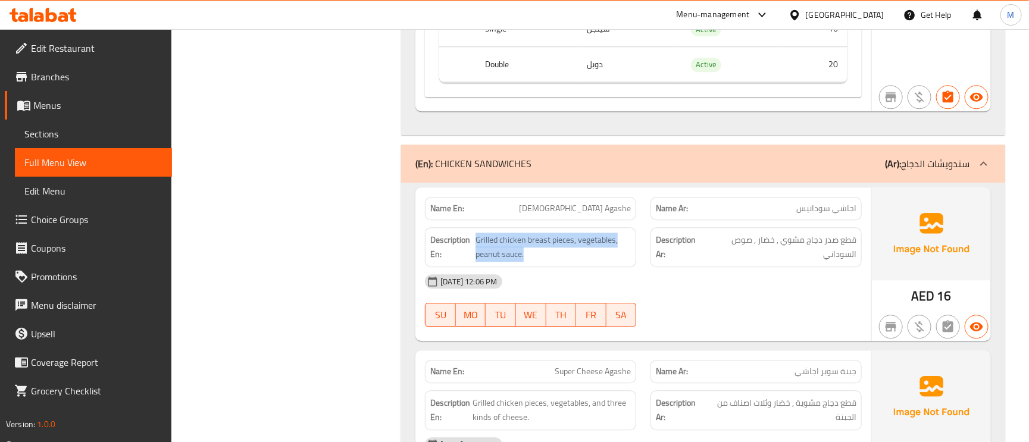
drag, startPoint x: 524, startPoint y: 263, endPoint x: 474, endPoint y: 267, distance: 50.2
click at [474, 262] on h6 "Description En: Grilled chicken breast pieces, vegetables, peanut sauce." at bounding box center [530, 247] width 201 height 29
click at [521, 267] on div "Description En: Grilled chicken breast pieces, vegetables, peanut sauce." at bounding box center [530, 247] width 211 height 40
click at [490, 262] on span "Grilled chicken breast pieces, vegetables, peanut sauce." at bounding box center [553, 247] width 155 height 29
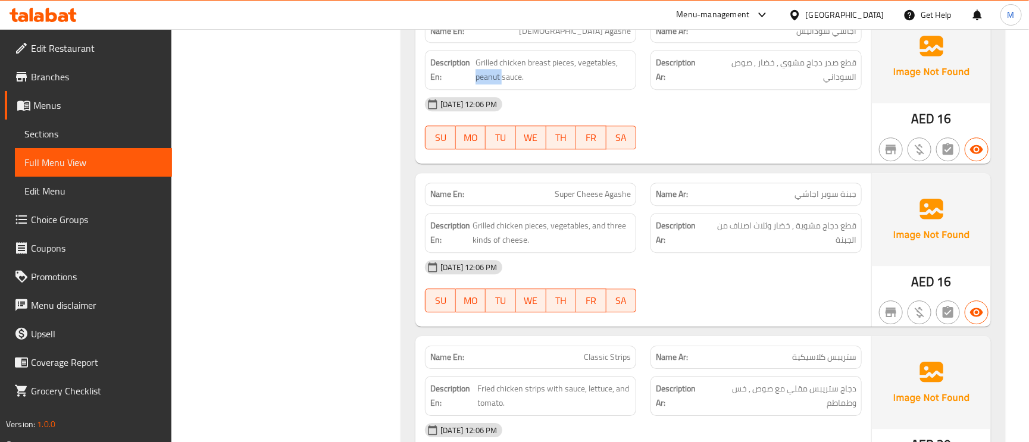
scroll to position [3661, 0]
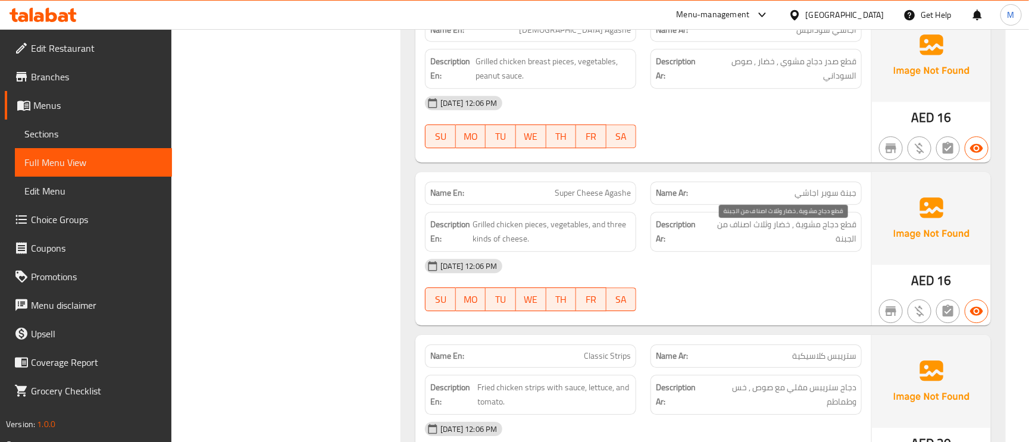
click at [842, 240] on span "قطع دجاج مشوية , خضار وثلاث اصناف من الجبنة" at bounding box center [781, 231] width 151 height 29
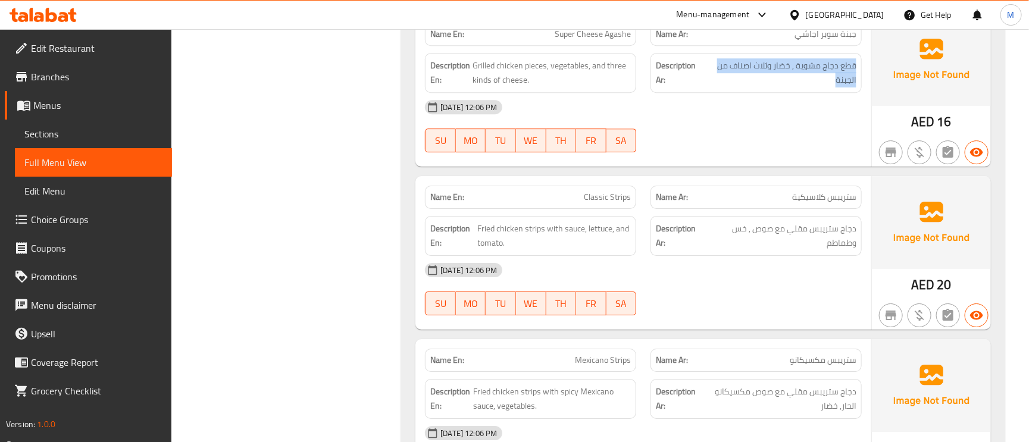
scroll to position [3839, 0]
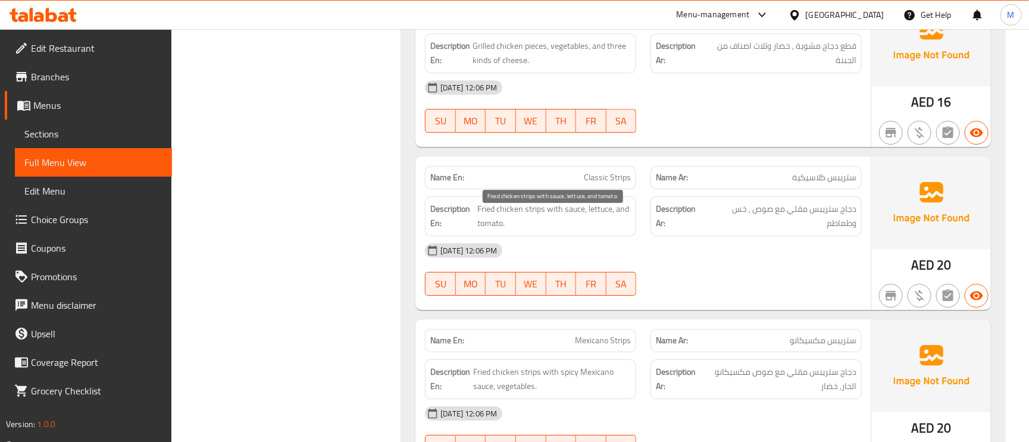
click at [563, 218] on span "Fried chicken strips with sauce, lettuce, and tomato." at bounding box center [554, 216] width 153 height 29
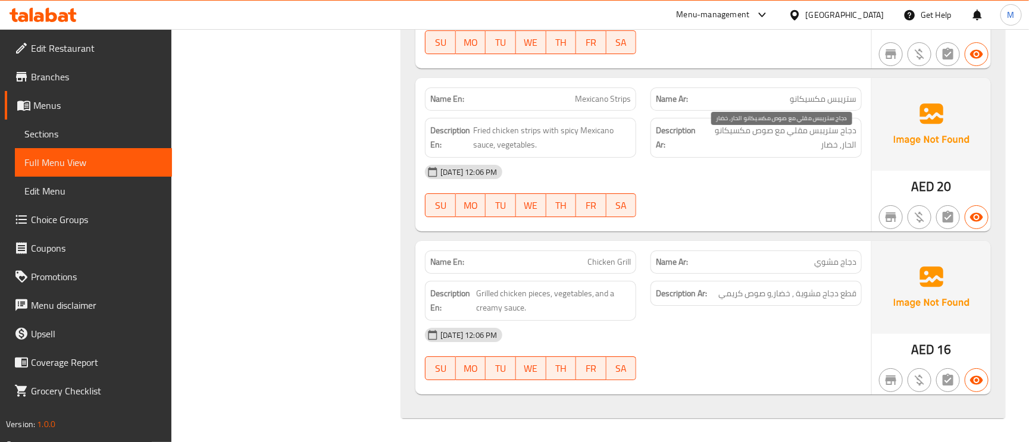
scroll to position [4091, 0]
click at [624, 265] on span "Chicken Grill" at bounding box center [609, 262] width 43 height 13
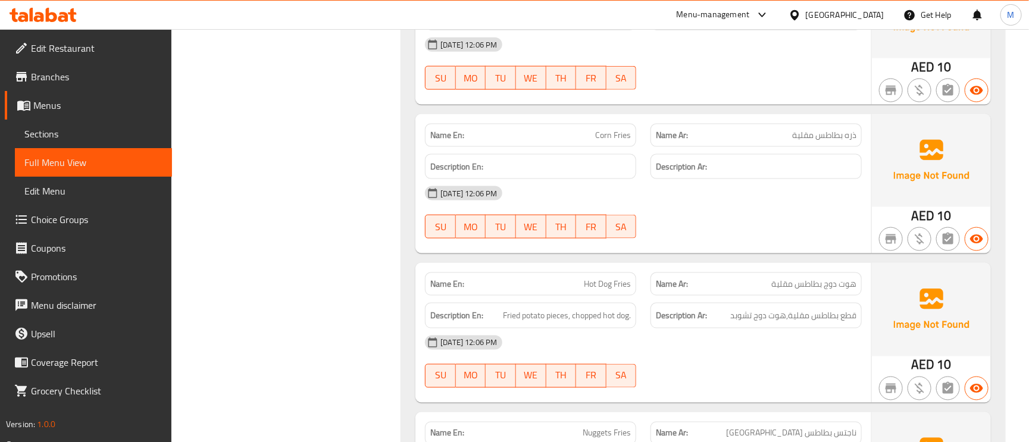
scroll to position [698, 0]
click at [624, 142] on span "Corn Fries" at bounding box center [613, 136] width 36 height 13
click at [626, 142] on span "Corn Fries" at bounding box center [613, 136] width 36 height 13
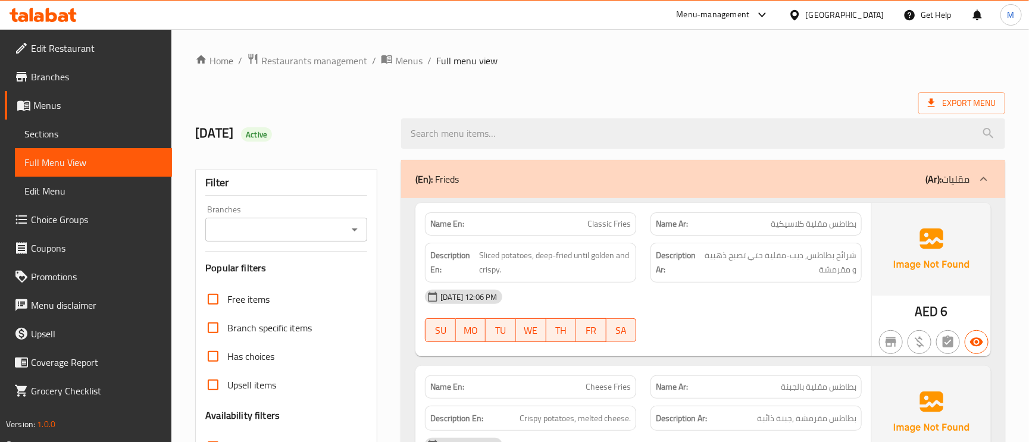
drag, startPoint x: 96, startPoint y: 135, endPoint x: 113, endPoint y: 146, distance: 20.5
click at [96, 135] on span "Sections" at bounding box center [93, 134] width 138 height 14
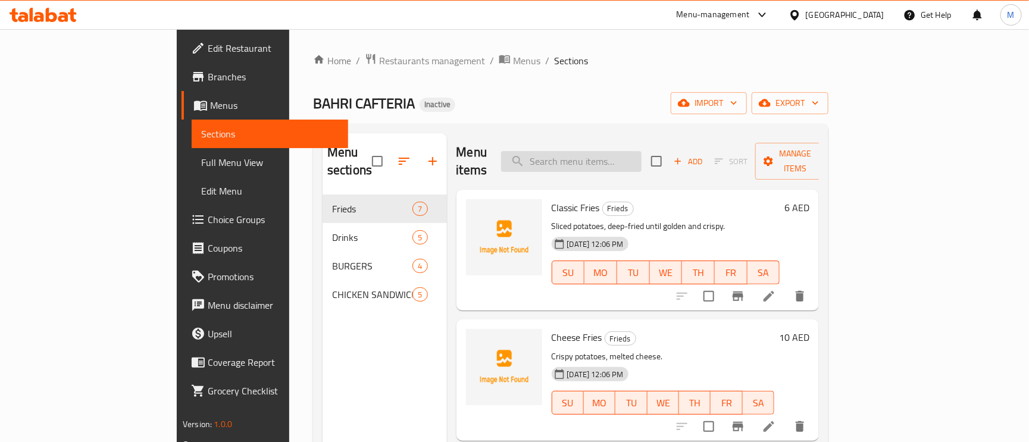
paste input "Corn Fries"
click at [583, 157] on input "Corn Fries" at bounding box center [571, 161] width 140 height 21
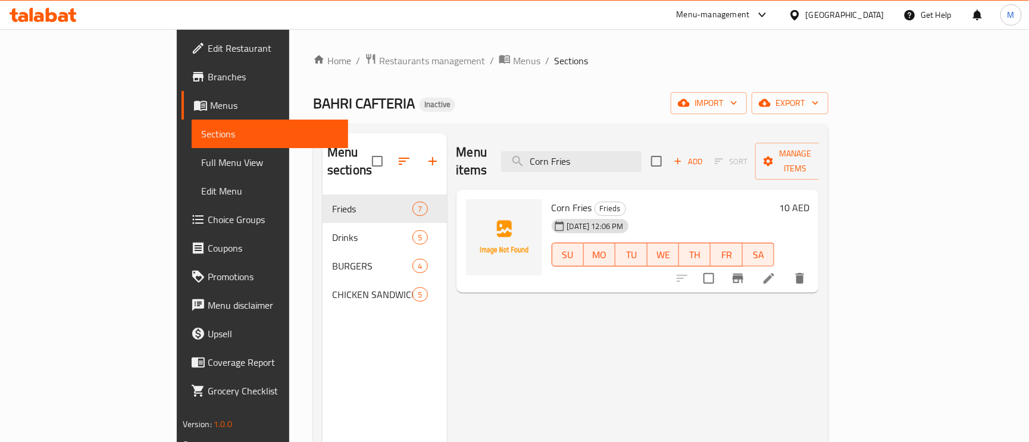
type input "Corn Fries"
click at [786, 268] on li at bounding box center [768, 278] width 33 height 21
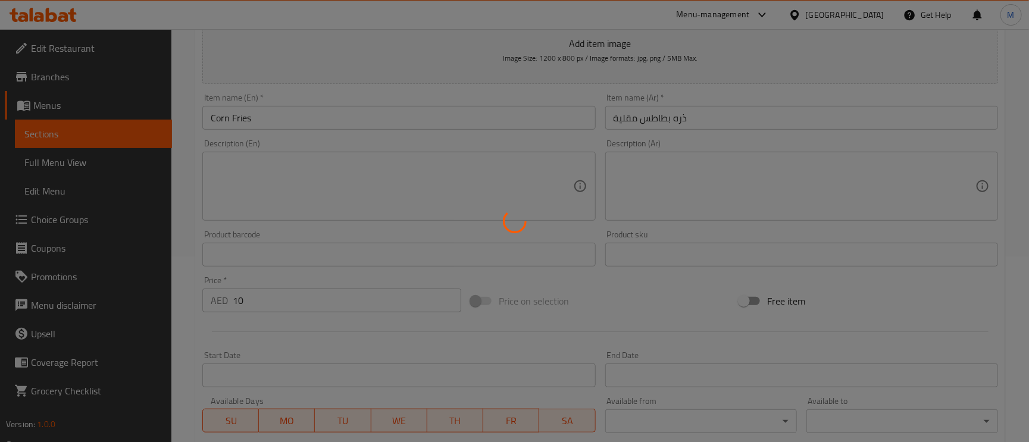
scroll to position [89, 0]
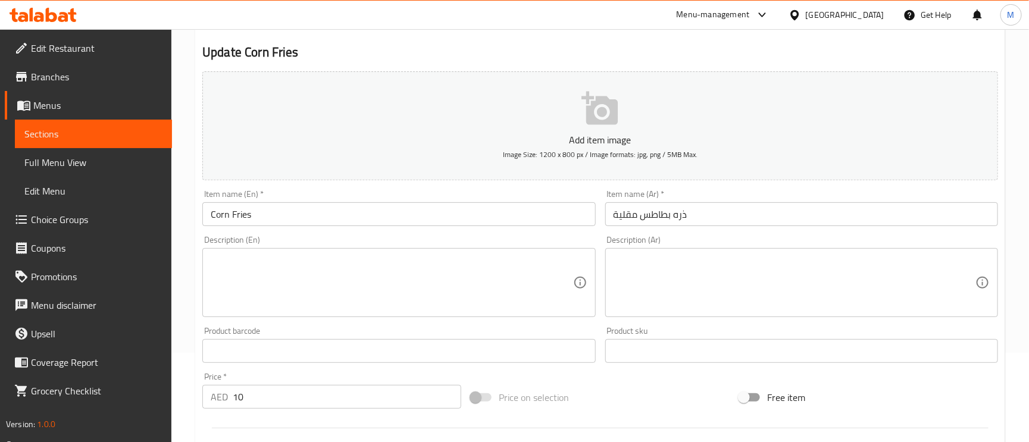
click at [680, 208] on input "ذره بطاطس مقلية" at bounding box center [801, 214] width 393 height 24
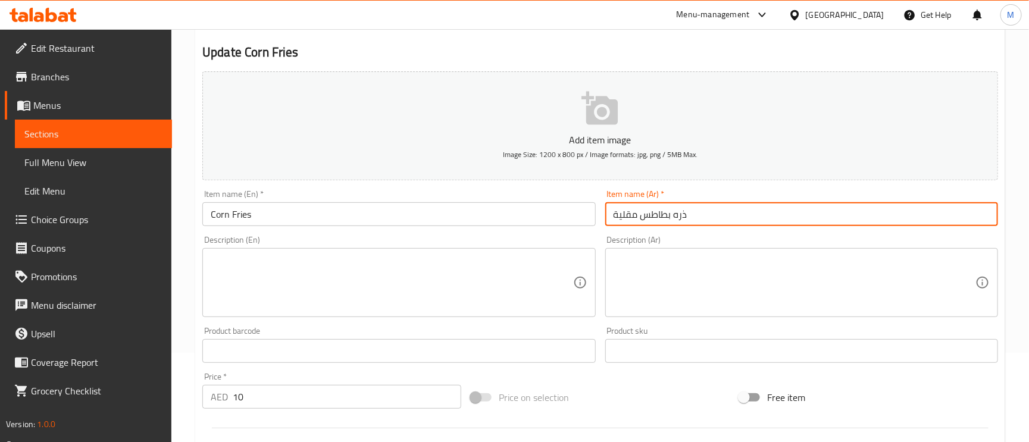
click at [680, 208] on input "ذره بطاطس مقلية" at bounding box center [801, 214] width 393 height 24
click at [686, 212] on input "بطاطس مقلية" at bounding box center [801, 214] width 393 height 24
paste input "ذره"
type input "بطاطس مقلية ذره"
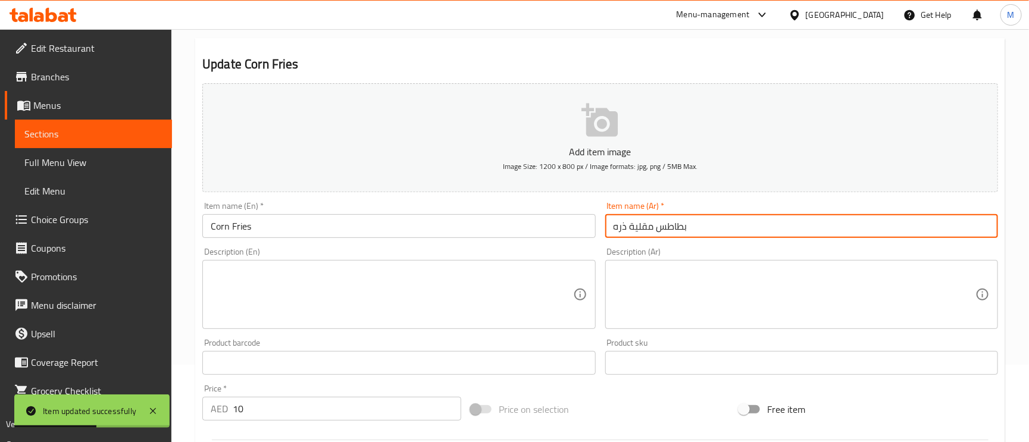
scroll to position [0, 0]
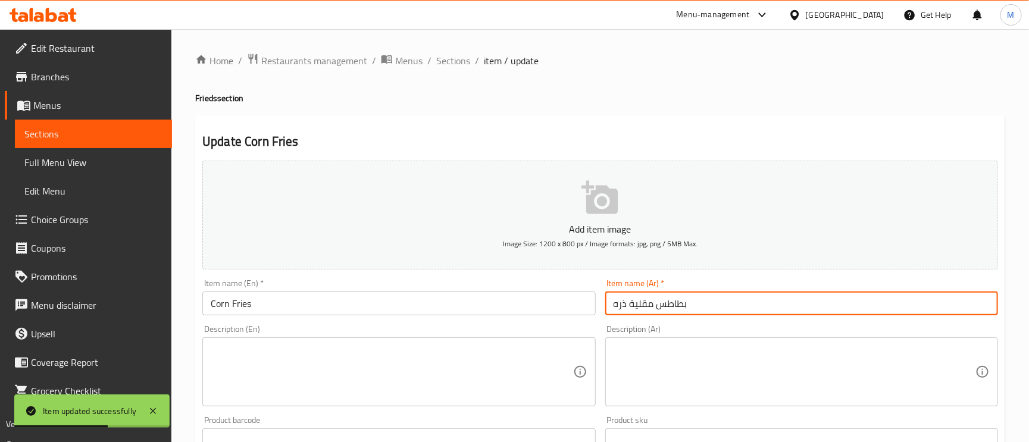
drag, startPoint x: 454, startPoint y: 61, endPoint x: 493, endPoint y: 85, distance: 45.6
click at [454, 61] on span "Sections" at bounding box center [453, 61] width 34 height 14
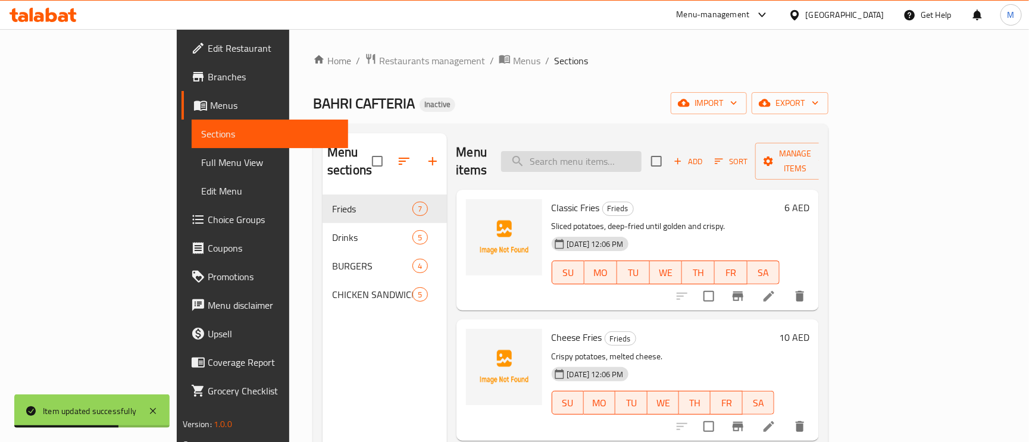
paste input "chopped"
click at [615, 151] on input "chopped" at bounding box center [571, 161] width 140 height 21
type input "chopped"
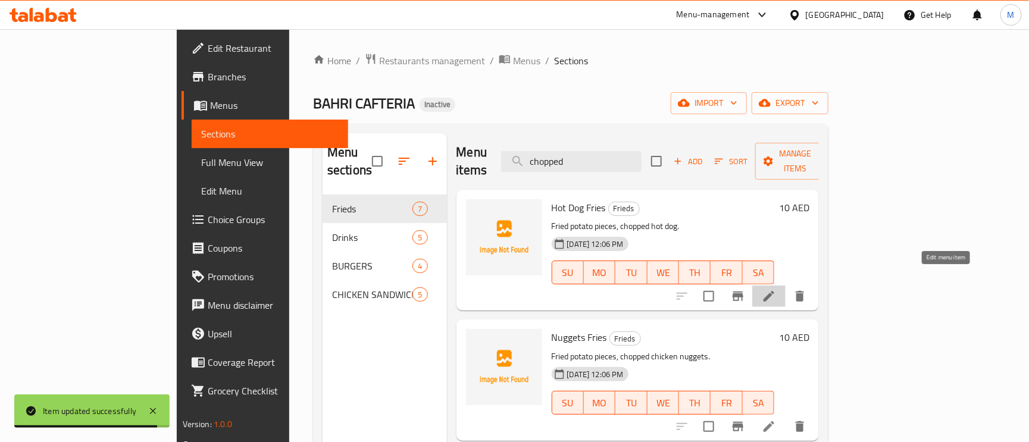
click at [776, 289] on icon at bounding box center [769, 296] width 14 height 14
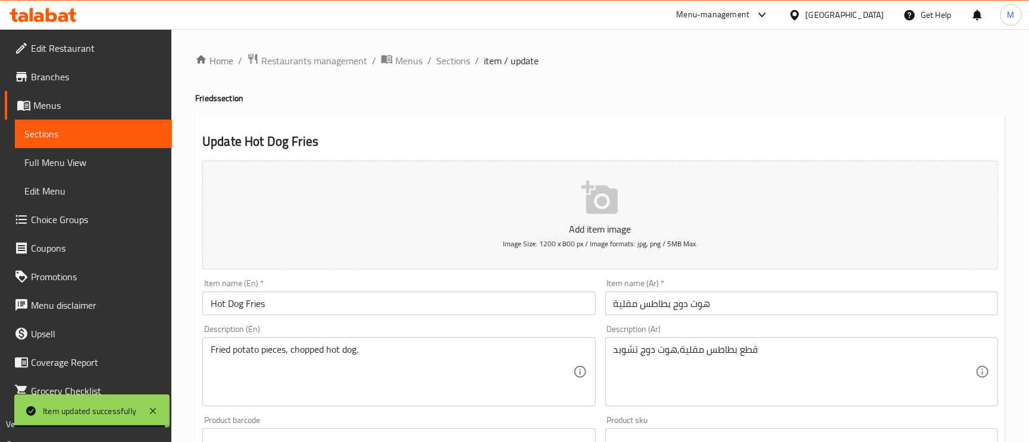
scroll to position [179, 0]
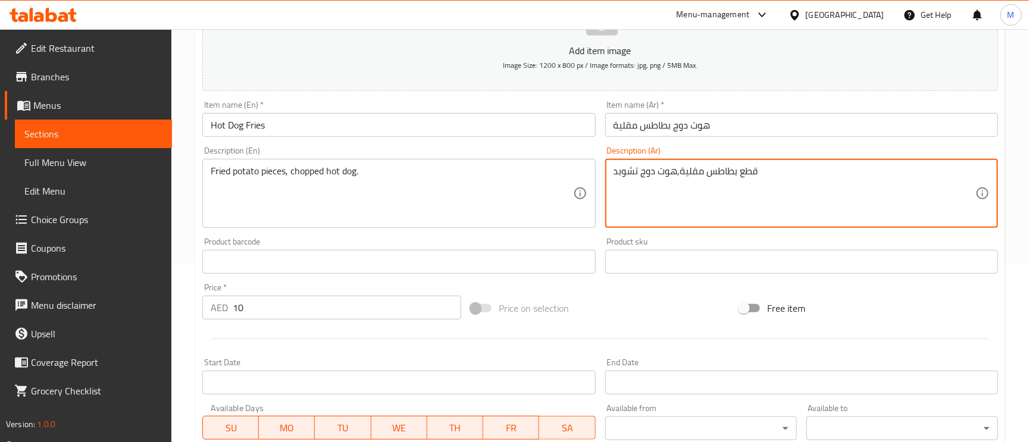
click at [630, 173] on textarea "قطع بطاطس مقلية,هوت دوج تشوبد" at bounding box center [795, 193] width 362 height 57
paste textarea "مقطع"
type textarea "قطع بطاطس مقلية,هوت دوج مقطع"
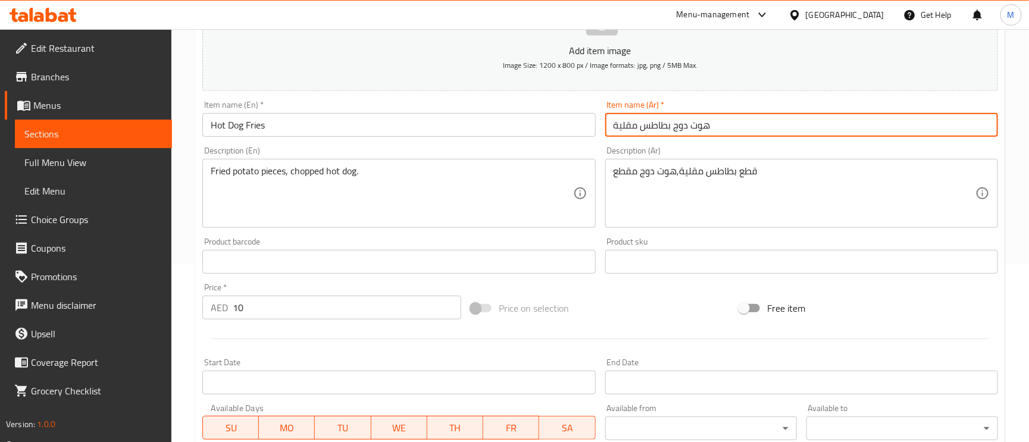
click at [796, 135] on input "هوت دوج بطاطس مقلية" at bounding box center [801, 125] width 393 height 24
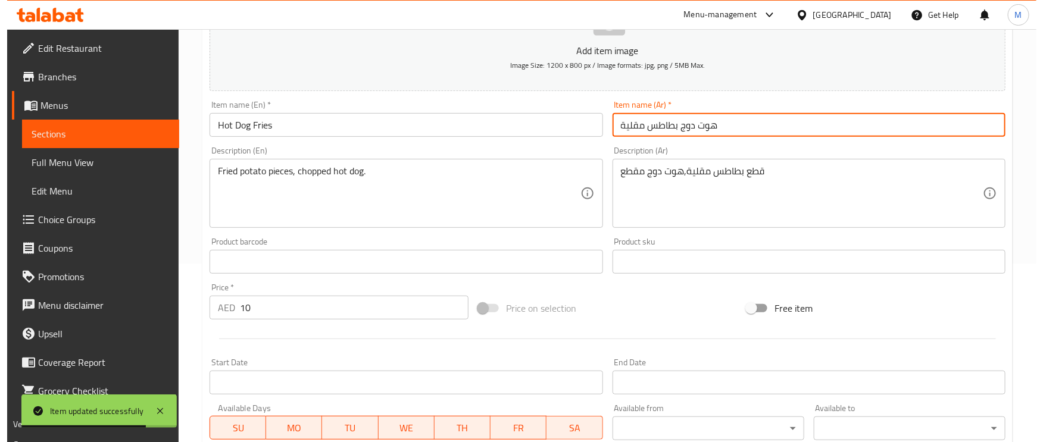
scroll to position [0, 0]
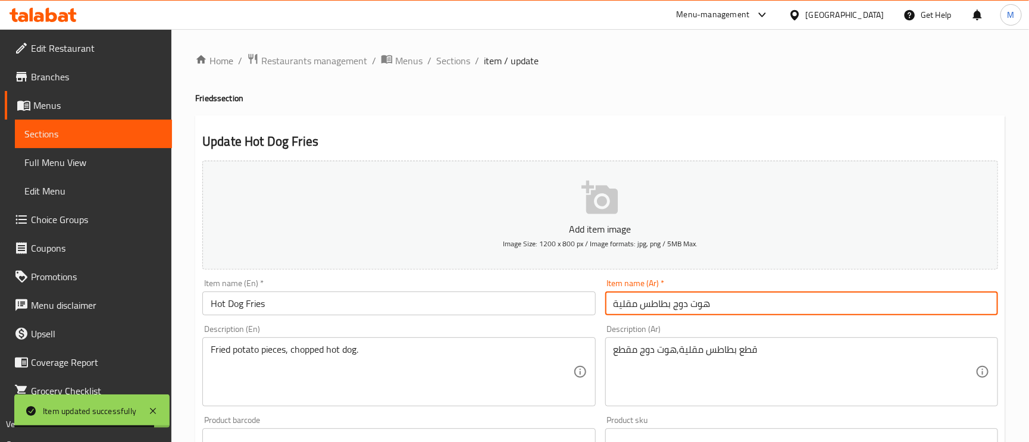
drag, startPoint x: 443, startPoint y: 61, endPoint x: 520, endPoint y: 124, distance: 99.5
click at [443, 61] on span "Sections" at bounding box center [453, 61] width 34 height 14
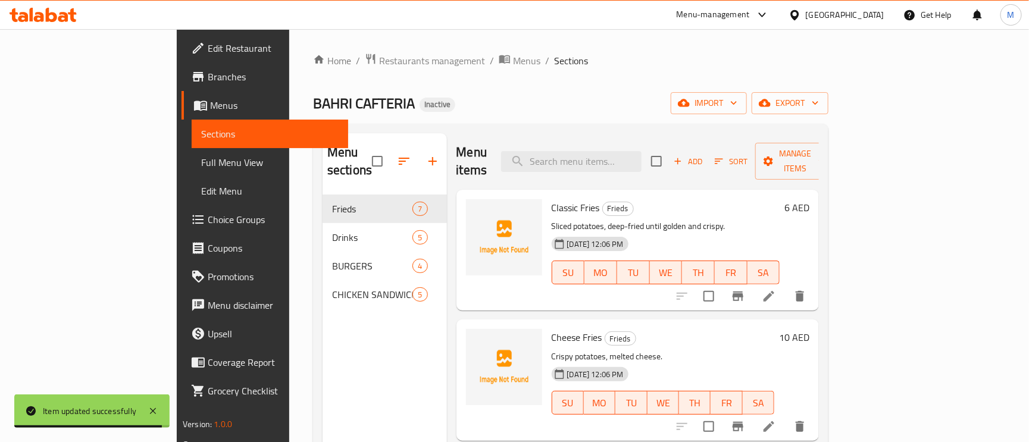
click at [602, 172] on div "Menu items Add Sort Manage items" at bounding box center [638, 161] width 363 height 57
paste input "Nuggets Fries"
click at [605, 157] on input "Nuggets Fries" at bounding box center [571, 161] width 140 height 21
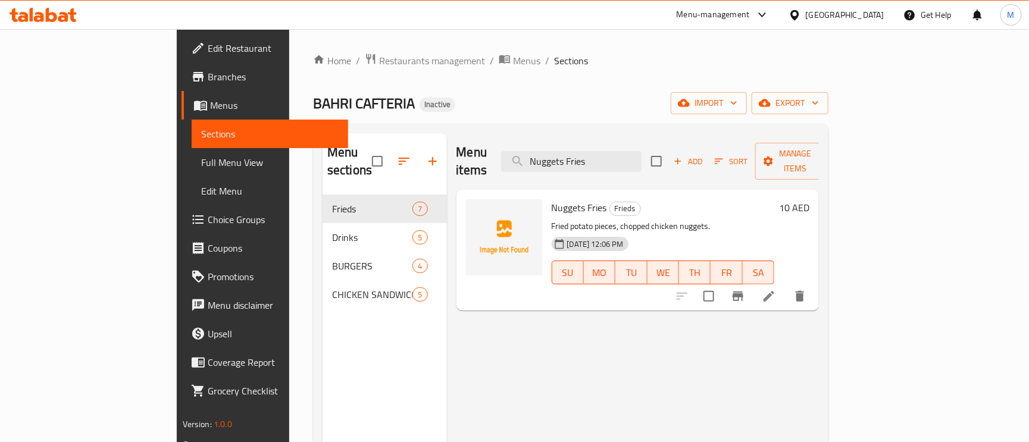
type input "Nuggets Fries"
click at [786, 286] on li at bounding box center [768, 296] width 33 height 21
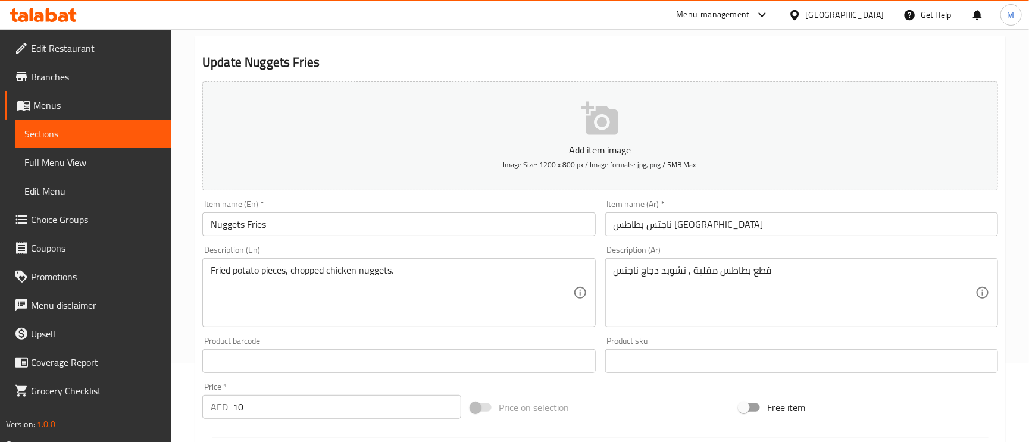
scroll to position [179, 0]
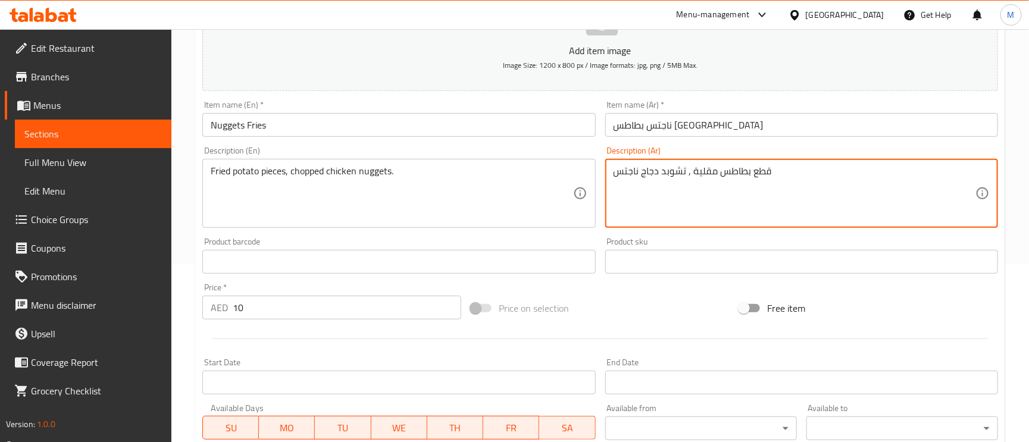
click at [680, 173] on textarea "قطع بطاطس مقلية , تشوبد دجاج ناجتس" at bounding box center [795, 193] width 362 height 57
click at [765, 171] on textarea "قطع بطاطس مقلية , دجاج ناجتس" at bounding box center [795, 193] width 362 height 57
type textarea "قطع بطاطس مقلية , دجاج ناجتس مقطعة"
click at [763, 121] on input "ناجتس بطاطس [GEOGRAPHIC_DATA]" at bounding box center [801, 125] width 393 height 24
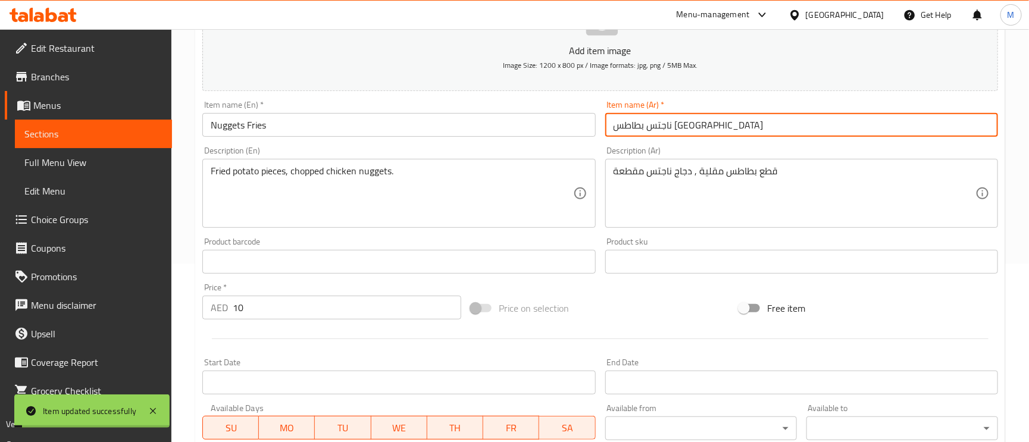
click at [656, 180] on textarea "قطع بطاطس مقلية , دجاج ناجتس مقطعة" at bounding box center [795, 193] width 362 height 57
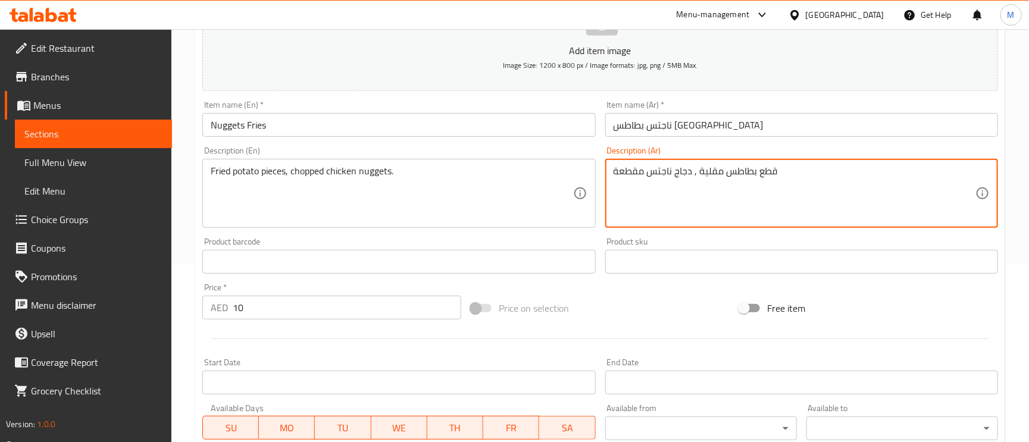
click at [763, 119] on input "ناجتس بطاطس [GEOGRAPHIC_DATA]" at bounding box center [801, 125] width 393 height 24
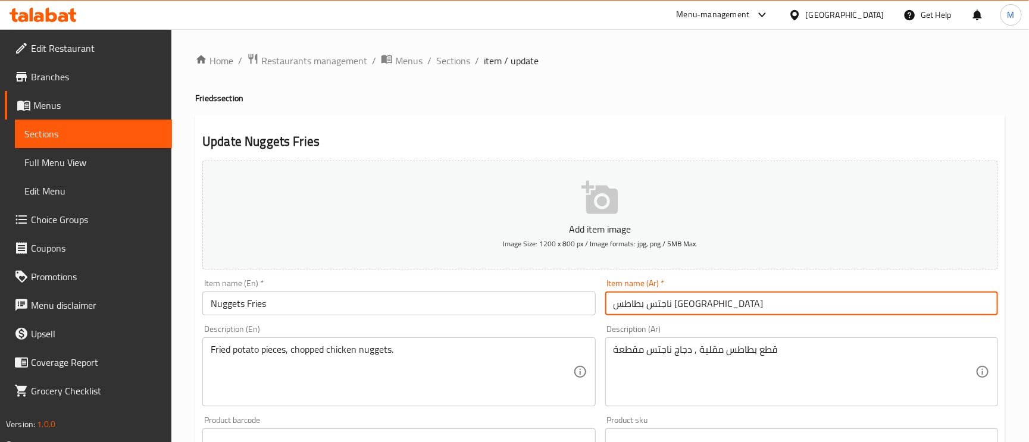
drag, startPoint x: 452, startPoint y: 56, endPoint x: 485, endPoint y: 79, distance: 39.8
click at [452, 56] on span "Sections" at bounding box center [453, 61] width 34 height 14
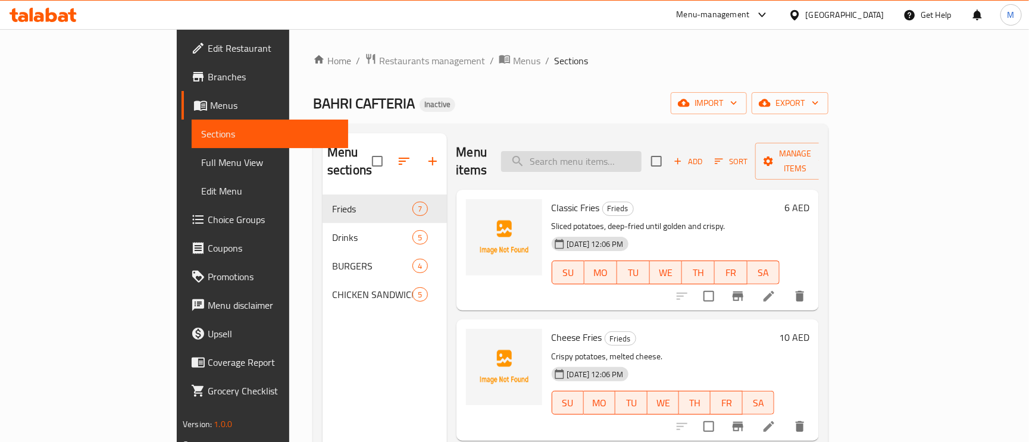
paste input "Kinza"
click at [591, 157] on input "Kinza" at bounding box center [571, 161] width 140 height 21
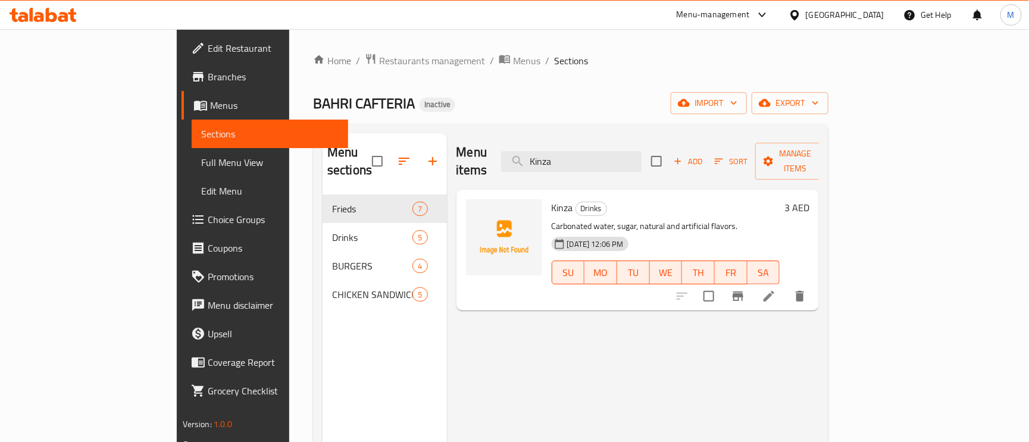
type input "Kinza"
click at [786, 286] on li at bounding box center [768, 296] width 33 height 21
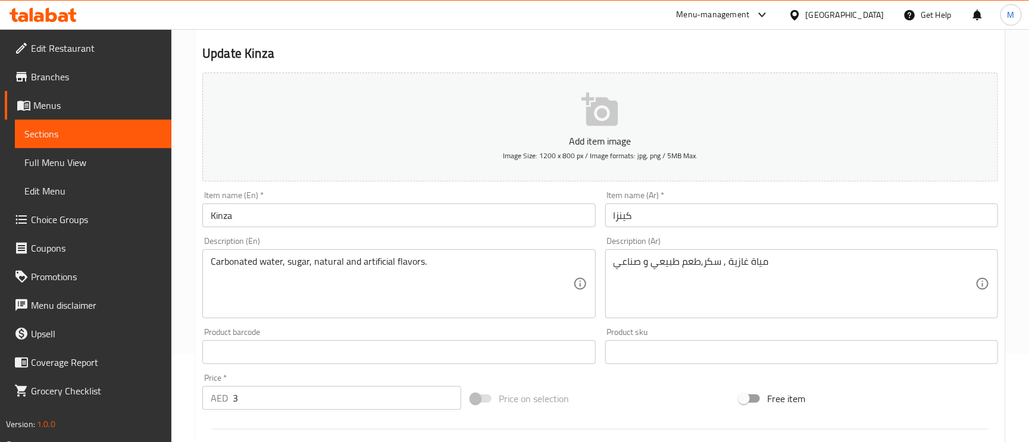
scroll to position [179, 0]
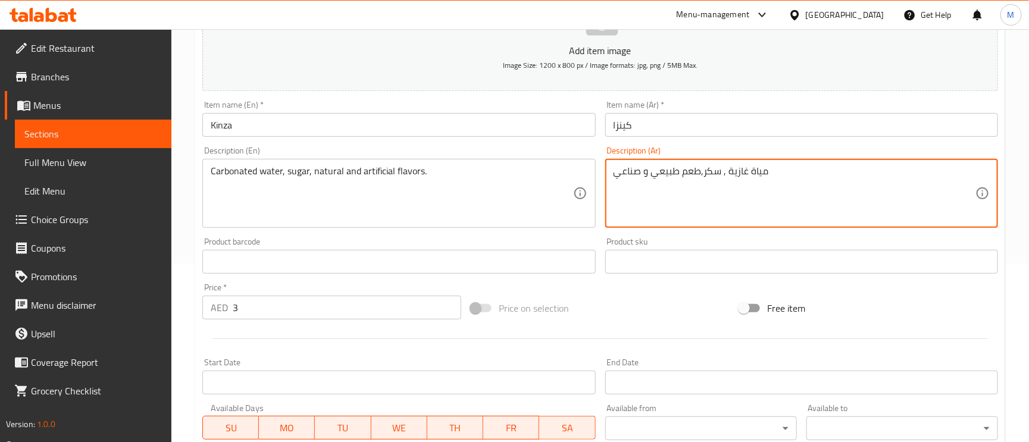
click at [696, 181] on textarea "مياة غازية , سكر,طعم طبيعي و صناعي" at bounding box center [795, 193] width 362 height 57
click at [651, 167] on textarea "مياة غازية , سكر,نكهات طبيعي و صناعي" at bounding box center [795, 193] width 362 height 57
click at [783, 176] on textarea "مياة غازية , سكر,نكهات طبيعية و صناعي" at bounding box center [795, 193] width 362 height 57
click at [774, 170] on textarea "مياة غازية , سكر,نكهات طبيعية و صناعي" at bounding box center [795, 193] width 362 height 57
type textarea "مياة غازية , سكر,نكهات طبيعية و صناعية"
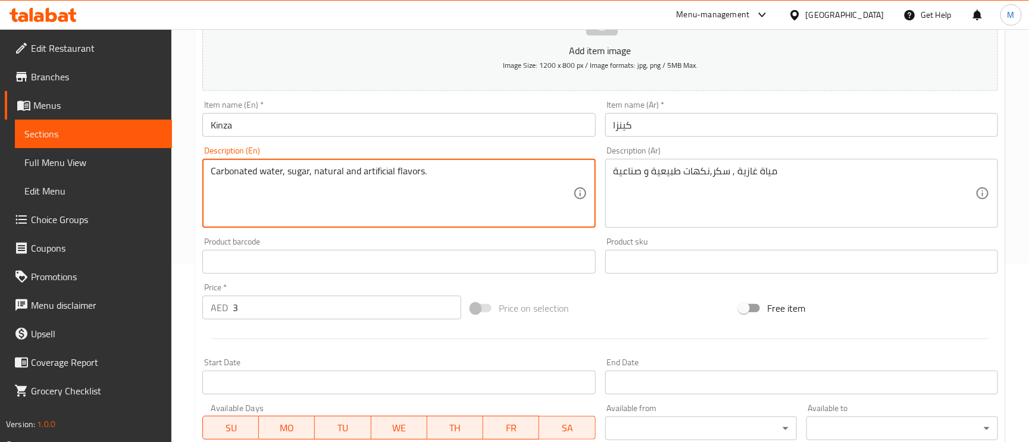
click at [374, 176] on textarea "Carbonated water, sugar, natural and artificial flavors." at bounding box center [392, 193] width 362 height 57
click at [775, 132] on input "كينزا" at bounding box center [801, 125] width 393 height 24
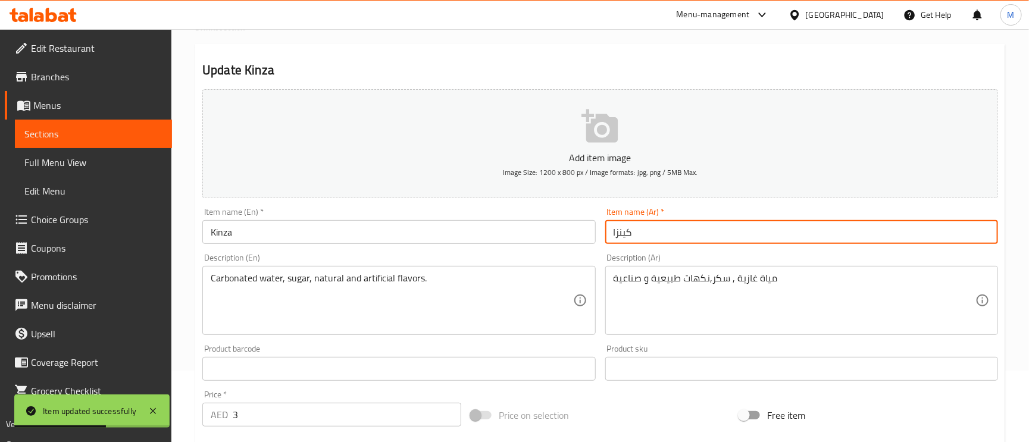
scroll to position [0, 0]
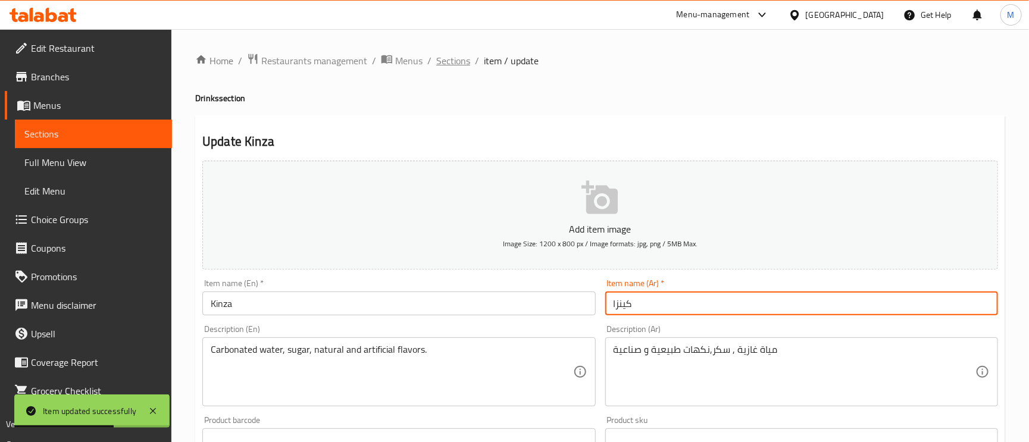
click at [455, 58] on span "Sections" at bounding box center [453, 61] width 34 height 14
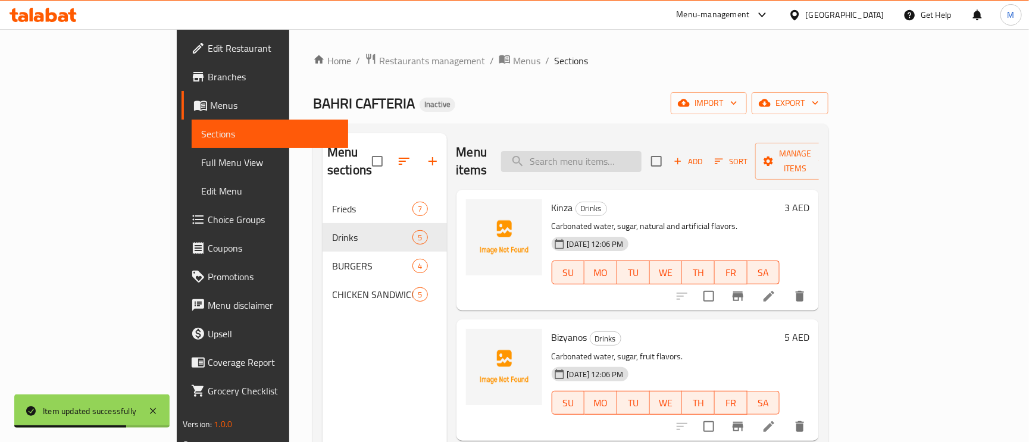
click at [607, 157] on input "search" at bounding box center [571, 161] width 140 height 21
paste input "Bizyanos"
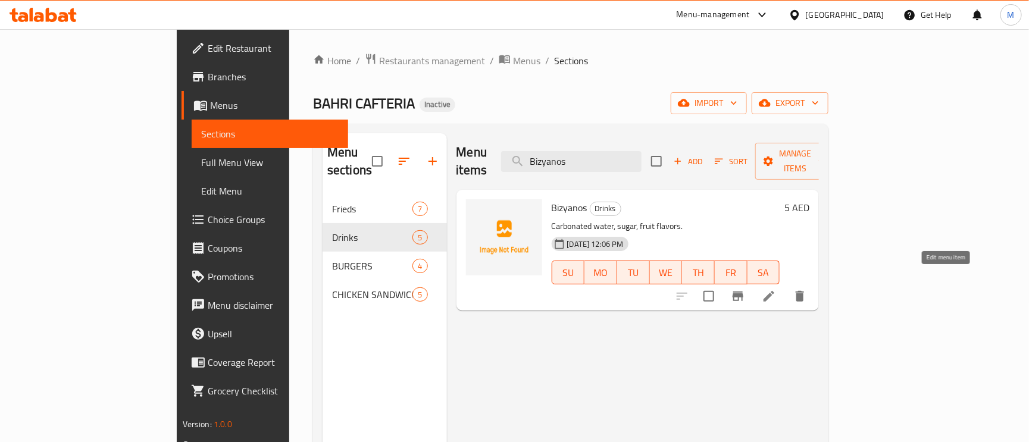
type input "Bizyanos"
click at [776, 289] on icon at bounding box center [769, 296] width 14 height 14
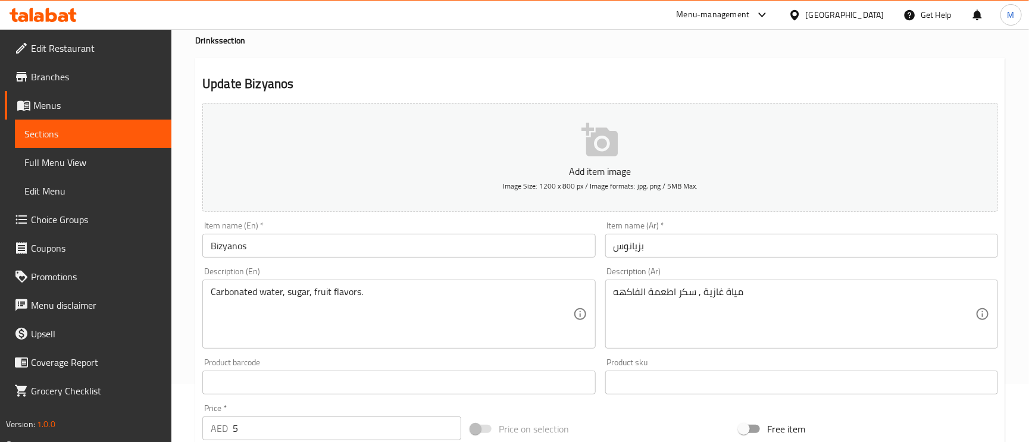
scroll to position [89, 0]
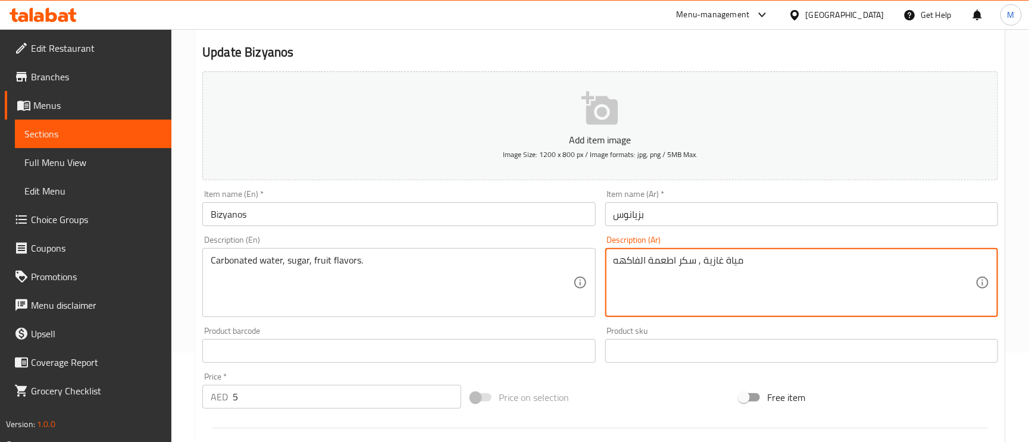
click at [666, 263] on textarea "مياة غازية , سكر اطعمة الفاكهه" at bounding box center [795, 283] width 362 height 57
type textarea "مياة غازية , سكر نكهات الفاكهه"
click at [662, 216] on input "بزيانوس" at bounding box center [801, 214] width 393 height 24
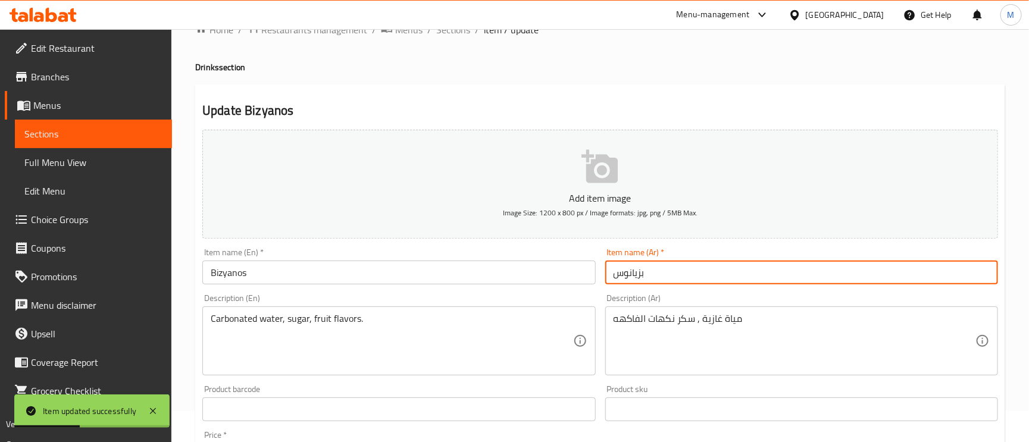
scroll to position [0, 0]
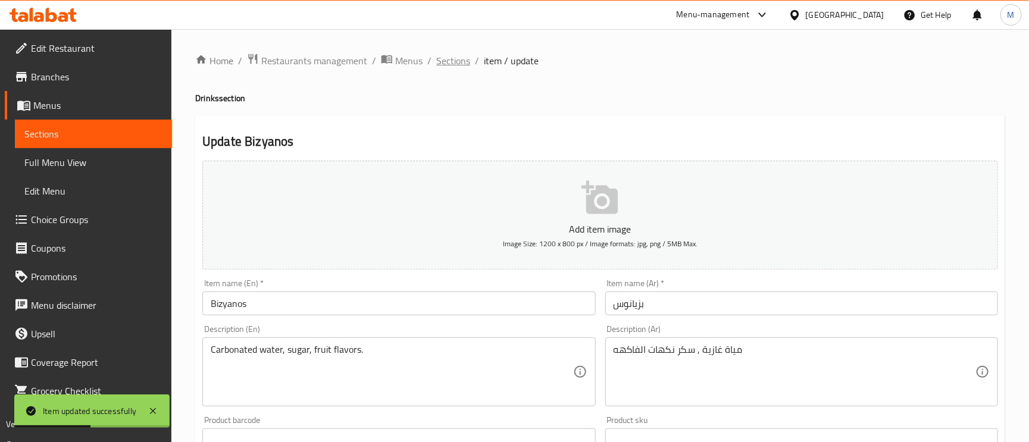
click at [456, 57] on span "Sections" at bounding box center [453, 61] width 34 height 14
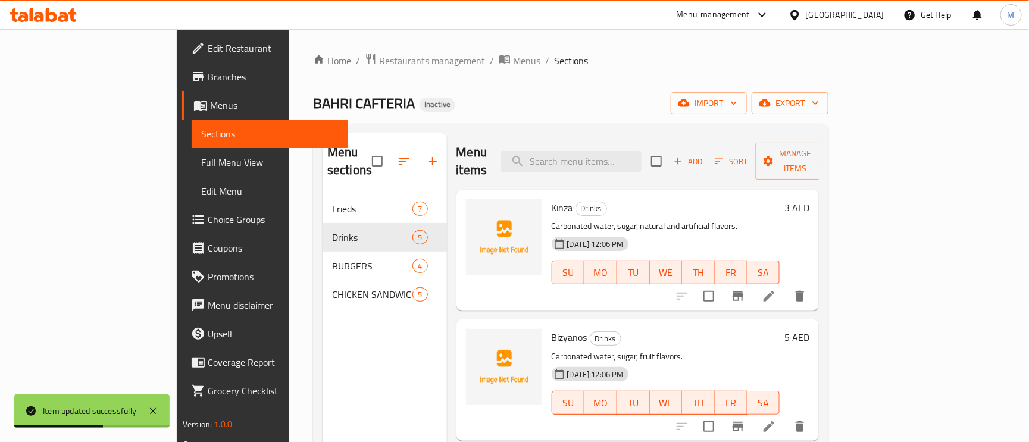
click at [588, 164] on div "Menu items Add Sort Manage items" at bounding box center [638, 161] width 363 height 57
paste input "Tea (Sulaimani)"
click at [591, 159] on input "search" at bounding box center [571, 161] width 140 height 21
type input "Tea (Sulaimani)"
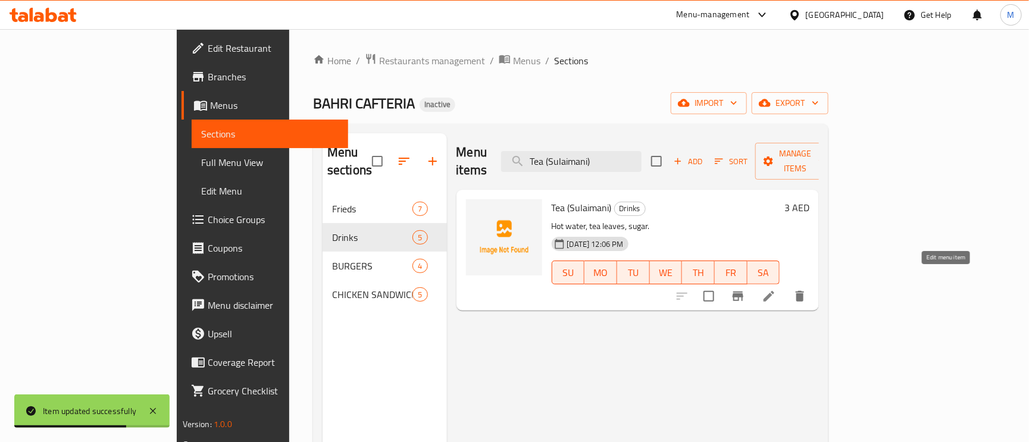
click at [776, 289] on icon at bounding box center [769, 296] width 14 height 14
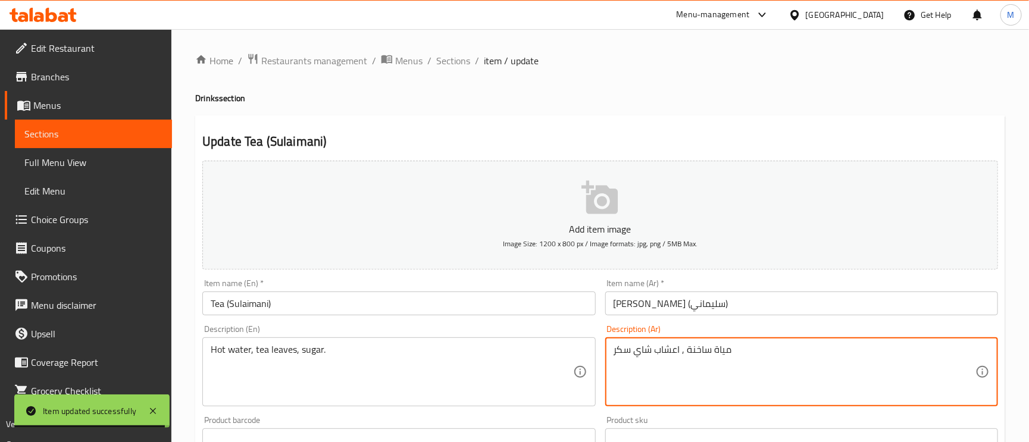
click at [671, 351] on textarea "مياة ساخنة , اعشاب شاي سكر" at bounding box center [795, 372] width 362 height 57
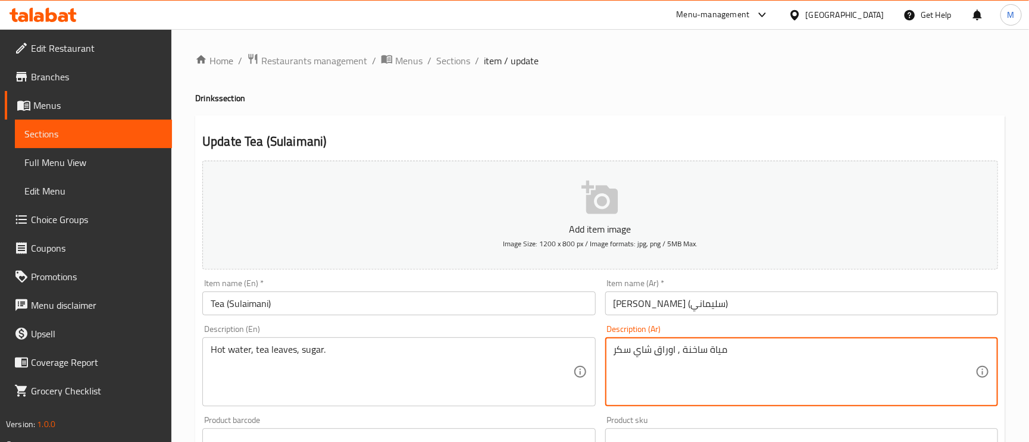
click at [629, 354] on textarea "مياة ساخنة , اوراق شاي سكر" at bounding box center [795, 372] width 362 height 57
type textarea "مياة ساخنة , اوراق شاي وسكر"
click at [788, 301] on input "شاي (سليماني)" at bounding box center [801, 304] width 393 height 24
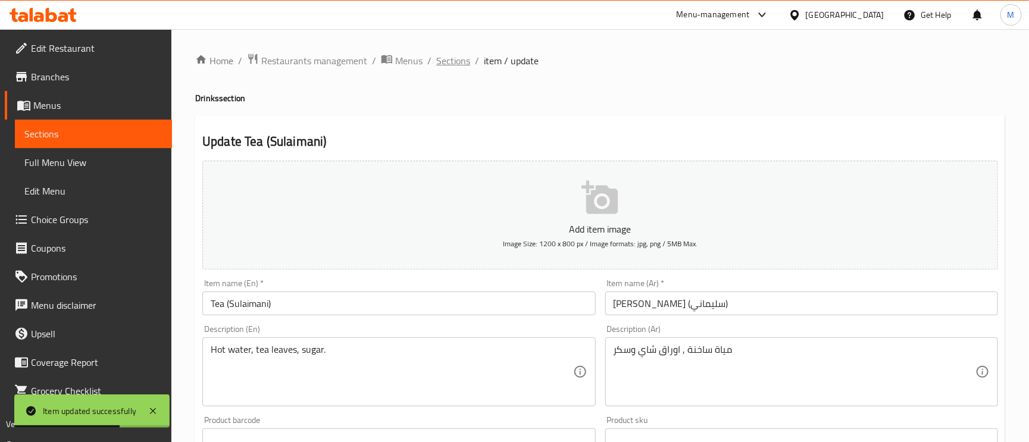
click at [452, 57] on span "Sections" at bounding box center [453, 61] width 34 height 14
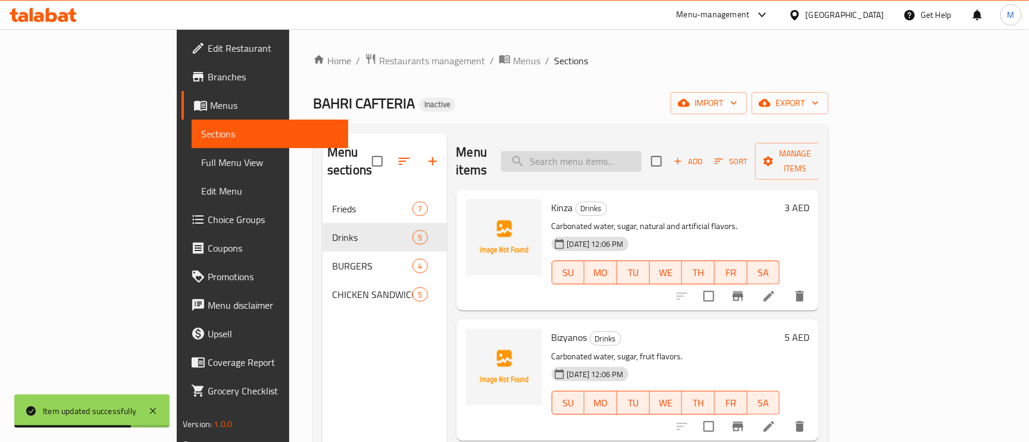
paste input "Coffee"
click at [620, 163] on input "search" at bounding box center [571, 161] width 140 height 21
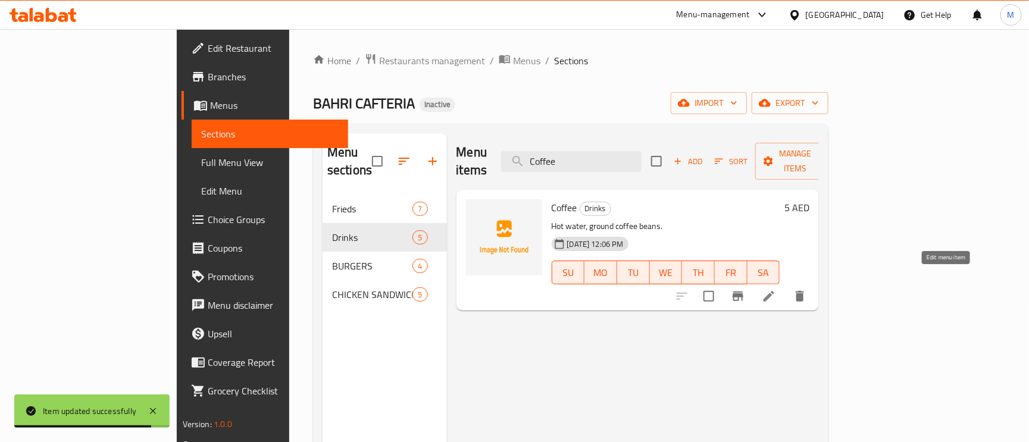
type input "Coffee"
click at [776, 289] on icon at bounding box center [769, 296] width 14 height 14
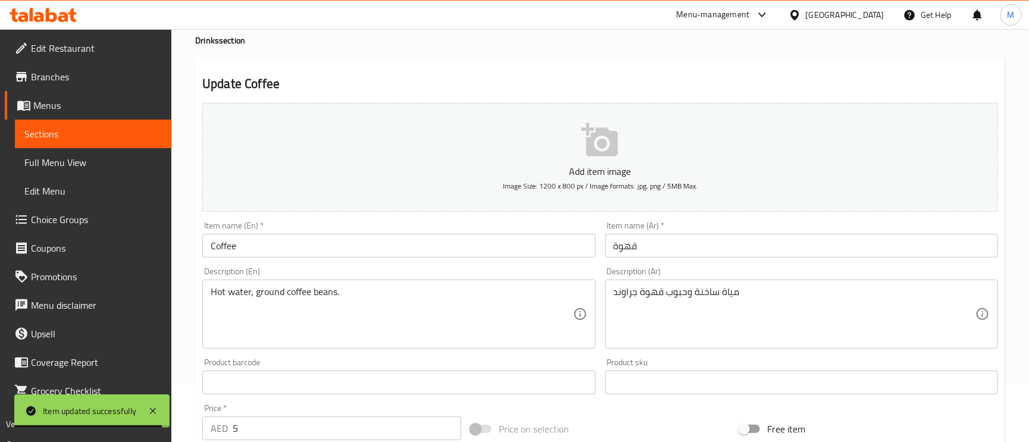
scroll to position [89, 0]
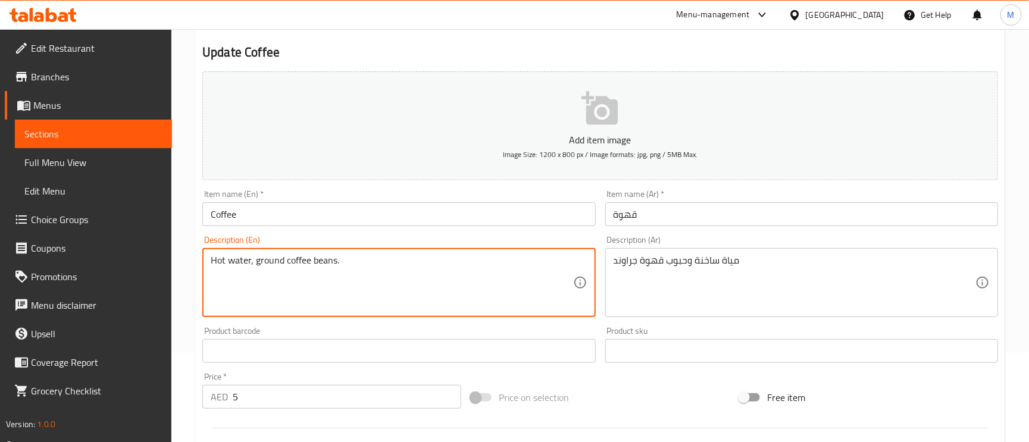
drag, startPoint x: 334, startPoint y: 260, endPoint x: 253, endPoint y: 257, distance: 81.0
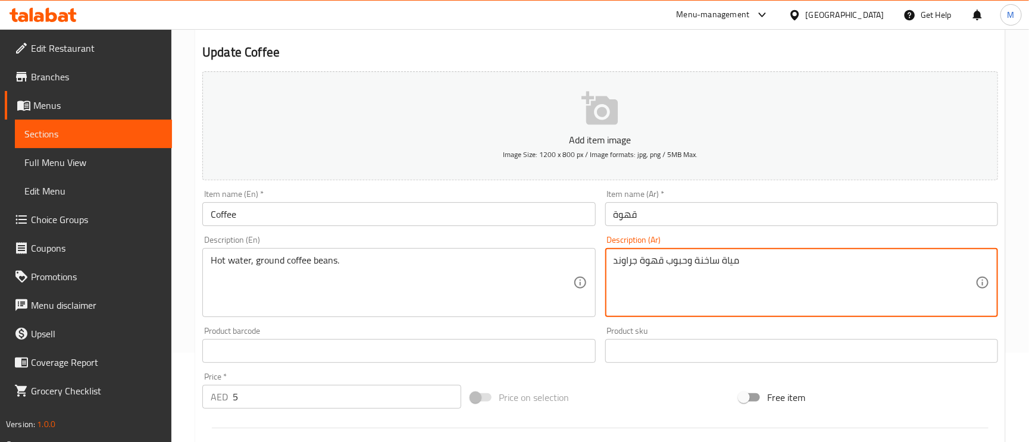
click at [631, 263] on textarea "مياة ساخنة وحبوب قهوة جراوند" at bounding box center [795, 283] width 362 height 57
paste textarea "مطحونة"
type textarea "مياة ساخنة وحبوب قهوة مطحونة"
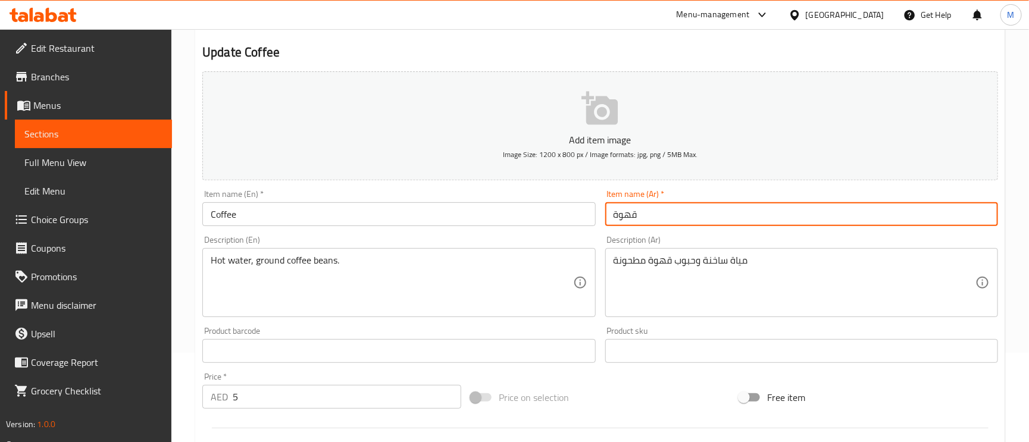
click at [707, 217] on input "قهوة" at bounding box center [801, 214] width 393 height 24
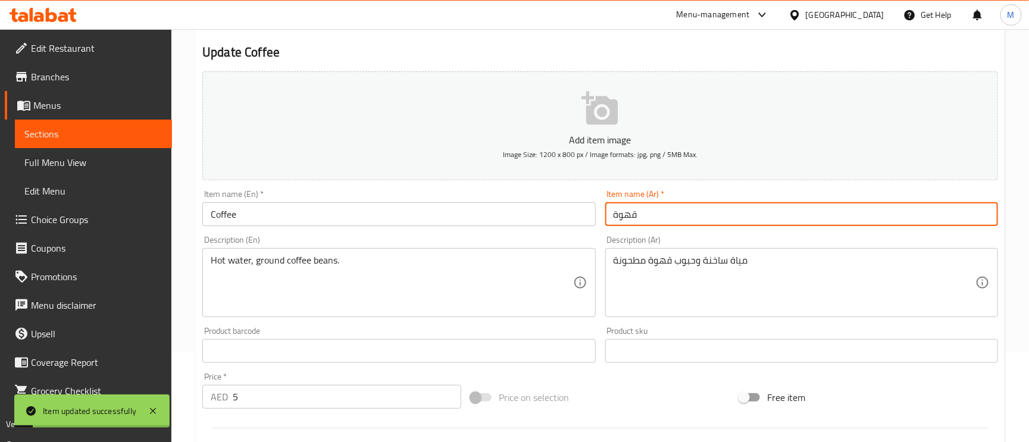
click at [737, 149] on button "Add item image Image Size: 1200 x 800 px / Image formats: jpg, png / 5MB Max." at bounding box center [600, 125] width 796 height 109
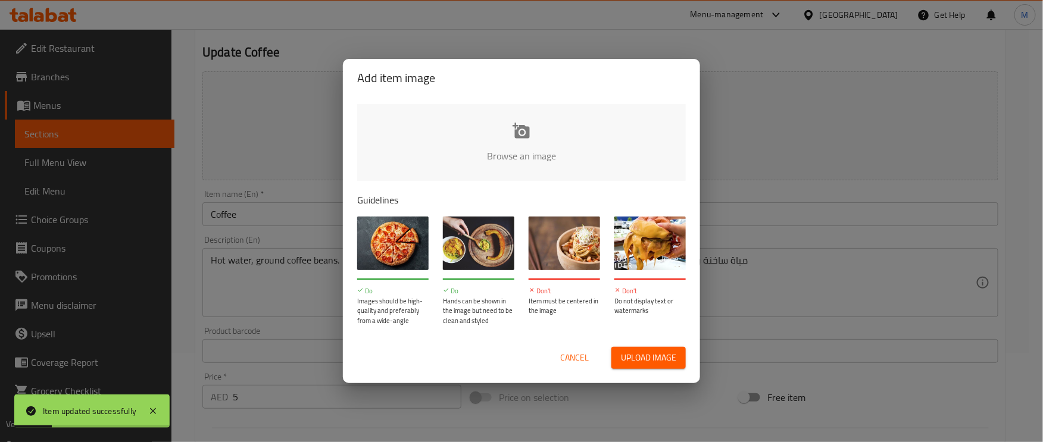
click at [577, 352] on span "Cancel" at bounding box center [574, 358] width 29 height 15
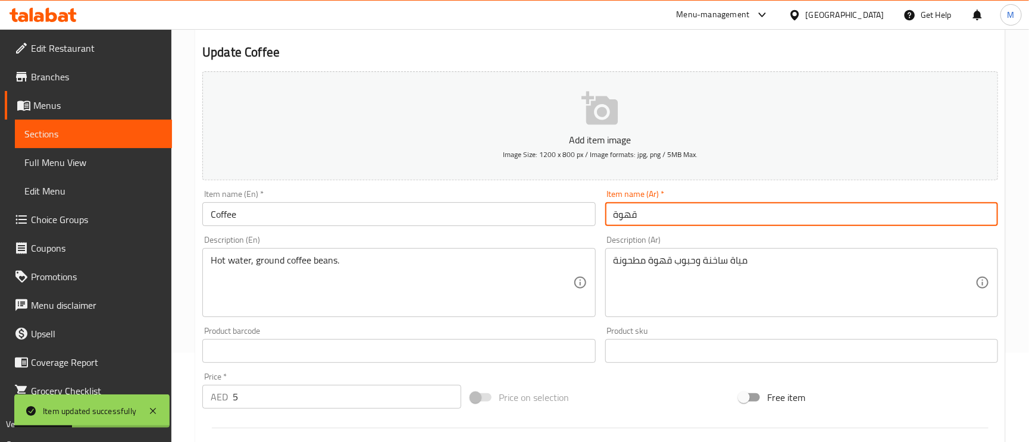
click at [707, 223] on input "قهوة" at bounding box center [801, 214] width 393 height 24
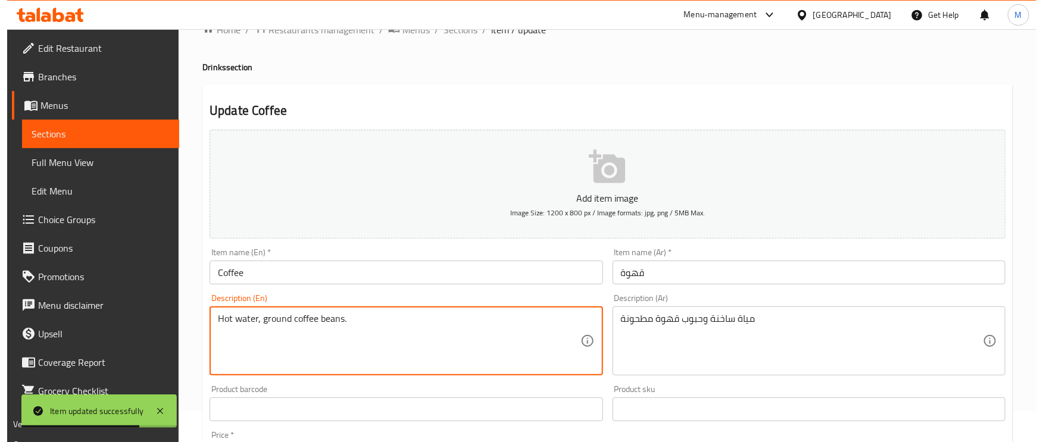
scroll to position [0, 0]
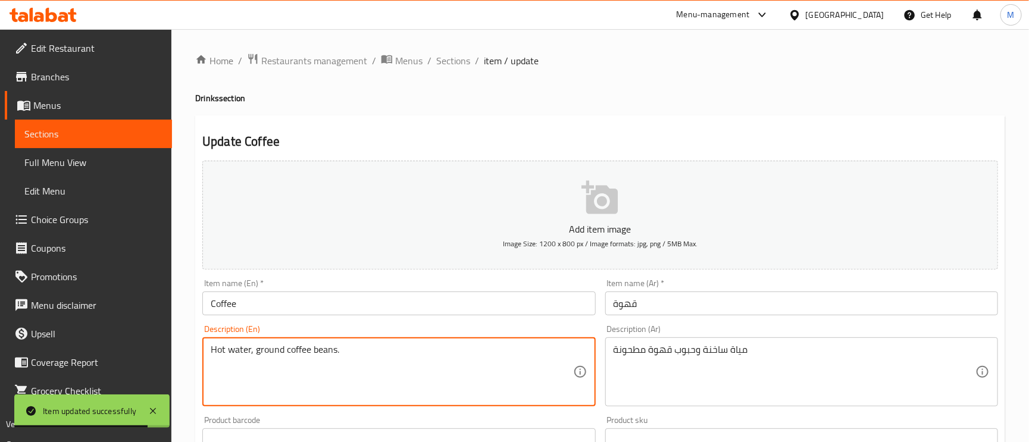
drag, startPoint x: 445, startPoint y: 62, endPoint x: 463, endPoint y: 74, distance: 22.0
click at [445, 62] on span "Sections" at bounding box center [453, 61] width 34 height 14
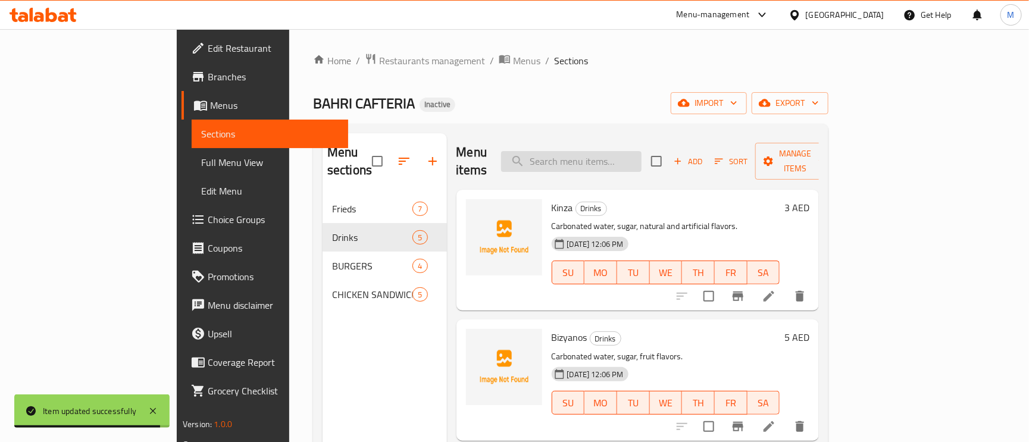
paste input "Cheese Burger"
click at [633, 155] on input "Cheese Burger" at bounding box center [571, 161] width 140 height 21
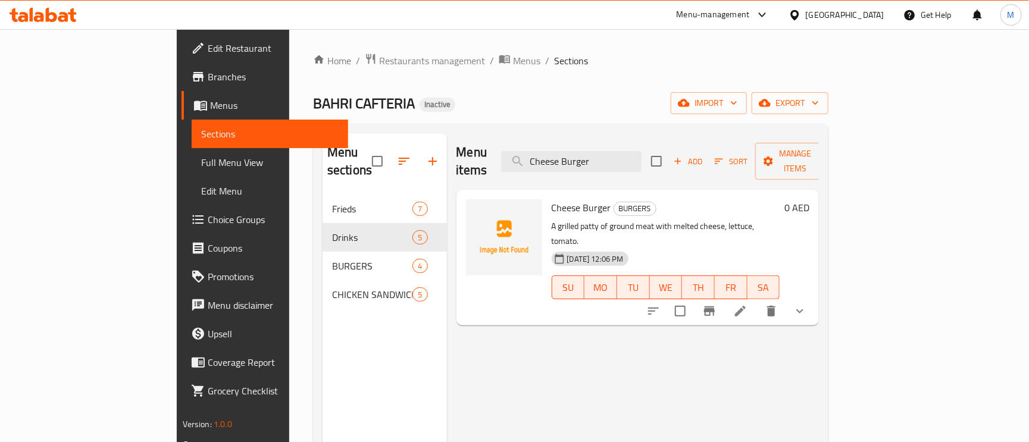
type input "Cheese Burger"
click at [748, 304] on icon at bounding box center [740, 311] width 14 height 14
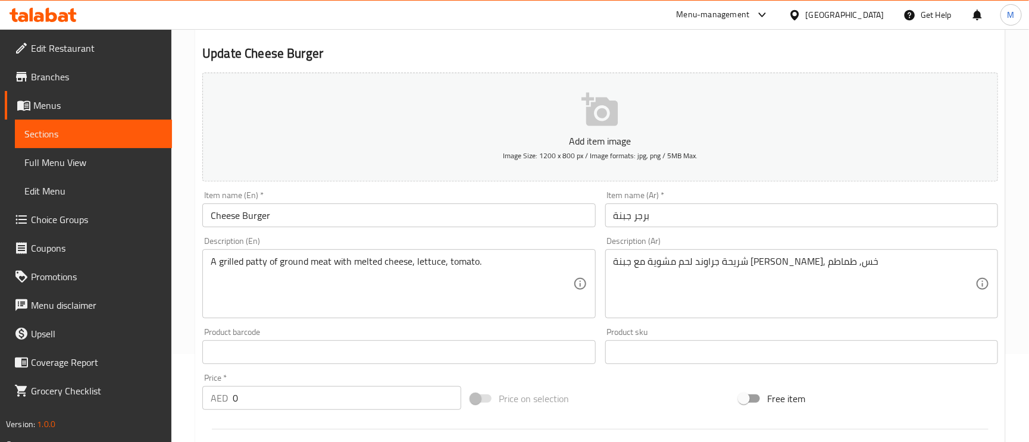
scroll to position [89, 0]
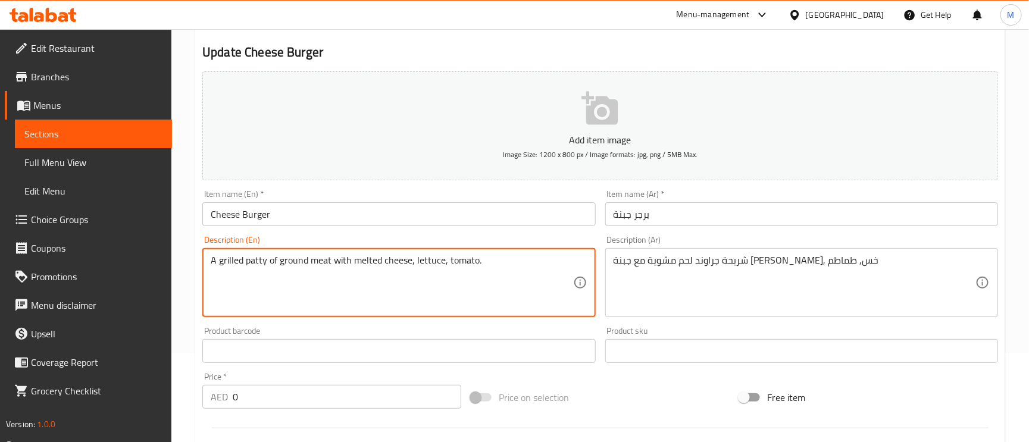
drag, startPoint x: 330, startPoint y: 263, endPoint x: 280, endPoint y: 256, distance: 50.5
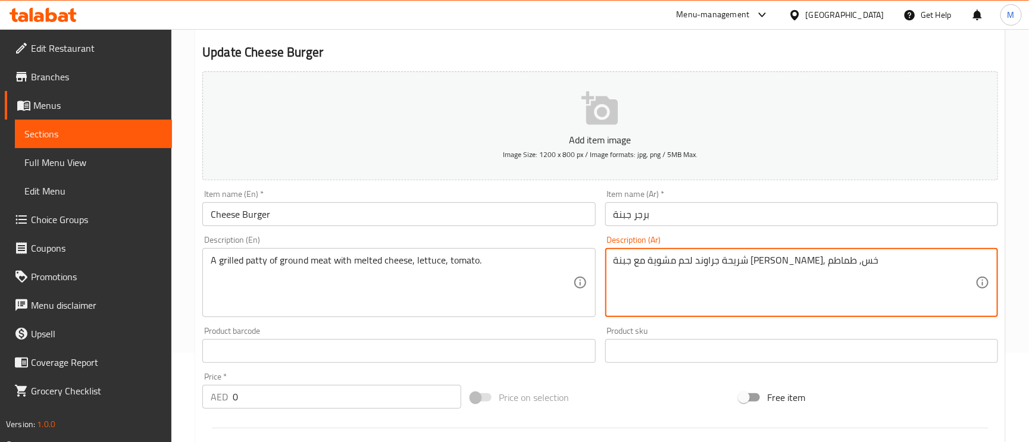
click at [777, 263] on textarea "شريحة جراوند لحم مشوية مع جبنة ذائية, خس, طماطم" at bounding box center [795, 283] width 362 height 57
click at [751, 268] on textarea "شريحة لحم مشوية مع جبنة ذائية, خس, طماطم" at bounding box center [795, 283] width 362 height 57
type textarea "شريحة لحم مفروم مشوية مع جبنة ذائية, خس, طماطم"
click at [705, 206] on input "برجر جبنة" at bounding box center [801, 214] width 393 height 24
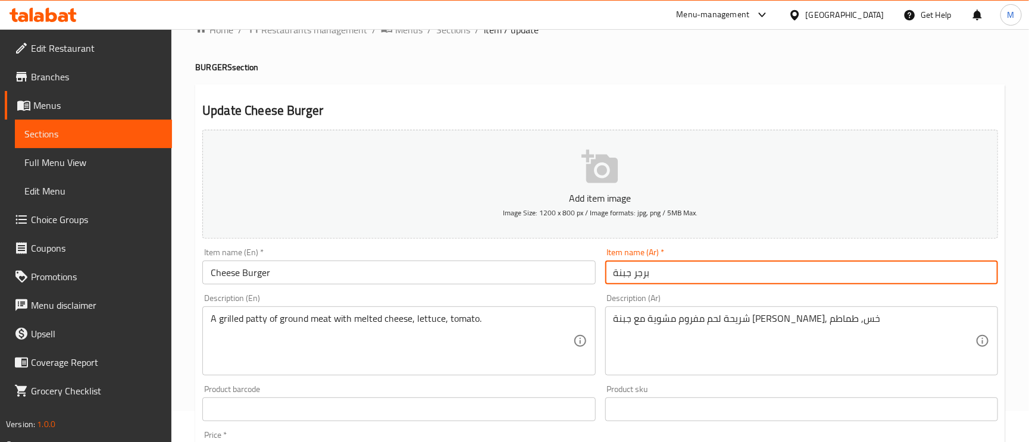
scroll to position [0, 0]
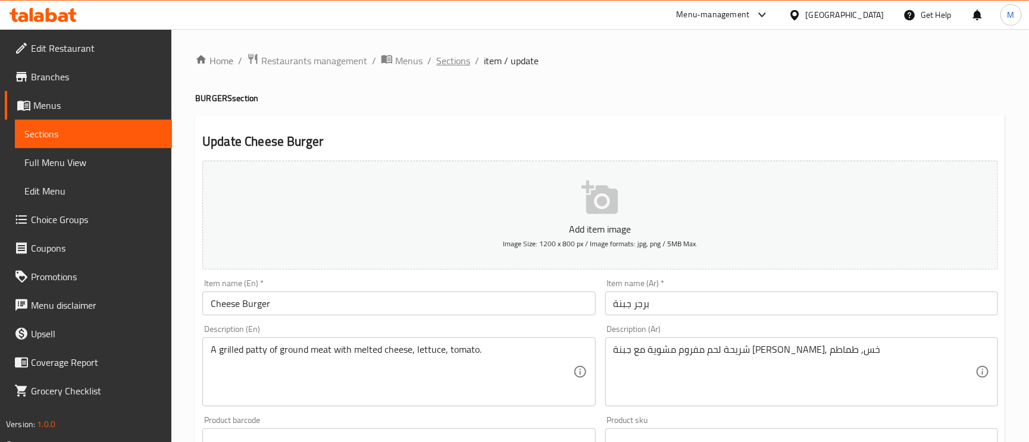
click at [455, 54] on span "Sections" at bounding box center [453, 61] width 34 height 14
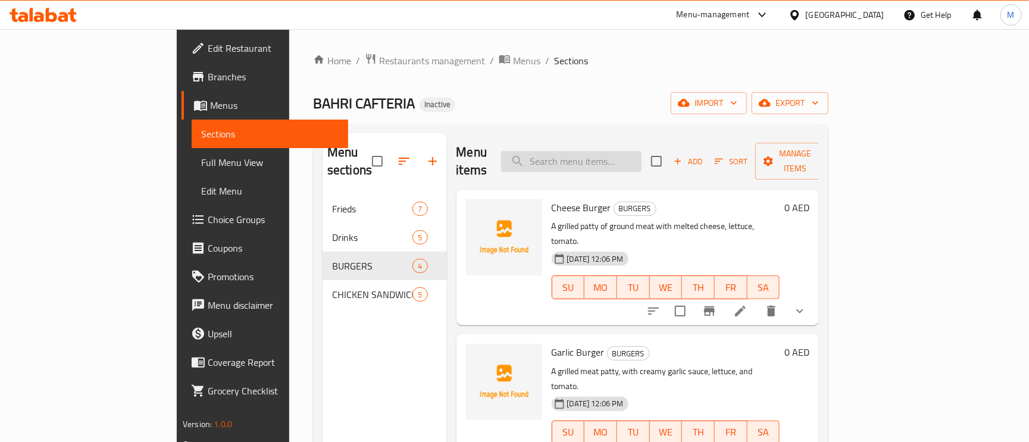
paste input "peanut"
drag, startPoint x: 586, startPoint y: 152, endPoint x: 649, endPoint y: 186, distance: 72.2
click at [586, 152] on input "peanut" at bounding box center [571, 161] width 140 height 21
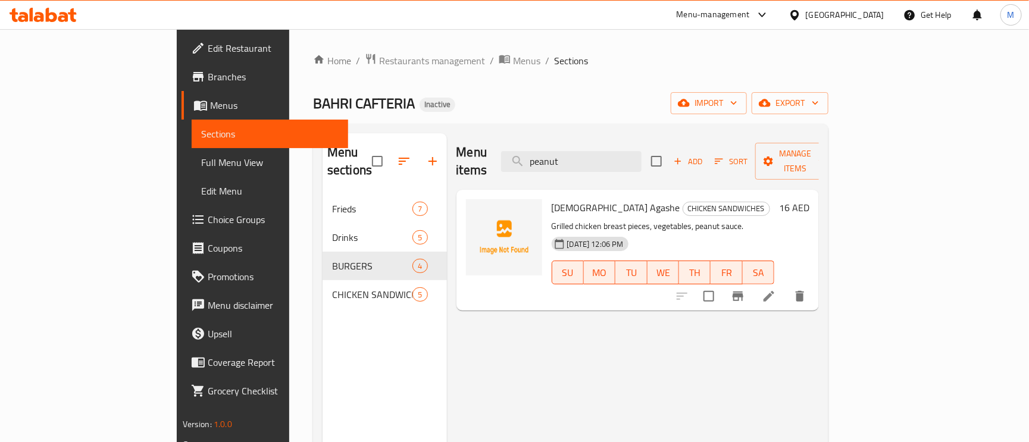
type input "peanut"
click at [776, 289] on icon at bounding box center [769, 296] width 14 height 14
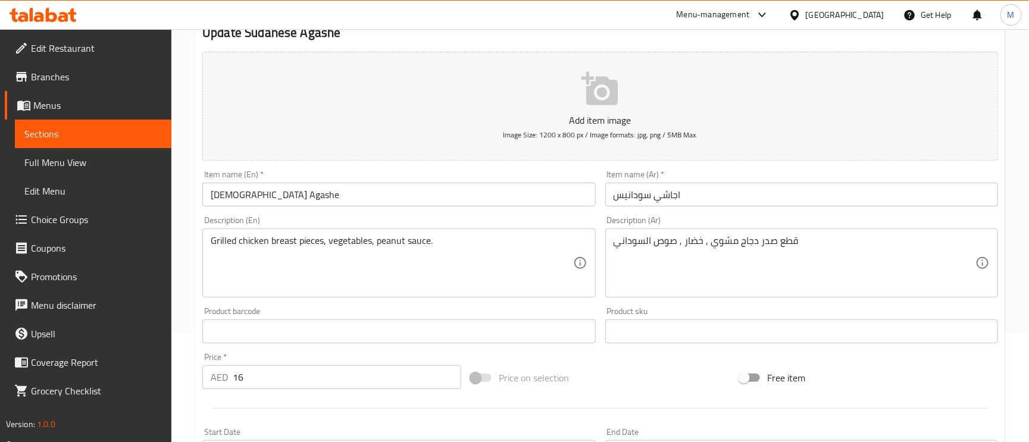
scroll to position [179, 0]
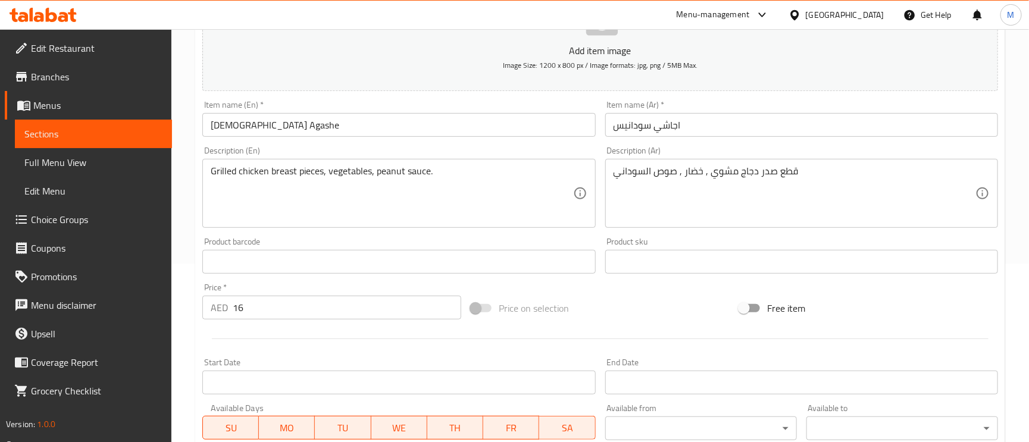
click at [650, 171] on textarea "قطع صدر دجاج مشوي , خضار , صوص السوداني" at bounding box center [795, 193] width 362 height 57
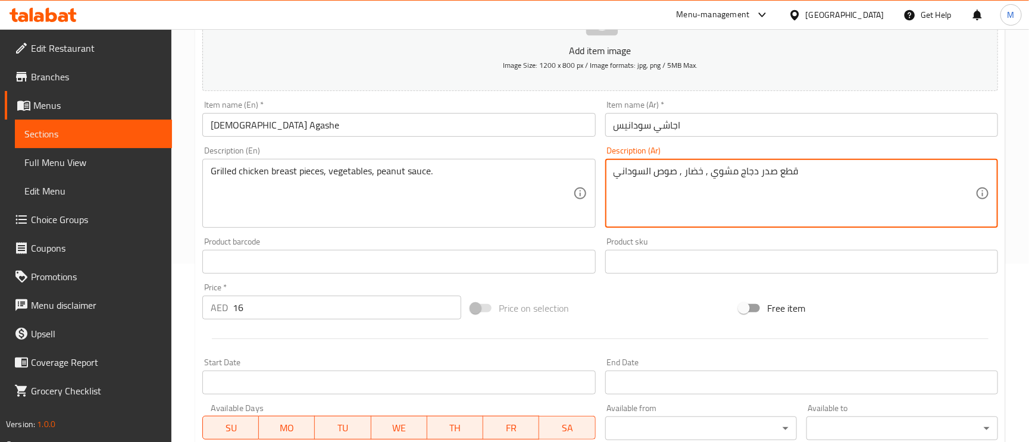
click at [650, 171] on textarea "قطع صدر دجاج مشوي , خضار , صوص السوداني" at bounding box center [795, 193] width 362 height 57
paste textarea "فول ال"
type textarea "قطع صدر دجاج مشوي , خضار , صوص الفول السوداني"
click at [712, 132] on input "اجاشي سودانيس" at bounding box center [801, 125] width 393 height 24
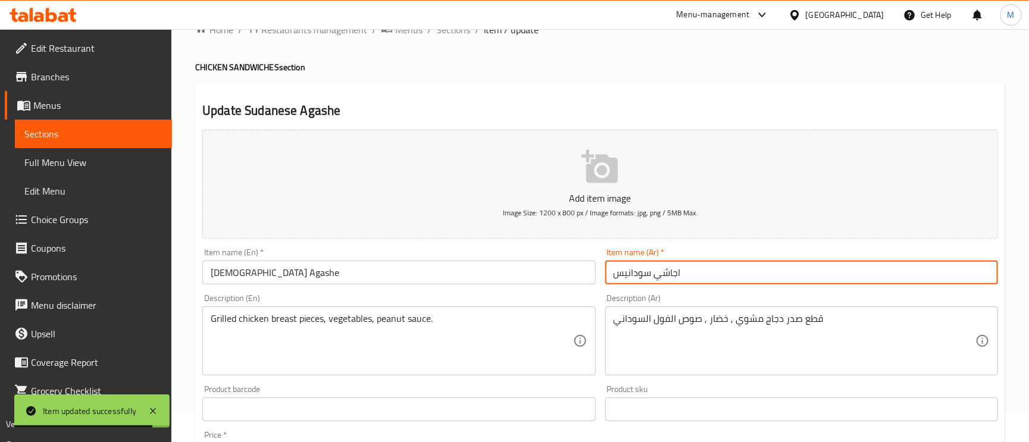
scroll to position [0, 0]
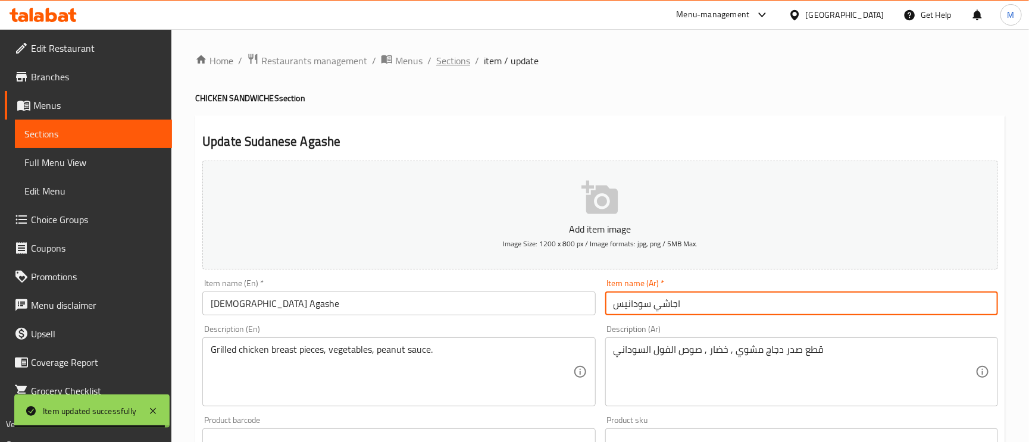
click at [450, 60] on span "Sections" at bounding box center [453, 61] width 34 height 14
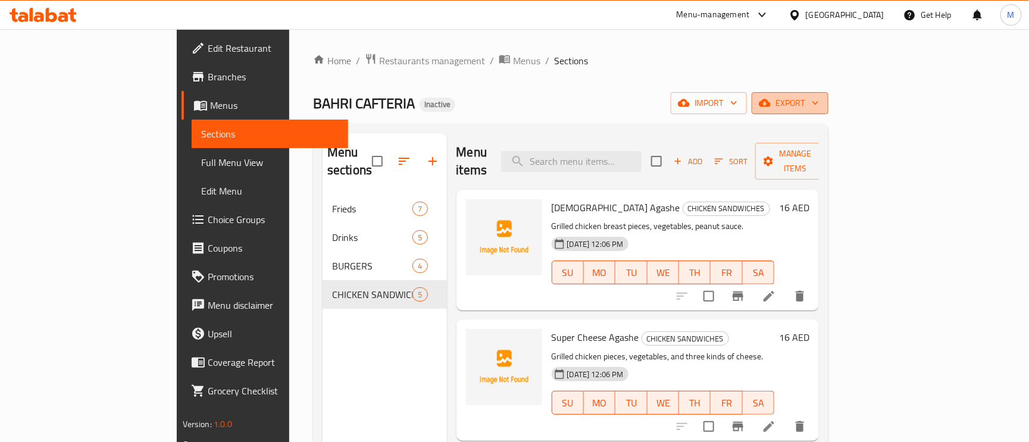
click at [819, 105] on span "export" at bounding box center [790, 103] width 58 height 15
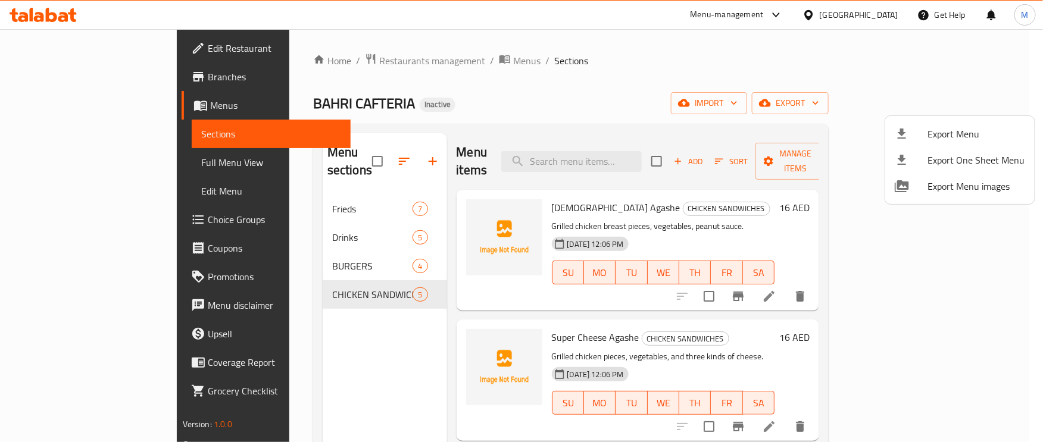
click at [924, 129] on div at bounding box center [911, 134] width 33 height 14
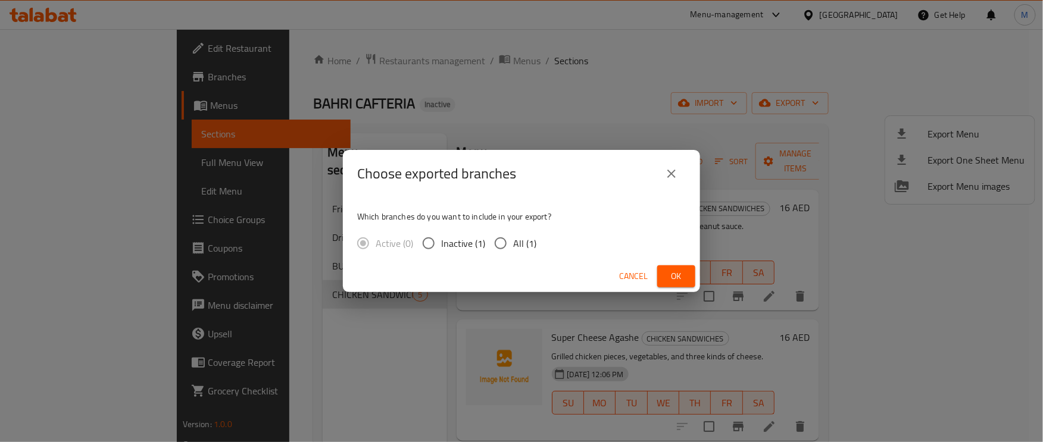
click at [490, 248] on input "All (1)" at bounding box center [500, 243] width 25 height 25
radio input "true"
click at [689, 274] on button "Ok" at bounding box center [676, 276] width 38 height 22
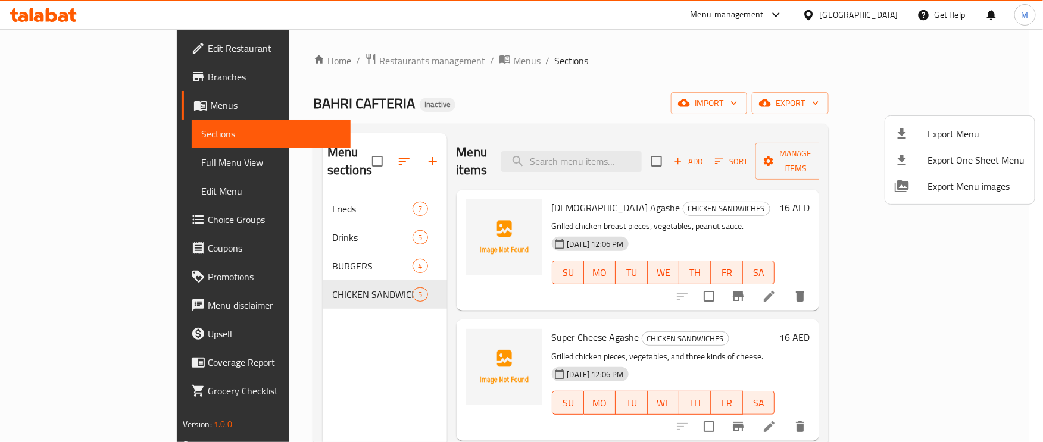
click at [104, 158] on div at bounding box center [521, 221] width 1043 height 442
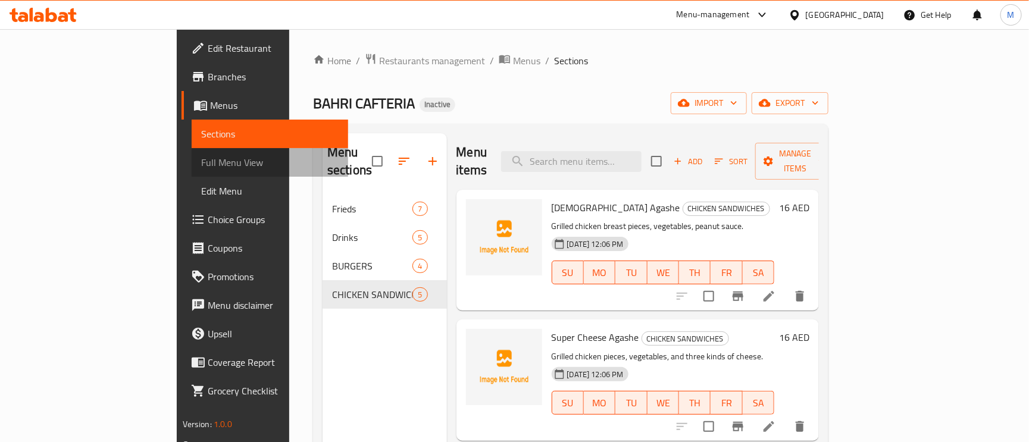
click at [201, 158] on span "Full Menu View" at bounding box center [270, 162] width 138 height 14
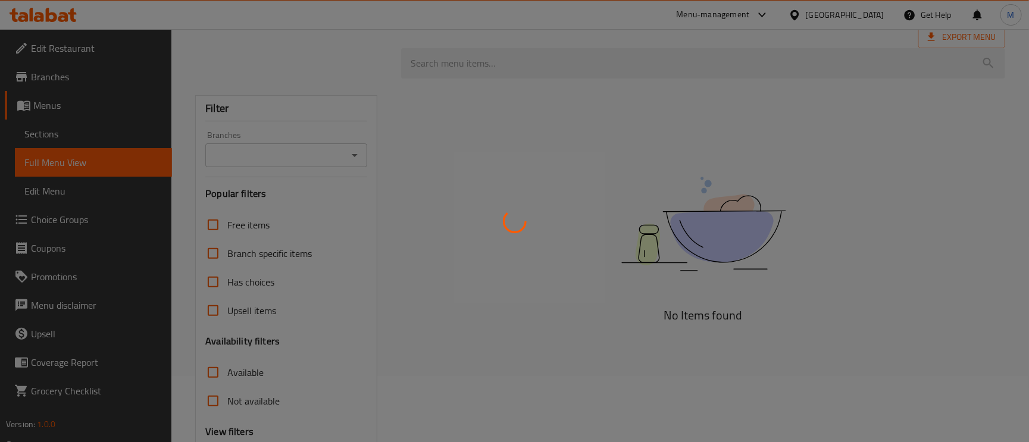
scroll to position [183, 0]
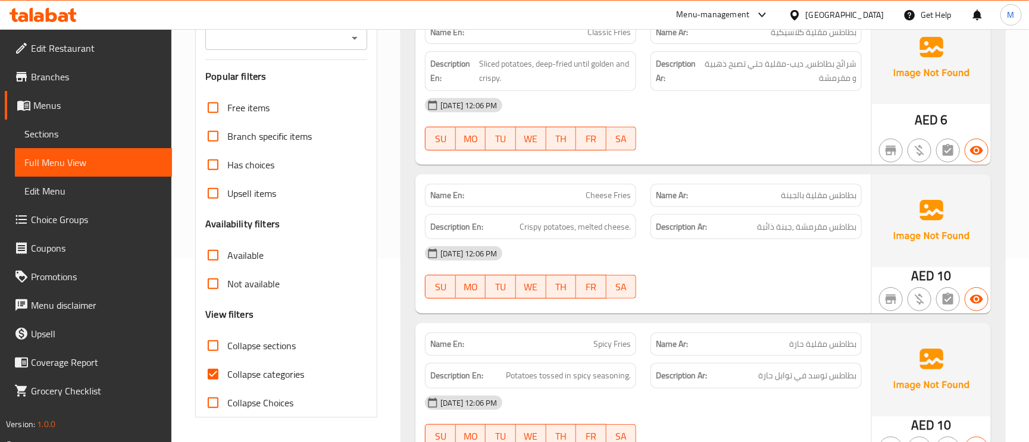
click at [215, 370] on input "Collapse categories" at bounding box center [213, 374] width 29 height 29
checkbox input "false"
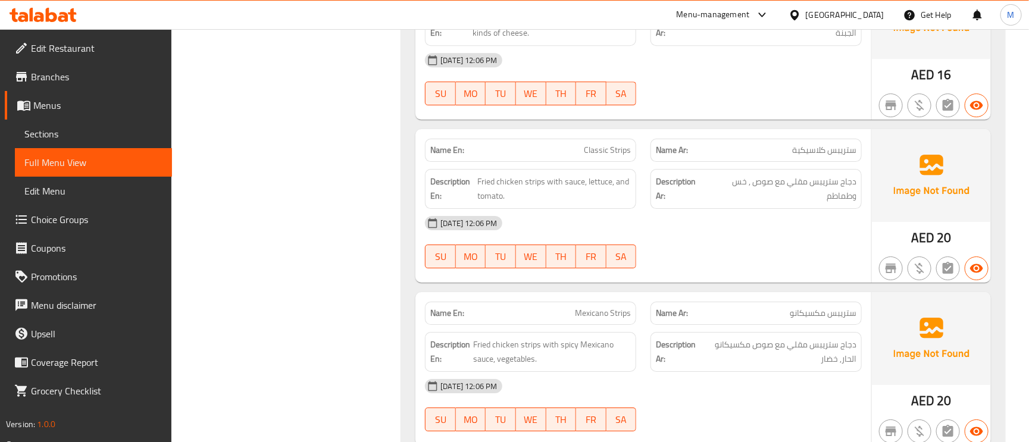
scroll to position [3823, 0]
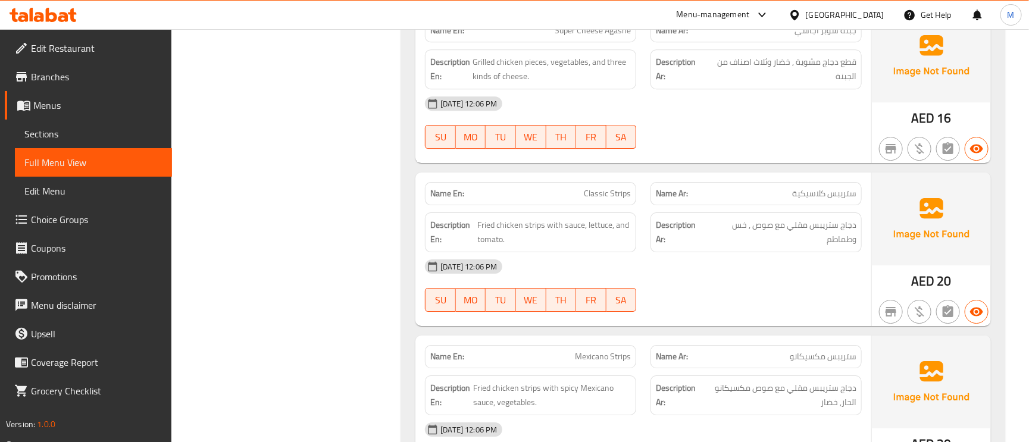
click at [71, 37] on link "Edit Restaurant" at bounding box center [88, 48] width 167 height 29
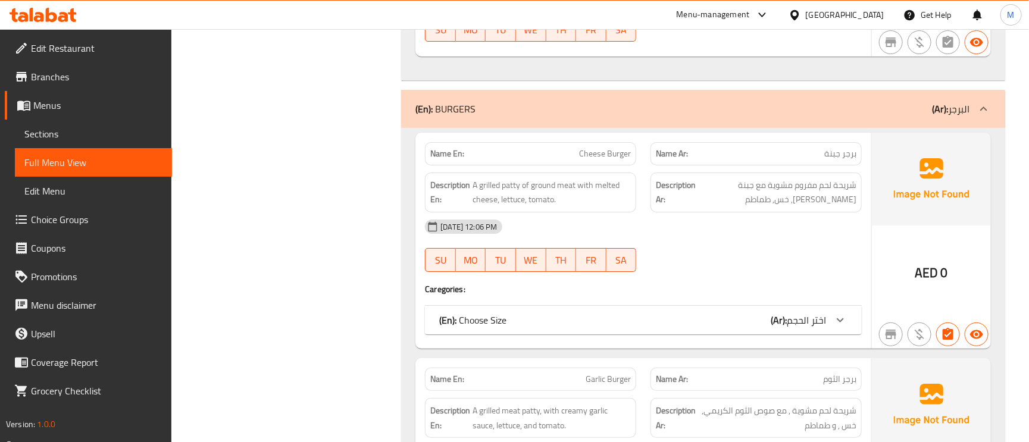
scroll to position [2143, 0]
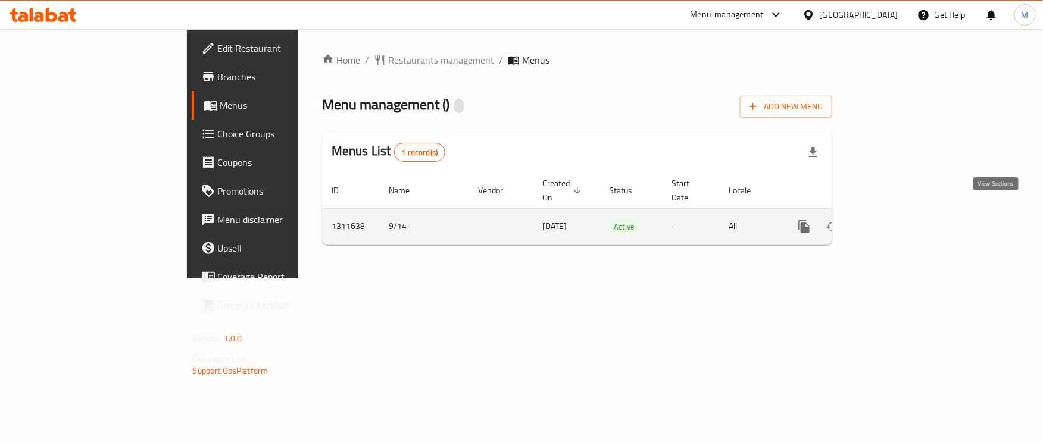
click at [897, 220] on icon "enhanced table" at bounding box center [890, 227] width 14 height 14
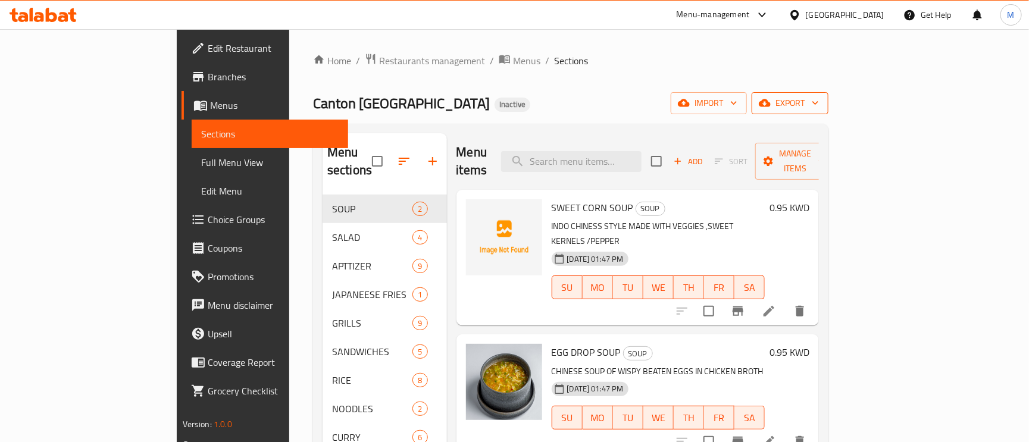
click at [819, 98] on span "export" at bounding box center [790, 103] width 58 height 15
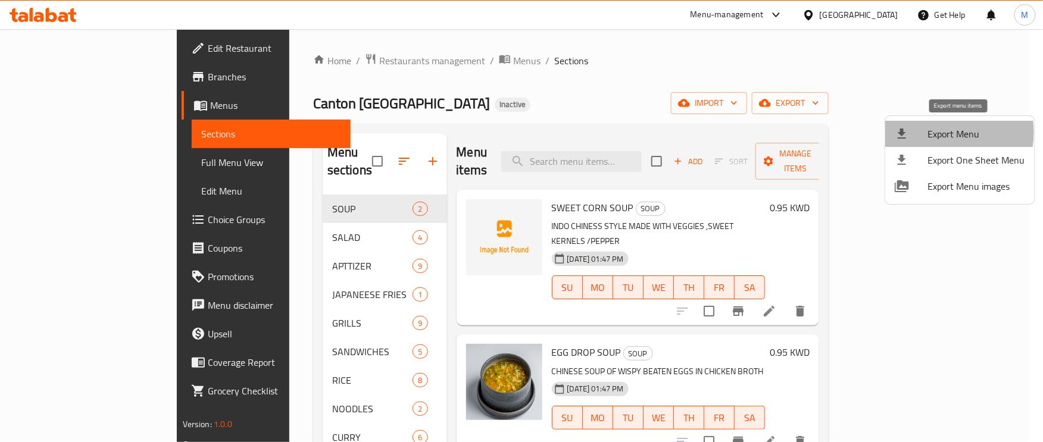
click at [934, 133] on span "Export Menu" at bounding box center [976, 134] width 97 height 14
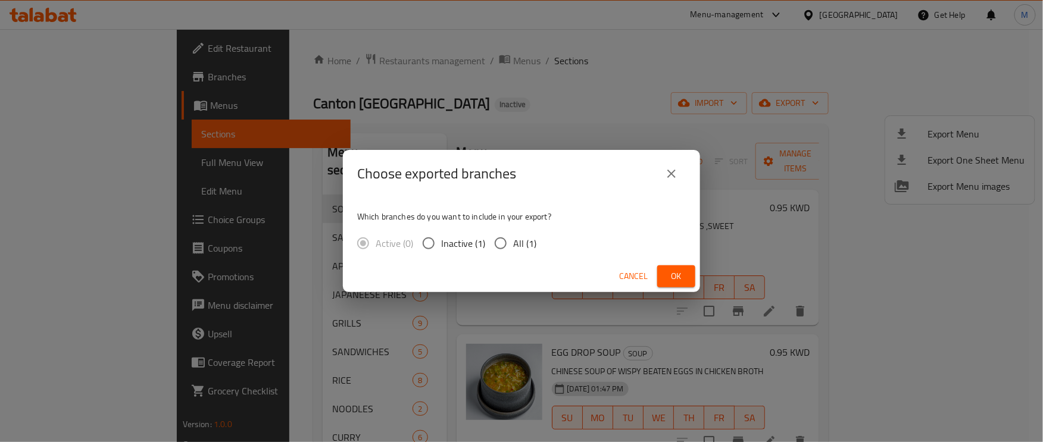
click at [499, 240] on input "All (1)" at bounding box center [500, 243] width 25 height 25
radio input "true"
click at [689, 275] on button "Ok" at bounding box center [676, 276] width 38 height 22
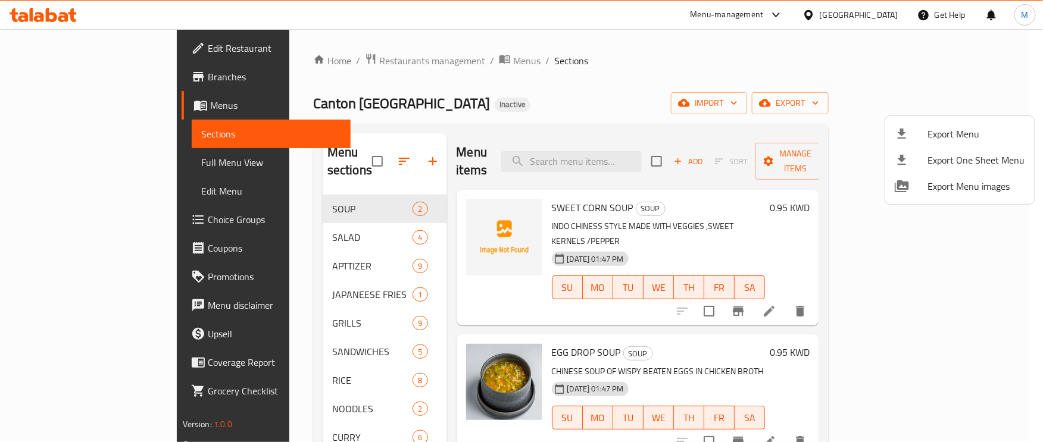
click at [69, 152] on div at bounding box center [521, 221] width 1043 height 442
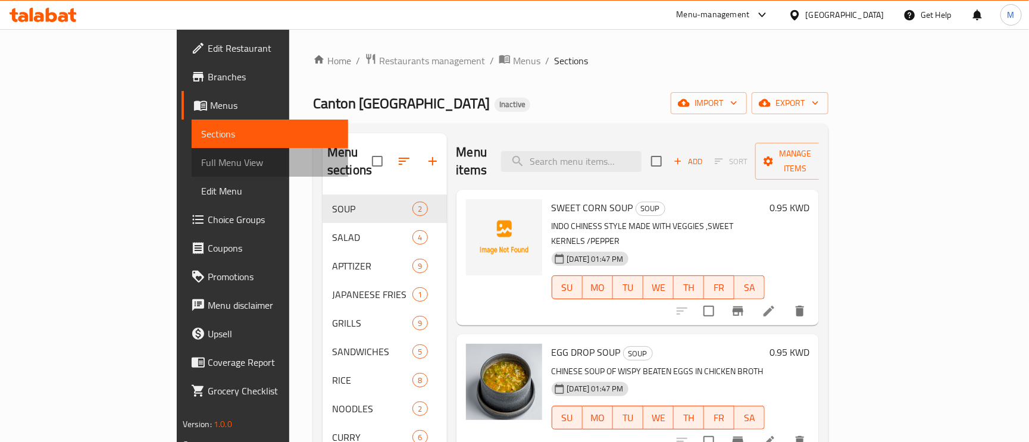
drag, startPoint x: 69, startPoint y: 157, endPoint x: 41, endPoint y: 157, distance: 28.0
click at [201, 157] on span "Full Menu View" at bounding box center [270, 162] width 138 height 14
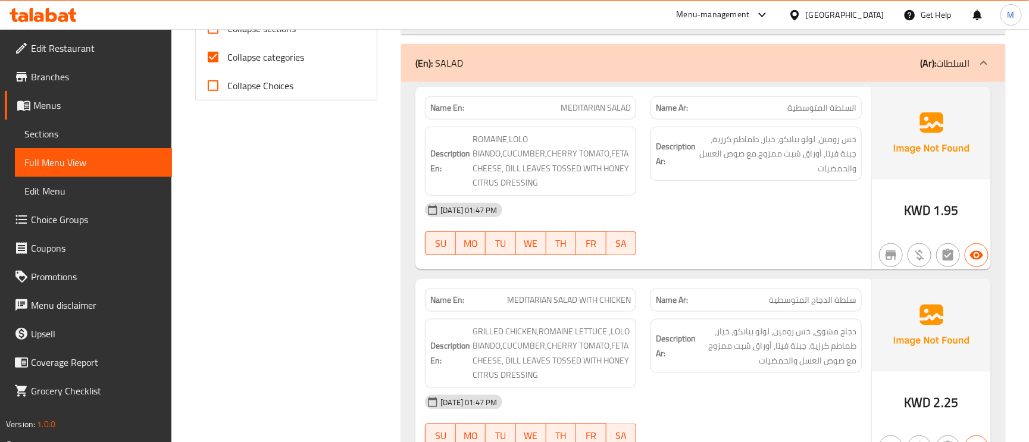
scroll to position [357, 0]
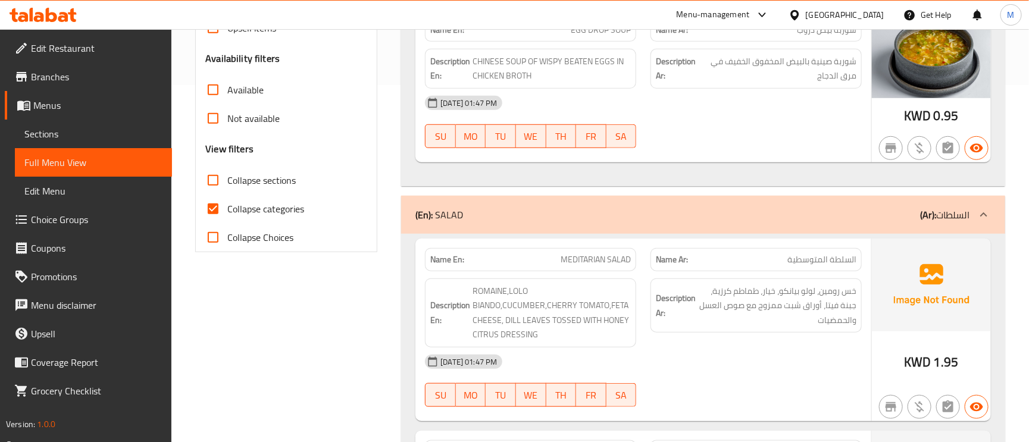
click at [222, 213] on input "Collapse categories" at bounding box center [213, 209] width 29 height 29
checkbox input "false"
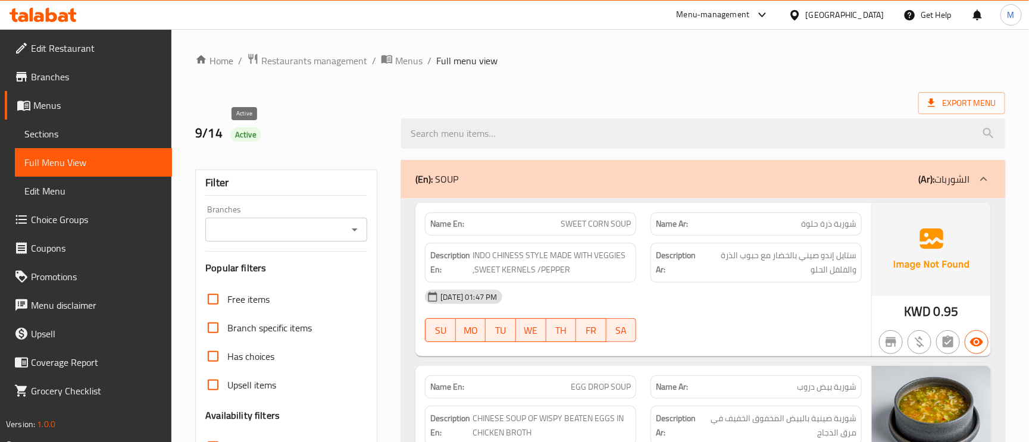
click at [248, 138] on span "Active" at bounding box center [245, 134] width 31 height 11
copy span "Active"
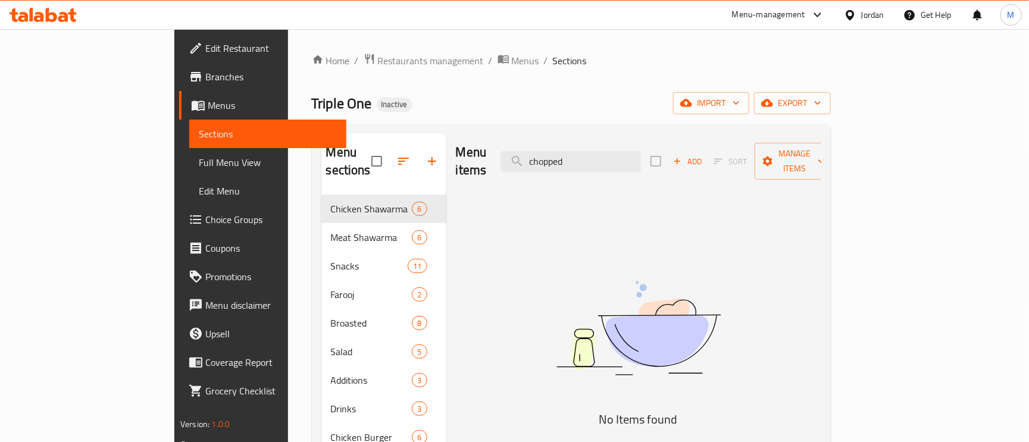
click at [614, 142] on div "Menu items chopped Add Sort Manage items" at bounding box center [638, 161] width 365 height 57
click at [616, 157] on input "chopped" at bounding box center [571, 161] width 140 height 21
paste input "Crispy"
click at [616, 157] on input "Crispy" at bounding box center [571, 161] width 140 height 21
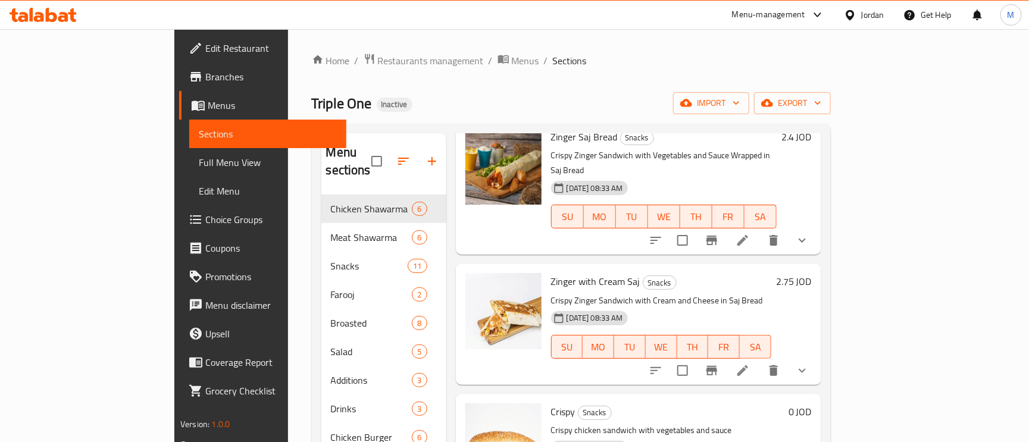
scroll to position [179, 0]
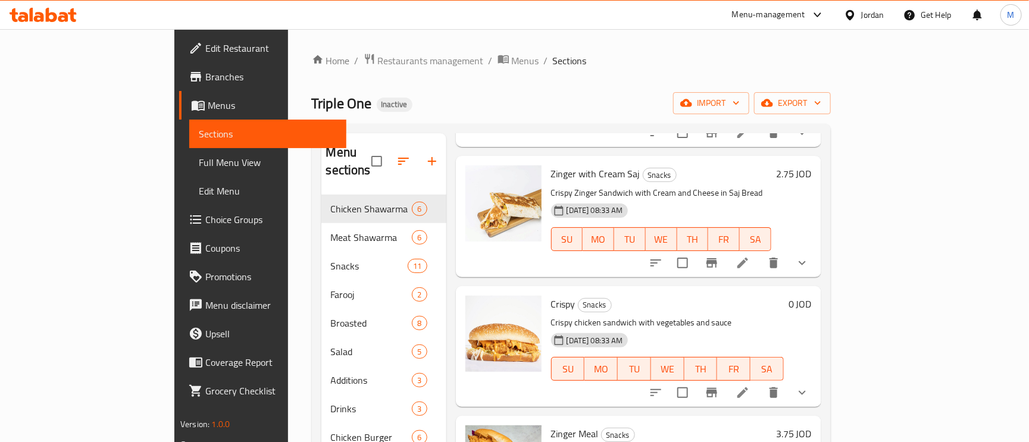
type input "Crispy"
click at [750, 386] on icon at bounding box center [743, 393] width 14 height 14
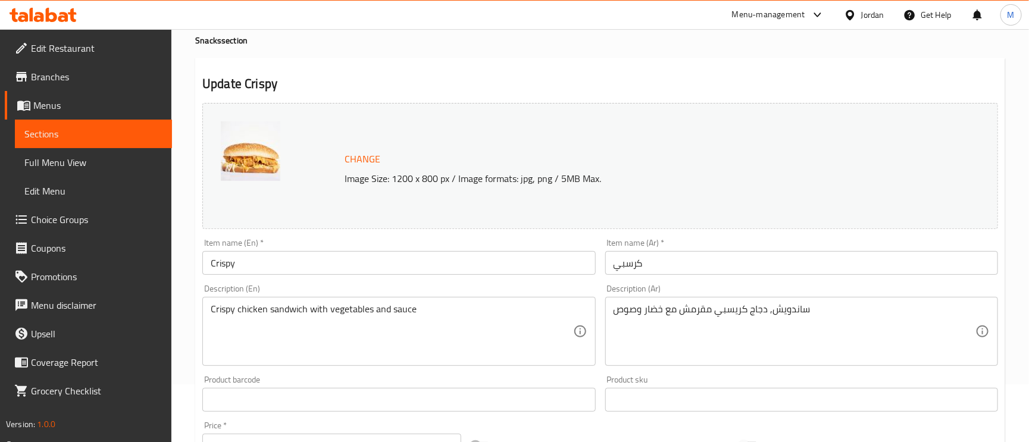
scroll to position [89, 0]
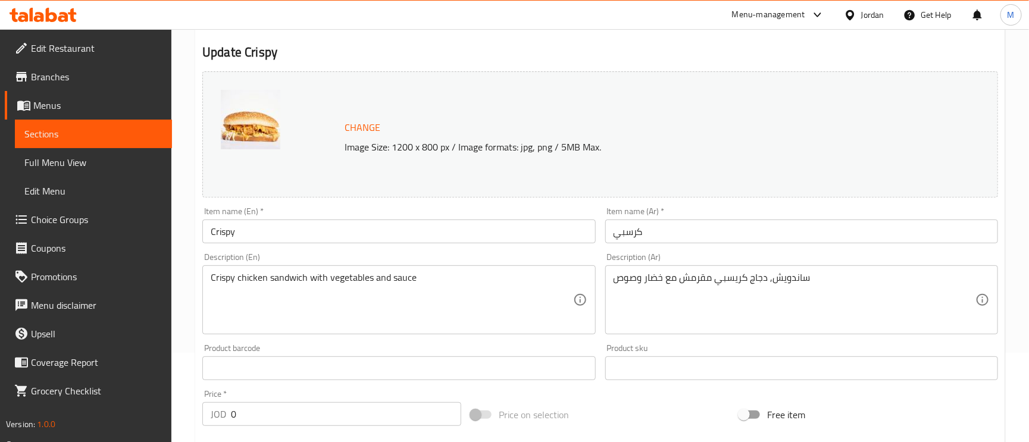
click at [693, 285] on textarea "ساندويش, دجاج كريسبي مقرمش مع خضار وصوص" at bounding box center [795, 300] width 362 height 57
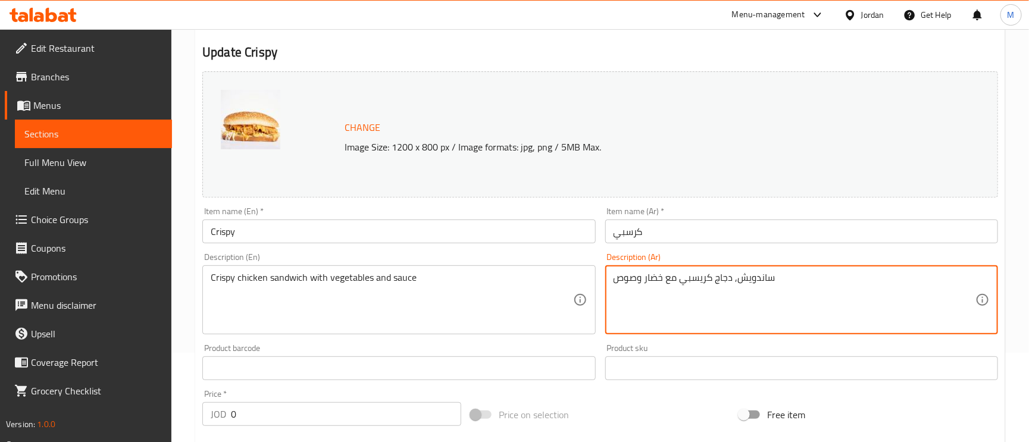
click at [734, 279] on textarea "ساندويش, دجاج كريسبي مع خضار وصوص" at bounding box center [795, 300] width 362 height 57
type textarea "ساندويش دجاج كريسبي مع خضار وصوص"
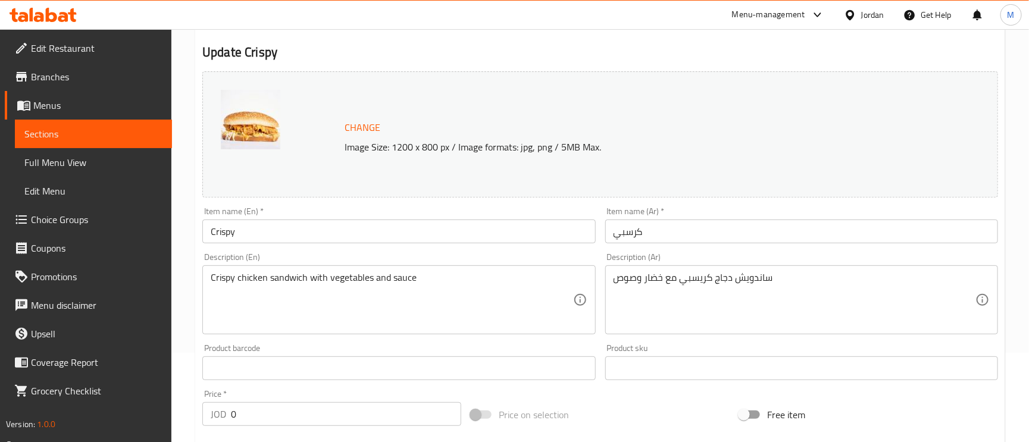
click at [693, 214] on div "Item name (Ar)   * كرسبي Item name (Ar) *" at bounding box center [801, 225] width 393 height 36
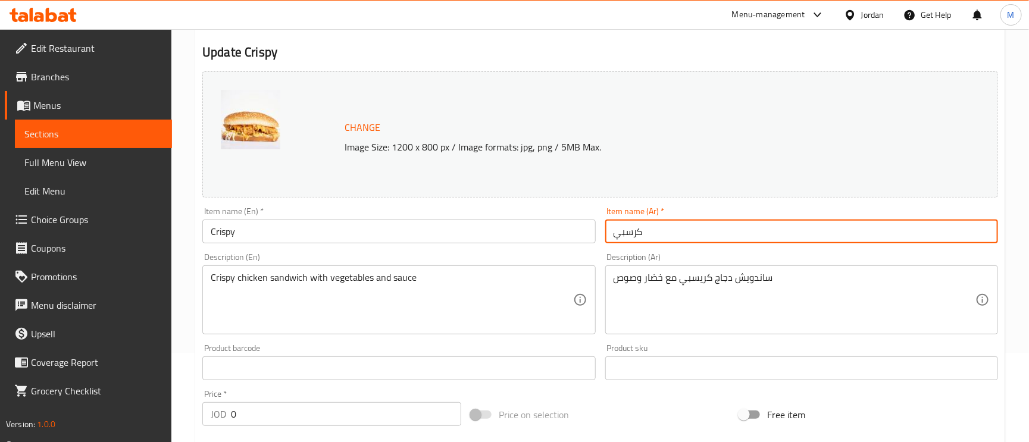
click at [704, 227] on input "كرسبي" at bounding box center [801, 232] width 393 height 24
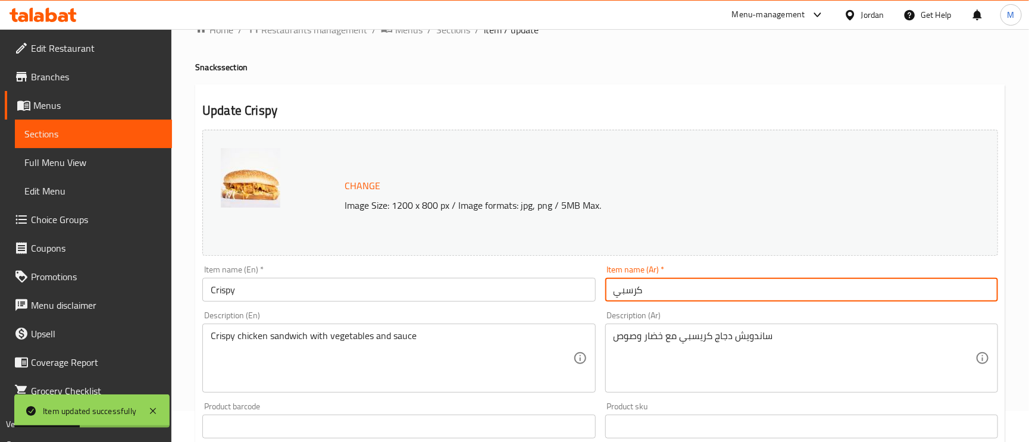
scroll to position [0, 0]
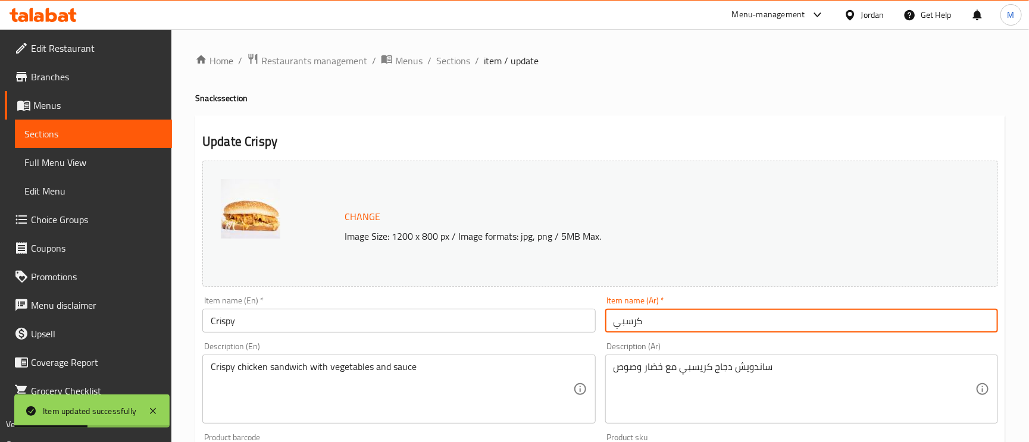
drag, startPoint x: 448, startPoint y: 62, endPoint x: 516, endPoint y: 122, distance: 90.7
click at [448, 62] on span "Sections" at bounding box center [453, 61] width 34 height 14
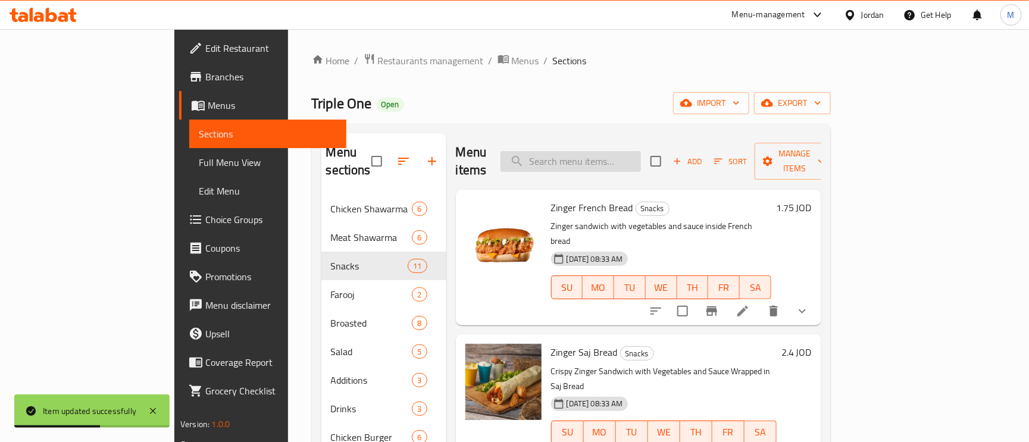
drag, startPoint x: 558, startPoint y: 162, endPoint x: 594, endPoint y: 154, distance: 36.7
click at [558, 162] on input "search" at bounding box center [571, 161] width 140 height 21
paste input "Hot Dog"
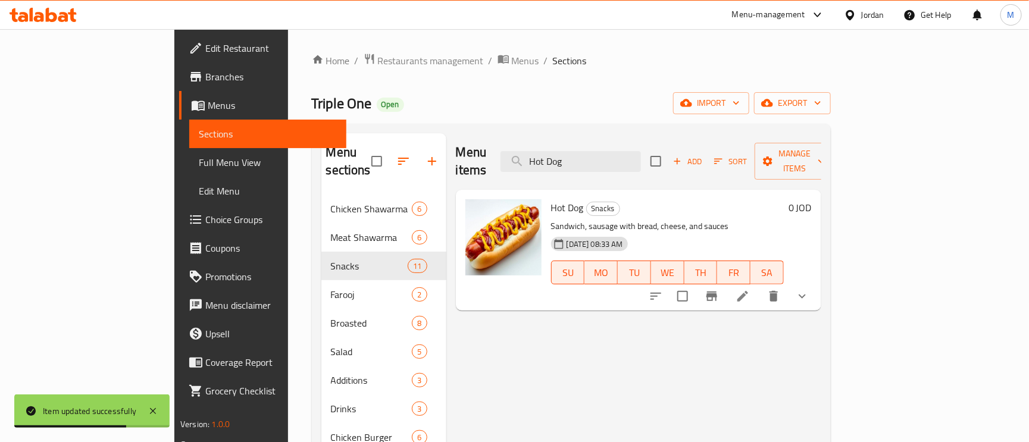
type input "Hot Dog"
click at [760, 287] on li at bounding box center [742, 296] width 33 height 21
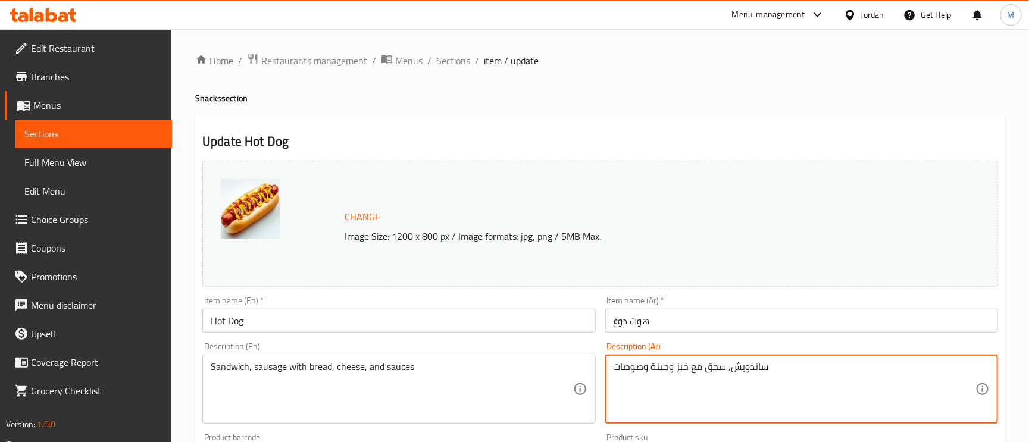
click at [713, 375] on textarea "ساندويش, سجق مع خبز وجبنة وصوصات" at bounding box center [795, 389] width 362 height 57
type textarea "ساندويش, نقانق مع خبز وجبنة وصوصات"
click at [693, 321] on input "هوت دوغ" at bounding box center [801, 321] width 393 height 24
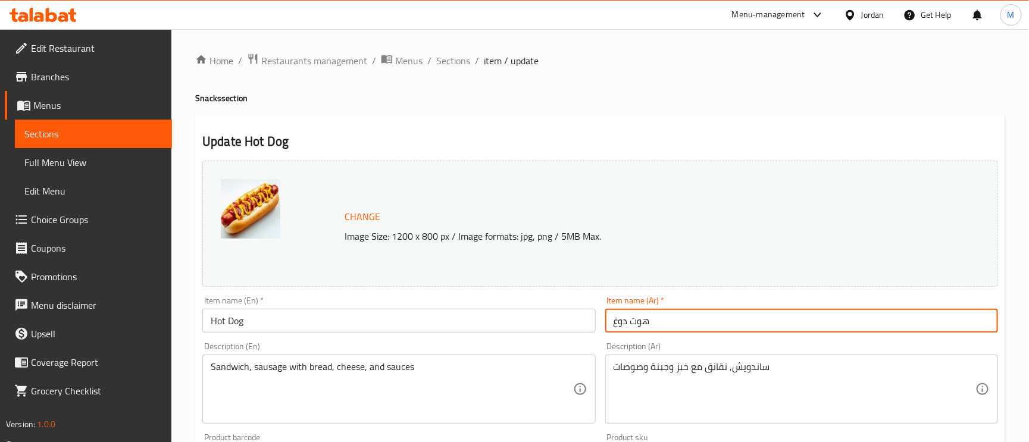
click at [463, 67] on span "Sections" at bounding box center [453, 61] width 34 height 14
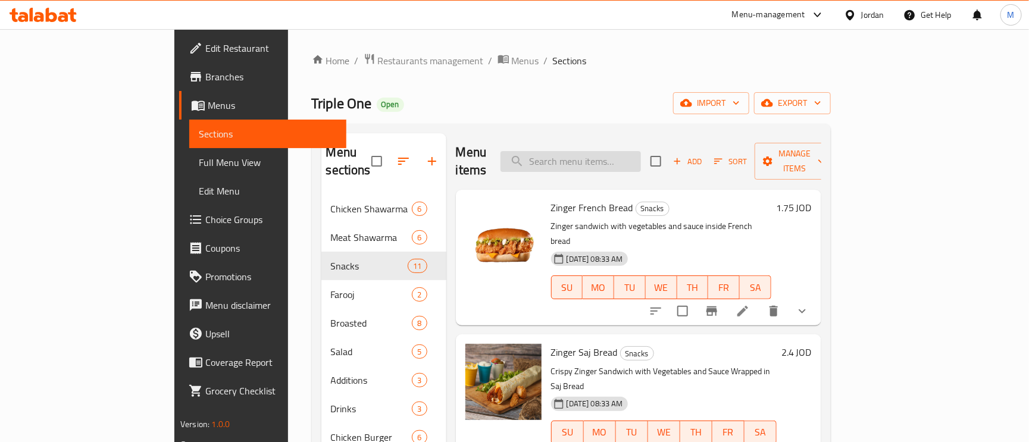
click at [641, 156] on input "search" at bounding box center [571, 161] width 140 height 21
paste input "Zinger Meal With Cream"
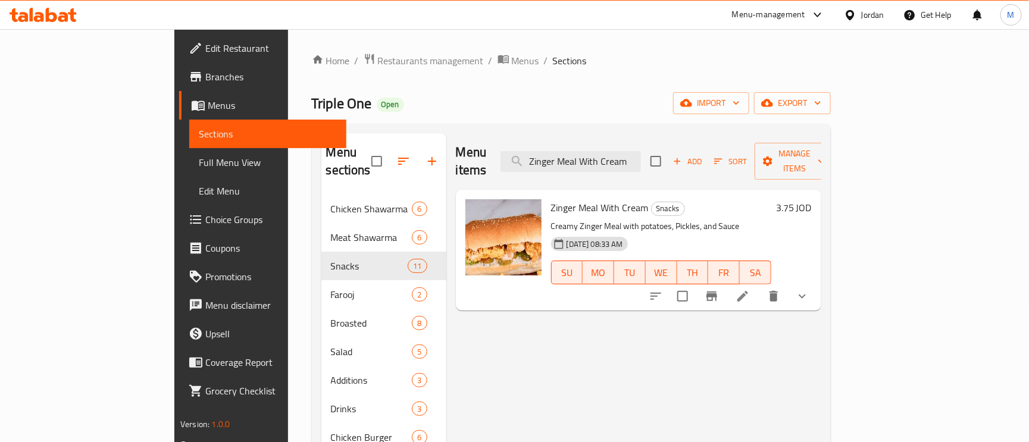
type input "Zinger Meal With Cream"
click at [750, 289] on icon at bounding box center [743, 296] width 14 height 14
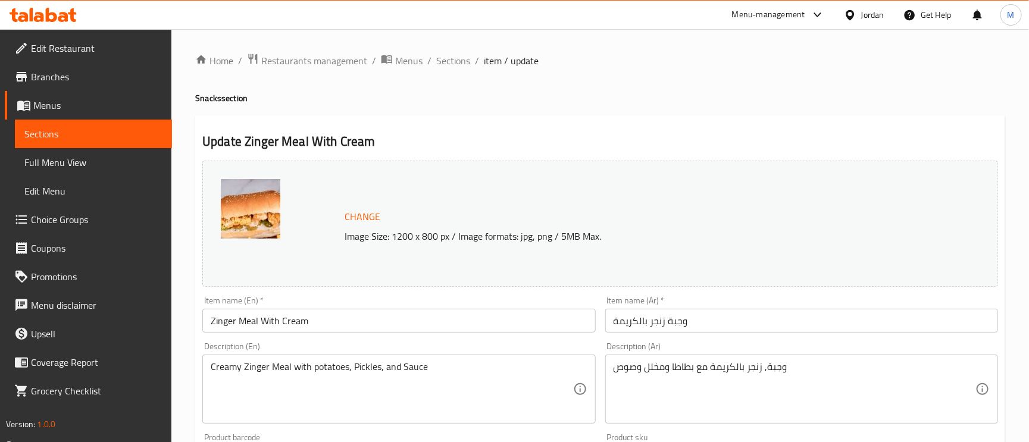
scroll to position [89, 0]
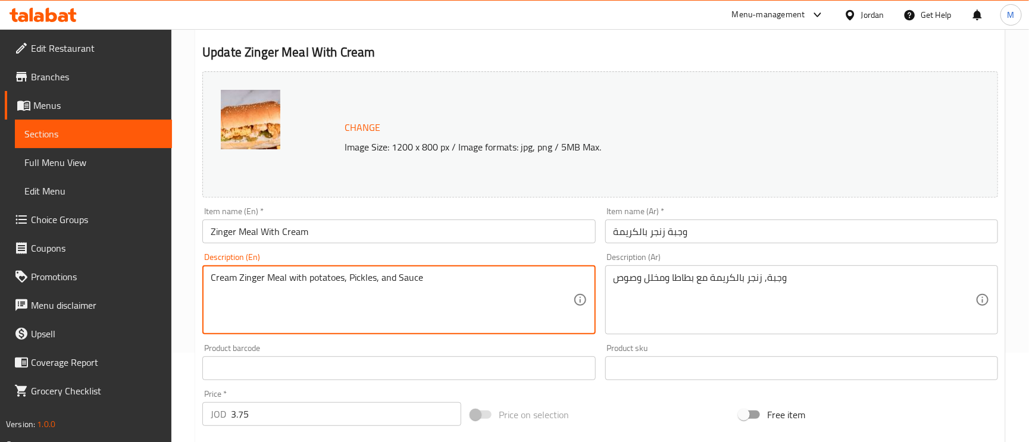
type textarea "Cream Zinger Meal with potatoes, Pickles, and Sauce"
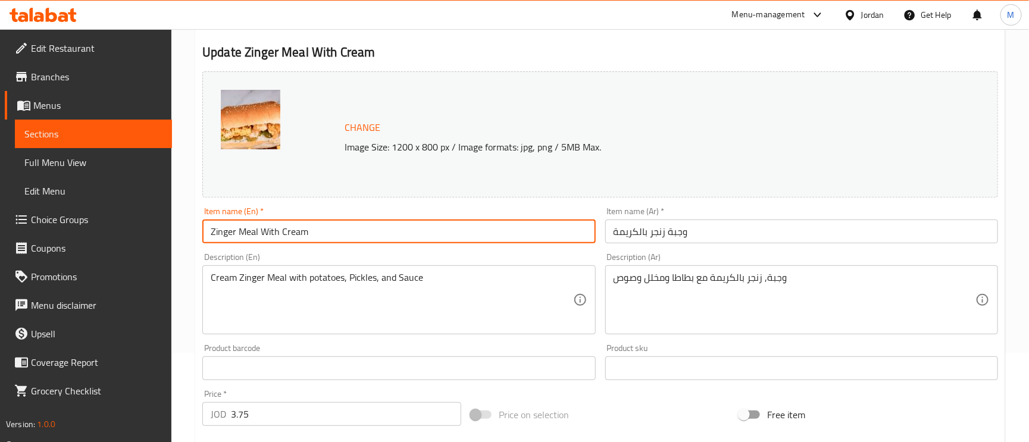
click at [445, 230] on input "Zinger Meal With Cream" at bounding box center [398, 232] width 393 height 24
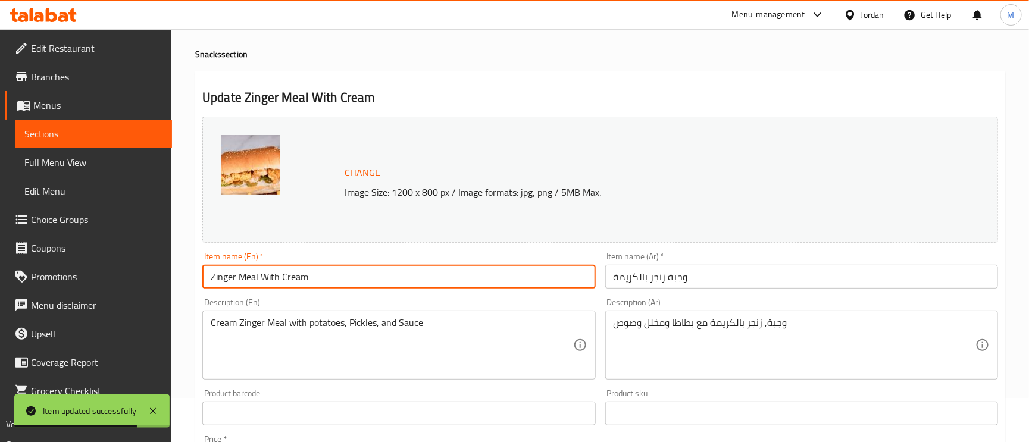
scroll to position [0, 0]
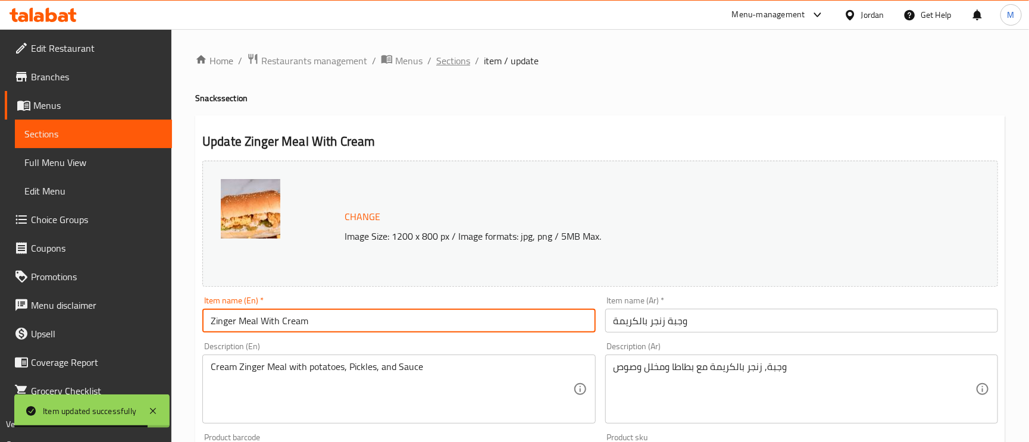
click at [448, 65] on span "Sections" at bounding box center [453, 61] width 34 height 14
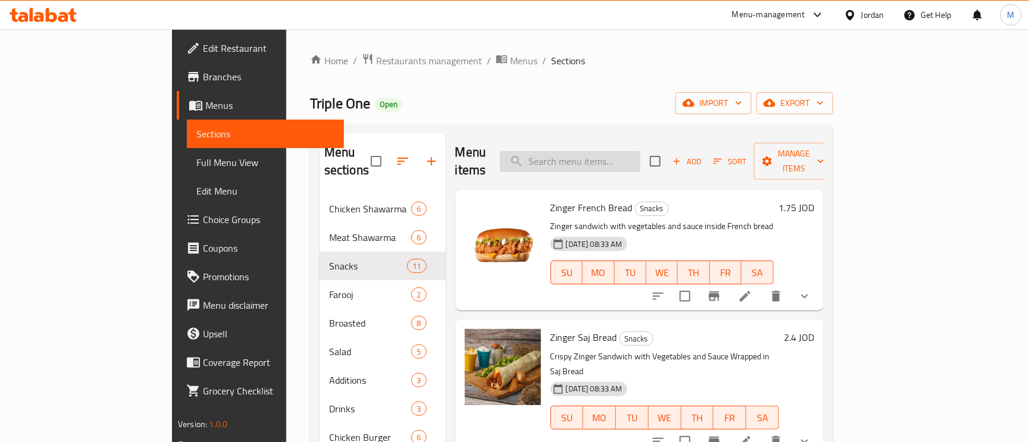
paste input "Boneless 6 Pieces"
type input "Boneless 6 Pieces"
click at [616, 154] on input "Boneless 6 Pieces" at bounding box center [570, 161] width 140 height 21
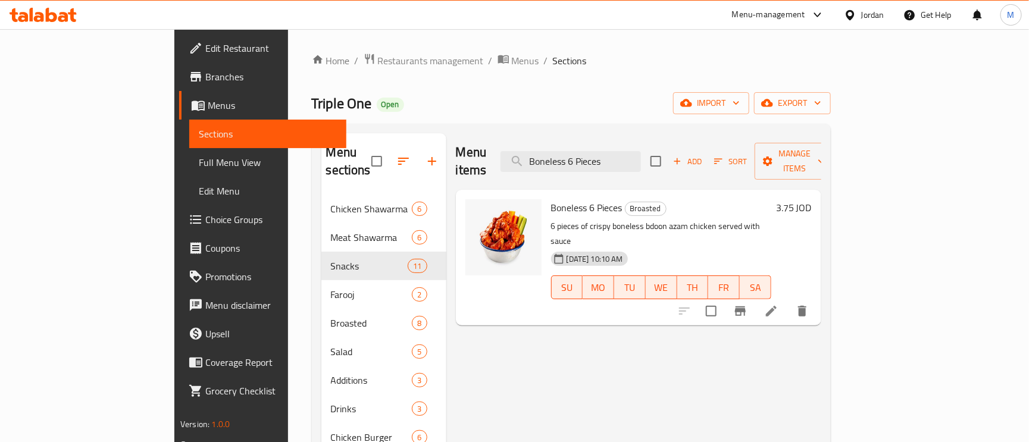
click at [788, 301] on li at bounding box center [771, 311] width 33 height 21
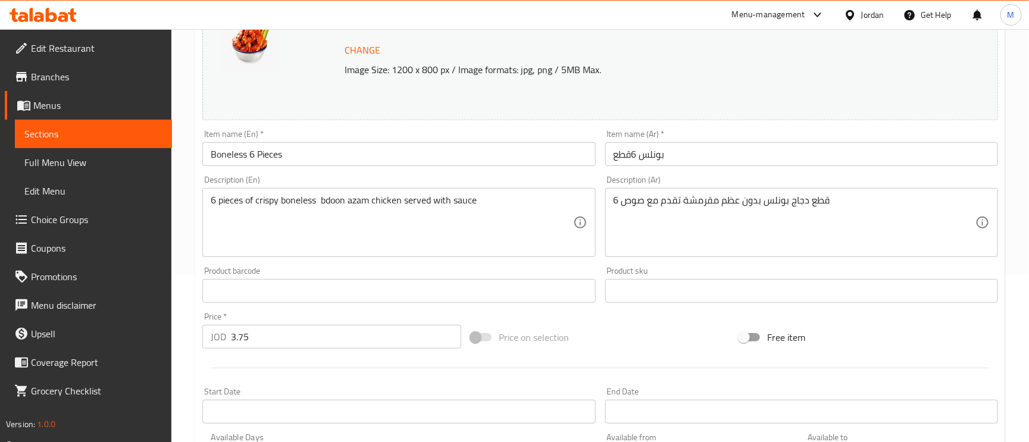
scroll to position [179, 0]
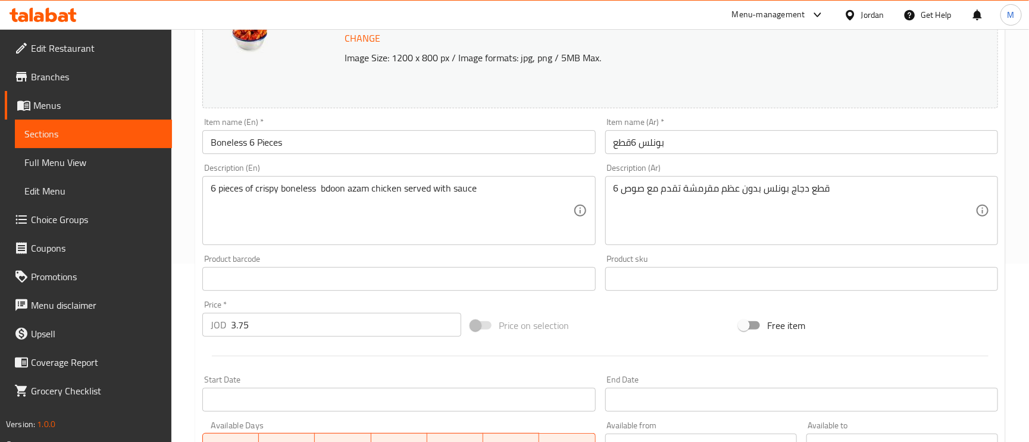
click at [649, 143] on input "بونلس 6قطع" at bounding box center [801, 142] width 393 height 24
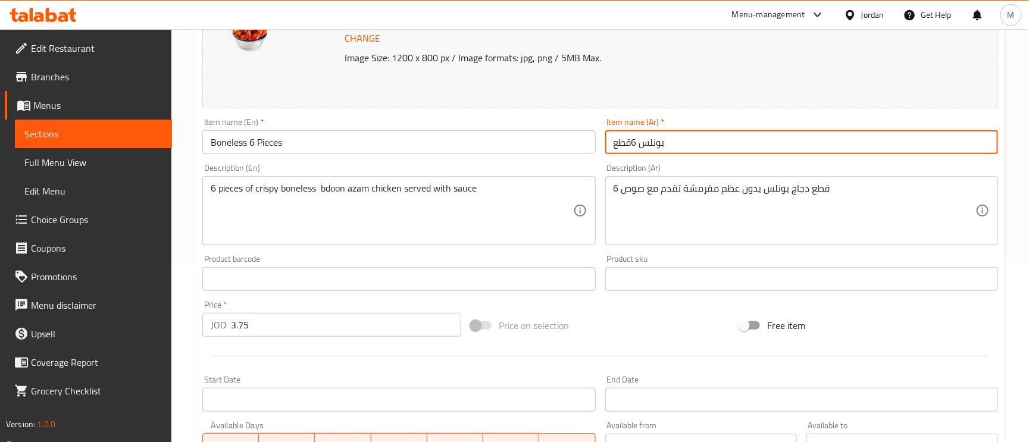
click at [649, 143] on input "بونلس 6قطع" at bounding box center [801, 142] width 393 height 24
type input "مسحب 6قطع"
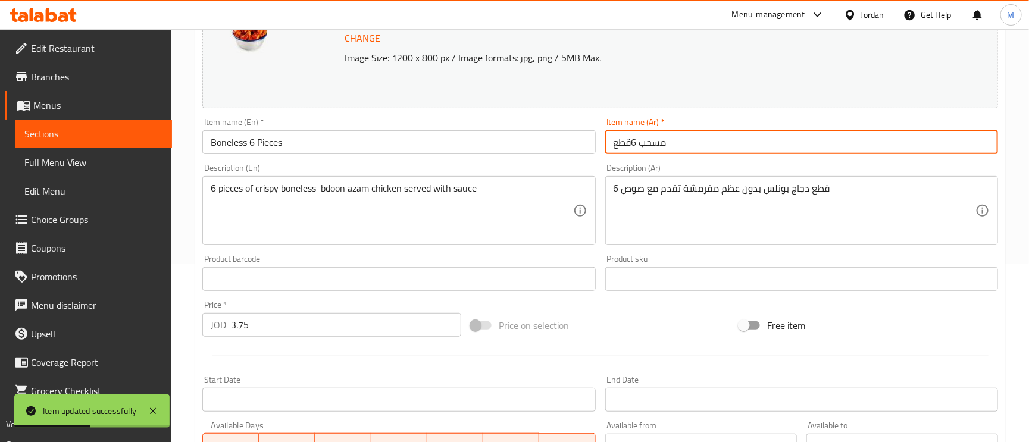
click at [657, 145] on input "مسحب 6قطع" at bounding box center [801, 142] width 393 height 24
click at [664, 144] on input "مسحب 6قطع" at bounding box center [801, 142] width 393 height 24
click at [662, 145] on input "مسحب 6قطع" at bounding box center [801, 142] width 393 height 24
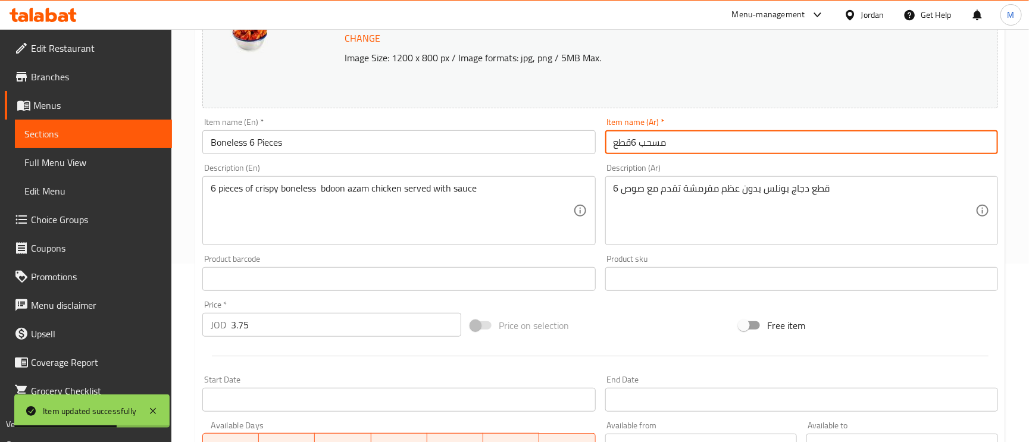
click at [661, 145] on input "مسحب 6قطع" at bounding box center [801, 142] width 393 height 24
click at [650, 142] on input "مسحب 6قطع" at bounding box center [801, 142] width 393 height 24
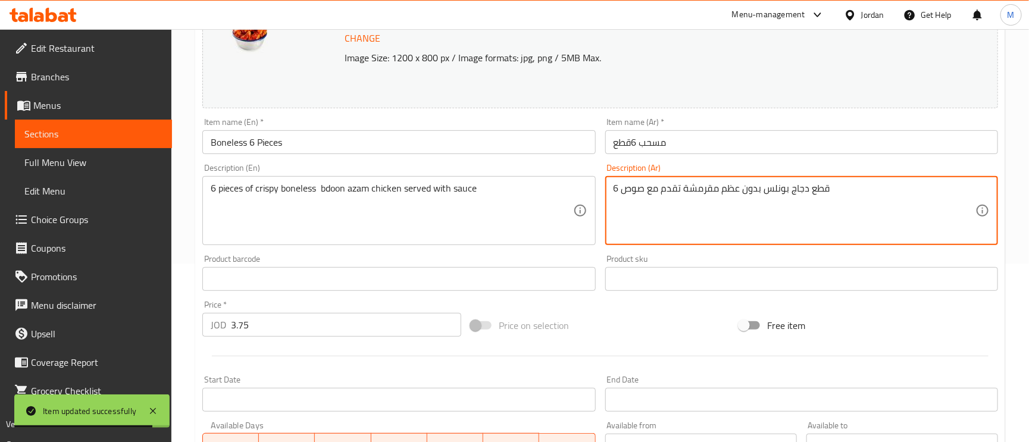
click at [781, 190] on textarea "6 قطع دجاج بونلس بدون عظم مقرمشة تقدم مع صوص" at bounding box center [795, 211] width 362 height 57
click at [777, 189] on textarea "6 قطع دجاج بونلس بدون عظم مقرمشة تقدم مع صوص" at bounding box center [795, 211] width 362 height 57
paste textarea "مسحب"
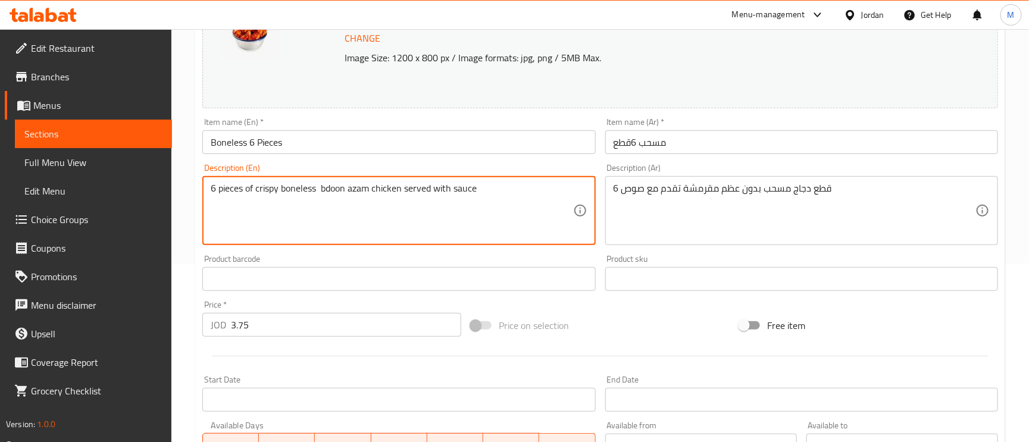
click at [266, 191] on textarea "6 pieces of crispy boneless bdoon azam chicken served with sauce" at bounding box center [392, 211] width 362 height 57
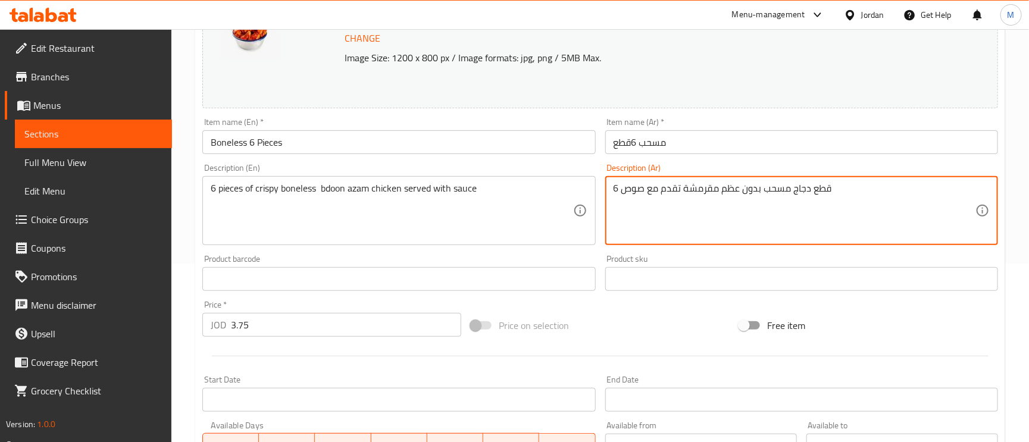
drag, startPoint x: 758, startPoint y: 190, endPoint x: 718, endPoint y: 189, distance: 39.9
click at [718, 189] on textarea "6 قطع دجاج مسحب بدون عظم مقرمشة تقدم مع صوص" at bounding box center [795, 211] width 362 height 57
click at [688, 189] on textarea "6 قطع دجاج مسحب مقرمشة تقدم مع صوص" at bounding box center [795, 211] width 362 height 57
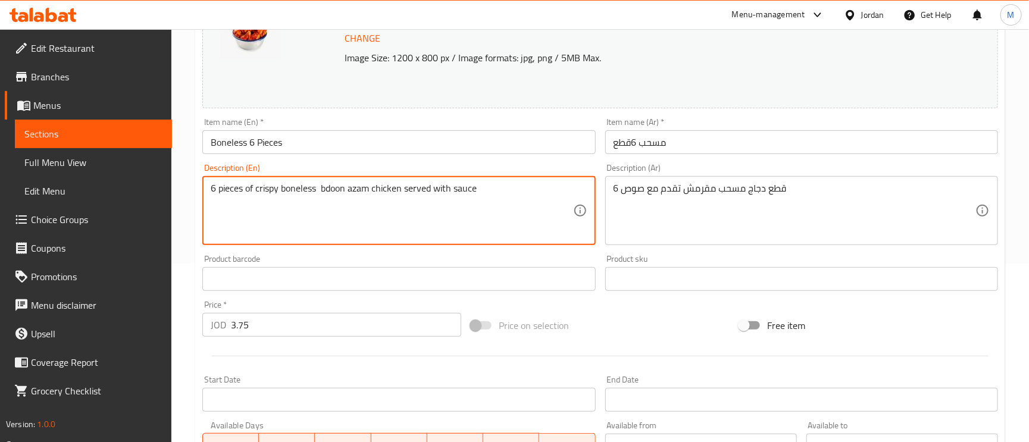
click at [299, 189] on textarea "6 pieces of crispy boneless bdoon azam chicken served with sauce" at bounding box center [392, 211] width 362 height 57
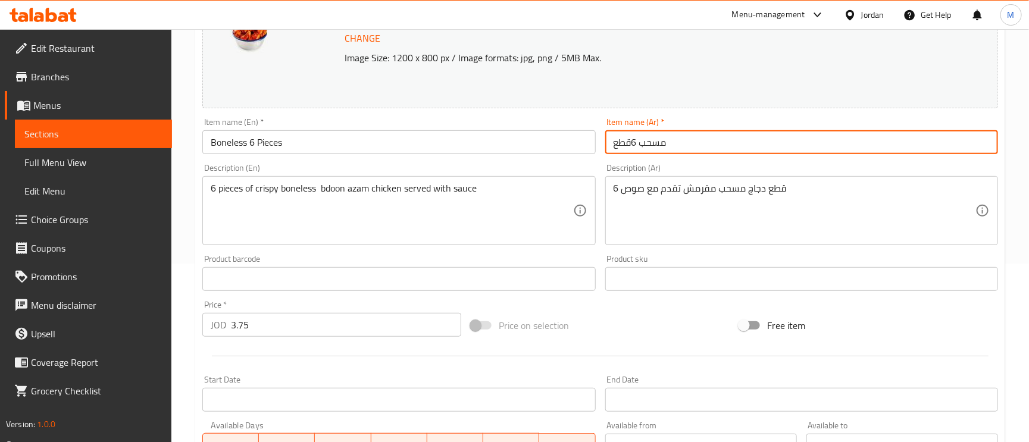
click at [755, 142] on input "مسحب 6قطع" at bounding box center [801, 142] width 393 height 24
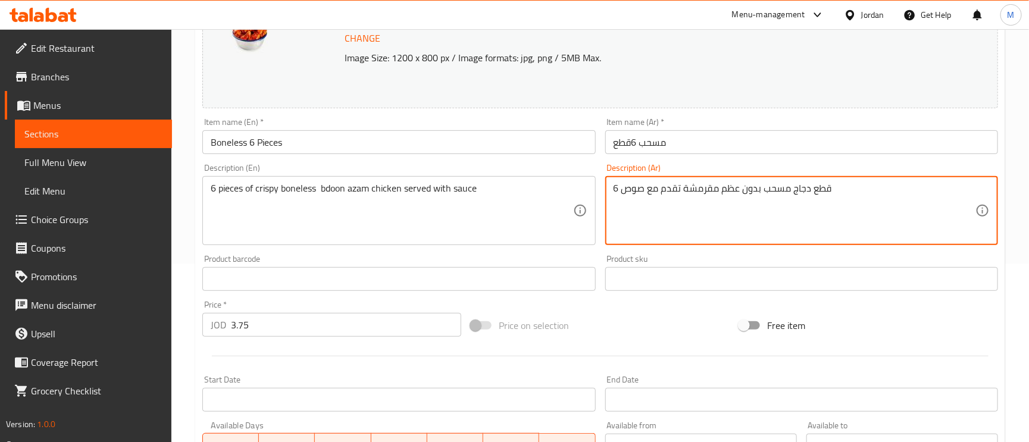
click at [705, 192] on textarea "6 قطع دجاج مسحب بدون عظم مقرمشة تقدم مع صوص" at bounding box center [795, 211] width 362 height 57
click at [723, 192] on textarea "6 قطع دجاج مسحب بدون عظم تقدم مع صوص" at bounding box center [795, 211] width 362 height 57
click at [726, 191] on textarea "6 قطع دجاج مسحب بدون عظم تقدم مع صوص" at bounding box center [795, 211] width 362 height 57
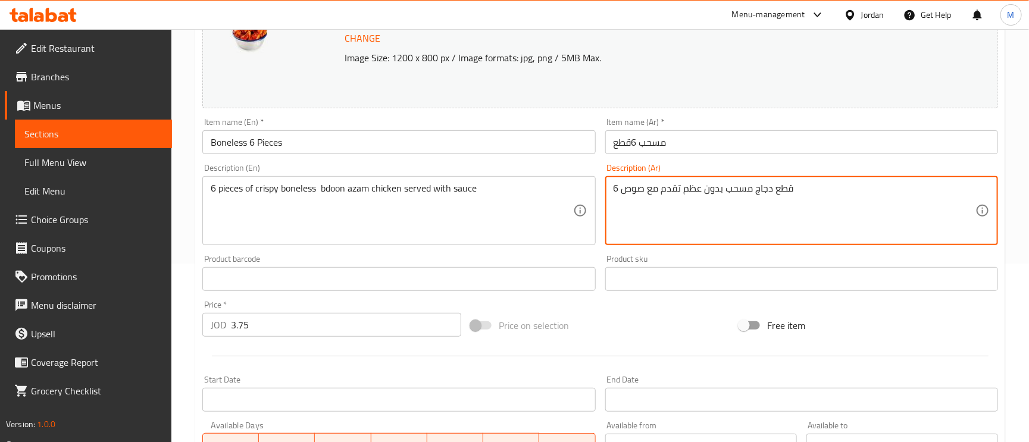
click at [723, 189] on textarea "6 قطع دجاج مسحب بدون عظم تقدم مع صوص" at bounding box center [795, 211] width 362 height 57
paste textarea "مقرمشة"
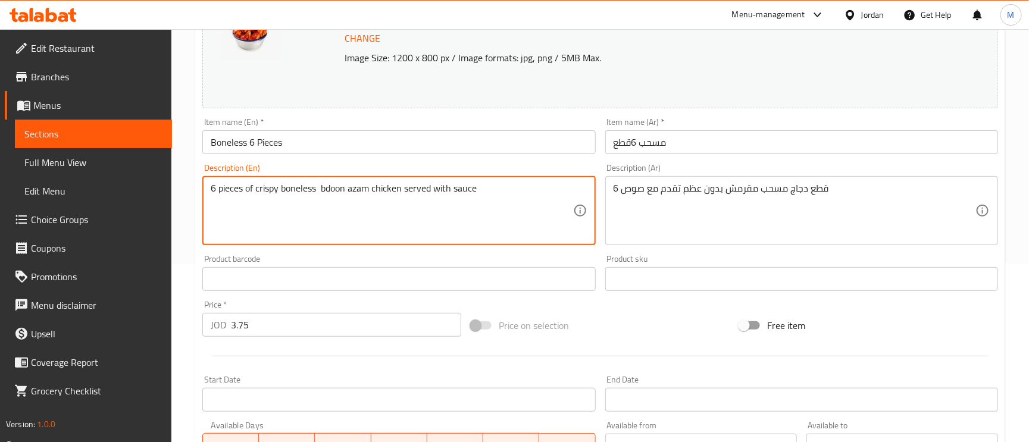
drag, startPoint x: 265, startPoint y: 188, endPoint x: 252, endPoint y: 193, distance: 14.1
click at [252, 193] on textarea "6 pieces of crispy boneless bdoon azam chicken served with sauce" at bounding box center [392, 211] width 362 height 57
click at [264, 188] on textarea "6 pieces of crispy boneless bdoon azam chicken served with sauce" at bounding box center [392, 211] width 362 height 57
click at [271, 193] on textarea "6 pieces of crispy boneless bdoon azam chicken served with sauce" at bounding box center [392, 211] width 362 height 57
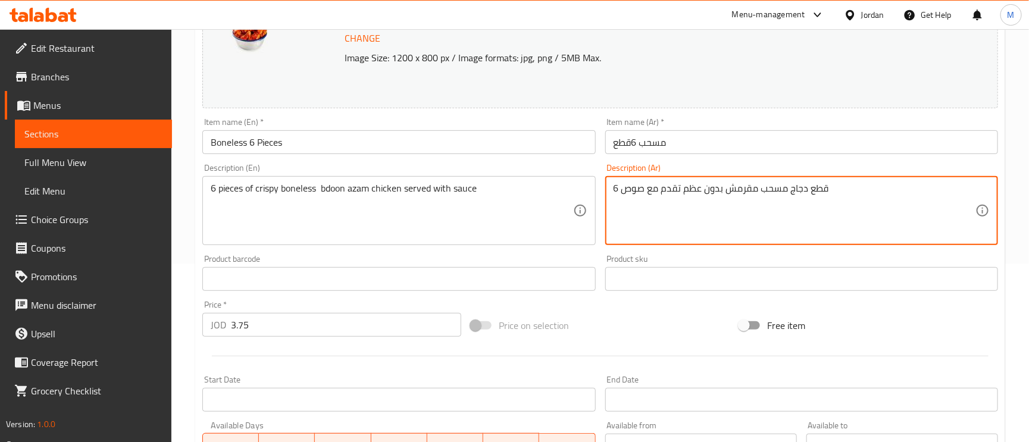
drag, startPoint x: 723, startPoint y: 194, endPoint x: 667, endPoint y: 190, distance: 56.7
click at [692, 202] on textarea "6 قطع دجاج مسحب مقرمش بدون عظم تقدم مع صوص" at bounding box center [795, 211] width 362 height 57
paste textarea "مقرمشة"
type textarea "6 قطع دجاج مسحب مقرمش بدون عظم تقدم مع صوص"
click at [713, 236] on textarea "6 قطع دجاج مسحب مقرمش بدون عظم تقدم مع صوص" at bounding box center [795, 211] width 362 height 57
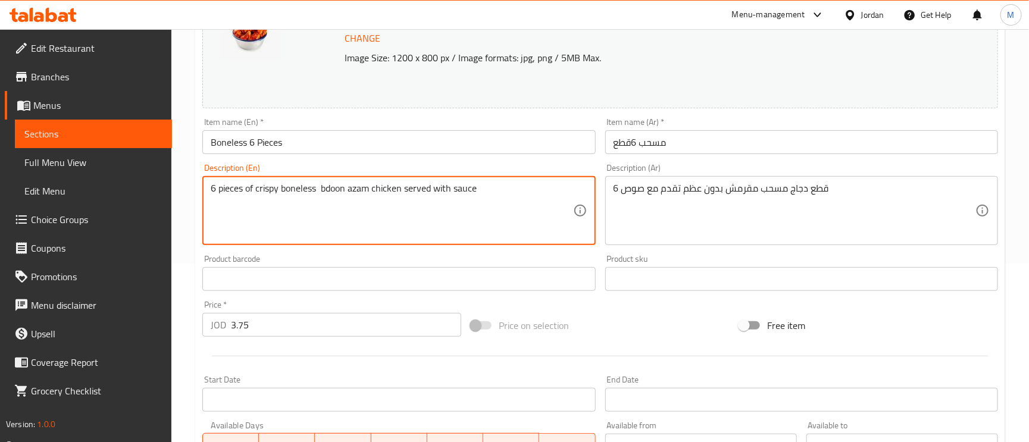
drag, startPoint x: 368, startPoint y: 190, endPoint x: 321, endPoint y: 174, distance: 50.3
click at [735, 140] on input "مسحب 6قطع" at bounding box center [801, 142] width 393 height 24
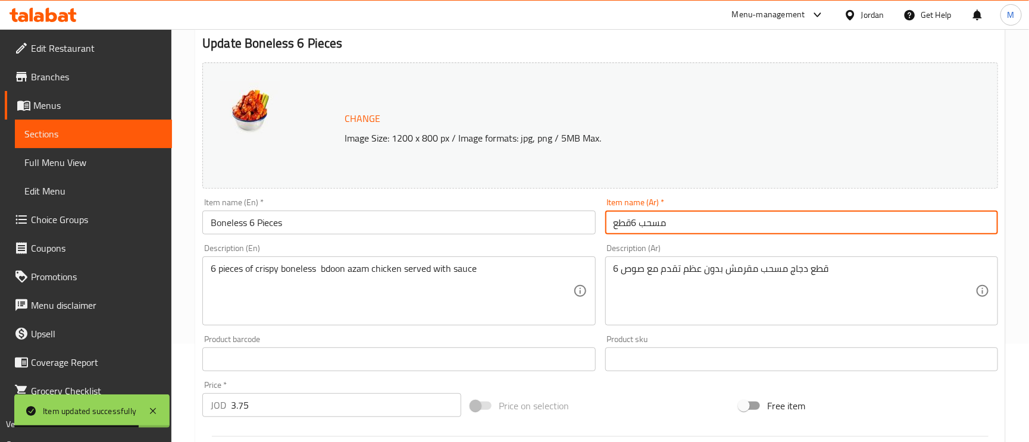
scroll to position [0, 0]
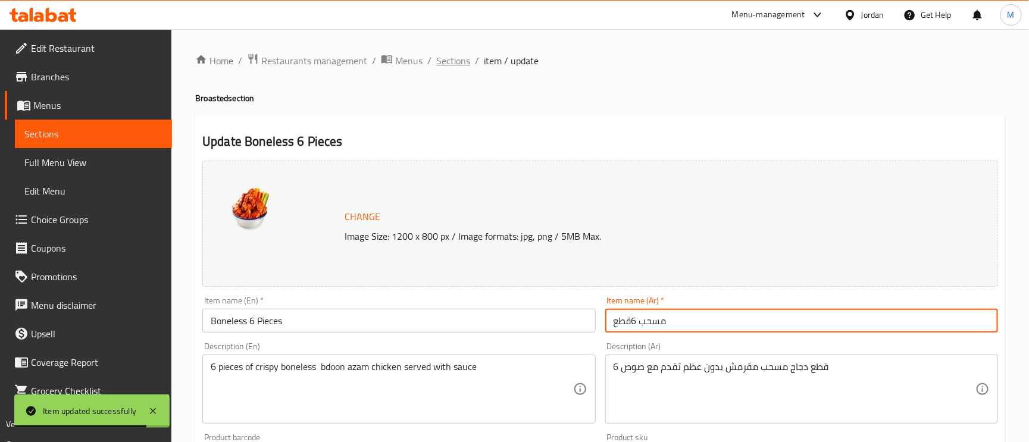
click at [460, 57] on span "Sections" at bounding box center [453, 61] width 34 height 14
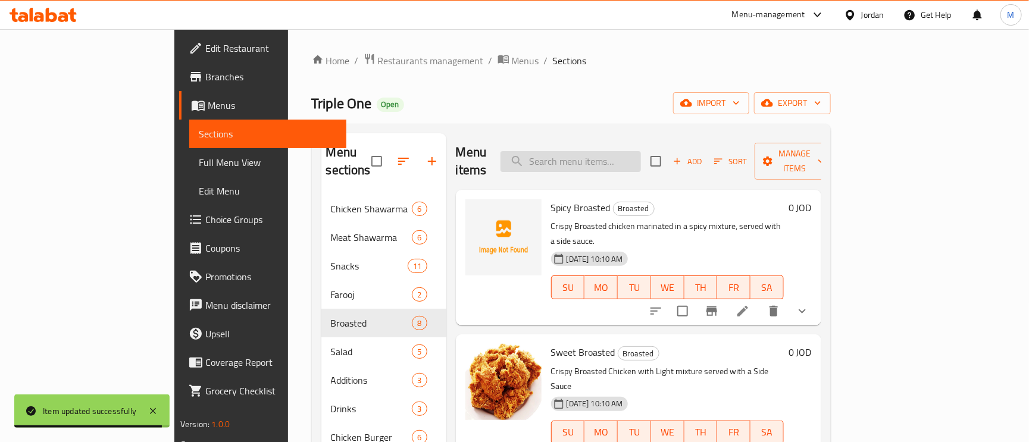
click at [589, 152] on input "search" at bounding box center [571, 161] width 140 height 21
paste input "Crispy 4 Pcs"
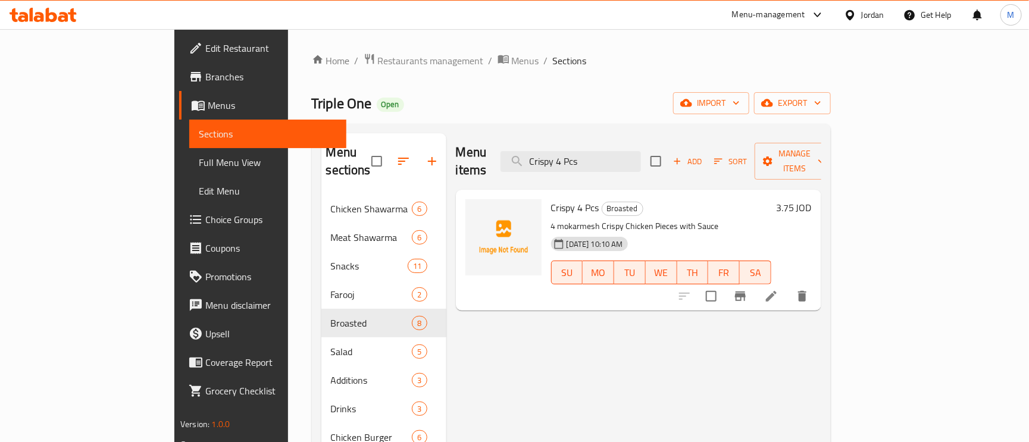
type input "Crispy 4 Pcs"
click at [777, 291] on icon at bounding box center [771, 296] width 11 height 11
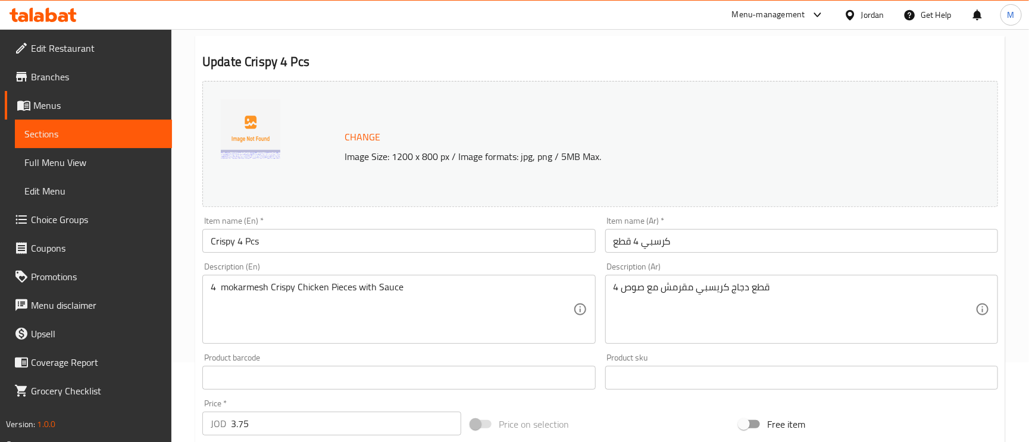
scroll to position [179, 0]
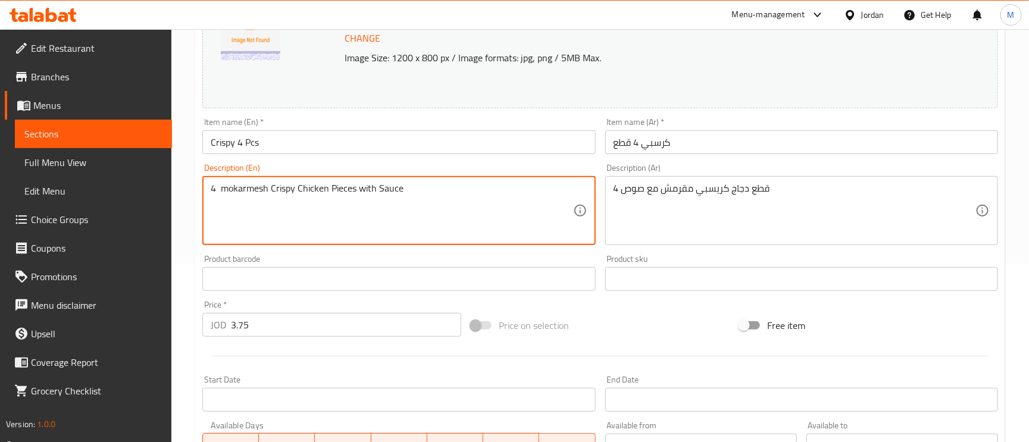
click at [220, 189] on textarea "4 mokarmesh Crispy Chicken Pieces with Sauce" at bounding box center [392, 211] width 362 height 57
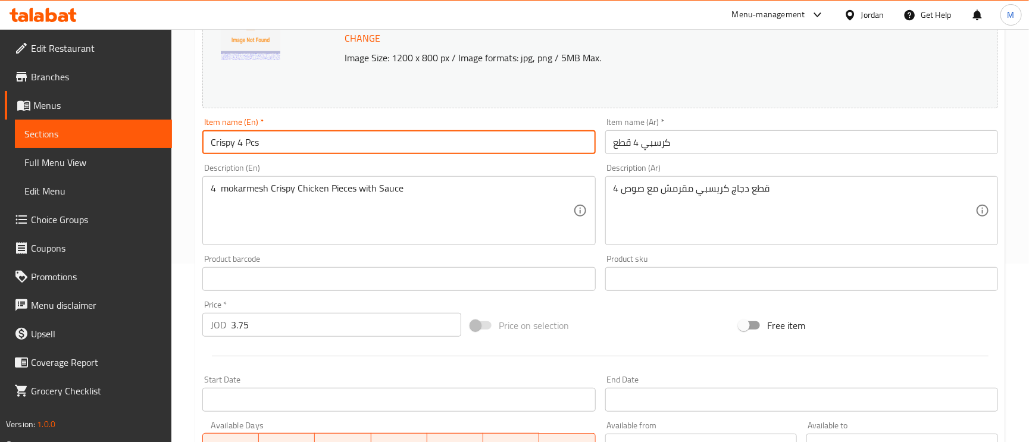
click at [246, 143] on input "Crispy 4 Pcs" at bounding box center [398, 142] width 393 height 24
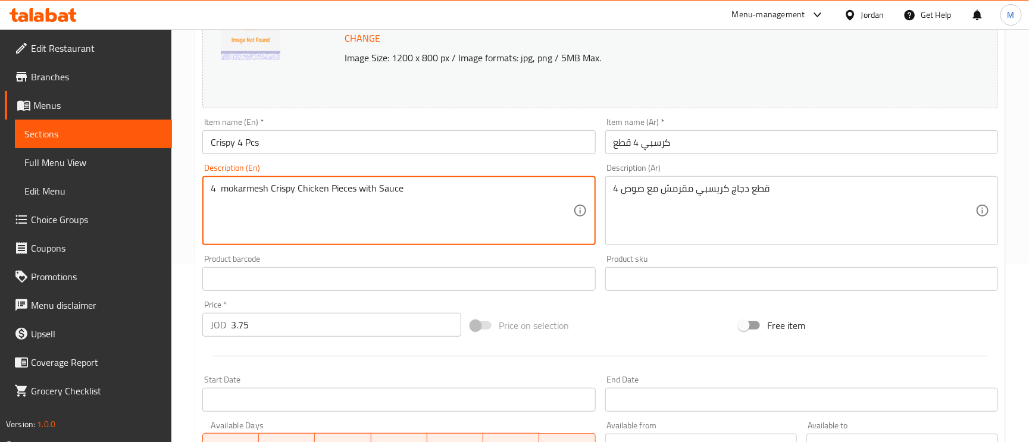
paste textarea "Pcs"
click at [260, 190] on textarea "4 Pcs mokarmesh Crispy Chicken Pieces with Sauce" at bounding box center [392, 211] width 362 height 57
click at [258, 189] on textarea "4 Pcs crunchy Crispy Chicken Pieces with Sauce" at bounding box center [392, 211] width 362 height 57
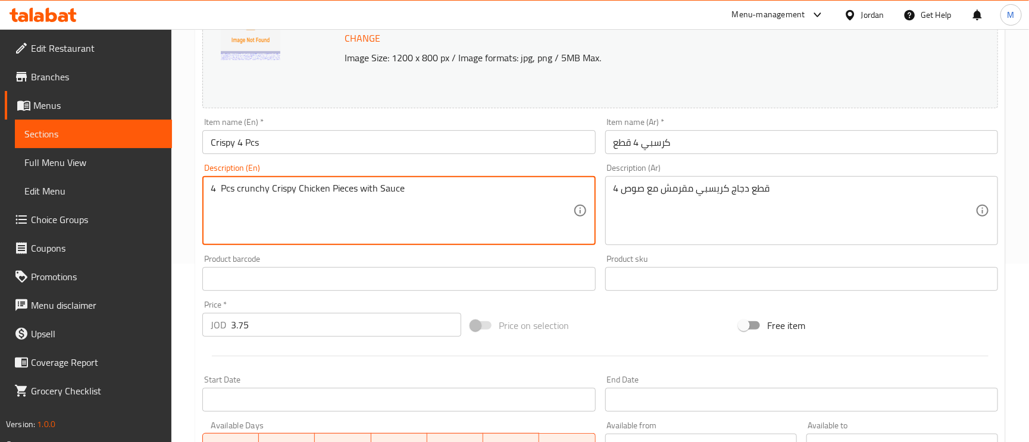
click at [258, 196] on textarea "4 Pcs crunchy Crispy Chicken Pieces with Sauce" at bounding box center [392, 211] width 362 height 57
paste textarea "Crunchy"
click at [226, 187] on textarea "4 Pcs Crunchy Crispy Chicken Pieces with Sauce" at bounding box center [392, 211] width 362 height 57
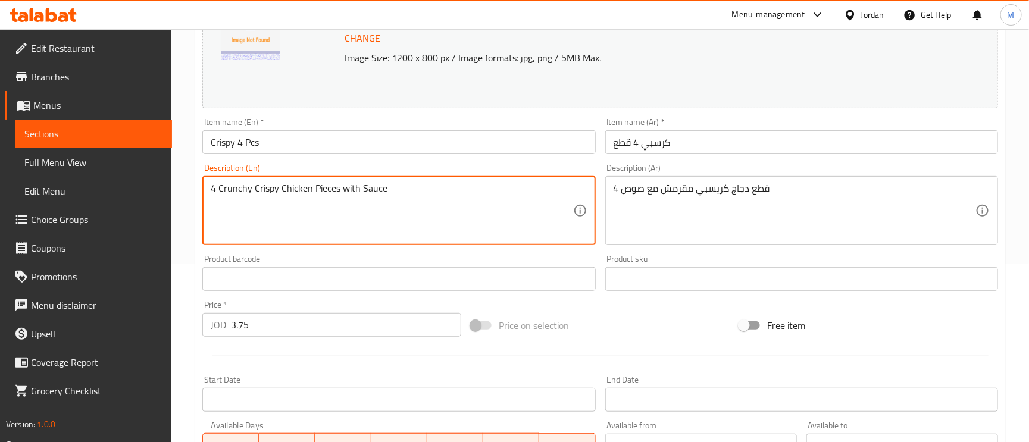
type textarea "4 Crunchy Crispy Chicken Pieces with Sauce"
click at [737, 138] on input "كرسبي 4 قطع" at bounding box center [801, 142] width 393 height 24
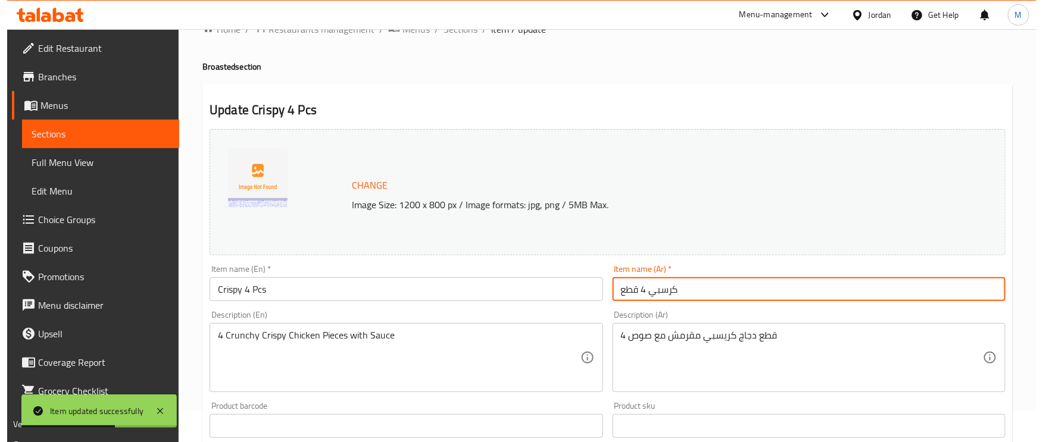
scroll to position [0, 0]
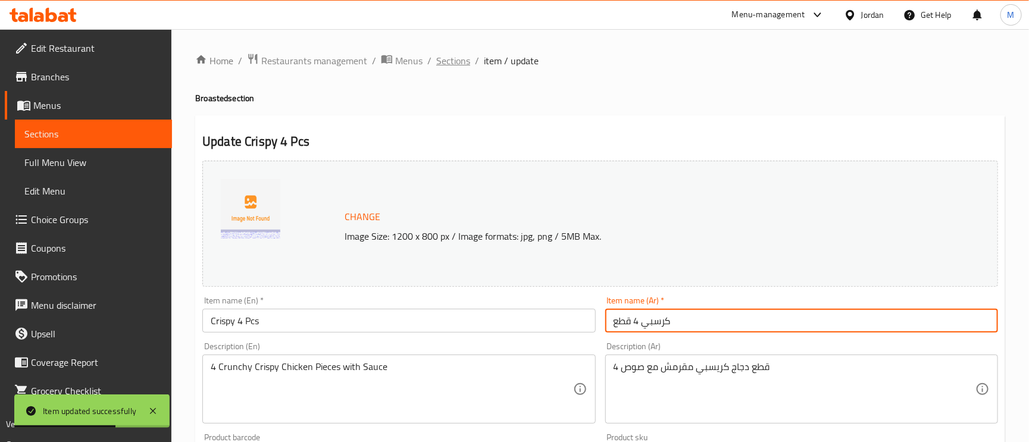
click at [439, 63] on span "Sections" at bounding box center [453, 61] width 34 height 14
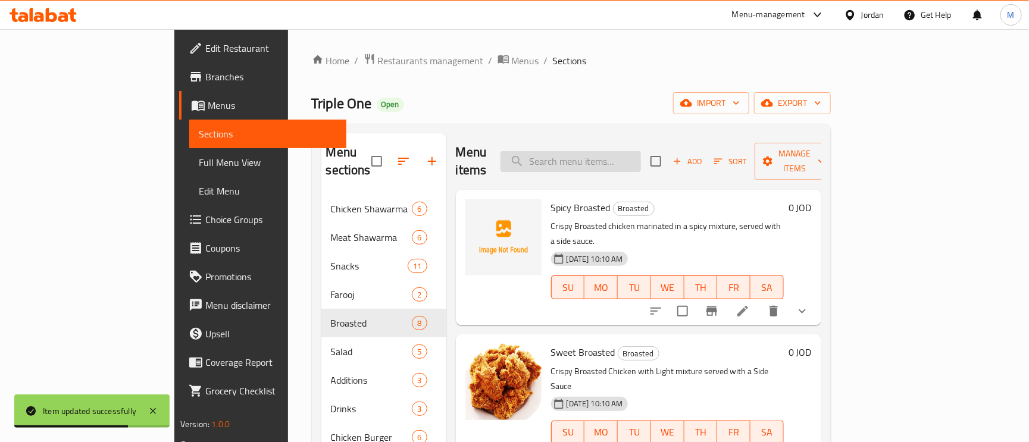
paste input "Caesar Salad"
click at [593, 161] on input "search" at bounding box center [571, 161] width 140 height 21
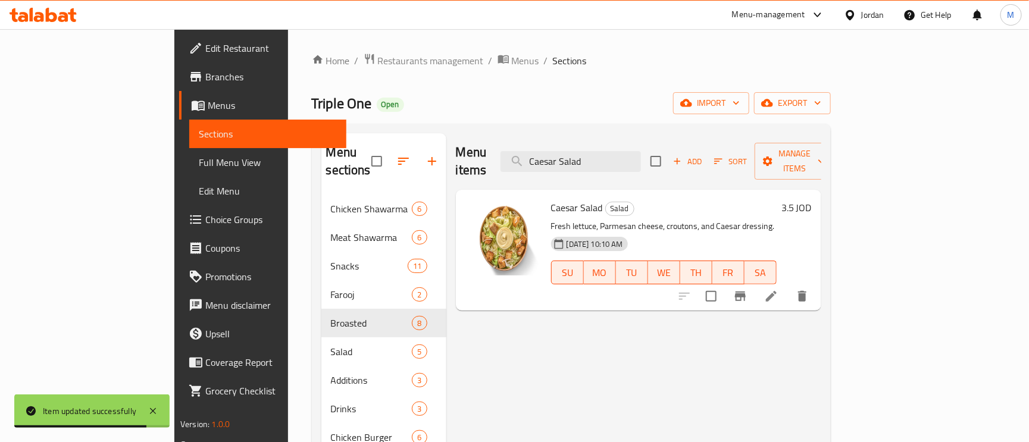
type input "Caesar Salad"
click at [777, 291] on icon at bounding box center [771, 296] width 11 height 11
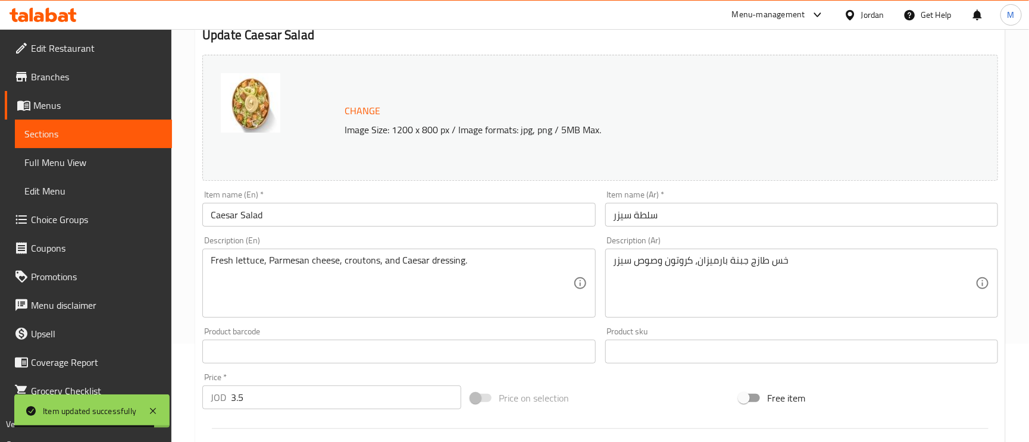
scroll to position [179, 0]
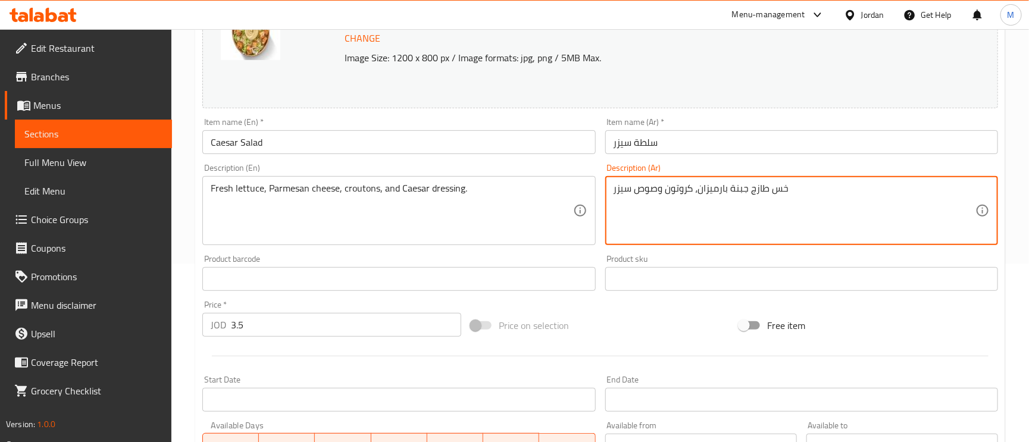
click at [685, 189] on textarea "خس طازج جبنة بارميزان، كروتون وصوص سيزر" at bounding box center [795, 211] width 362 height 57
type textarea "خس طازج جبنة بارميزان، خبز محمص وصوص سيزر"
click at [752, 144] on input "سلطة سيزر" at bounding box center [801, 142] width 393 height 24
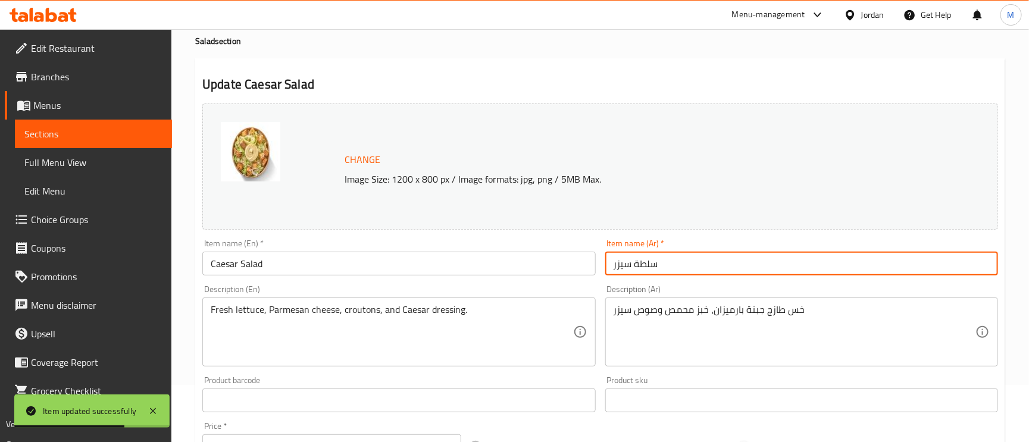
scroll to position [0, 0]
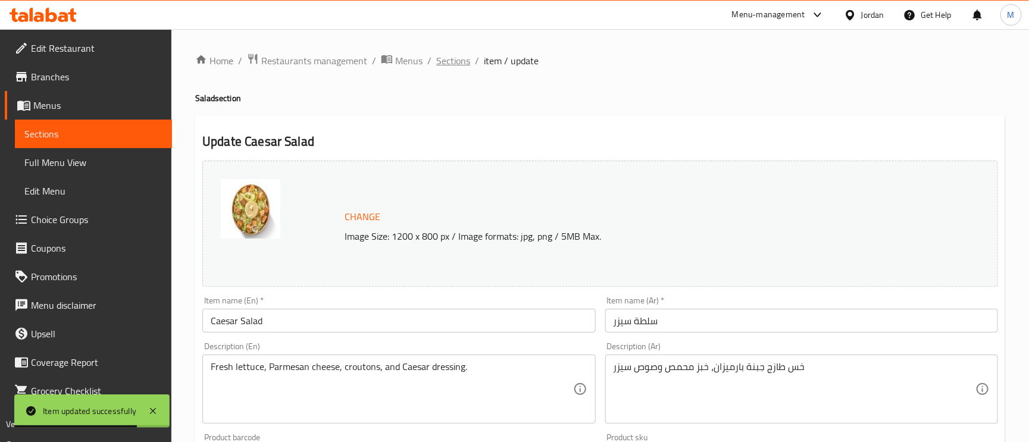
click at [436, 55] on span "Sections" at bounding box center [453, 61] width 34 height 14
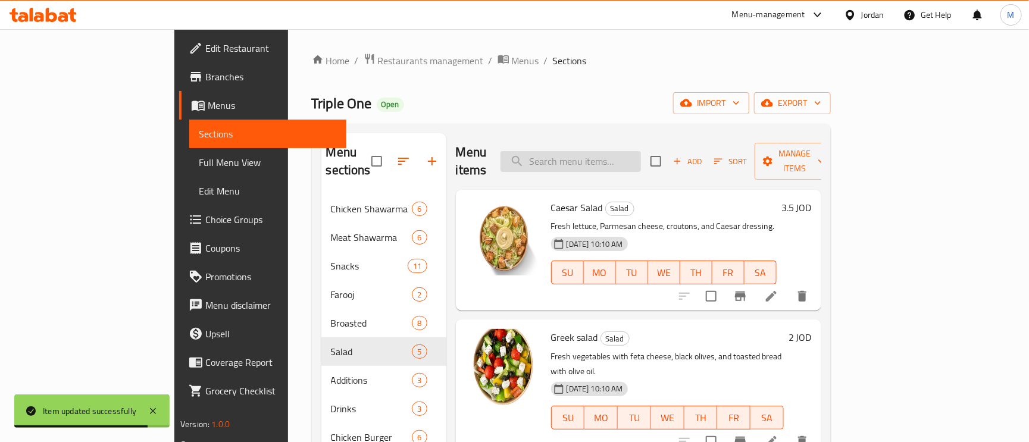
click at [641, 151] on input "search" at bounding box center [571, 161] width 140 height 21
paste input "Corn Salad"
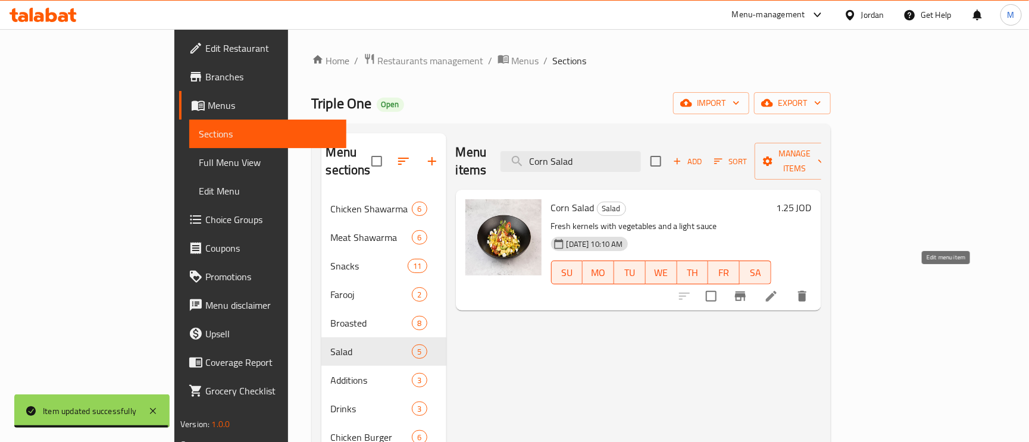
type input "Corn Salad"
click at [779, 289] on icon at bounding box center [771, 296] width 14 height 14
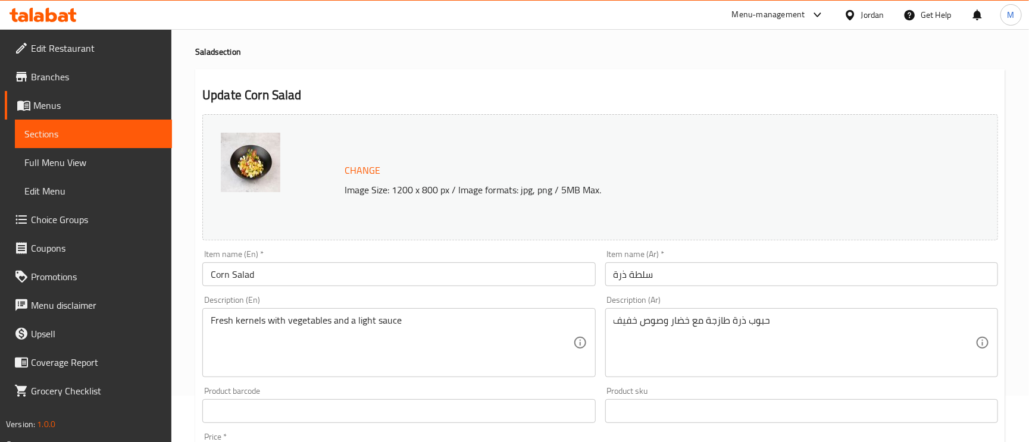
scroll to position [179, 0]
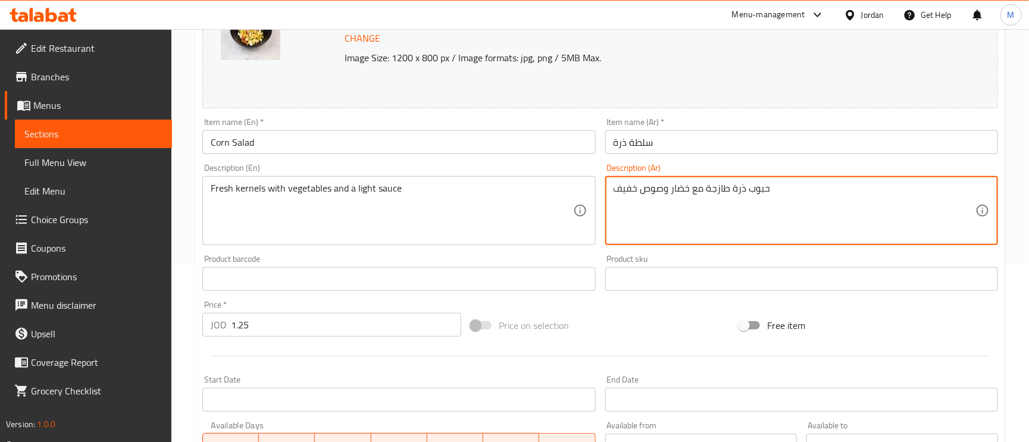
click at [738, 187] on textarea "حبوب ذرة طازجة مع خضار وصوص خفيف" at bounding box center [795, 211] width 362 height 57
type textarea "حبوب طازجة مع خضار وصوص خفيف"
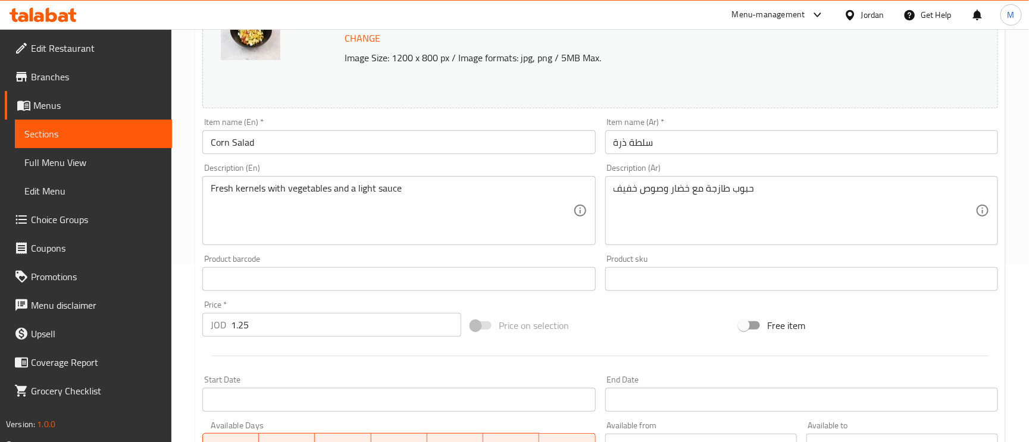
drag, startPoint x: 317, startPoint y: 193, endPoint x: 243, endPoint y: 183, distance: 75.0
click at [243, 183] on div "Fresh kernels with vegetables and a light sauce Description (En)" at bounding box center [398, 210] width 393 height 69
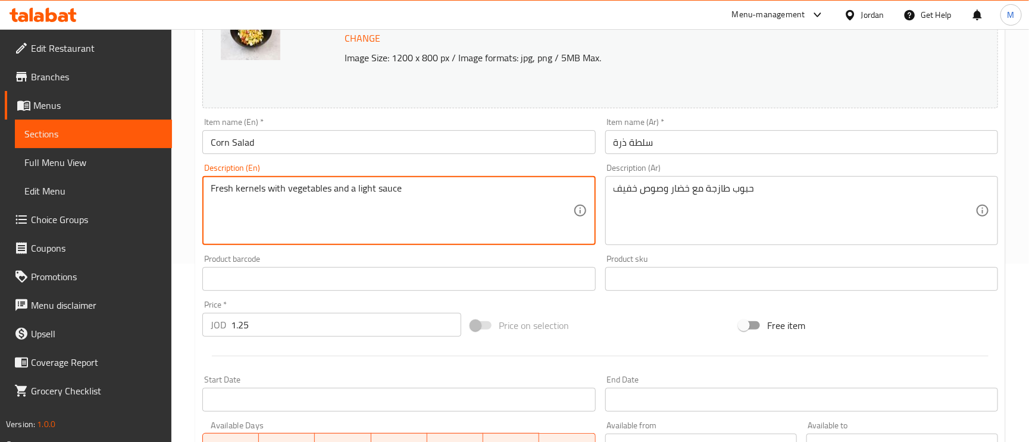
click at [691, 143] on input "سلطة ذرة" at bounding box center [801, 142] width 393 height 24
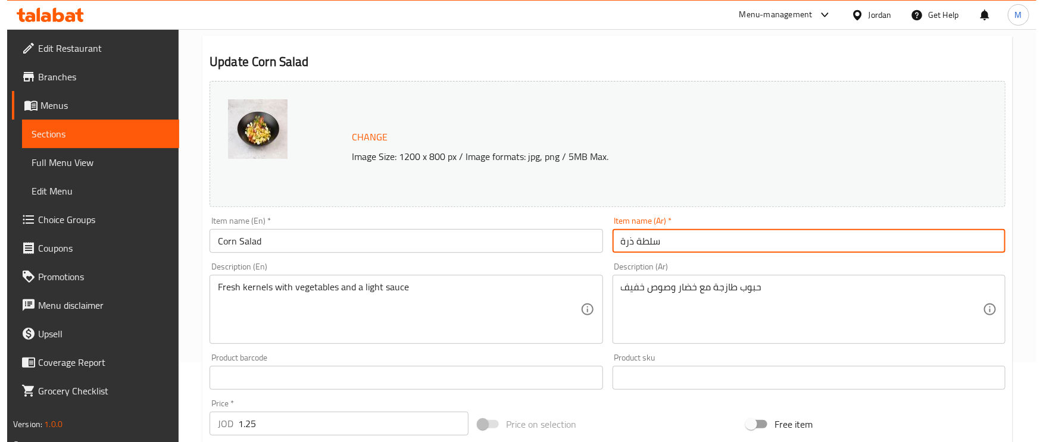
scroll to position [0, 0]
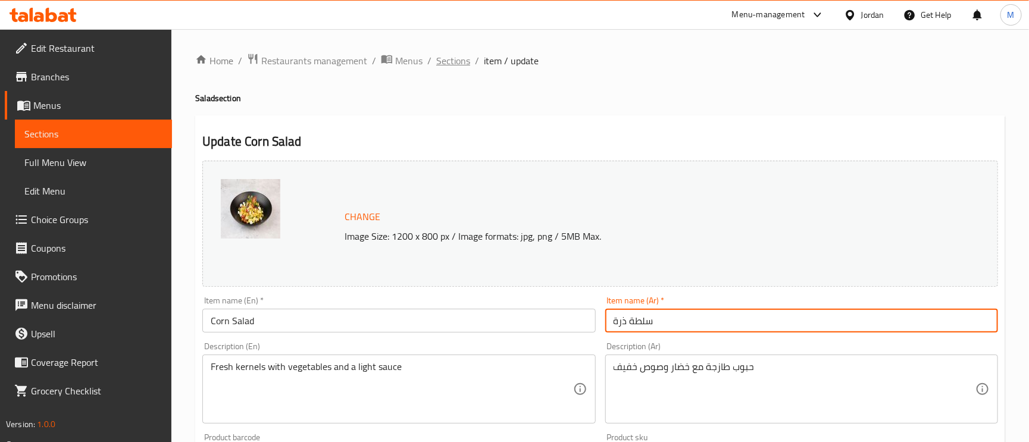
click at [455, 65] on span "Sections" at bounding box center [453, 61] width 34 height 14
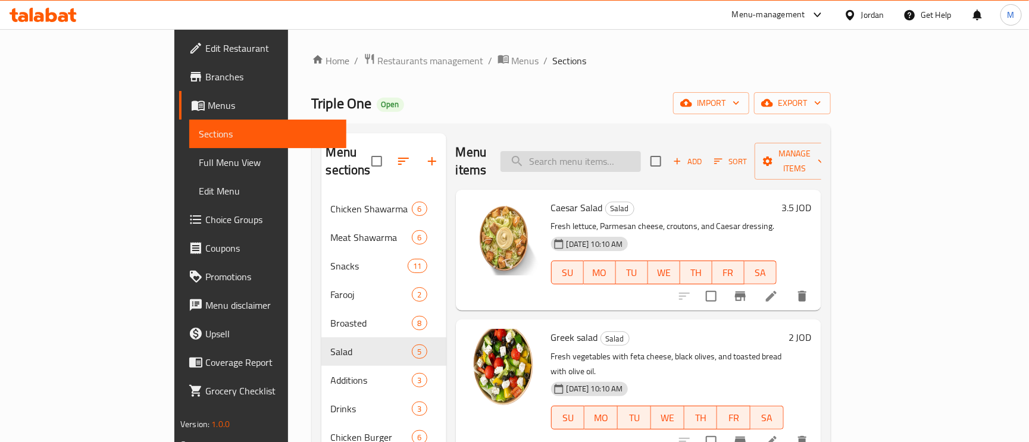
paste input "Garlic Box"
click at [609, 163] on input "search" at bounding box center [571, 161] width 140 height 21
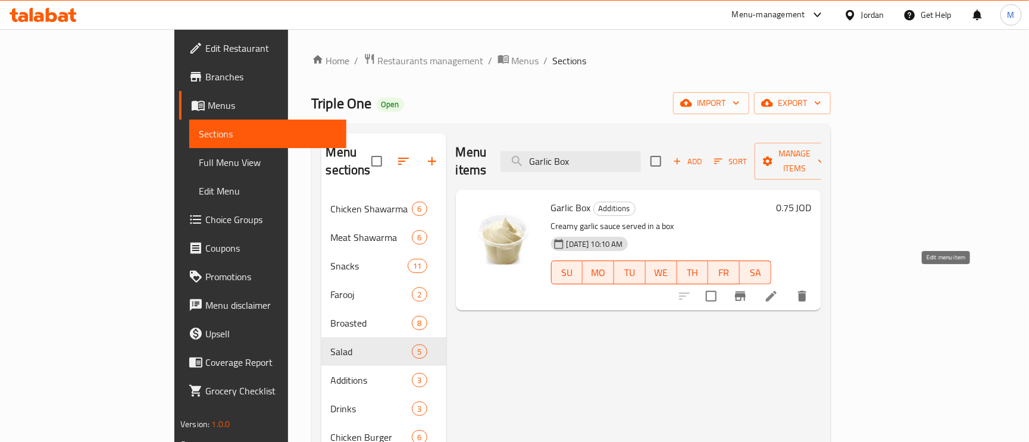
type input "Garlic Box"
click at [779, 289] on icon at bounding box center [771, 296] width 14 height 14
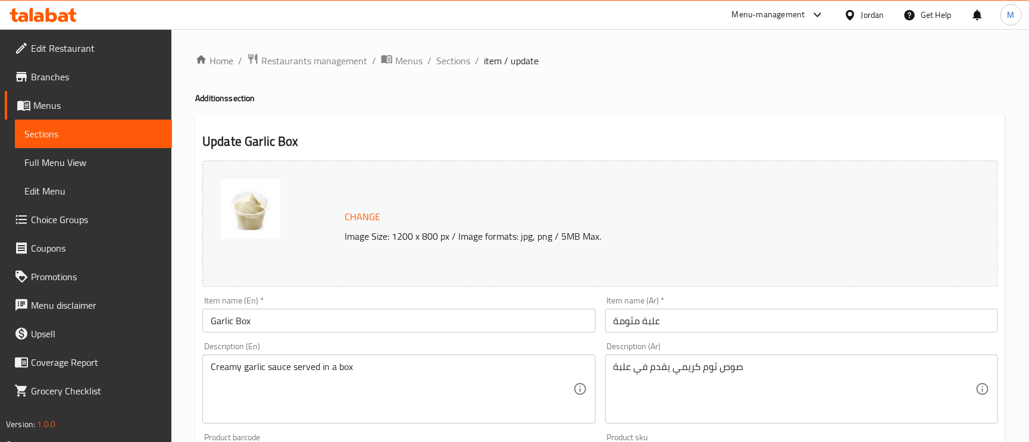
click at [624, 323] on input "علبة مثومة" at bounding box center [801, 321] width 393 height 24
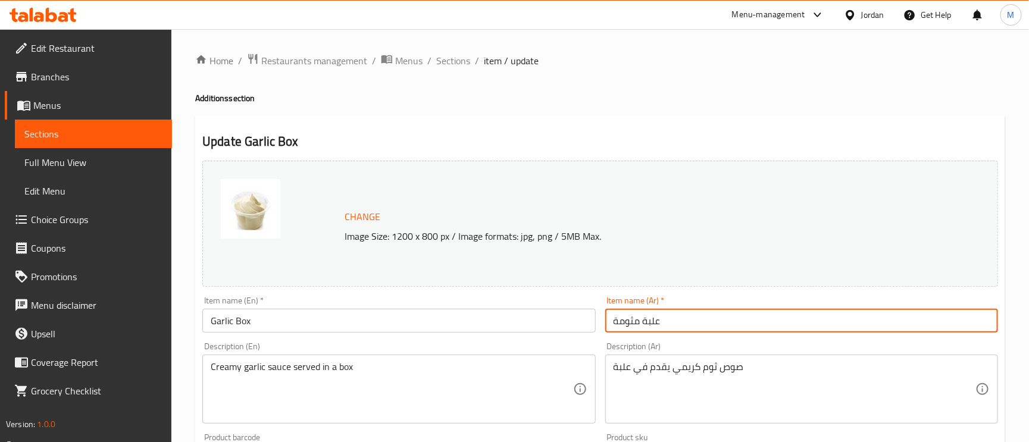
click at [624, 323] on input "علبة مثومة" at bounding box center [801, 321] width 393 height 24
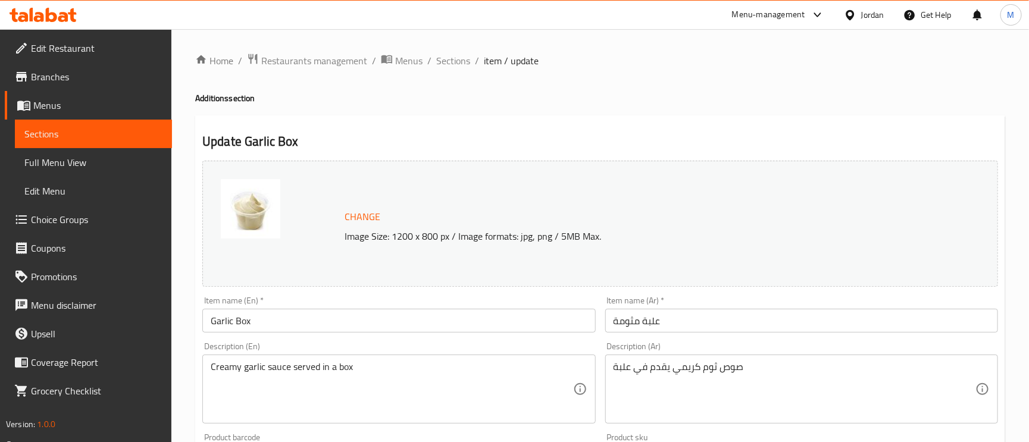
click at [220, 330] on input "Garlic Box" at bounding box center [398, 321] width 393 height 24
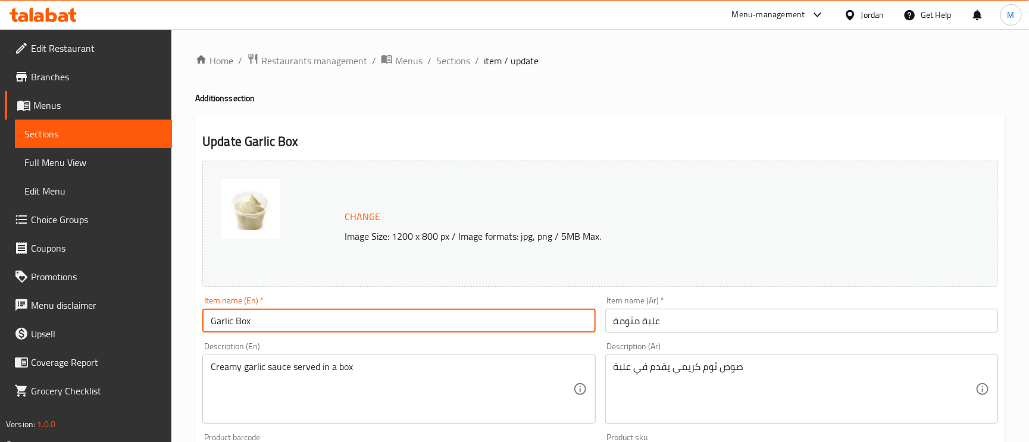
click at [220, 329] on input "Garlic Box" at bounding box center [398, 321] width 393 height 24
paste input "Mtawameh"
type input "Mtawameh Box"
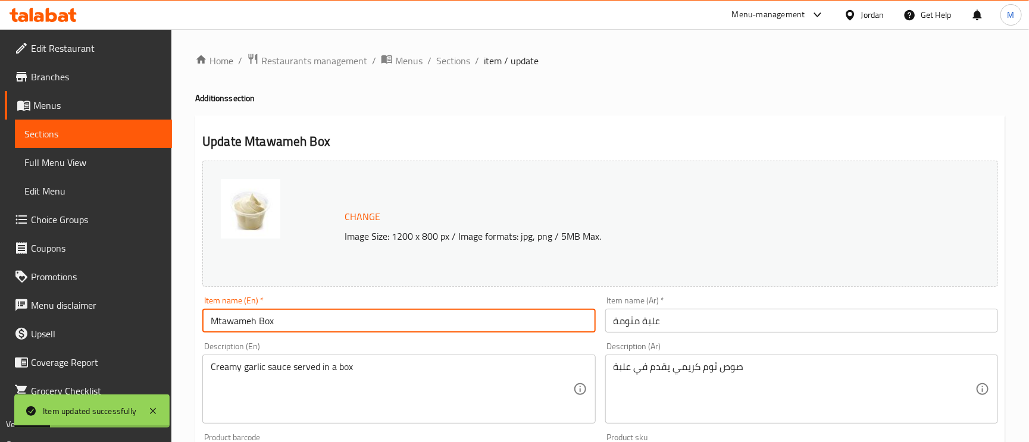
click at [710, 301] on div "Item name (Ar)   * علبة مثومة Item name (Ar) *" at bounding box center [801, 314] width 393 height 36
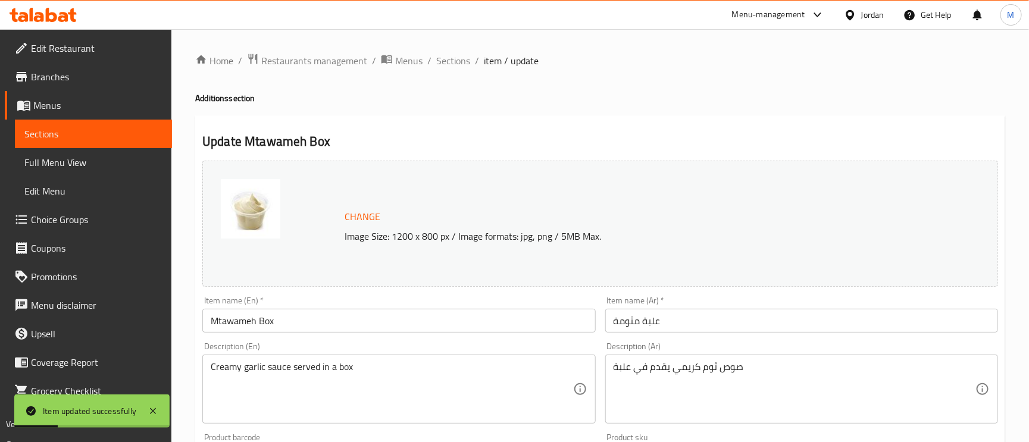
click at [716, 316] on input "علبة مثومة" at bounding box center [801, 321] width 393 height 24
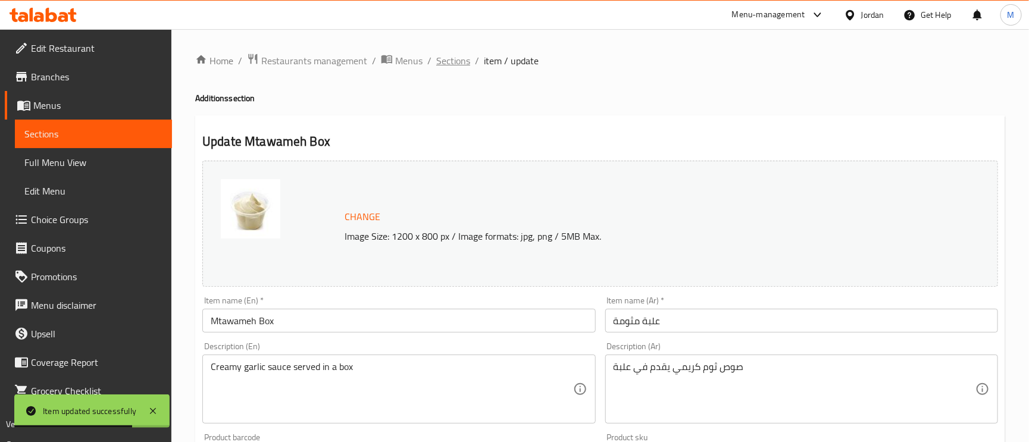
click at [453, 57] on span "Sections" at bounding box center [453, 61] width 34 height 14
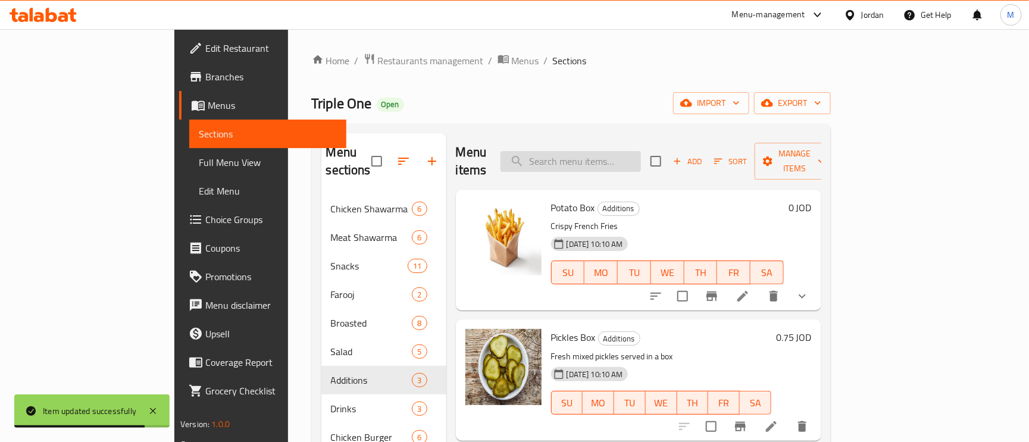
drag, startPoint x: 573, startPoint y: 143, endPoint x: 614, endPoint y: 149, distance: 42.2
click at [574, 151] on input "search" at bounding box center [571, 161] width 140 height 21
paste input "Ayran"
click at [615, 151] on input "Ayran" at bounding box center [571, 161] width 140 height 21
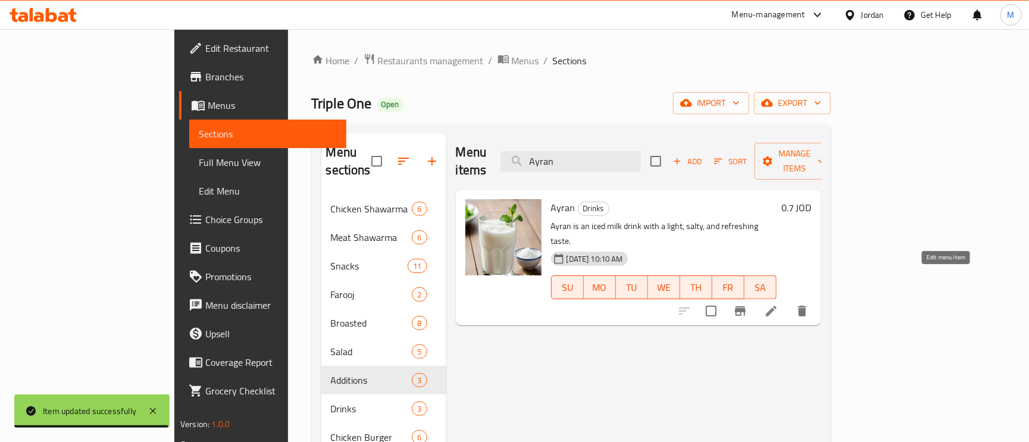
type input "Ayran"
click at [779, 304] on icon at bounding box center [771, 311] width 14 height 14
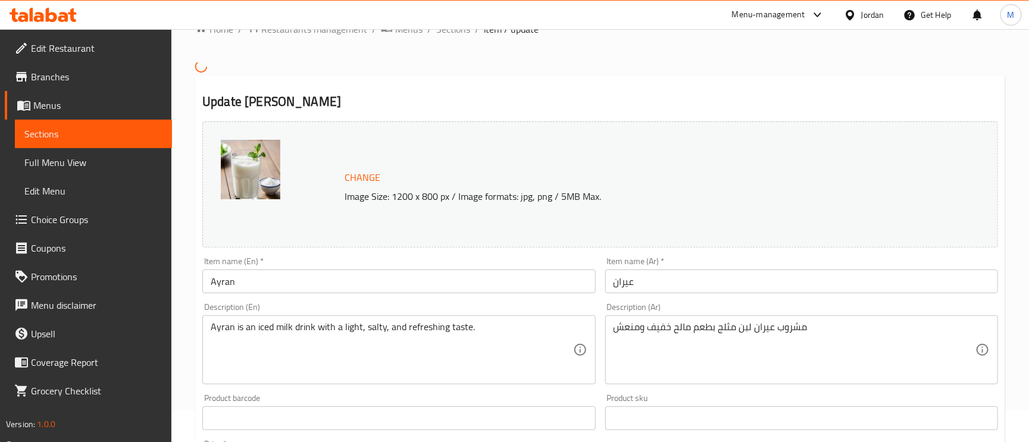
scroll to position [89, 0]
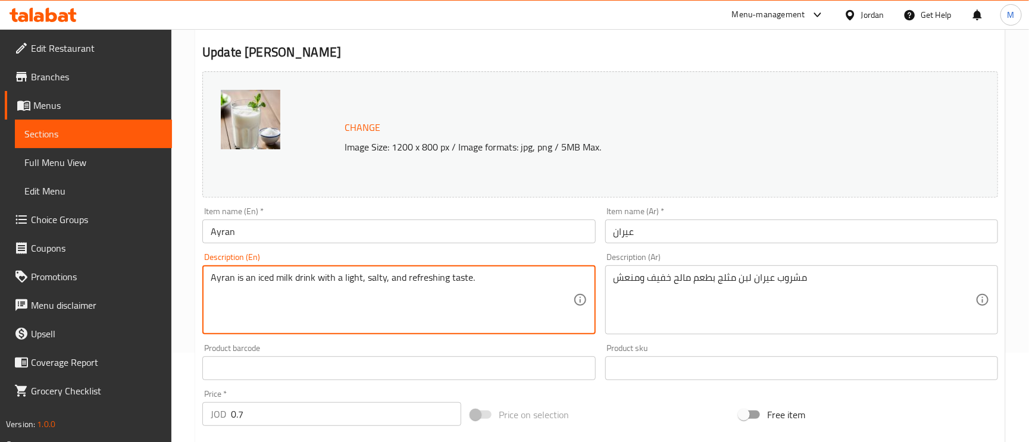
click at [299, 281] on textarea "Ayran is an iced milk drink with a light, salty, and refreshing taste." at bounding box center [392, 300] width 362 height 57
click at [280, 277] on textarea "Ayran is an iced milk drink with a light, salty, and refreshing taste." at bounding box center [392, 300] width 362 height 57
drag, startPoint x: 255, startPoint y: 279, endPoint x: 233, endPoint y: 279, distance: 22.6
click at [233, 279] on textarea "Ayran is an iced laban drink with a light, salty, and refreshing taste." at bounding box center [392, 300] width 362 height 57
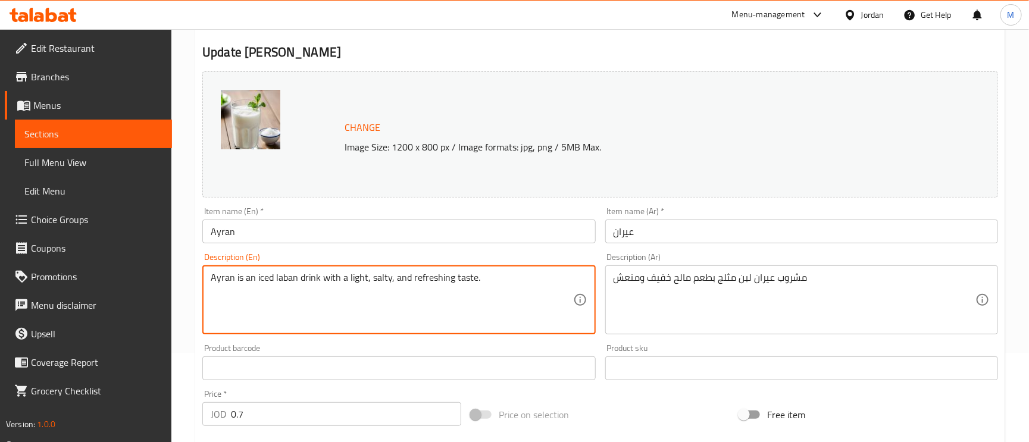
click at [233, 279] on textarea "Ayran is an iced laban drink with a light, salty, and refreshing taste." at bounding box center [392, 300] width 362 height 57
click at [401, 279] on textarea "Ayran is an iced laban drink with a light, salty, and refreshing taste." at bounding box center [392, 300] width 362 height 57
click at [320, 286] on textarea "Ayran is an iced laban drink with a light, salty, and refreshing taste." at bounding box center [392, 300] width 362 height 57
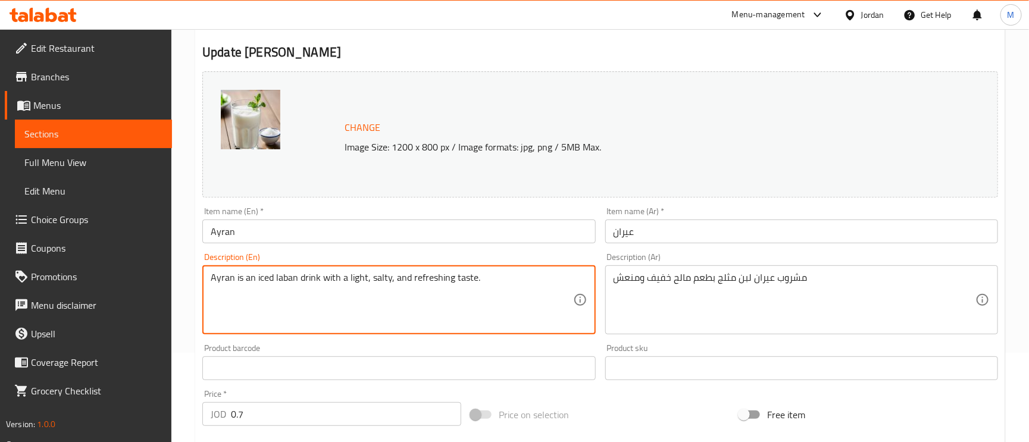
drag, startPoint x: 235, startPoint y: 282, endPoint x: 255, endPoint y: 281, distance: 20.2
click at [255, 281] on textarea "Ayran is an iced laban drink with a light, salty, and refreshing taste." at bounding box center [392, 300] width 362 height 57
type textarea "Ayran iced laban drink with a light, salty, and refreshing taste."
click at [680, 223] on input "عيران" at bounding box center [801, 232] width 393 height 24
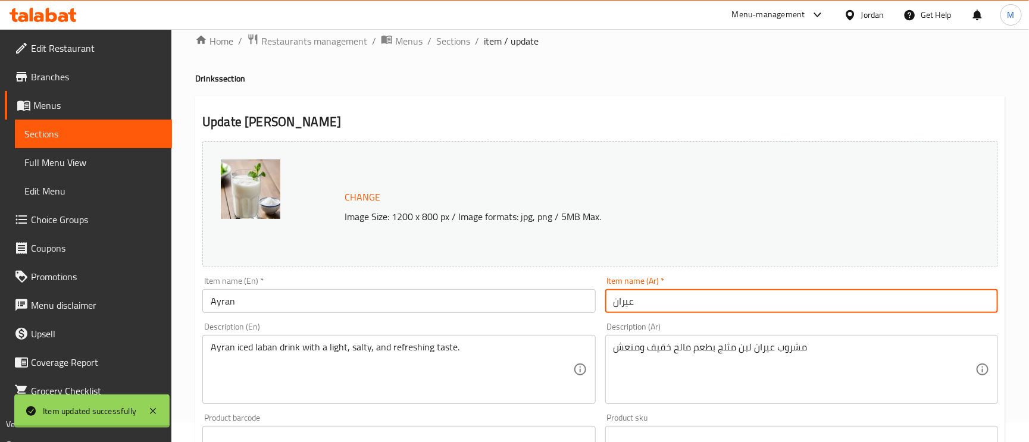
scroll to position [0, 0]
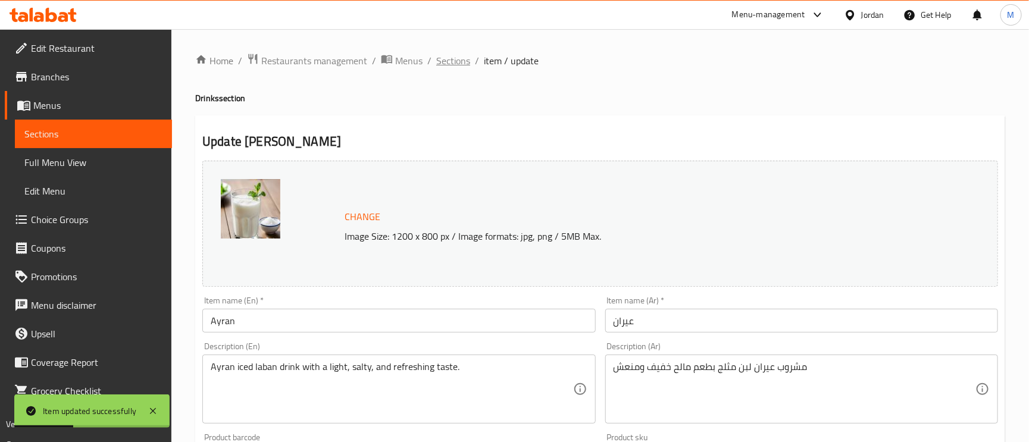
drag, startPoint x: 447, startPoint y: 49, endPoint x: 455, endPoint y: 57, distance: 11.4
click at [447, 49] on div "Home / Restaurants management / Menus / Sections / item / update Drinks section…" at bounding box center [600, 443] width 858 height 829
click at [459, 62] on span "Sections" at bounding box center [453, 61] width 34 height 14
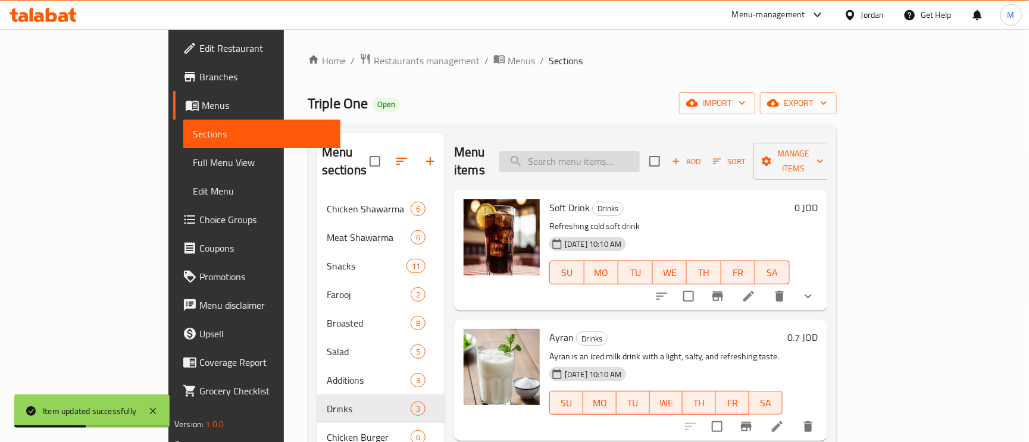
click at [632, 152] on input "search" at bounding box center [569, 161] width 140 height 21
paste input "Fresh Juice"
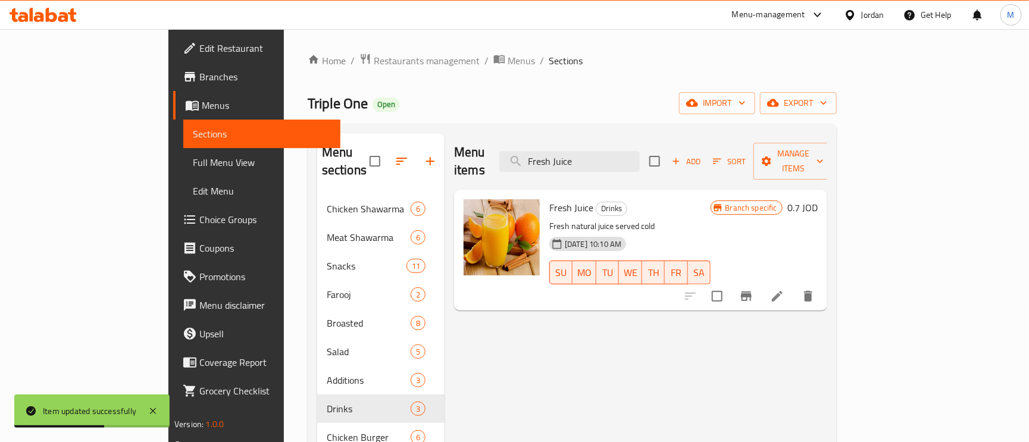
type input "Fresh Juice"
click at [785, 289] on icon at bounding box center [777, 296] width 14 height 14
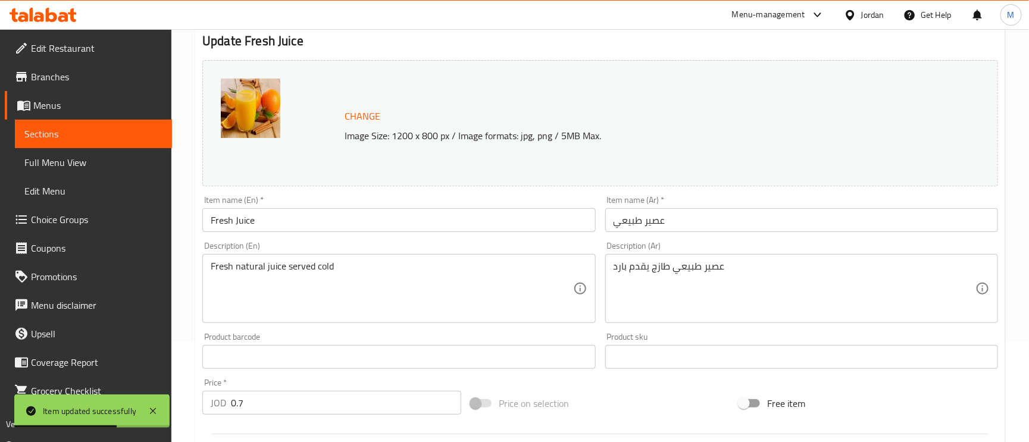
scroll to position [268, 0]
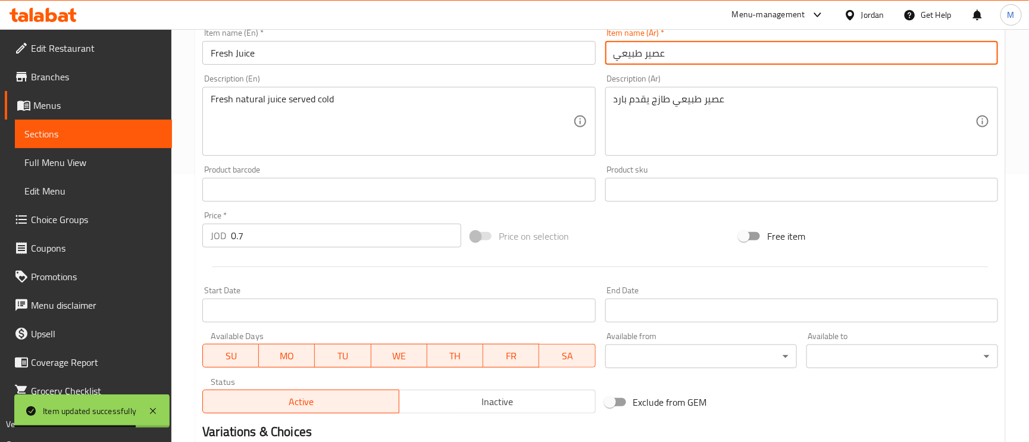
click at [661, 54] on input "عصير طبيعي" at bounding box center [801, 53] width 393 height 24
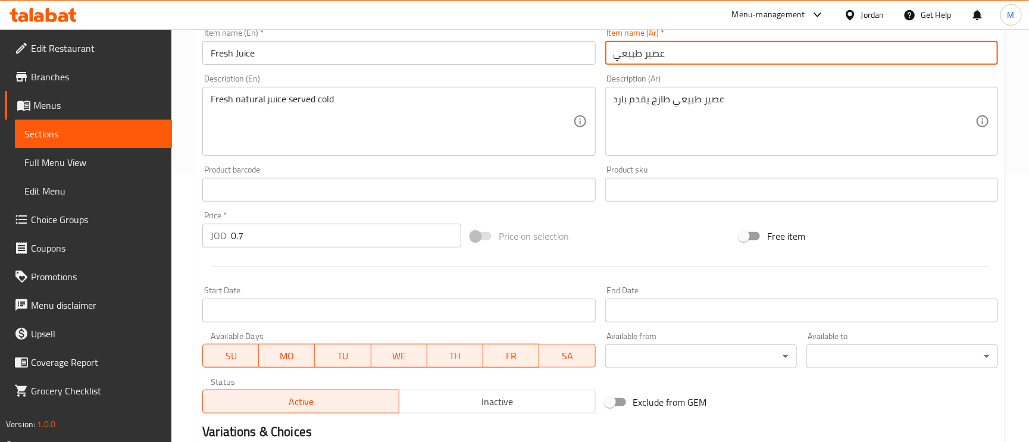
click at [217, 61] on input "Fresh Juice" at bounding box center [398, 53] width 393 height 24
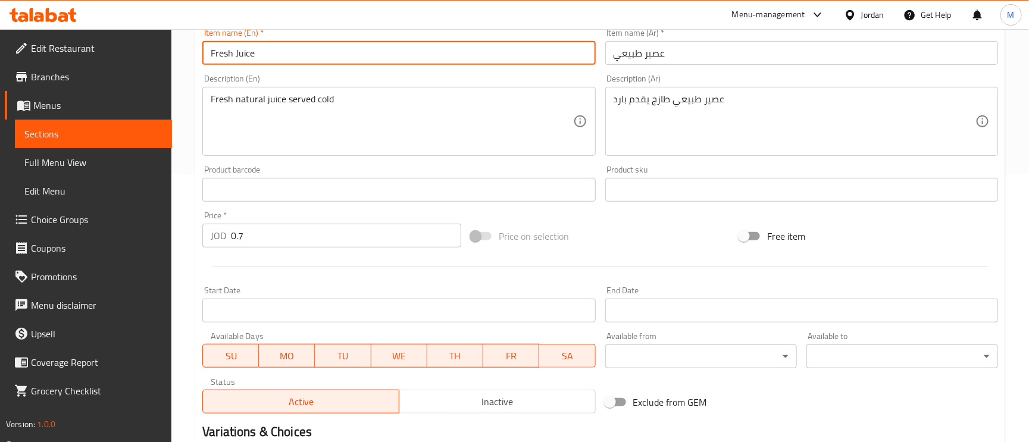
click at [217, 61] on input "Fresh Juice" at bounding box center [398, 53] width 393 height 24
paste input "عصير طبيعي"
click at [214, 53] on input "Fresh Juice" at bounding box center [398, 53] width 393 height 24
paste input "Natural"
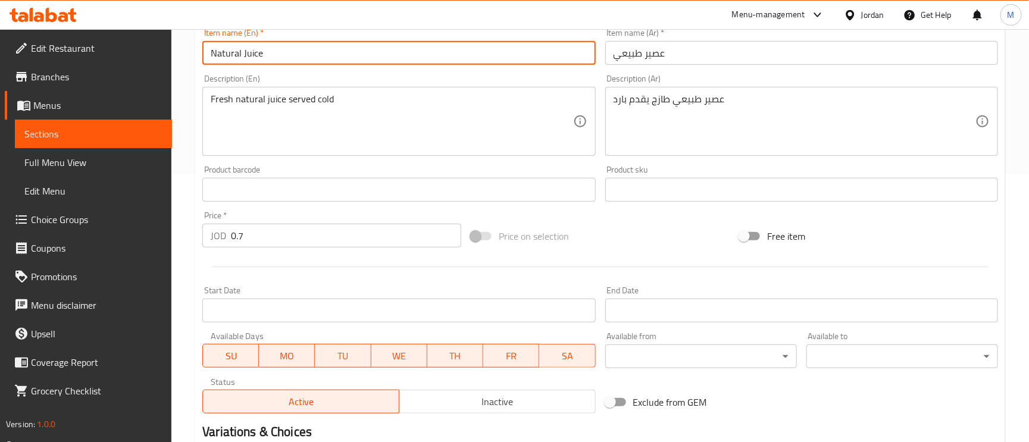
type input "Natural Juice"
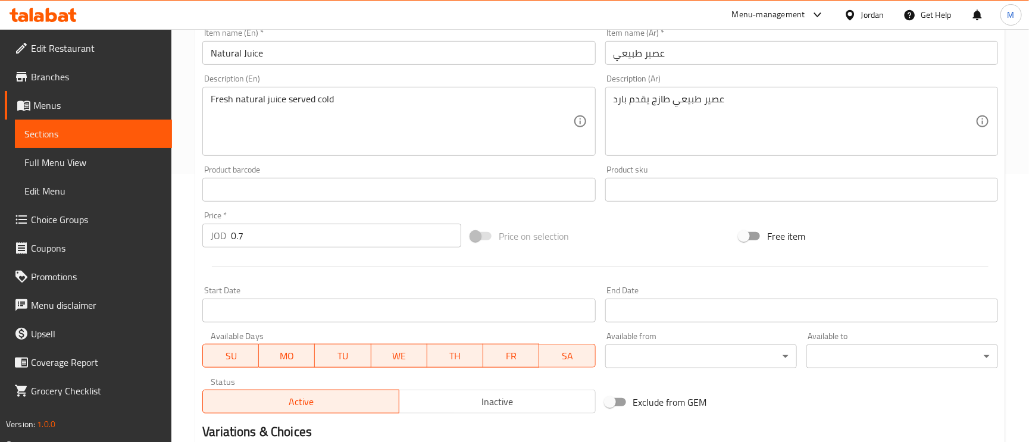
click at [388, 70] on div "Item name (En)   * Natural Juice Item name (En) *" at bounding box center [399, 47] width 402 height 46
click at [382, 58] on input "Natural Juice" at bounding box center [398, 53] width 393 height 24
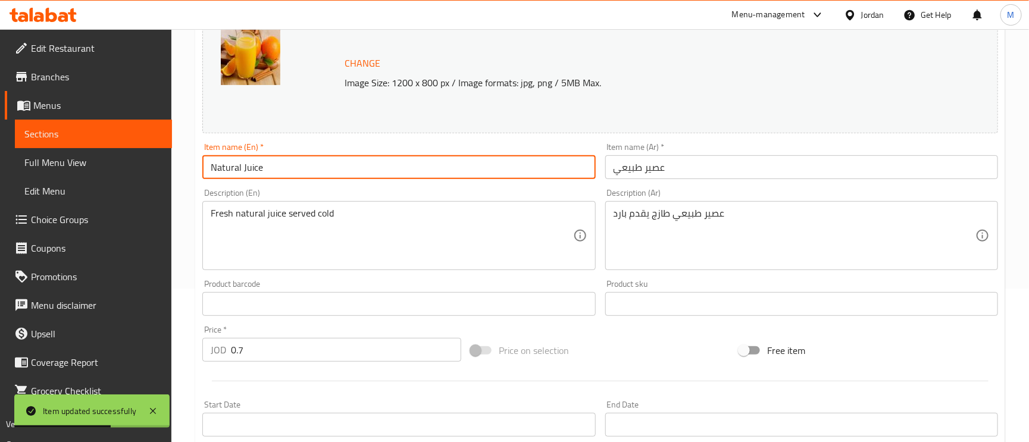
scroll to position [0, 0]
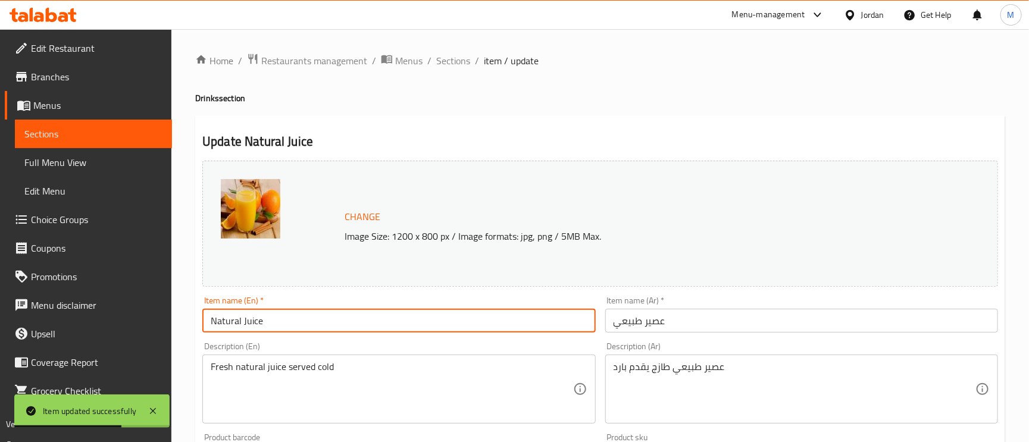
click at [459, 46] on div "Home / Restaurants management / Menus / Sections / item / update Drinks section…" at bounding box center [600, 443] width 858 height 829
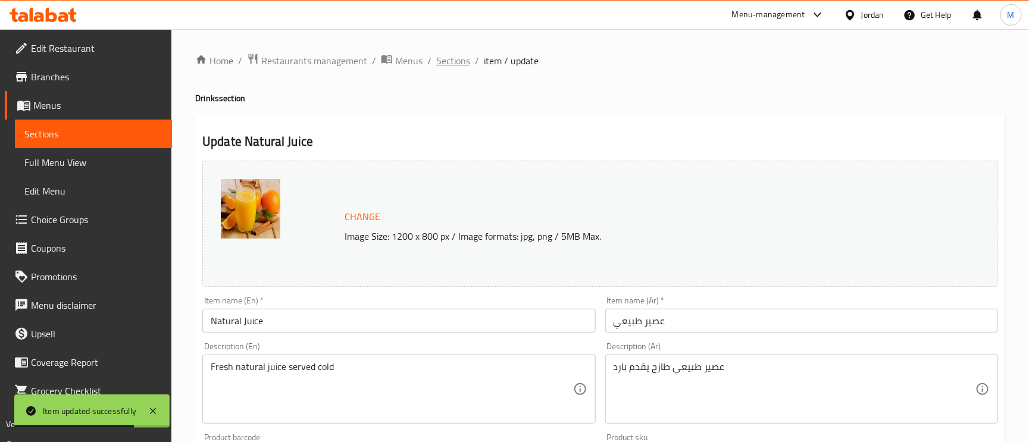
drag, startPoint x: 456, startPoint y: 70, endPoint x: 456, endPoint y: 63, distance: 7.1
click at [456, 63] on span "Sections" at bounding box center [453, 61] width 34 height 14
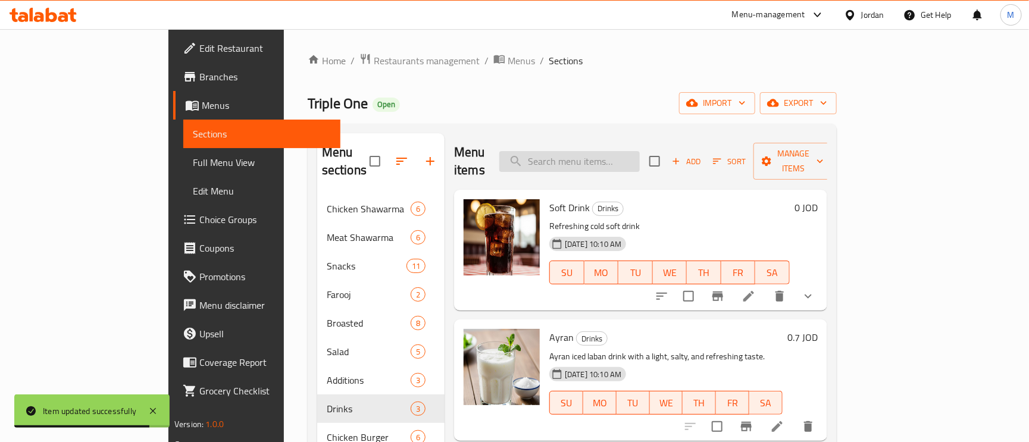
click at [632, 157] on input "search" at bounding box center [569, 161] width 140 height 21
click at [640, 156] on input "search" at bounding box center [569, 161] width 140 height 21
paste input "Crunchy Chicken Burger"
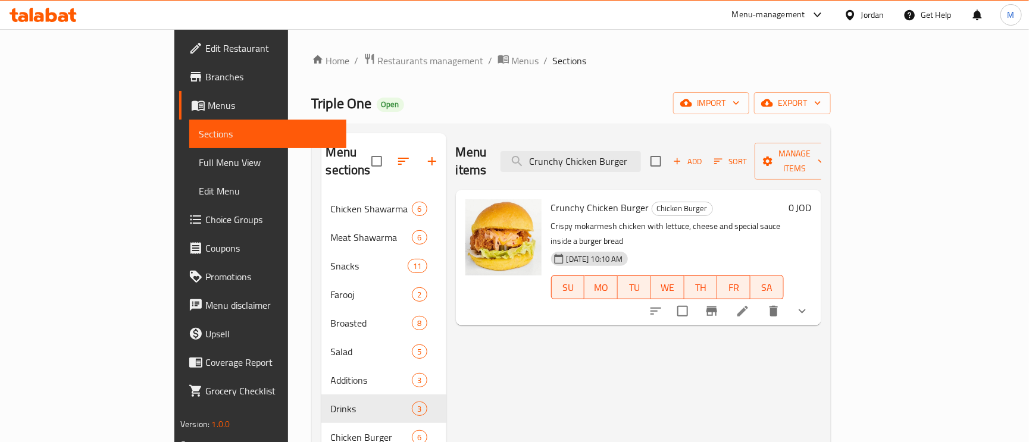
type input "Crunchy Chicken Burger"
drag, startPoint x: 921, startPoint y: 282, endPoint x: 915, endPoint y: 286, distance: 7.3
drag, startPoint x: 915, startPoint y: 286, endPoint x: 918, endPoint y: 292, distance: 6.7
click at [817, 297] on div at bounding box center [729, 311] width 175 height 29
click at [750, 304] on icon at bounding box center [743, 311] width 14 height 14
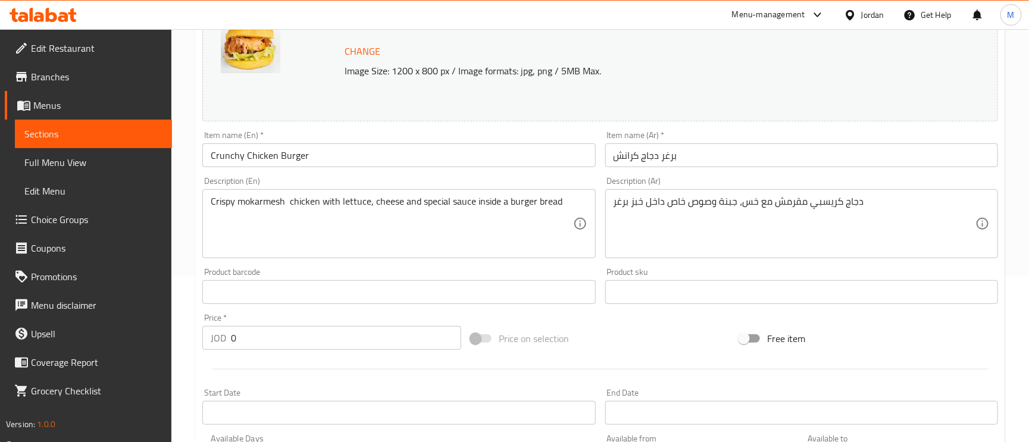
scroll to position [179, 0]
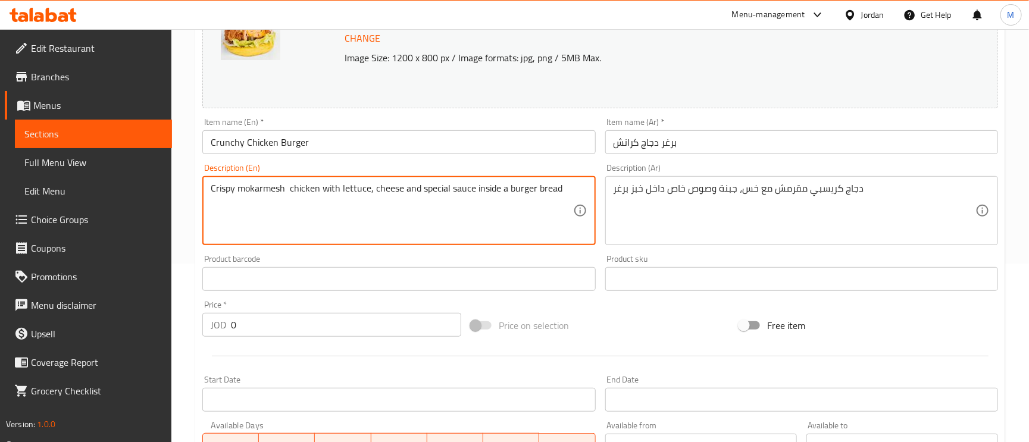
click at [258, 186] on textarea "Crispy mokarmesh chicken with lettuce, cheese and special sauce inside a burger…" at bounding box center [392, 211] width 362 height 57
click at [264, 190] on textarea "Crispy mokarmesh chicken with lettuce, cheese and special sauce inside a burger…" at bounding box center [392, 211] width 362 height 57
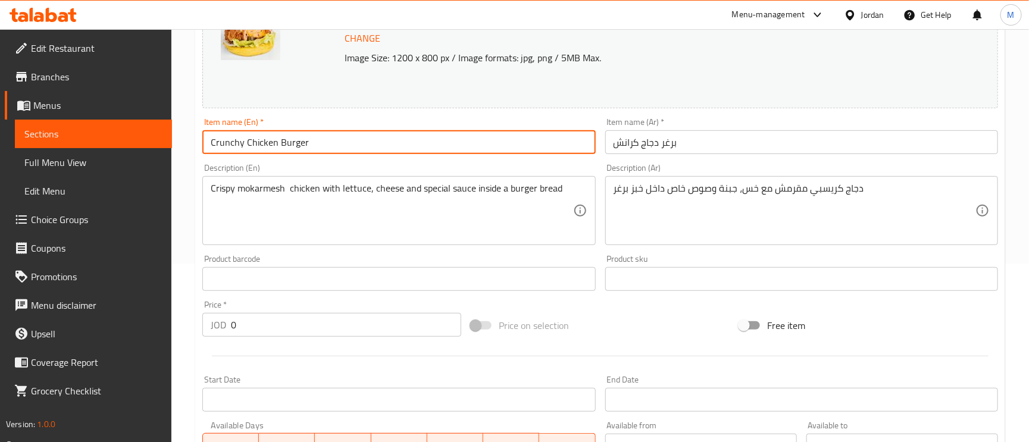
click at [223, 145] on input "Crunchy Chicken Burger" at bounding box center [398, 142] width 393 height 24
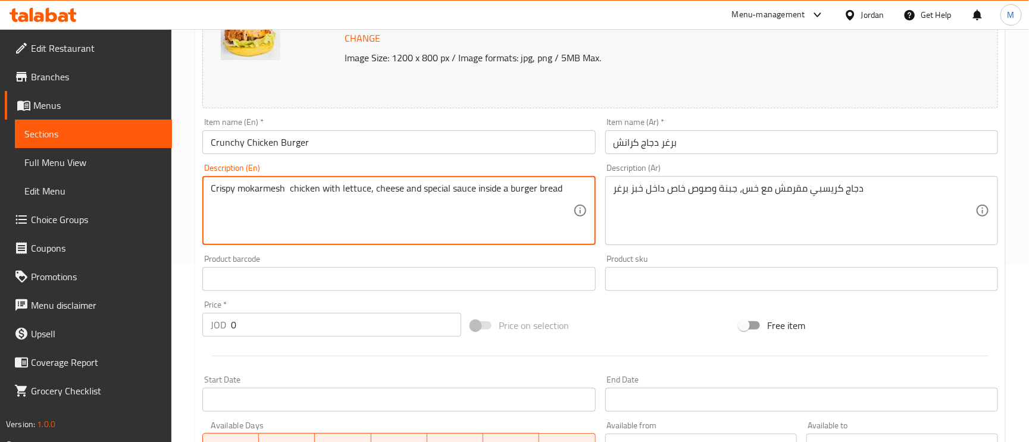
click at [261, 190] on textarea "Crispy mokarmesh chicken with lettuce, cheese and special sauce inside a burger…" at bounding box center [392, 211] width 362 height 57
paste textarea "Crunchy"
type textarea "Crispy Crunchy chicken with lettuce, cheese and special sauce inside a burger b…"
click at [713, 143] on input "برغر دجاج كرانش" at bounding box center [801, 142] width 393 height 24
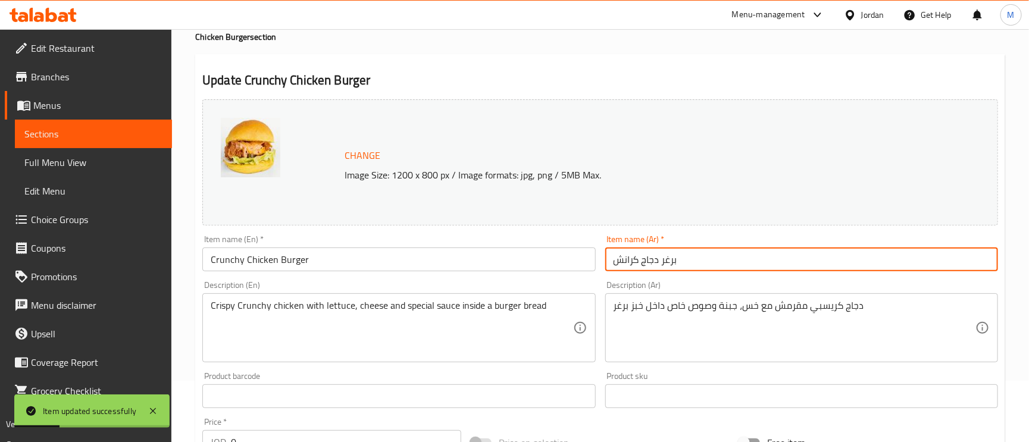
scroll to position [0, 0]
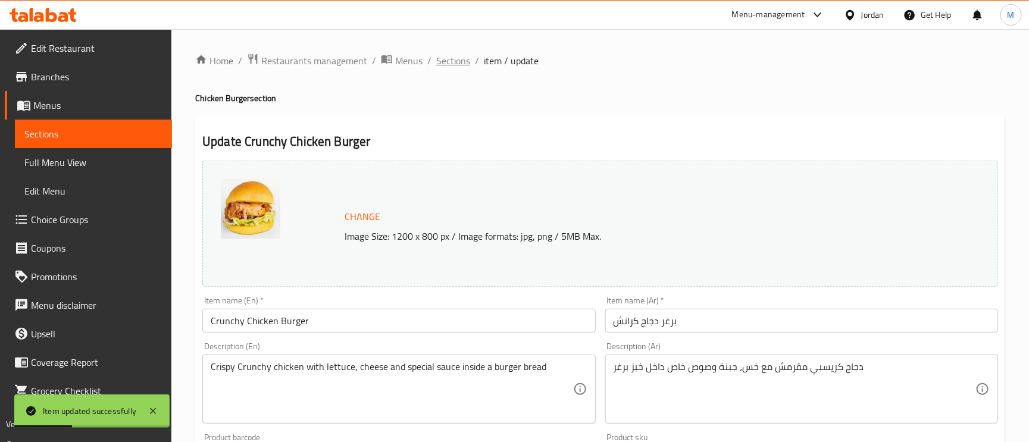
click at [442, 54] on span "Sections" at bounding box center [453, 61] width 34 height 14
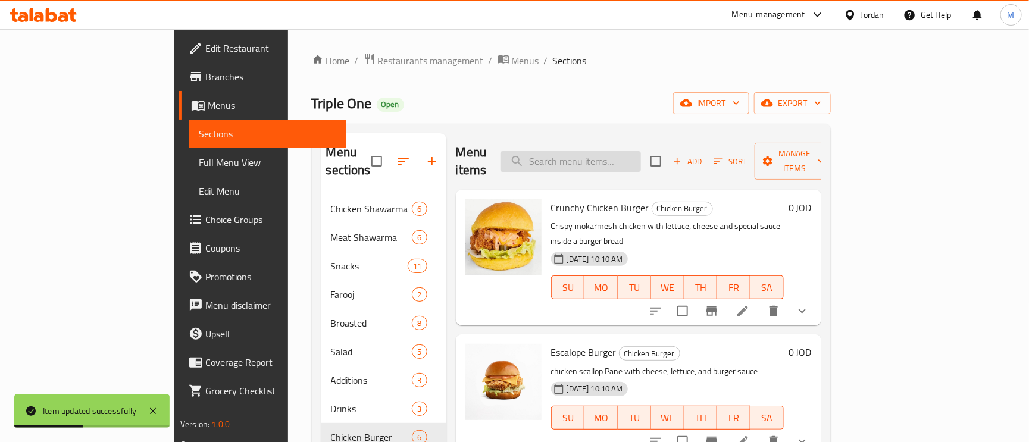
paste input "Escalope Burger"
click at [596, 152] on input "Escalope Burger" at bounding box center [571, 161] width 140 height 21
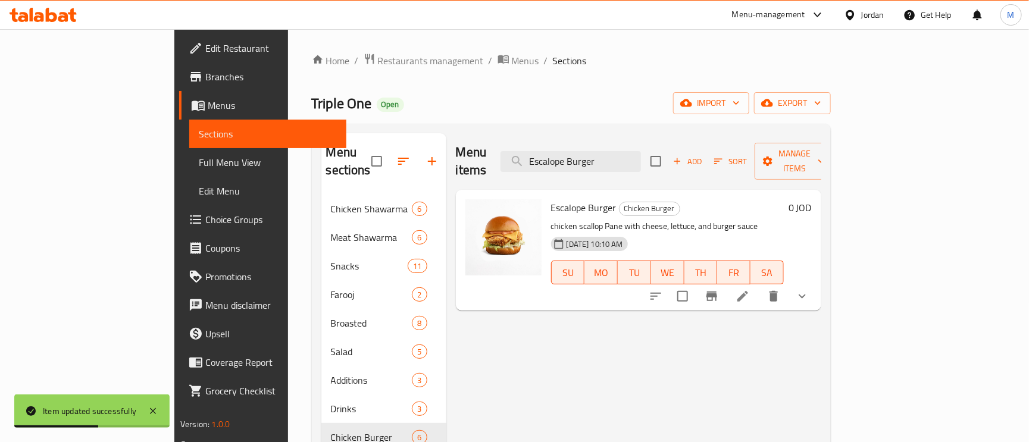
type input "Escalope Burger"
click at [750, 289] on icon at bounding box center [743, 296] width 14 height 14
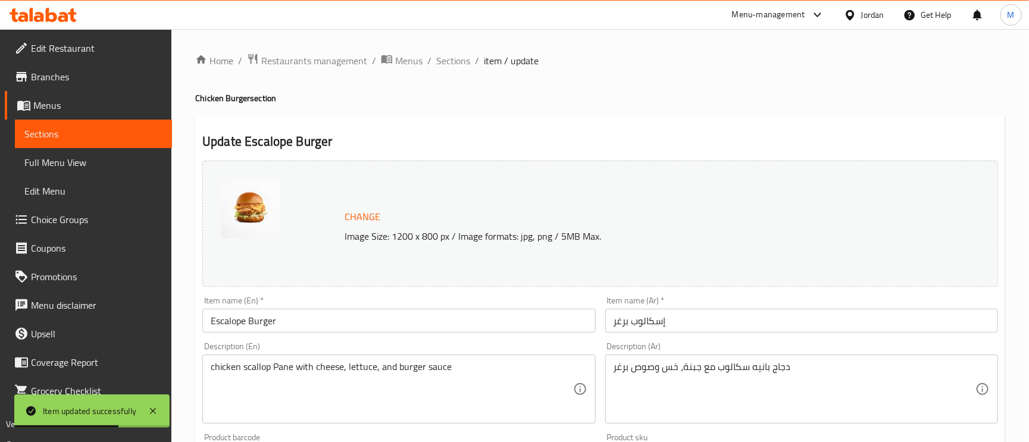
click at [226, 330] on input "Escalope Burger" at bounding box center [398, 321] width 393 height 24
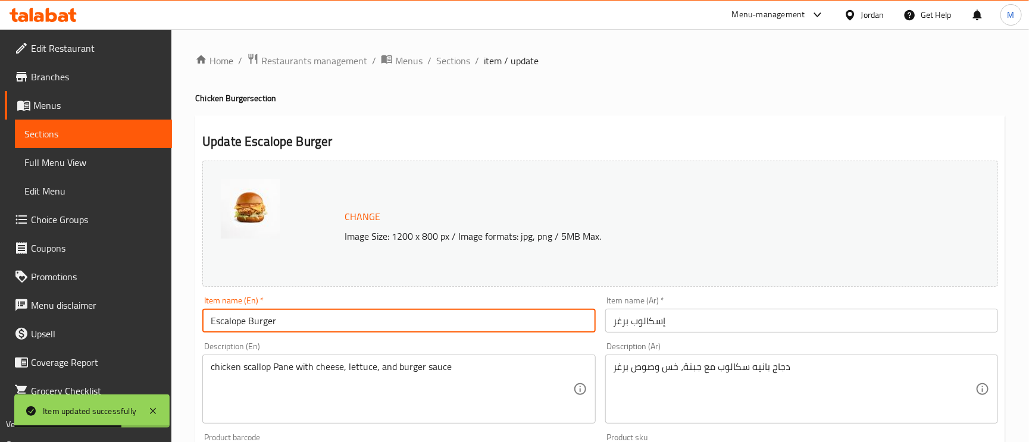
click at [226, 330] on input "Escalope Burger" at bounding box center [398, 321] width 393 height 24
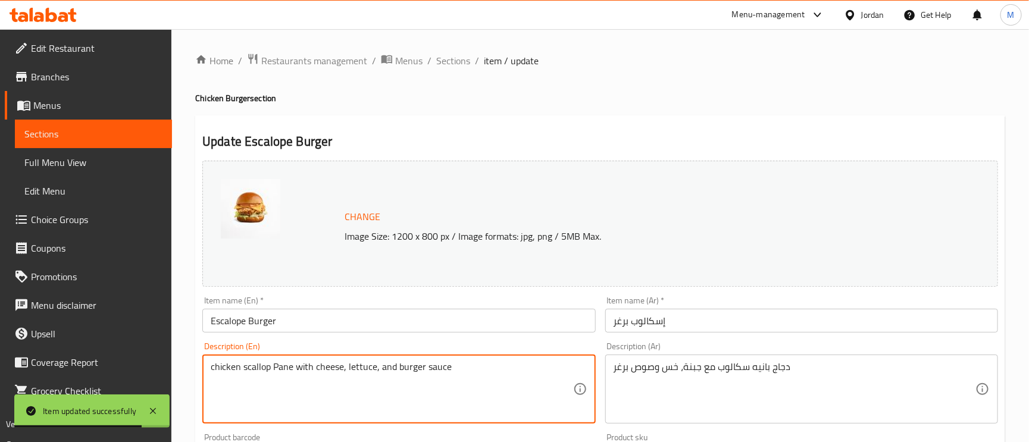
click at [264, 371] on textarea "chicken scallop Pane with cheese, lettuce, and burger sauce" at bounding box center [392, 389] width 362 height 57
click at [259, 371] on textarea "chicken scallop Pane with cheese, lettuce, and burger sauce" at bounding box center [392, 389] width 362 height 57
paste textarea "Escalope"
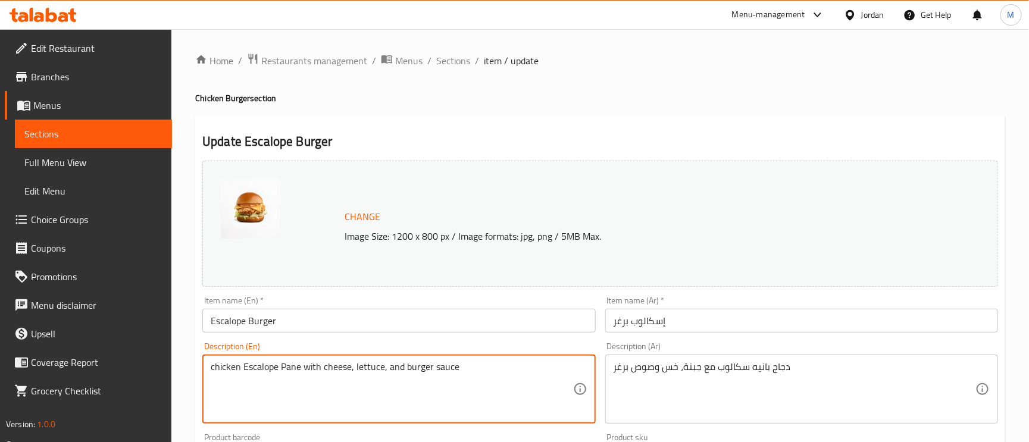
click at [265, 370] on textarea "chicken Escalope Pane with cheese, lettuce, and burger sauce" at bounding box center [392, 389] width 362 height 57
type textarea "chicken Escalope Pane with cheese, lettuce, and burger sauce"
click at [424, 311] on input "Escalope Burger" at bounding box center [398, 321] width 393 height 24
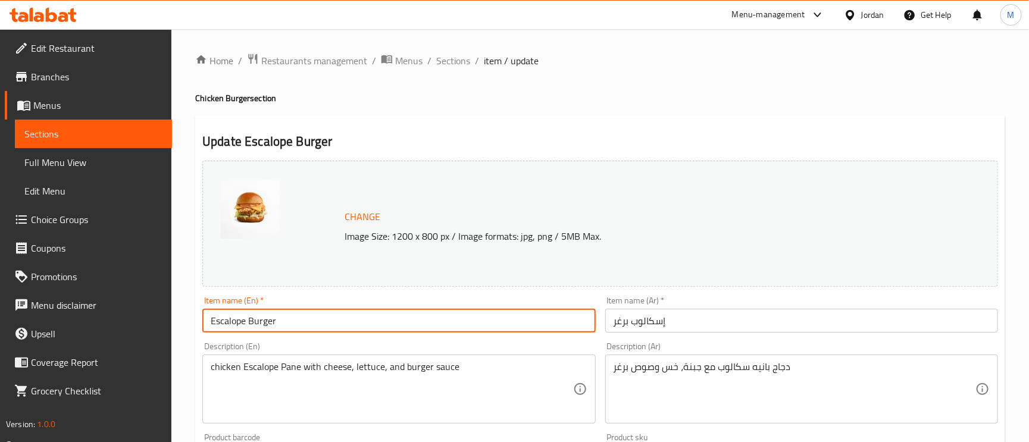
click at [458, 61] on span "Sections" at bounding box center [453, 61] width 34 height 14
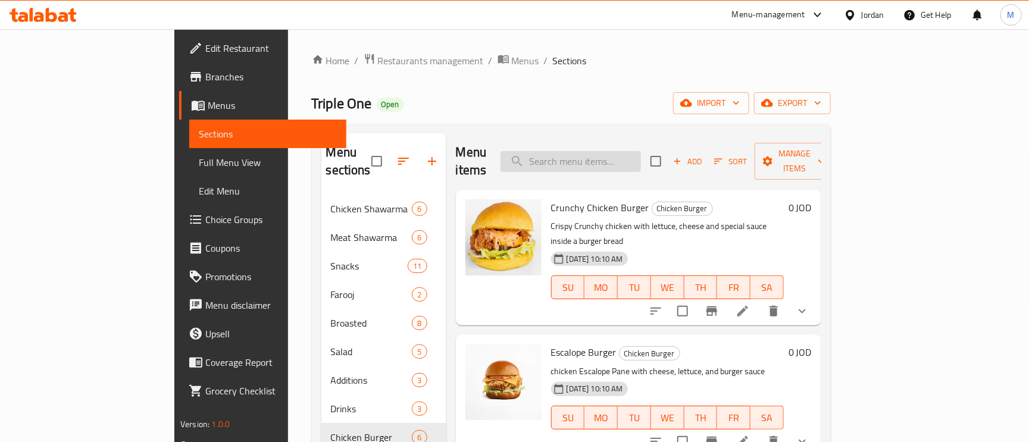
click at [621, 160] on input "search" at bounding box center [571, 161] width 140 height 21
paste input "Double Smash"
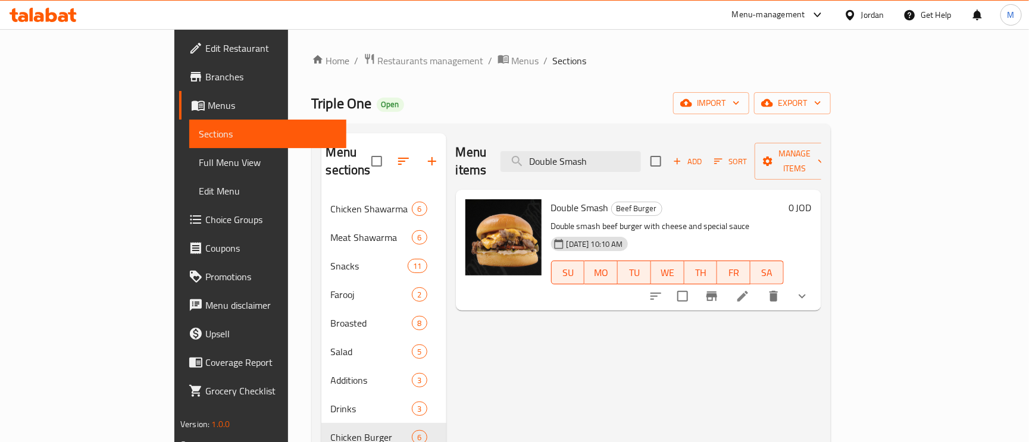
type input "Double Smash"
click at [760, 286] on li at bounding box center [742, 296] width 33 height 21
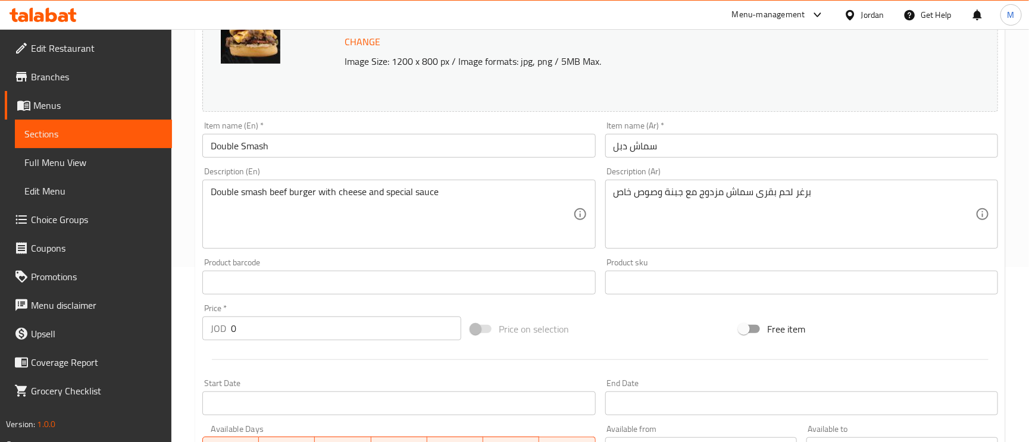
scroll to position [179, 0]
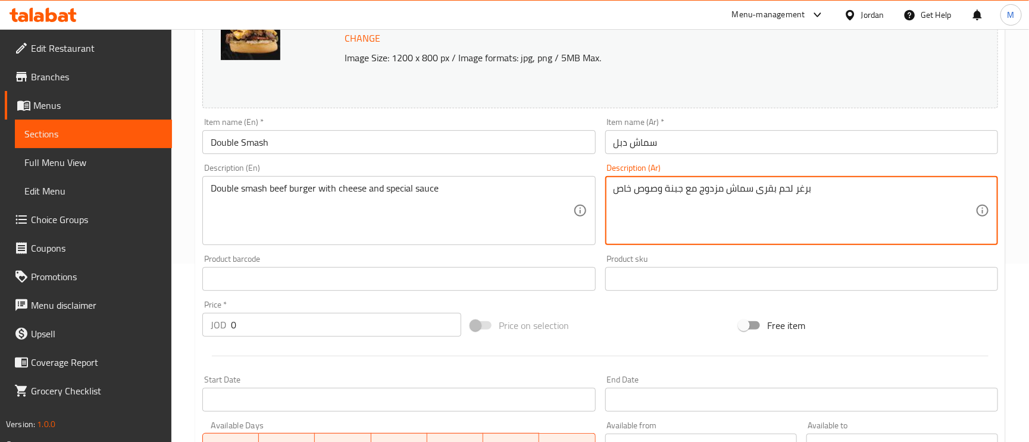
click at [707, 185] on textarea "برغر لحم بقرى سماش مزدوج مع جبنة وصوص خاص" at bounding box center [795, 211] width 362 height 57
type textarea "برغر لحم بقرى سماش دوبل مع جبنة وصوص خاص"
click at [707, 135] on input "سماش دبل" at bounding box center [801, 142] width 393 height 24
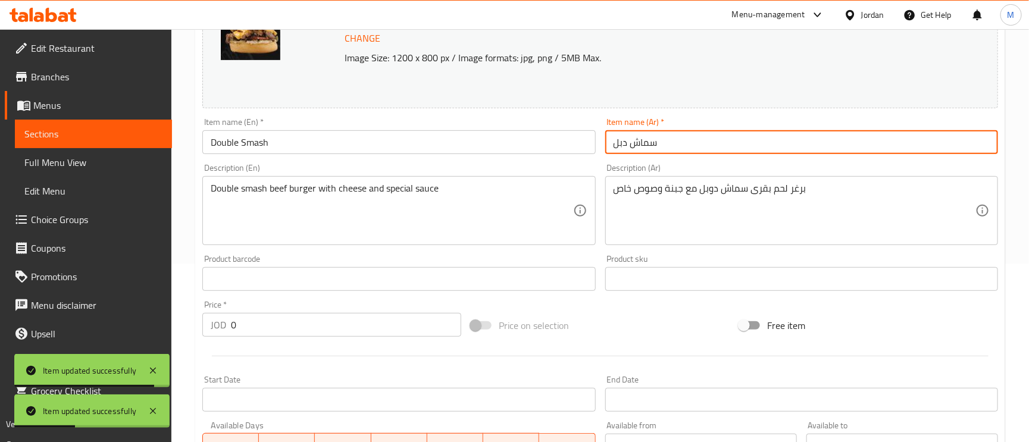
click at [260, 189] on textarea "Double smash beef burger with cheese and special sauce" at bounding box center [392, 211] width 362 height 57
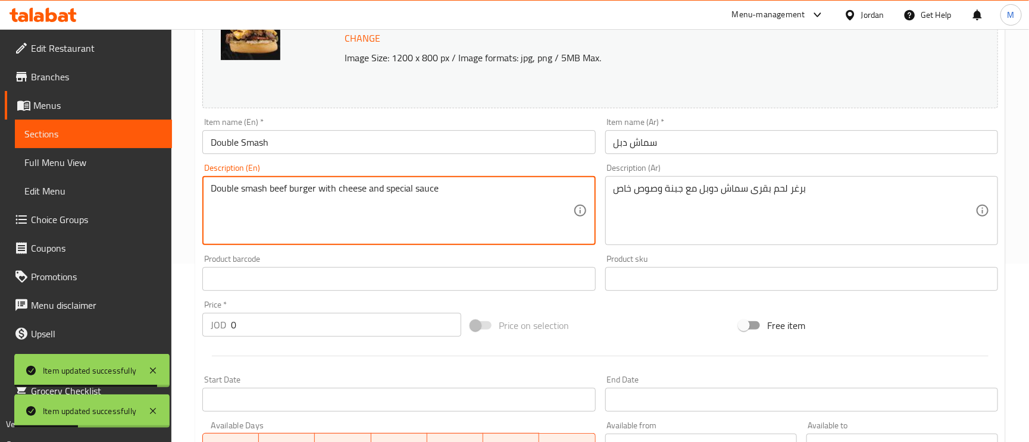
click at [260, 189] on textarea "Double smash beef burger with cheese and special sauce" at bounding box center [392, 211] width 362 height 57
click at [264, 214] on textarea "Double smash beef burger with cheese and special sauce" at bounding box center [392, 211] width 362 height 57
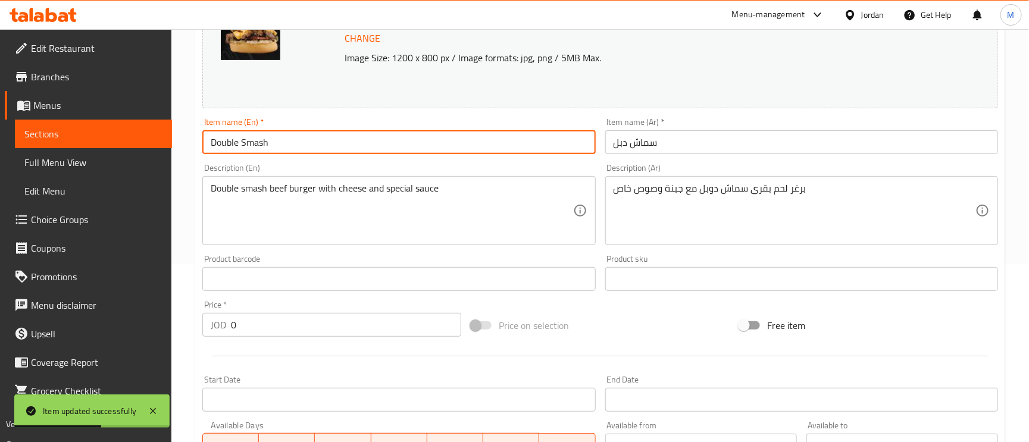
click at [299, 147] on input "Double Smash" at bounding box center [398, 142] width 393 height 24
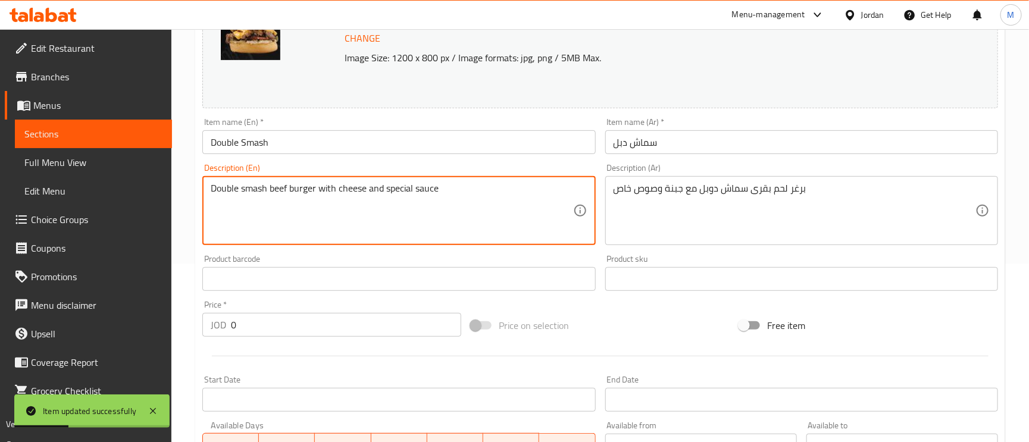
click at [277, 192] on textarea "Double smash beef burger with cheese and special sauce" at bounding box center [392, 211] width 362 height 57
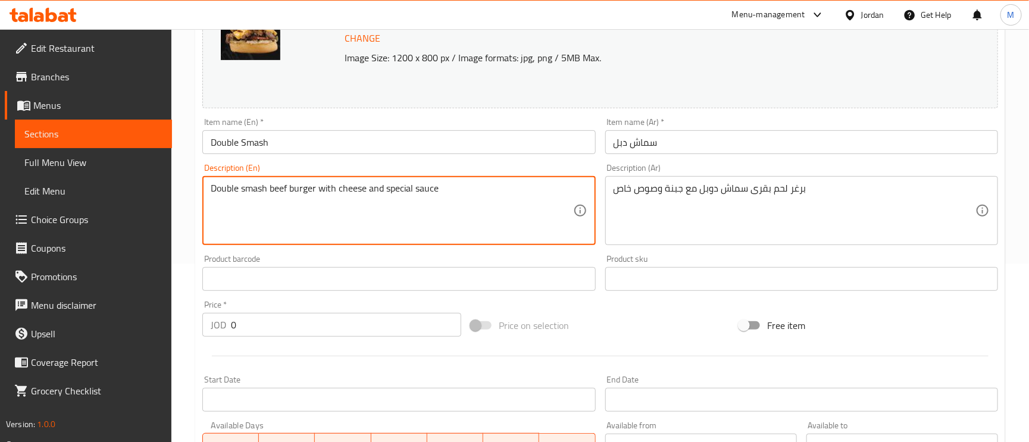
click at [285, 187] on textarea "Double smash beef burger with cheese and special sauce" at bounding box center [392, 211] width 362 height 57
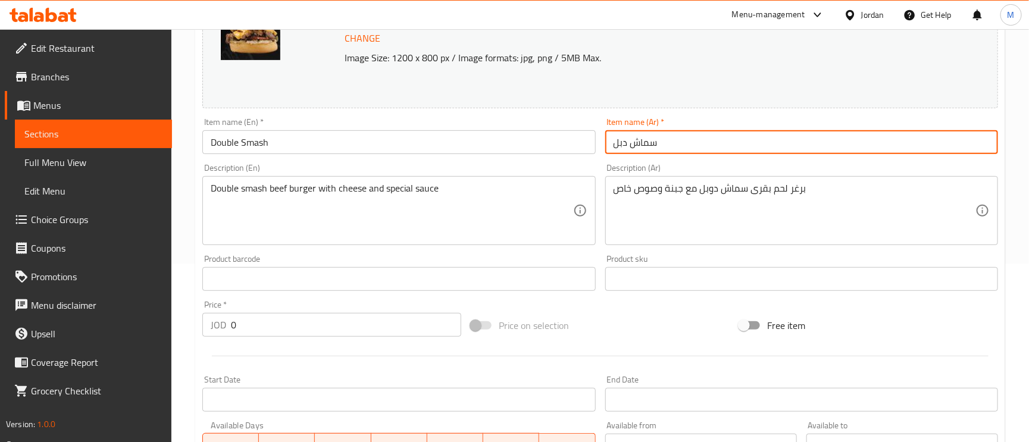
click at [779, 143] on input "سماش دبل" at bounding box center [801, 142] width 393 height 24
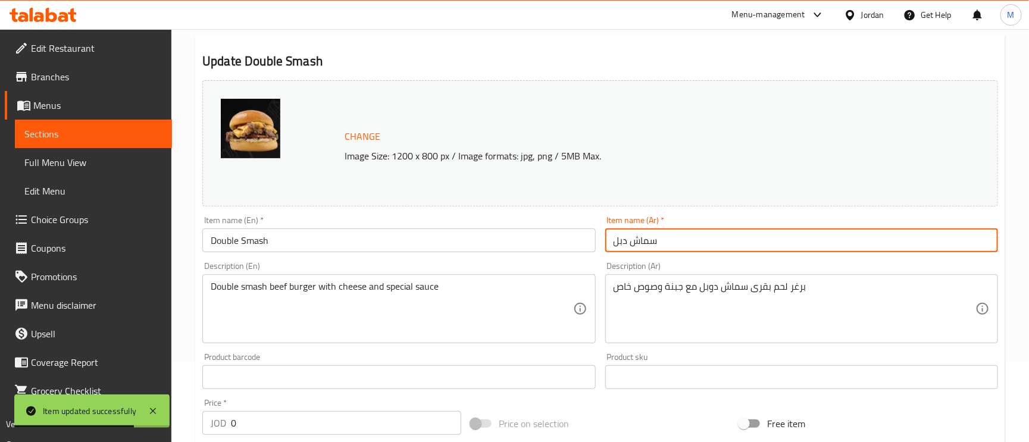
scroll to position [0, 0]
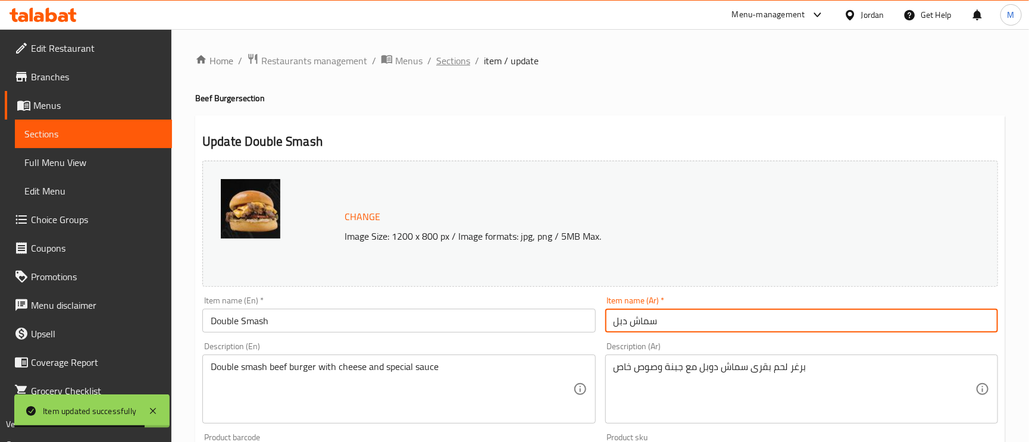
click at [457, 60] on span "Sections" at bounding box center [453, 61] width 34 height 14
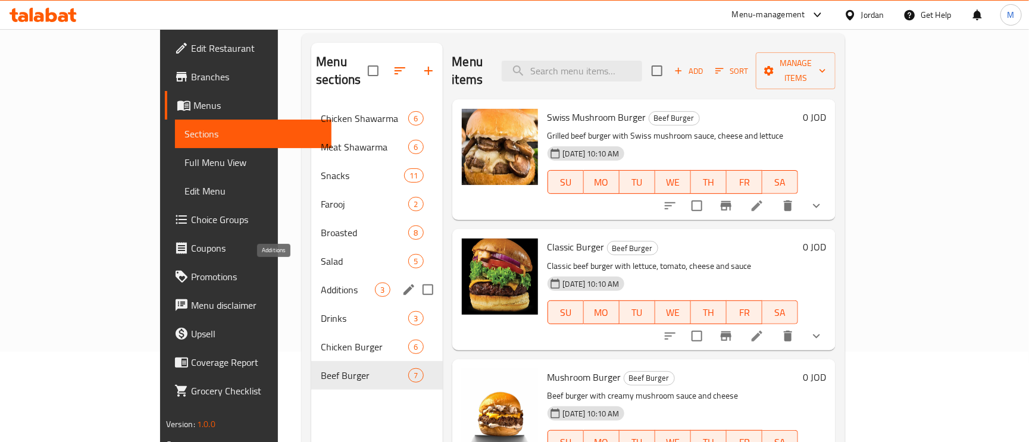
scroll to position [168, 0]
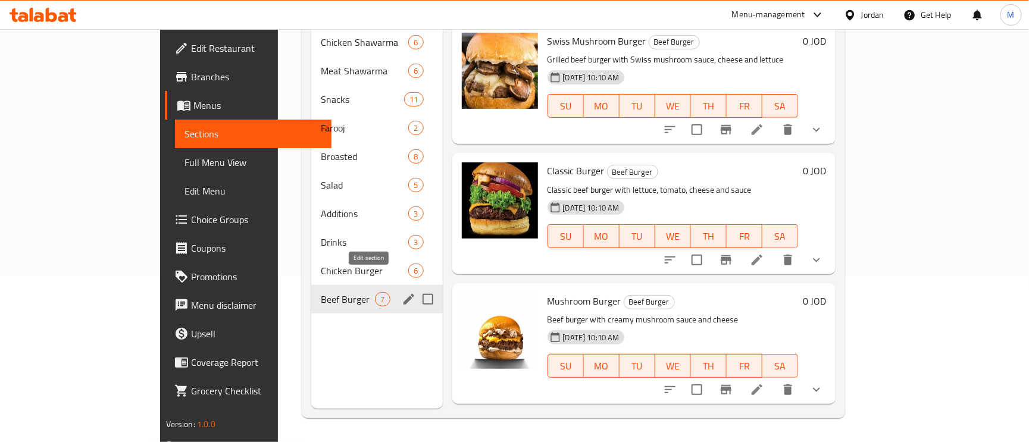
click at [402, 292] on icon "edit" at bounding box center [409, 299] width 14 height 14
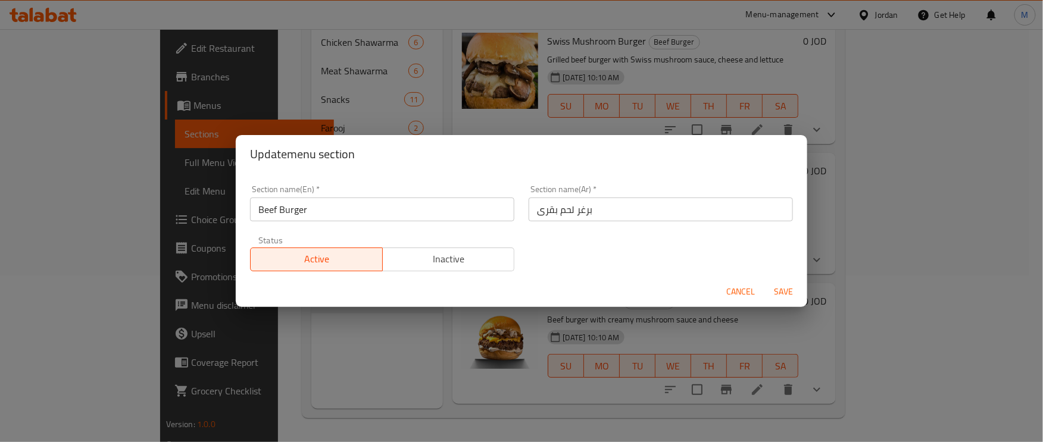
click at [274, 210] on input "Beef Burger" at bounding box center [382, 210] width 264 height 24
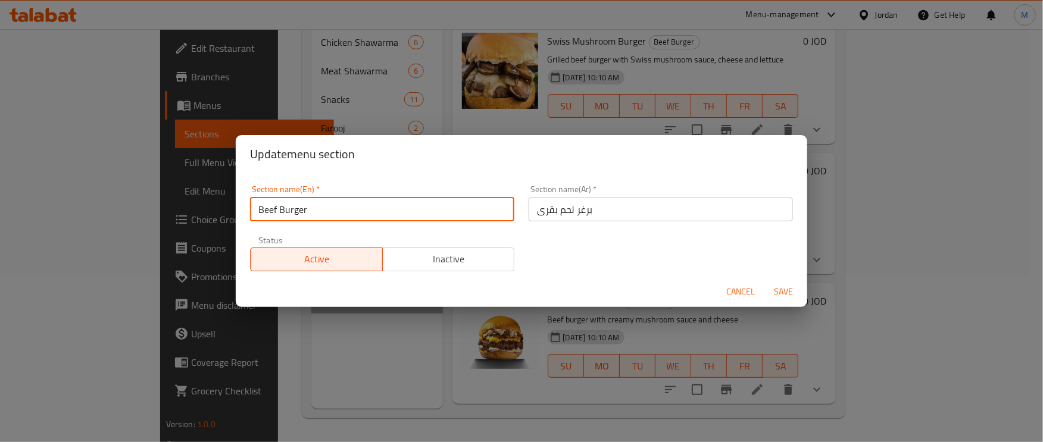
click at [274, 210] on input "Beef Burger" at bounding box center [382, 210] width 264 height 24
type input "Meat Burger"
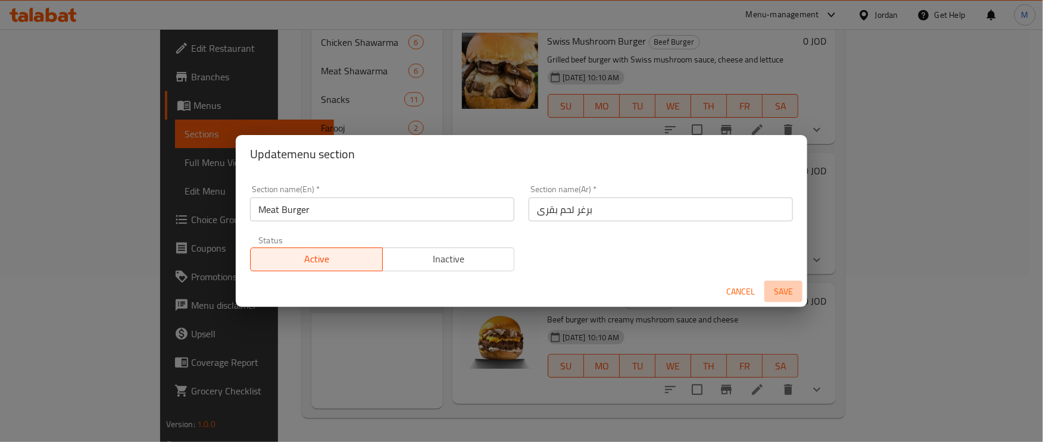
click at [783, 285] on span "Save" at bounding box center [783, 292] width 29 height 15
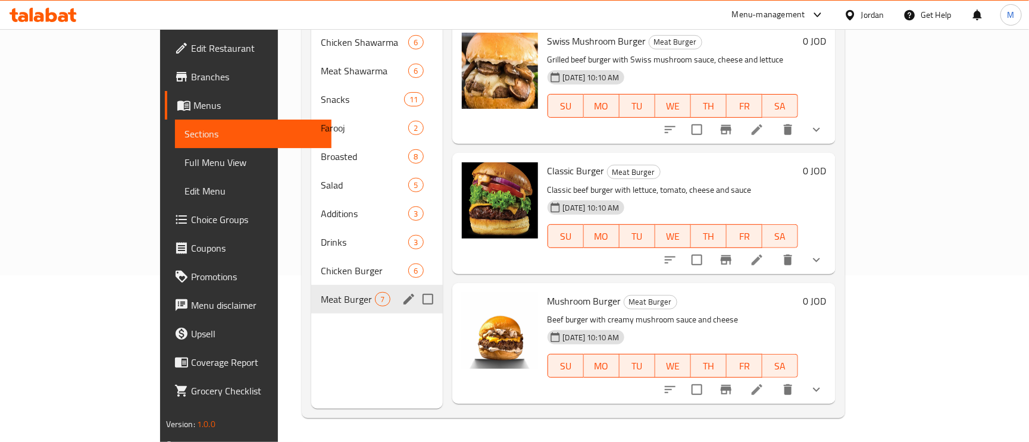
drag, startPoint x: 387, startPoint y: 283, endPoint x: 375, endPoint y: 283, distance: 11.9
click at [415, 287] on input "Menu sections" at bounding box center [427, 299] width 25 height 25
checkbox input "true"
click at [402, 292] on icon "edit" at bounding box center [409, 299] width 14 height 14
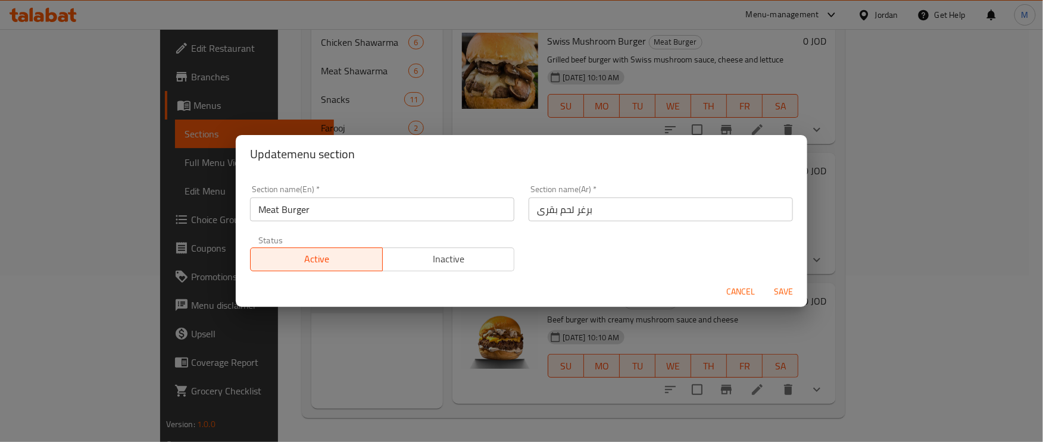
click at [545, 212] on input "برغر لحم بقرى" at bounding box center [661, 210] width 264 height 24
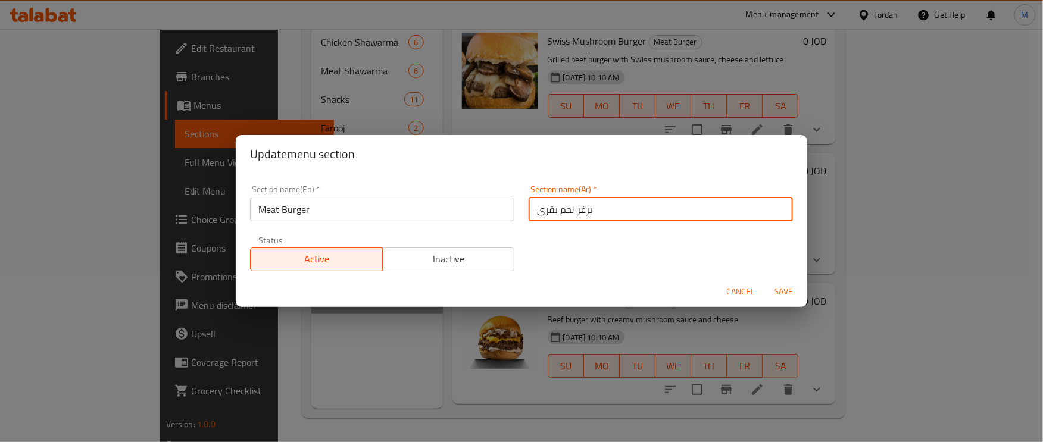
click at [545, 212] on input "برغر لحم بقرى" at bounding box center [661, 210] width 264 height 24
type input "برغر لحم"
click at [786, 290] on span "Save" at bounding box center [783, 292] width 29 height 15
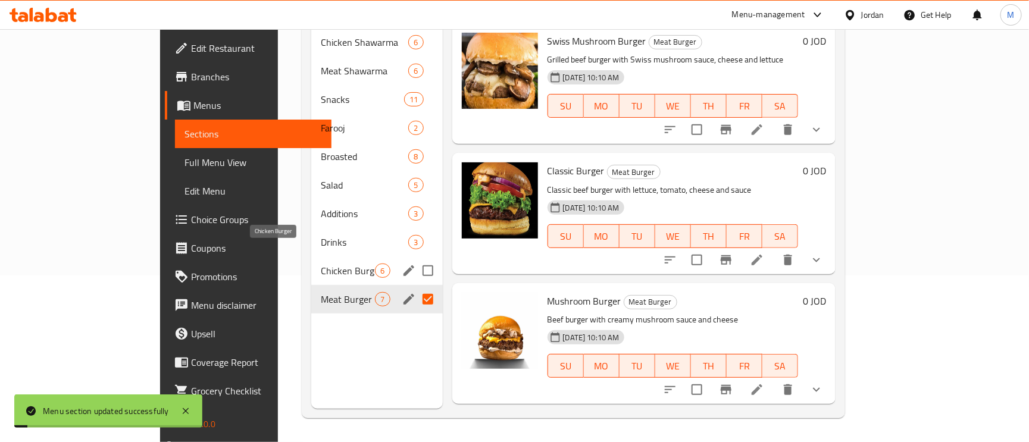
click at [321, 264] on span "Chicken Burger" at bounding box center [348, 271] width 54 height 14
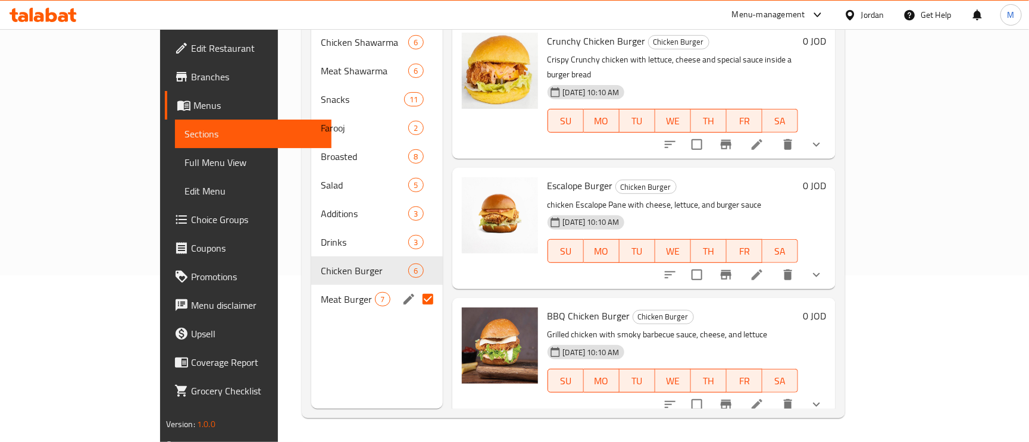
drag, startPoint x: 98, startPoint y: 157, endPoint x: 113, endPoint y: 192, distance: 38.7
click at [185, 157] on span "Full Menu View" at bounding box center [254, 162] width 138 height 14
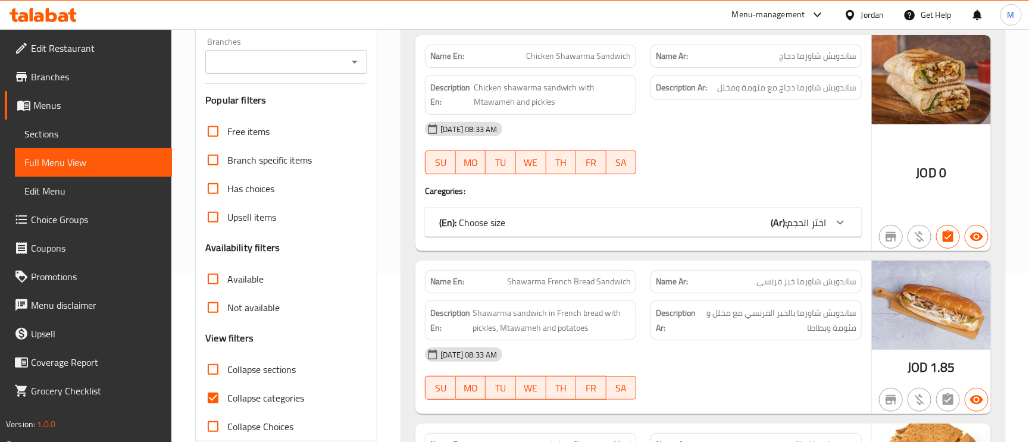
click at [211, 354] on div "Free items Branch specific items Has choices Upsell items Availability filters …" at bounding box center [286, 279] width 162 height 324
drag, startPoint x: 215, startPoint y: 365, endPoint x: 248, endPoint y: 379, distance: 36.0
click at [217, 366] on input "Collapse sections" at bounding box center [213, 369] width 29 height 29
checkbox input "true"
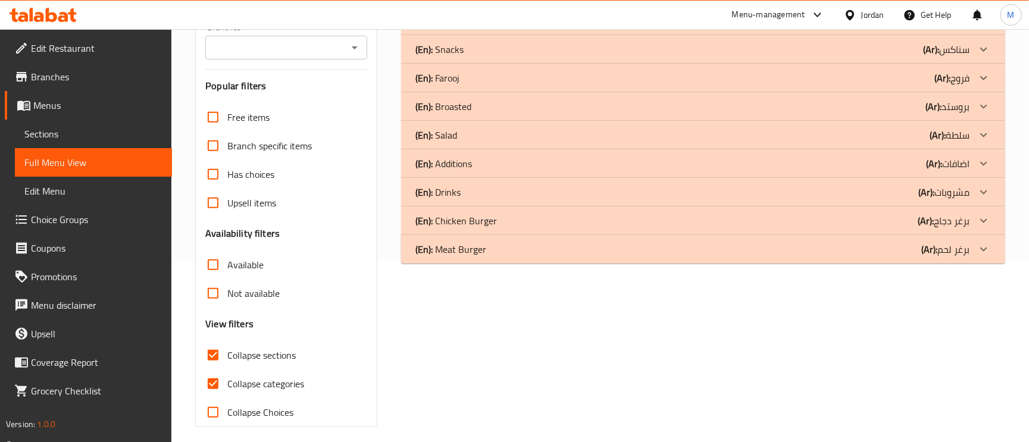
scroll to position [192, 0]
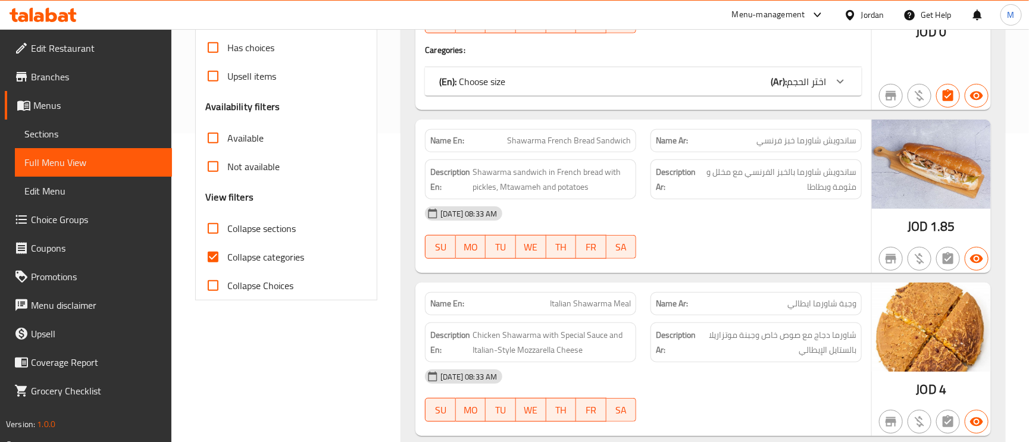
scroll to position [357, 0]
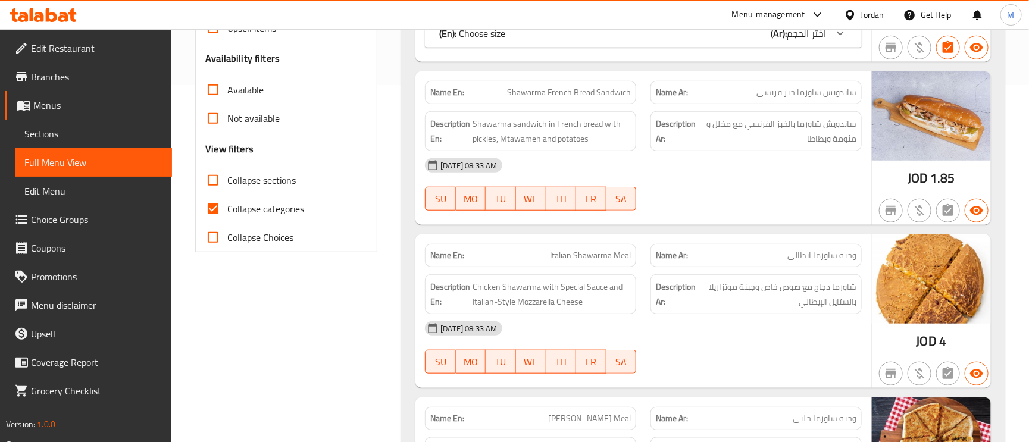
click at [223, 209] on input "Collapse categories" at bounding box center [213, 209] width 29 height 29
checkbox input "false"
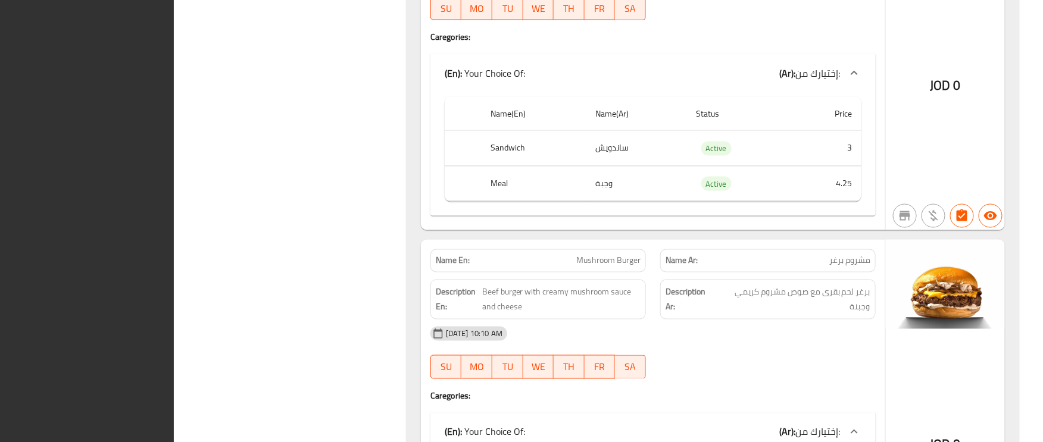
scroll to position [0, 0]
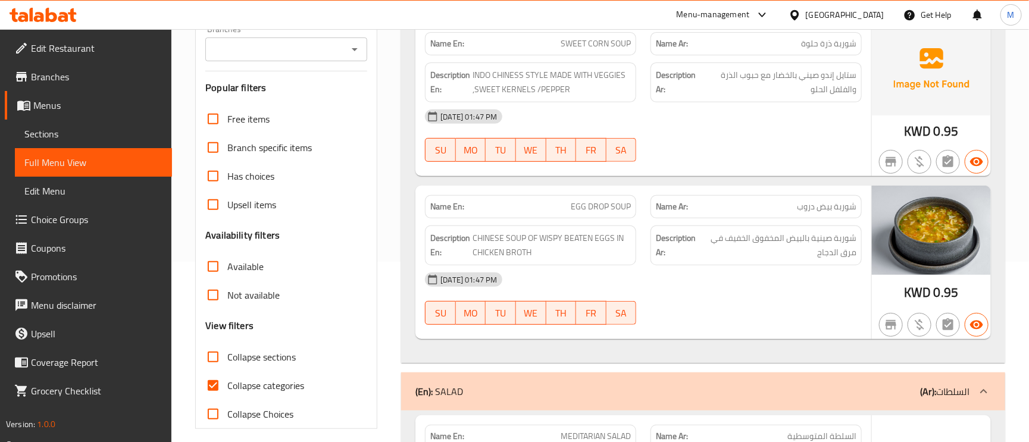
scroll to position [268, 0]
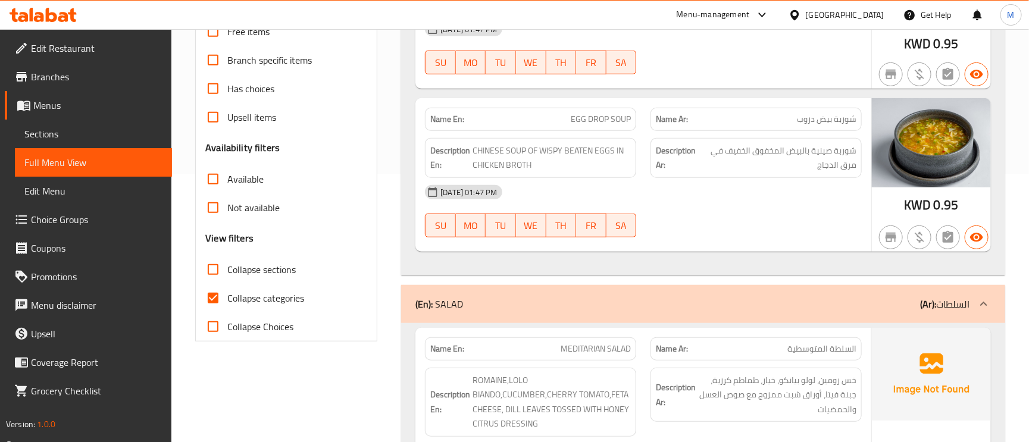
drag, startPoint x: 202, startPoint y: 301, endPoint x: 212, endPoint y: 298, distance: 10.5
click at [202, 301] on input "Collapse categories" at bounding box center [213, 298] width 29 height 29
checkbox input "false"
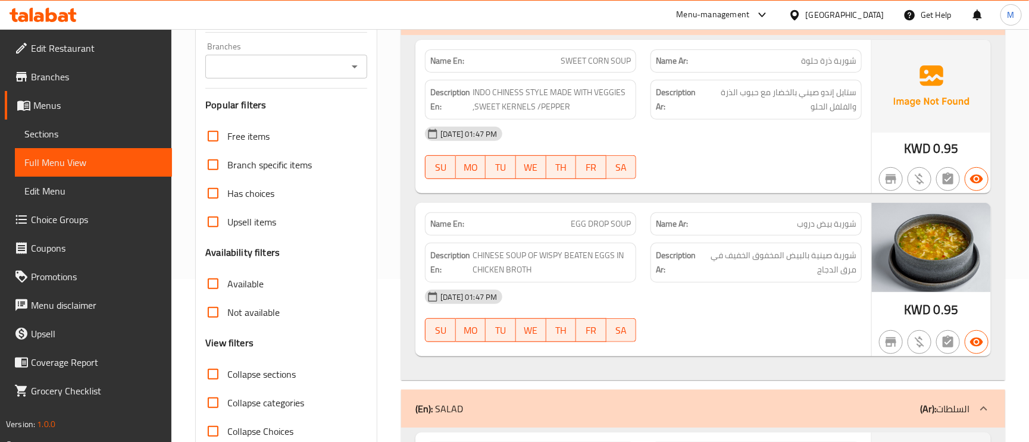
scroll to position [0, 0]
